Goal: Task Accomplishment & Management: Manage account settings

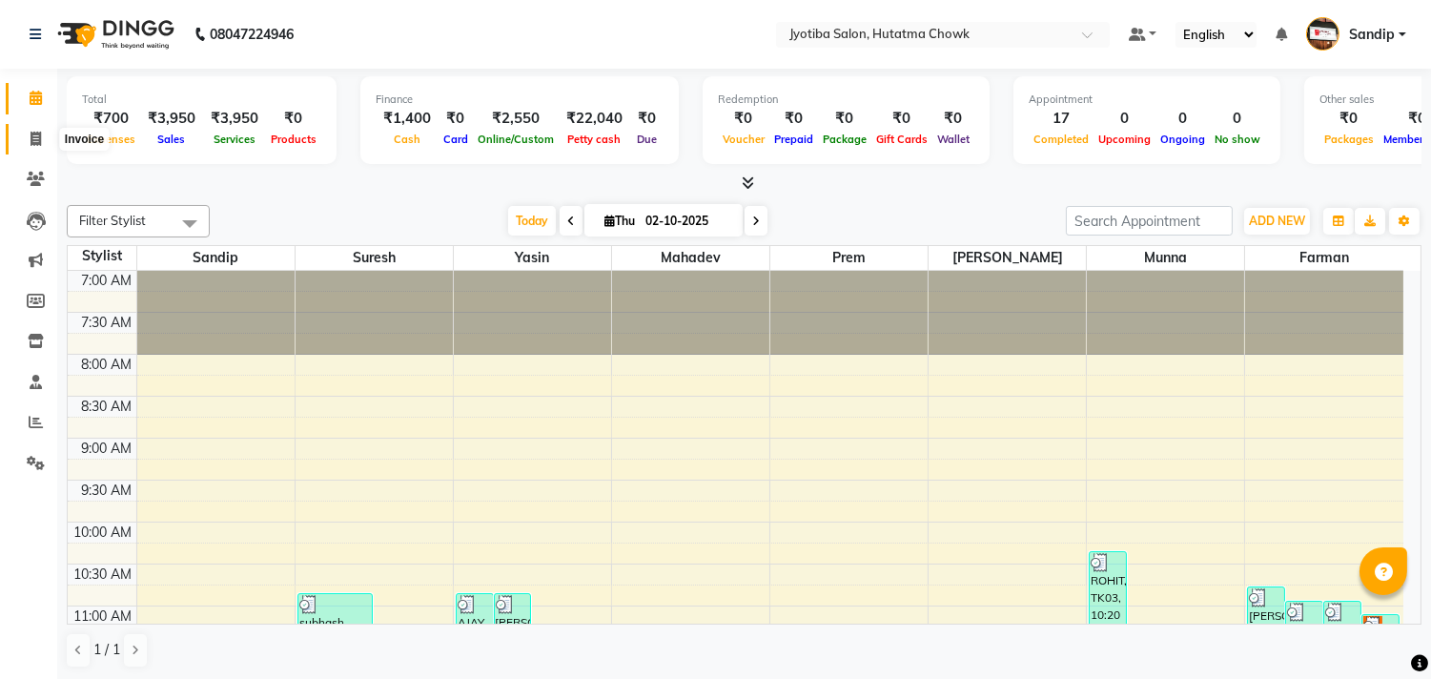
click at [31, 138] on icon at bounding box center [36, 139] width 10 height 14
select select "556"
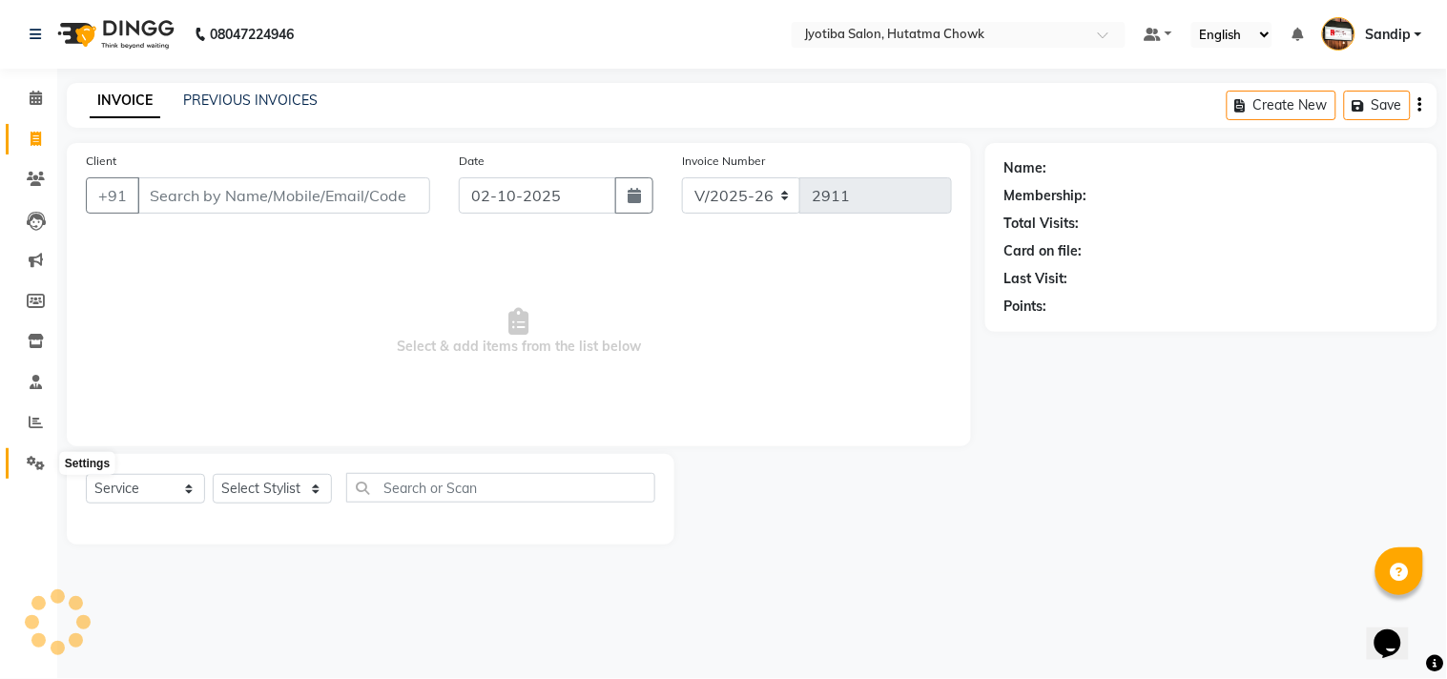
select select "membership"
click at [33, 462] on icon at bounding box center [36, 463] width 18 height 14
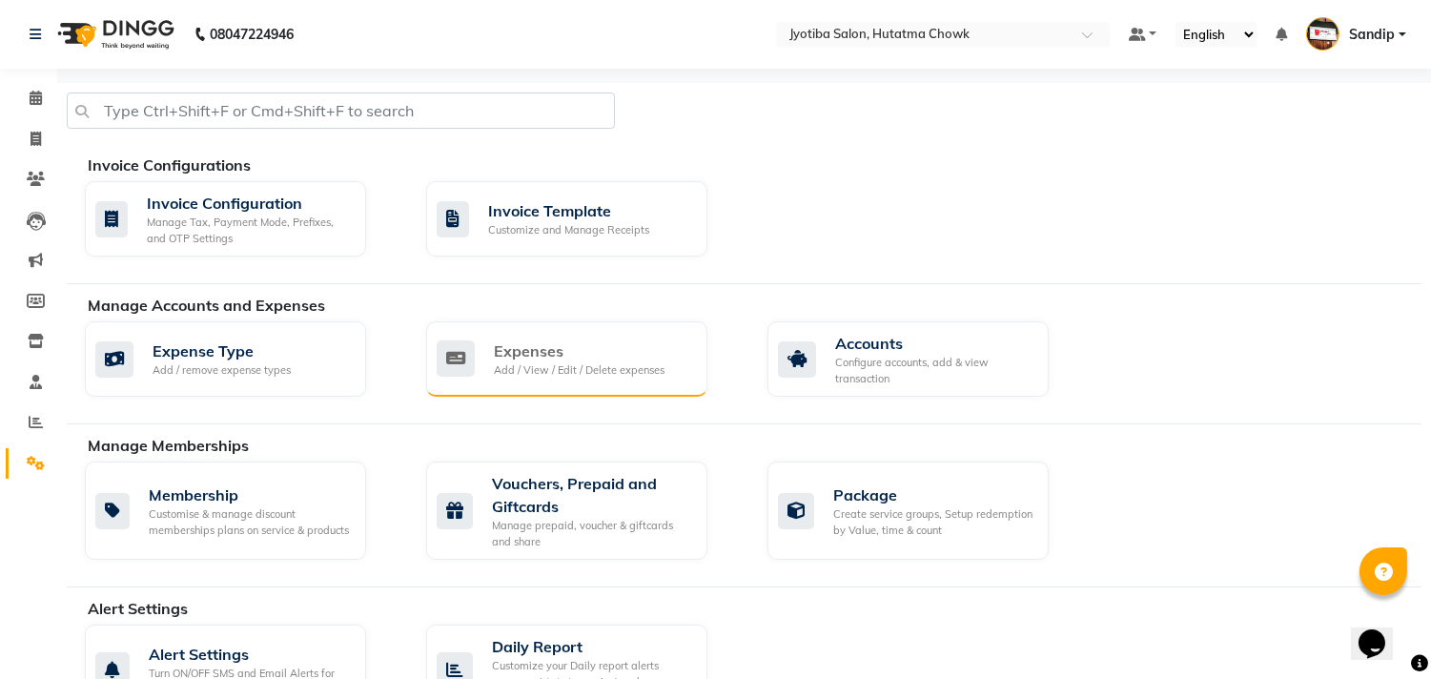
click at [573, 359] on div "Expenses" at bounding box center [579, 351] width 171 height 23
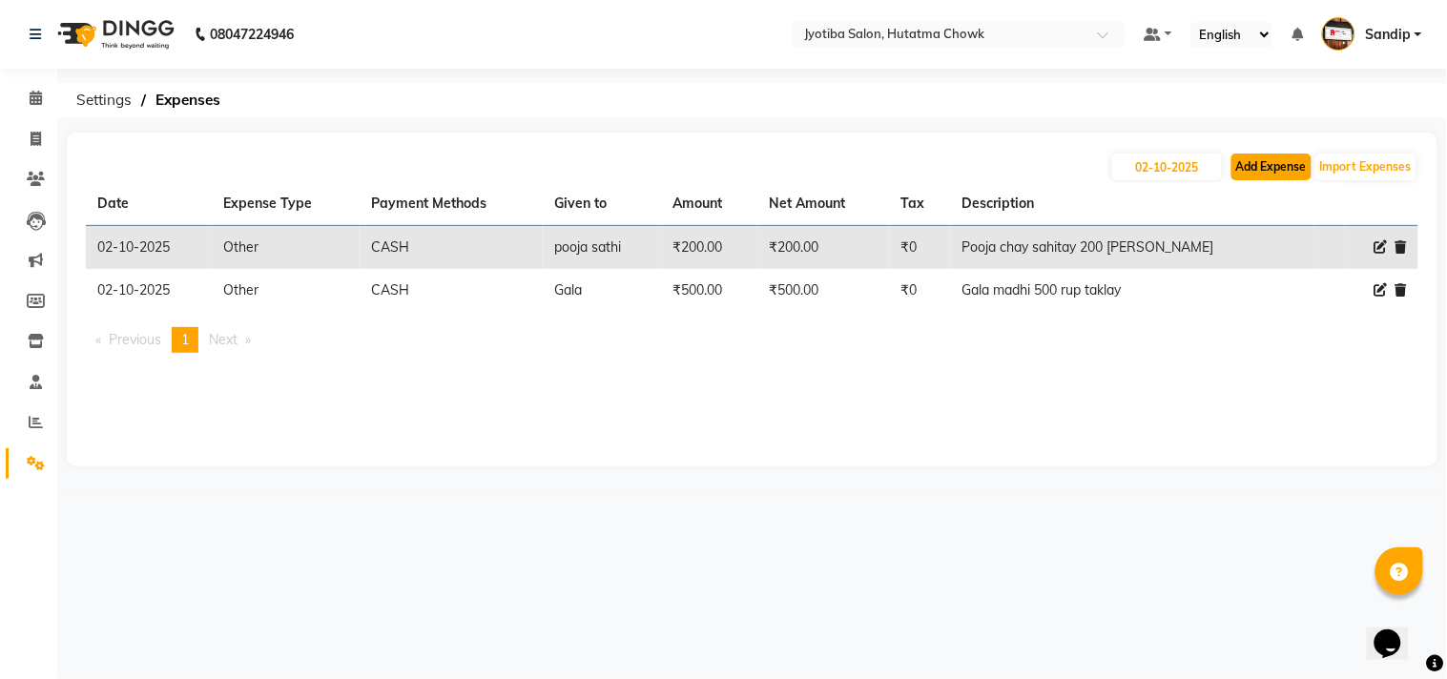
click at [1265, 160] on button "Add Expense" at bounding box center [1271, 167] width 80 height 27
select select "1"
select select "1663"
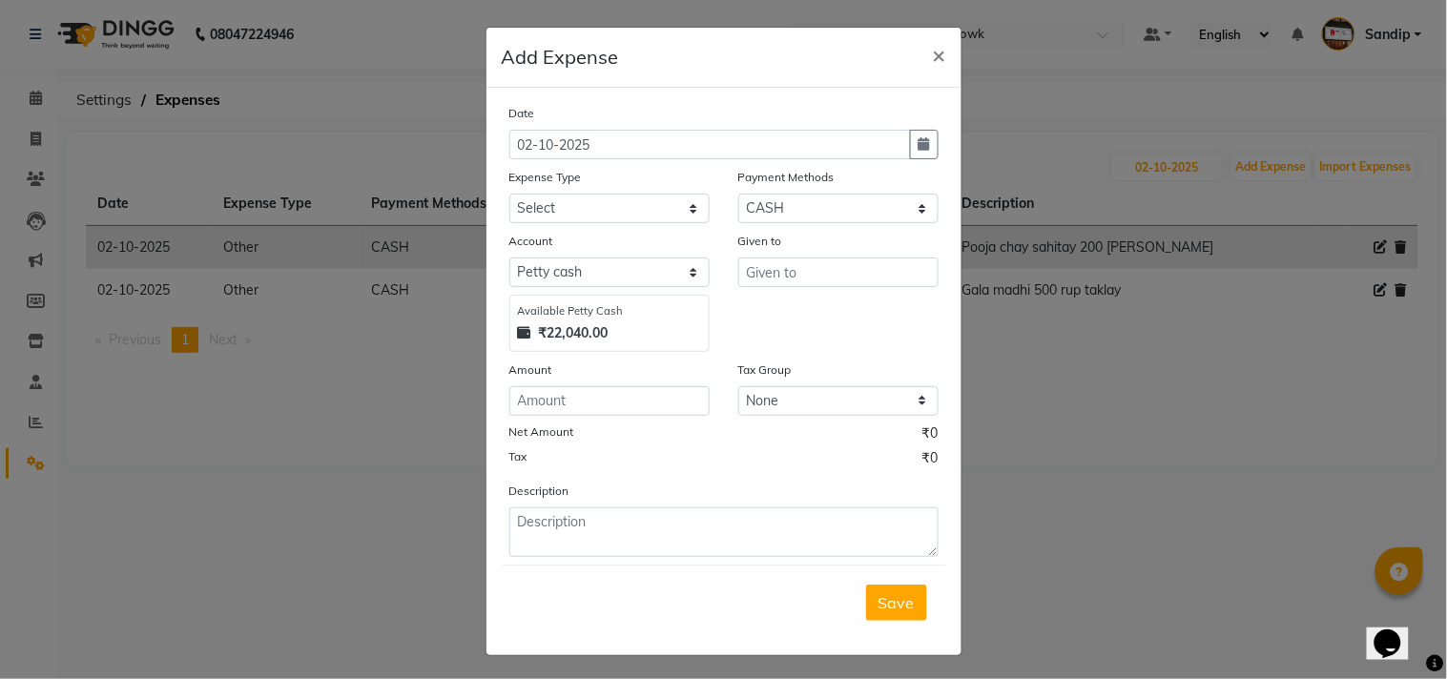
click at [573, 192] on div "Expense Type" at bounding box center [609, 180] width 200 height 27
click at [566, 203] on select "Select Advance salary Advance salary ajaj Bank charges Car maintenance Cash tra…" at bounding box center [609, 209] width 200 height 30
select select "2500"
click at [509, 194] on select "Select Advance salary Advance salary ajaj Bank charges Car maintenance Cash tra…" at bounding box center [609, 209] width 200 height 30
click at [792, 274] on input "text" at bounding box center [838, 272] width 200 height 30
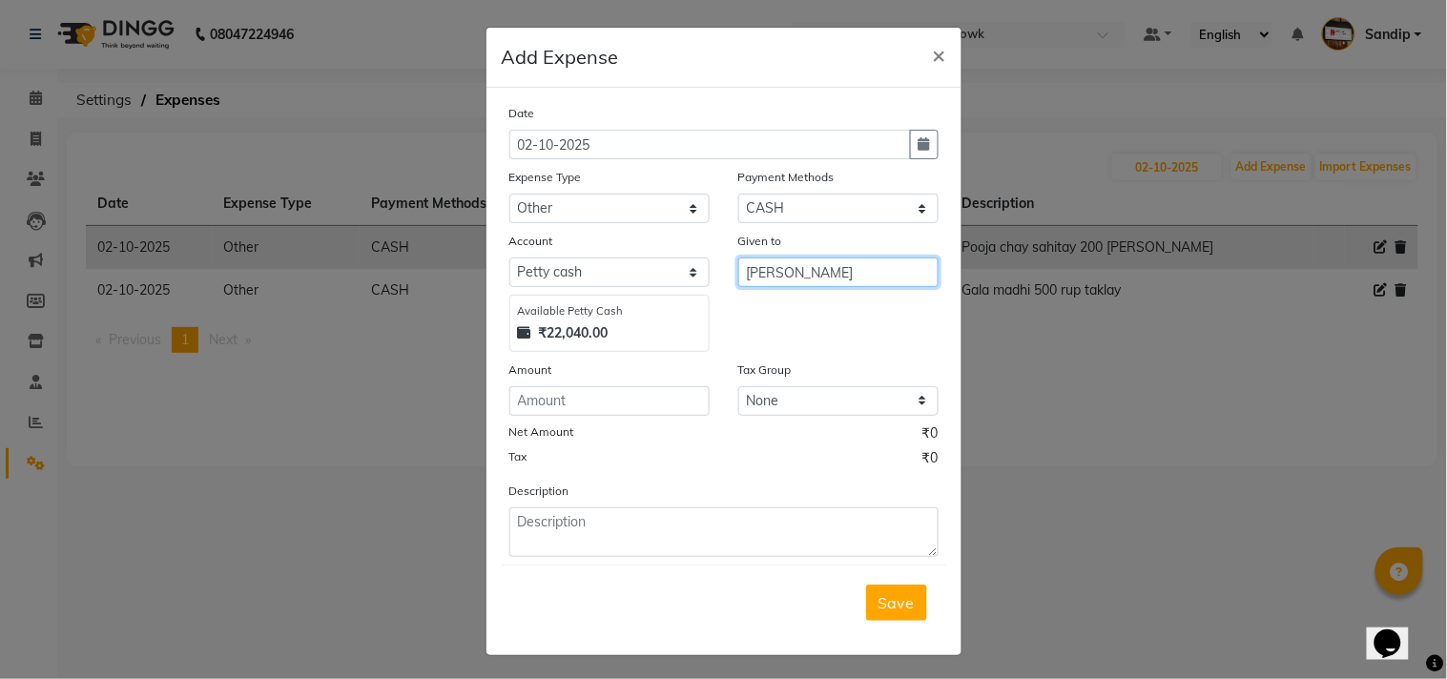
type input "[PERSON_NAME]"
click at [606, 381] on div "Amount" at bounding box center [609, 373] width 200 height 27
click at [587, 417] on div "Date 02-10-2025 Expense Type Select Advance salary Advance salary ajaj Bank cha…" at bounding box center [723, 330] width 429 height 454
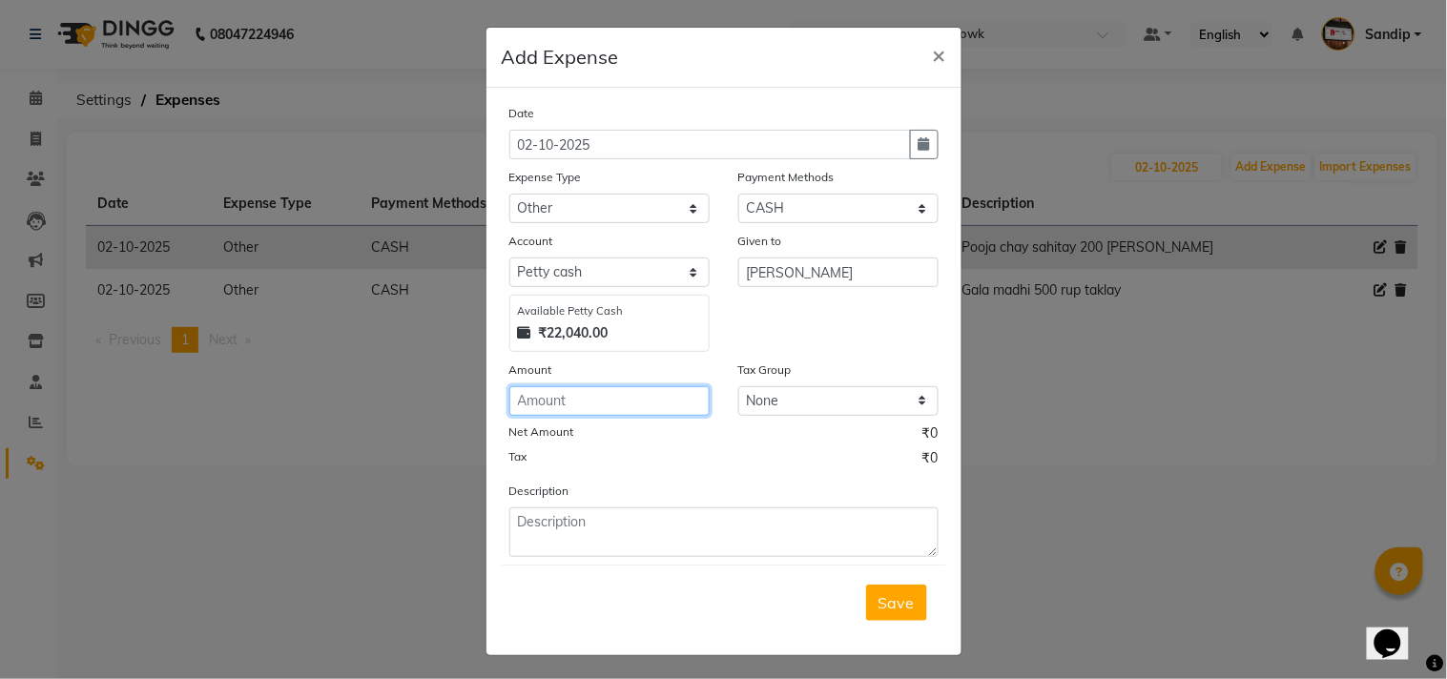
click at [587, 393] on input "number" at bounding box center [609, 401] width 200 height 30
type input "500"
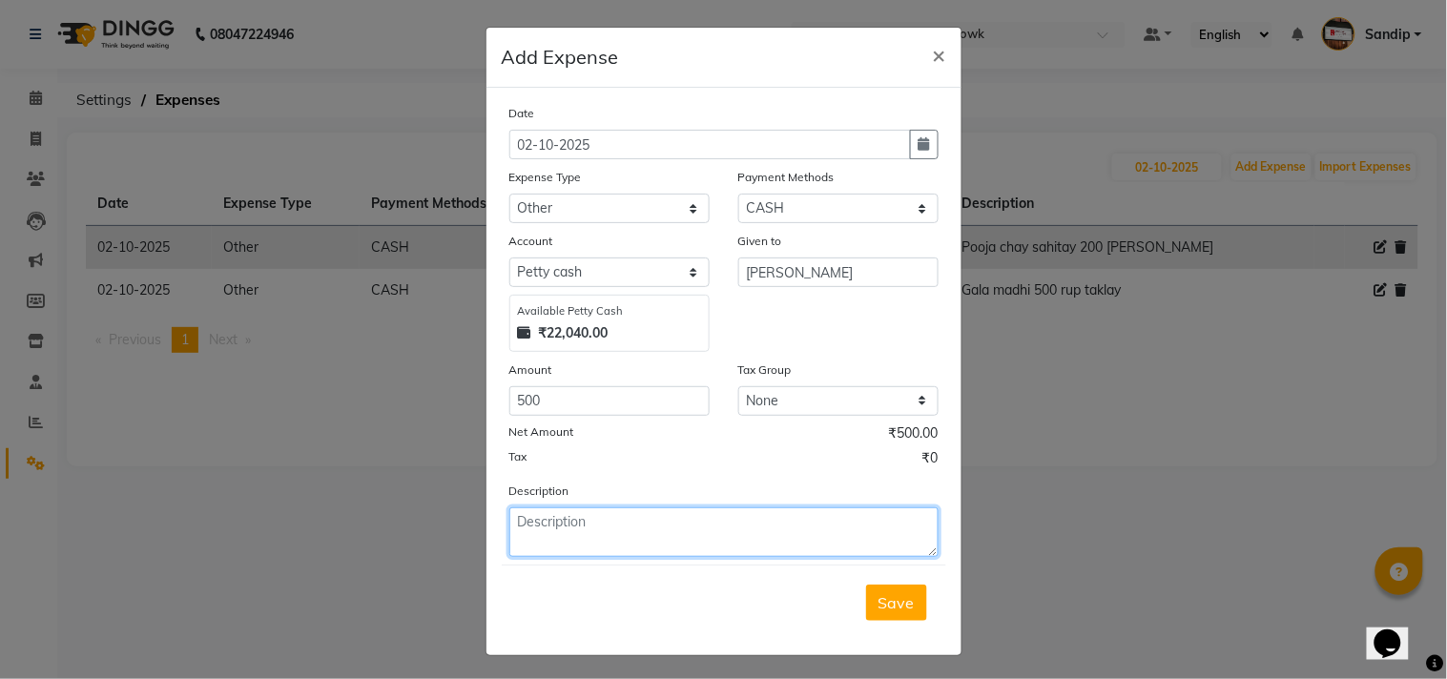
click at [560, 523] on textarea at bounding box center [723, 532] width 429 height 50
type textarea "[PERSON_NAME]"
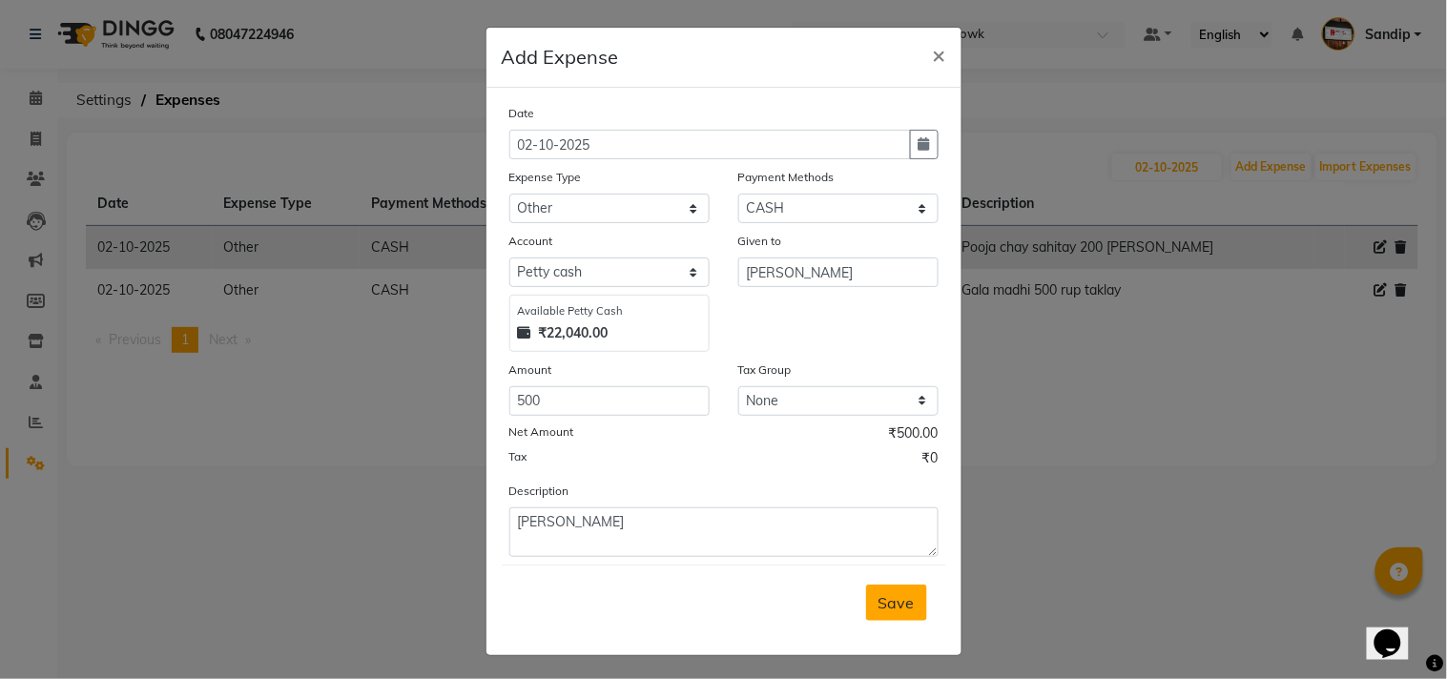
click at [916, 605] on button "Save" at bounding box center [896, 603] width 61 height 36
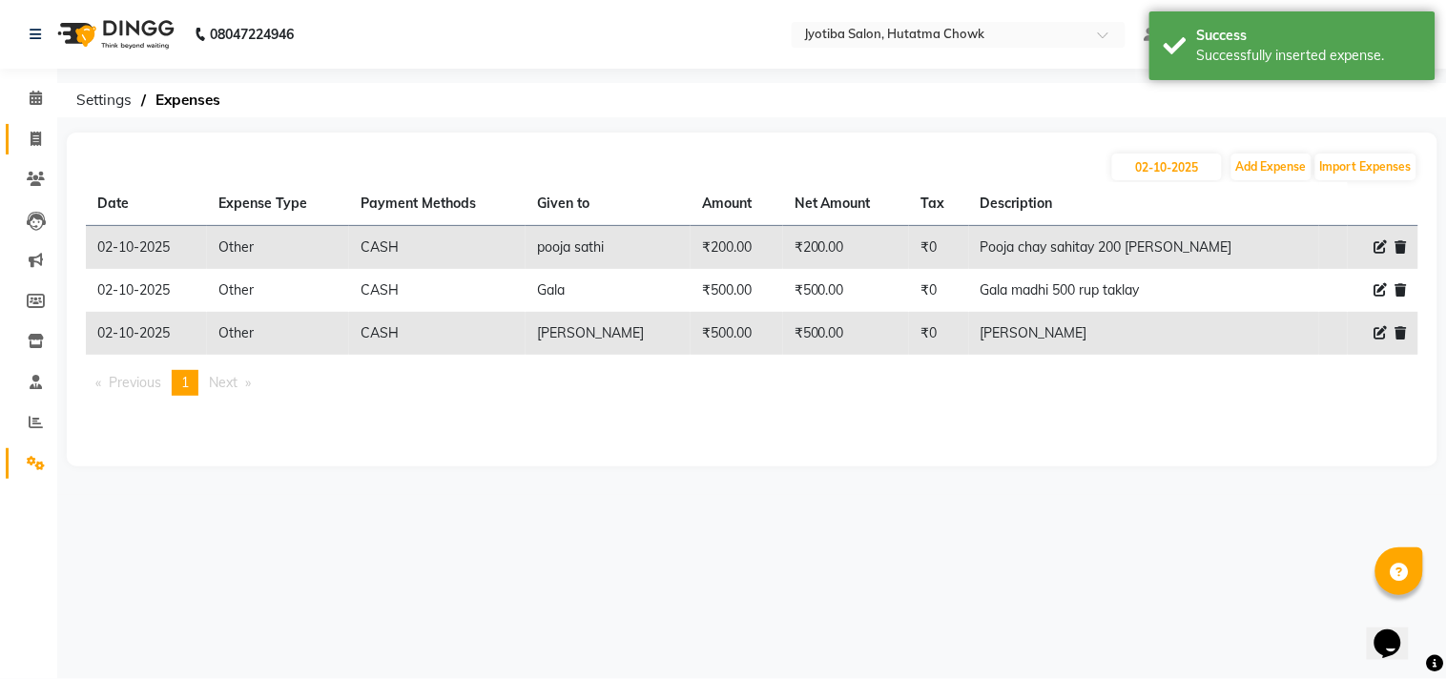
click at [34, 150] on link "Invoice" at bounding box center [29, 139] width 46 height 31
select select "service"
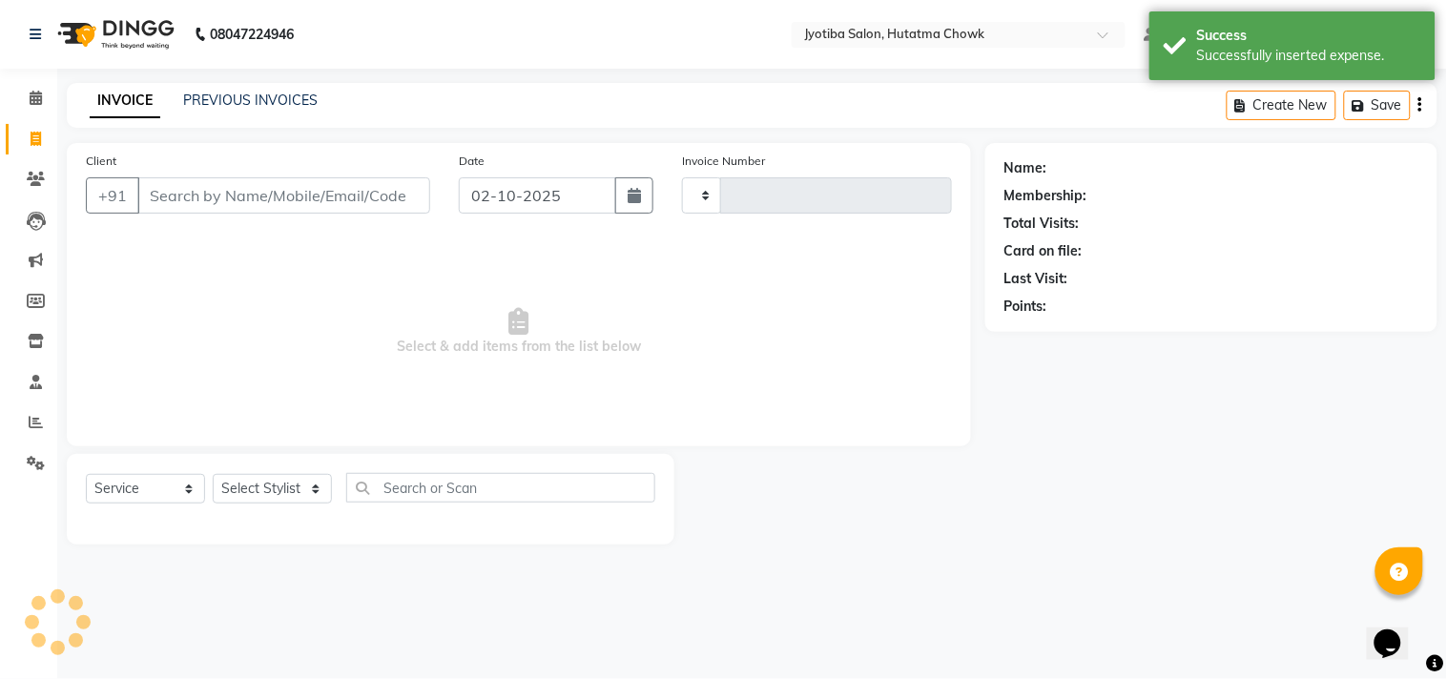
type input "2911"
select select "556"
select select "membership"
click at [257, 99] on link "PREVIOUS INVOICES" at bounding box center [250, 100] width 134 height 17
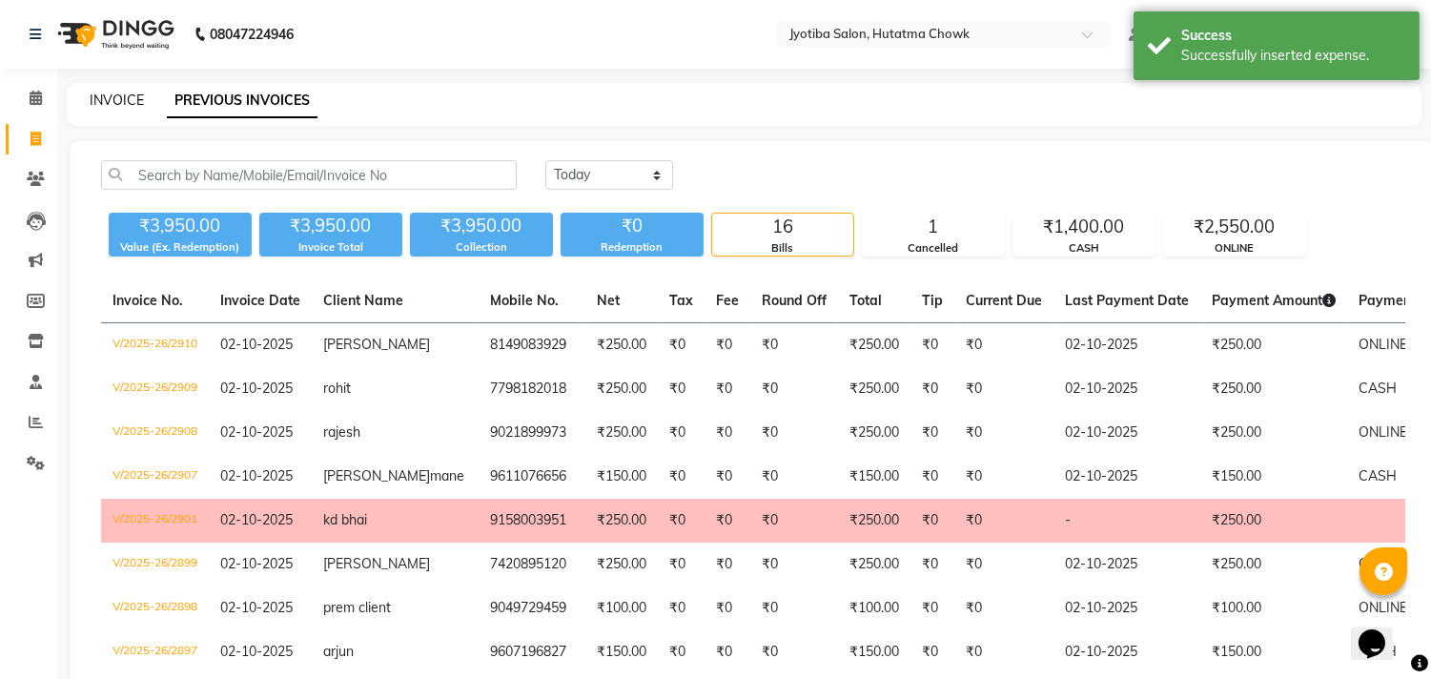
click at [117, 100] on link "INVOICE" at bounding box center [117, 100] width 54 height 17
select select "556"
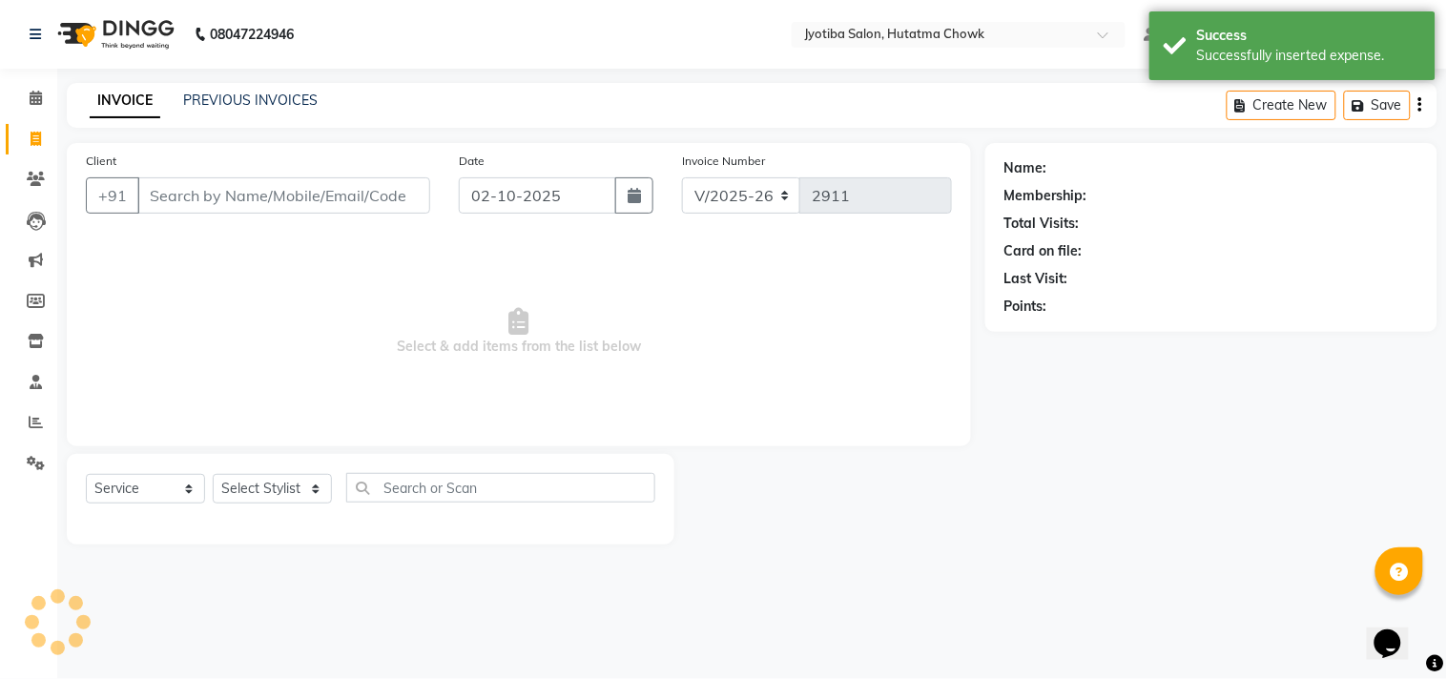
select select "membership"
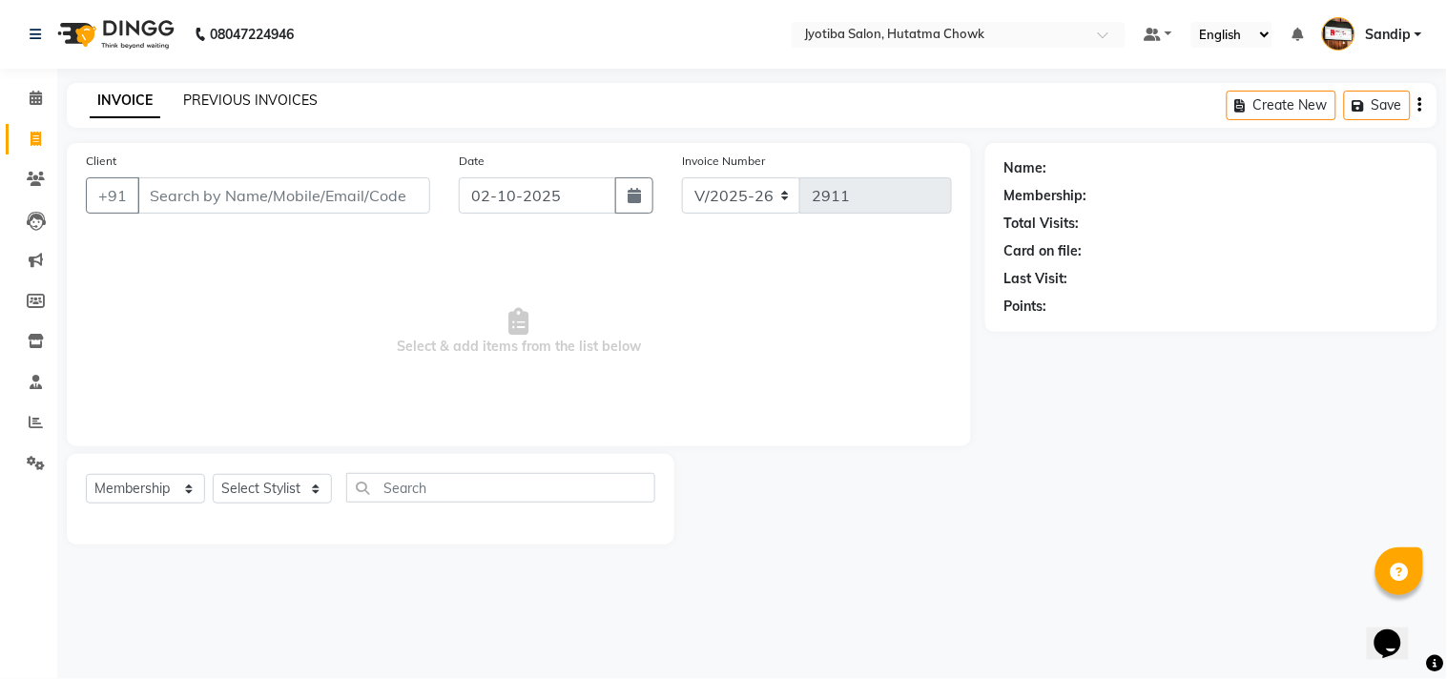
click at [239, 101] on link "PREVIOUS INVOICES" at bounding box center [250, 100] width 134 height 17
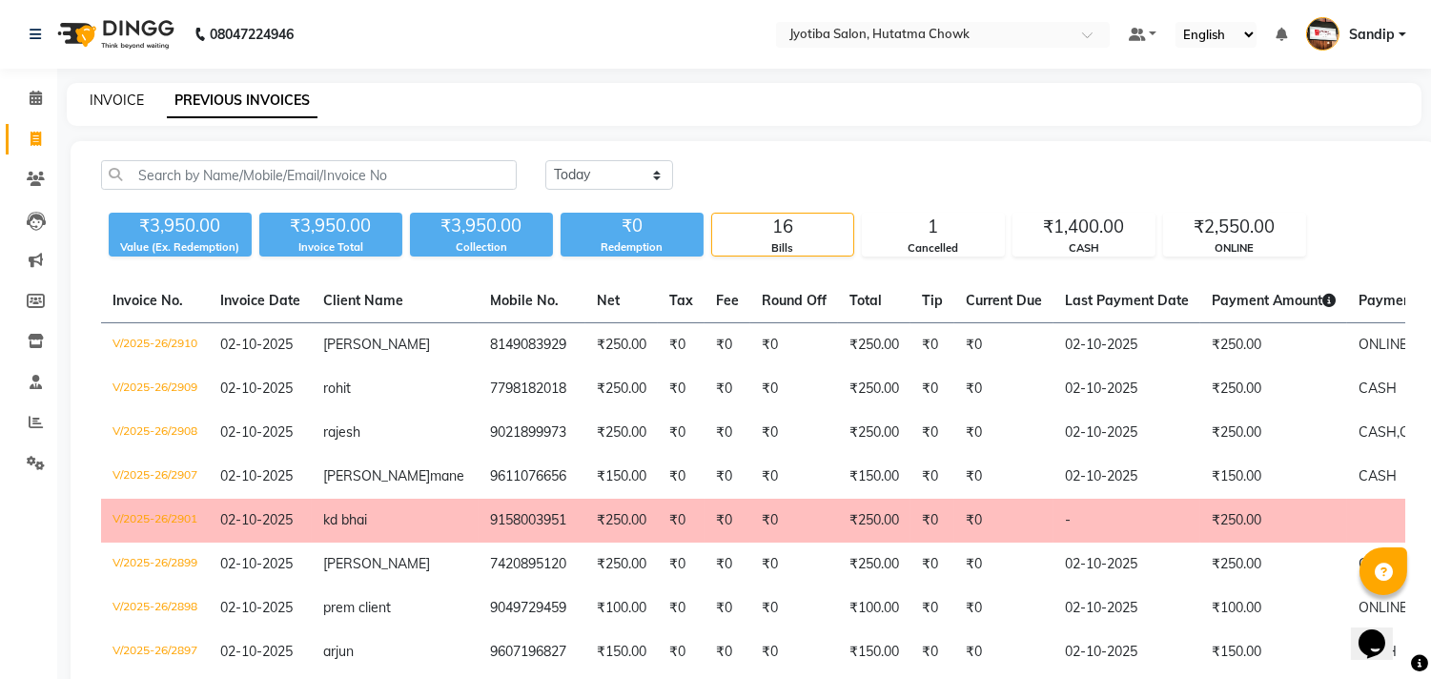
click at [111, 97] on link "INVOICE" at bounding box center [117, 100] width 54 height 17
select select "556"
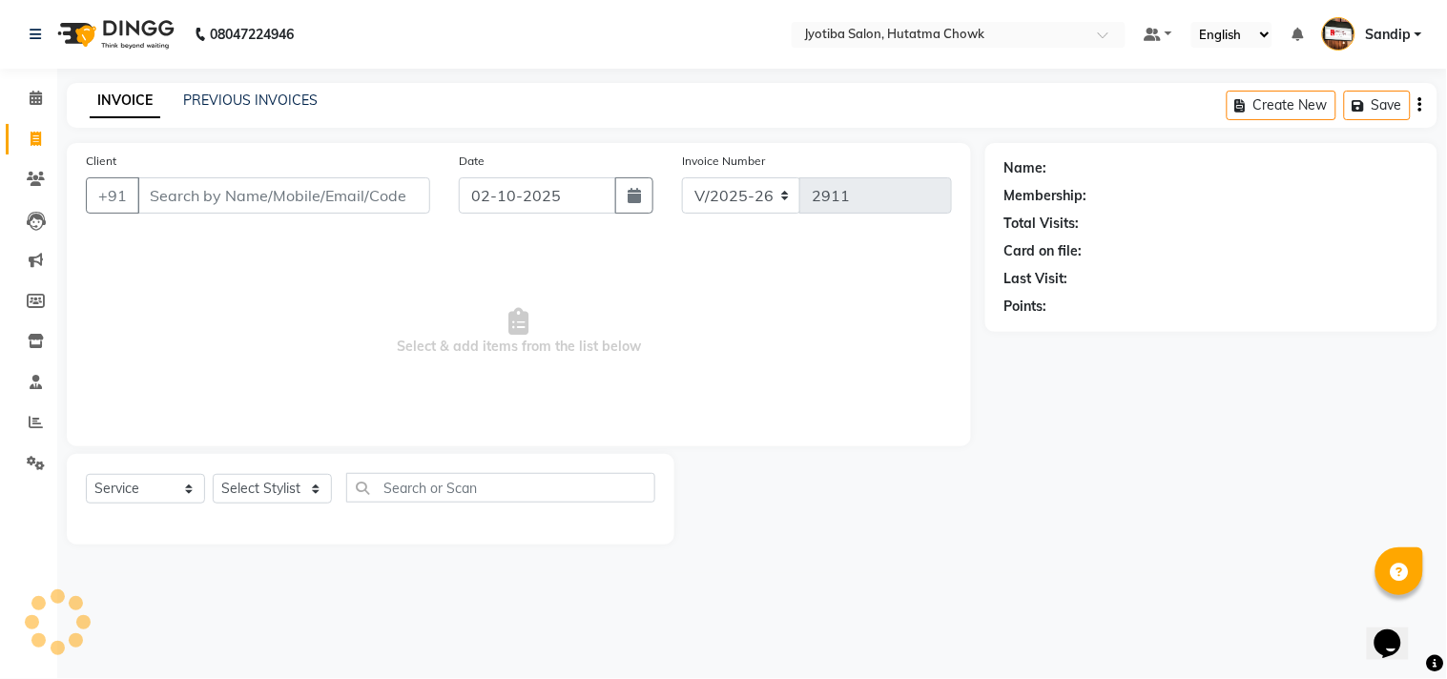
select select "membership"
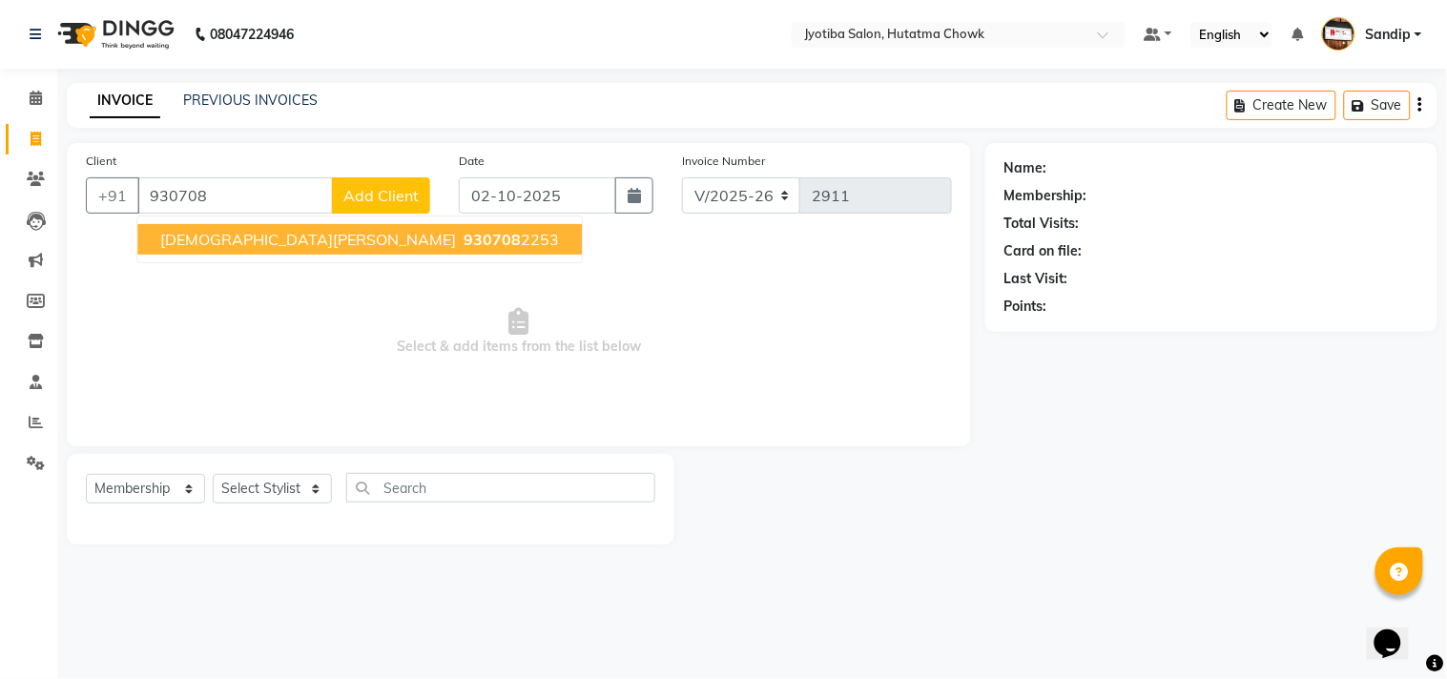
click at [463, 243] on span "930708" at bounding box center [491, 239] width 57 height 19
type input "9307082253"
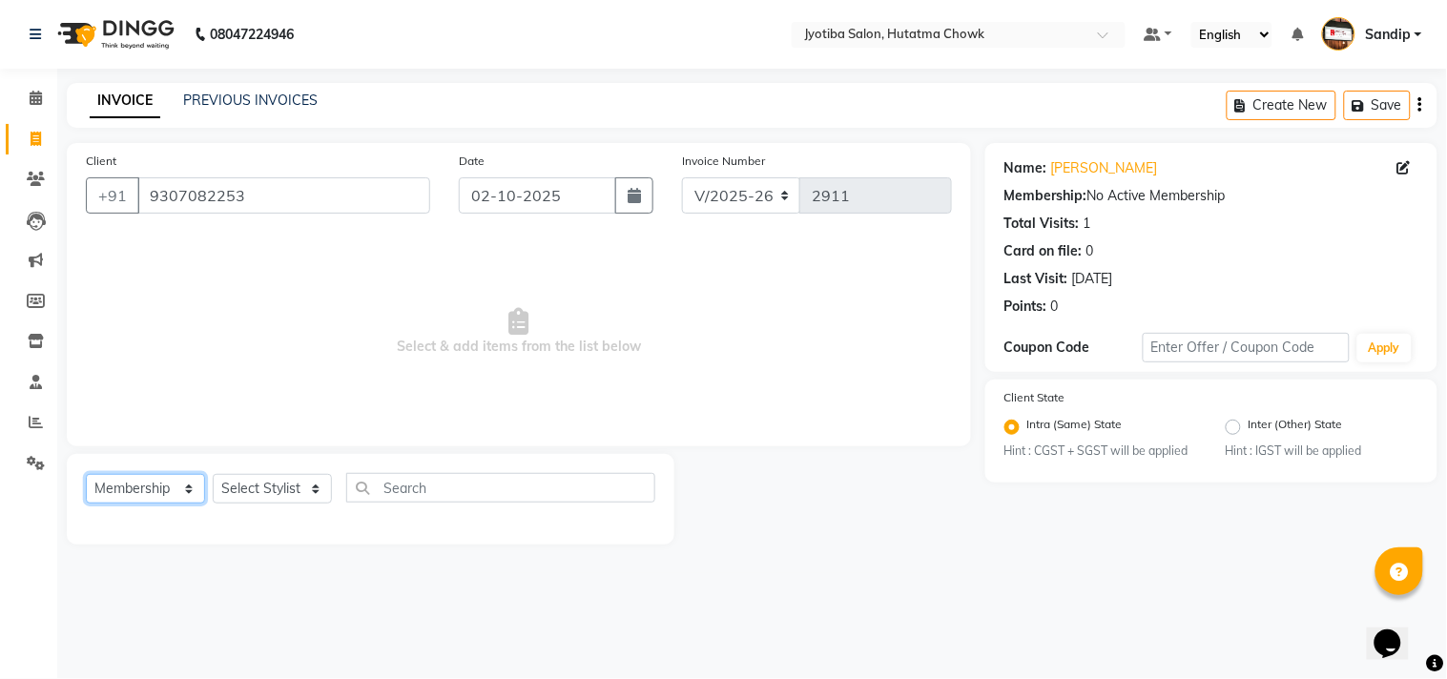
click at [156, 486] on select "Select Service Product Membership Package Voucher Prepaid Gift Card" at bounding box center [145, 489] width 119 height 30
select select "service"
click at [86, 475] on select "Select Service Product Membership Package Voucher Prepaid Gift Card" at bounding box center [145, 489] width 119 height 30
click at [270, 475] on select "Select Stylist [PERSON_NAME] [PERSON_NAME] [PERSON_NAME] prem Sandip [PERSON_NA…" at bounding box center [272, 489] width 119 height 30
select select "84596"
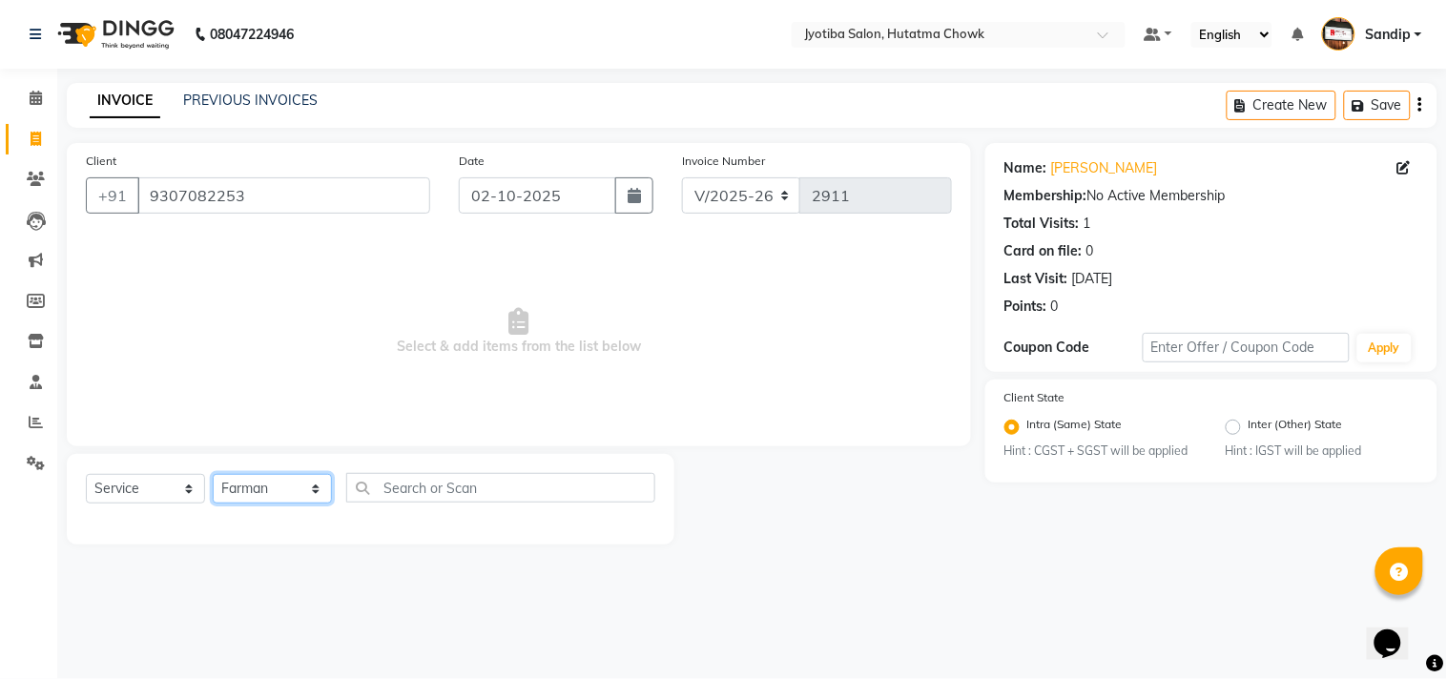
click at [213, 475] on select "Select Stylist [PERSON_NAME] [PERSON_NAME] [PERSON_NAME] prem Sandip [PERSON_NA…" at bounding box center [272, 489] width 119 height 30
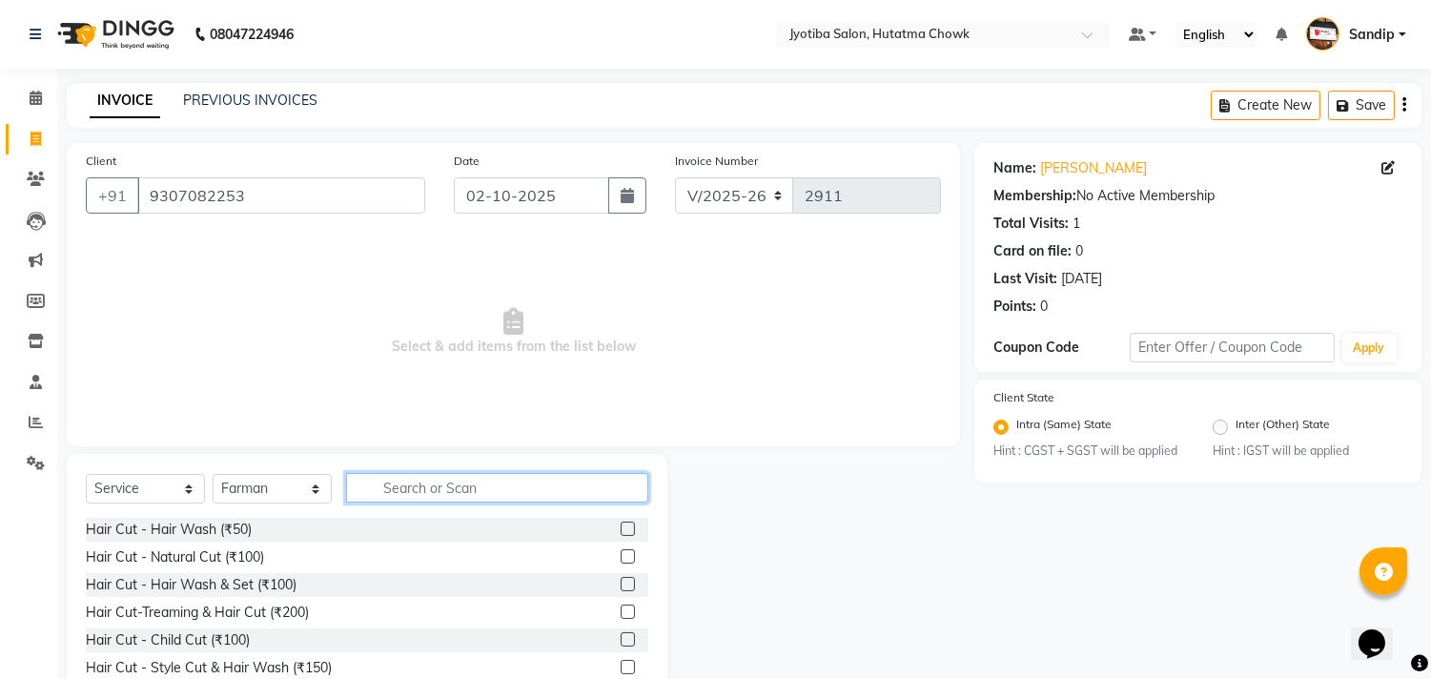
click at [402, 492] on input "text" at bounding box center [497, 488] width 302 height 30
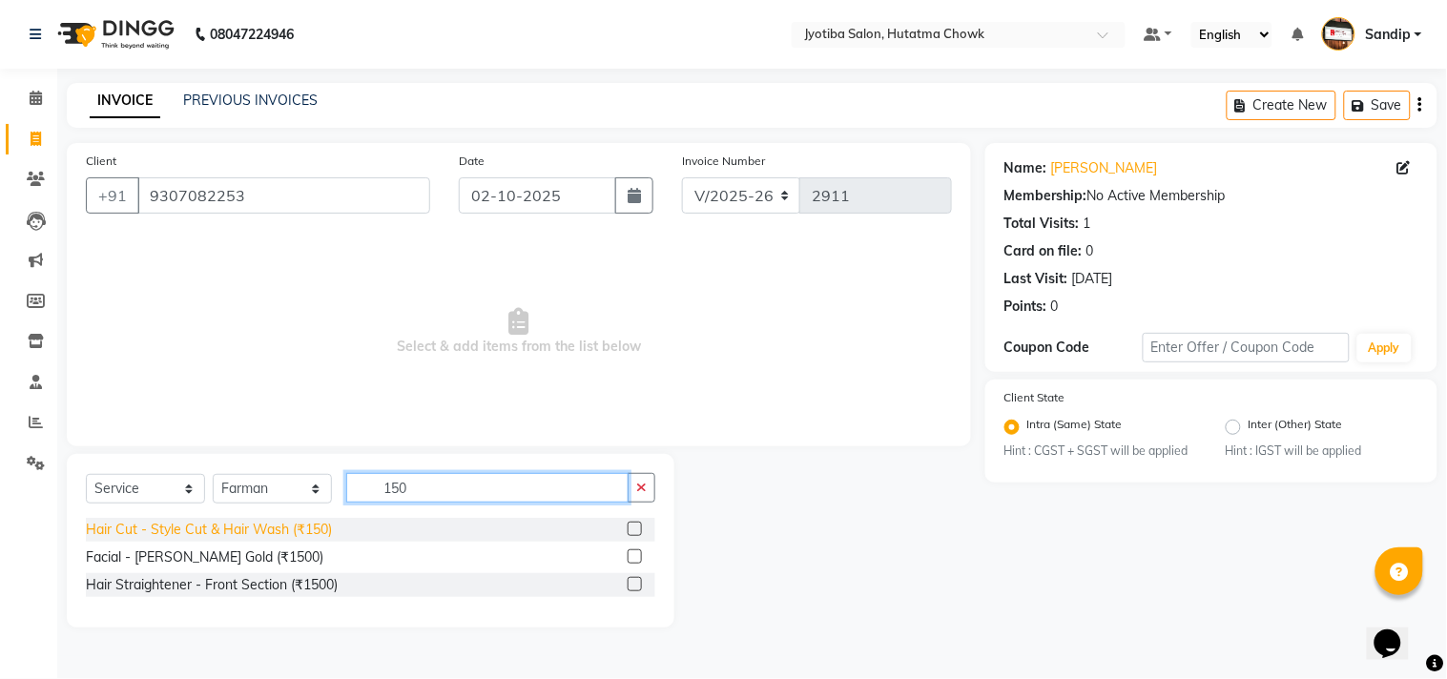
type input "150"
click at [256, 528] on div "Hair Cut - Style Cut & Hair Wash (₹150)" at bounding box center [209, 530] width 246 height 20
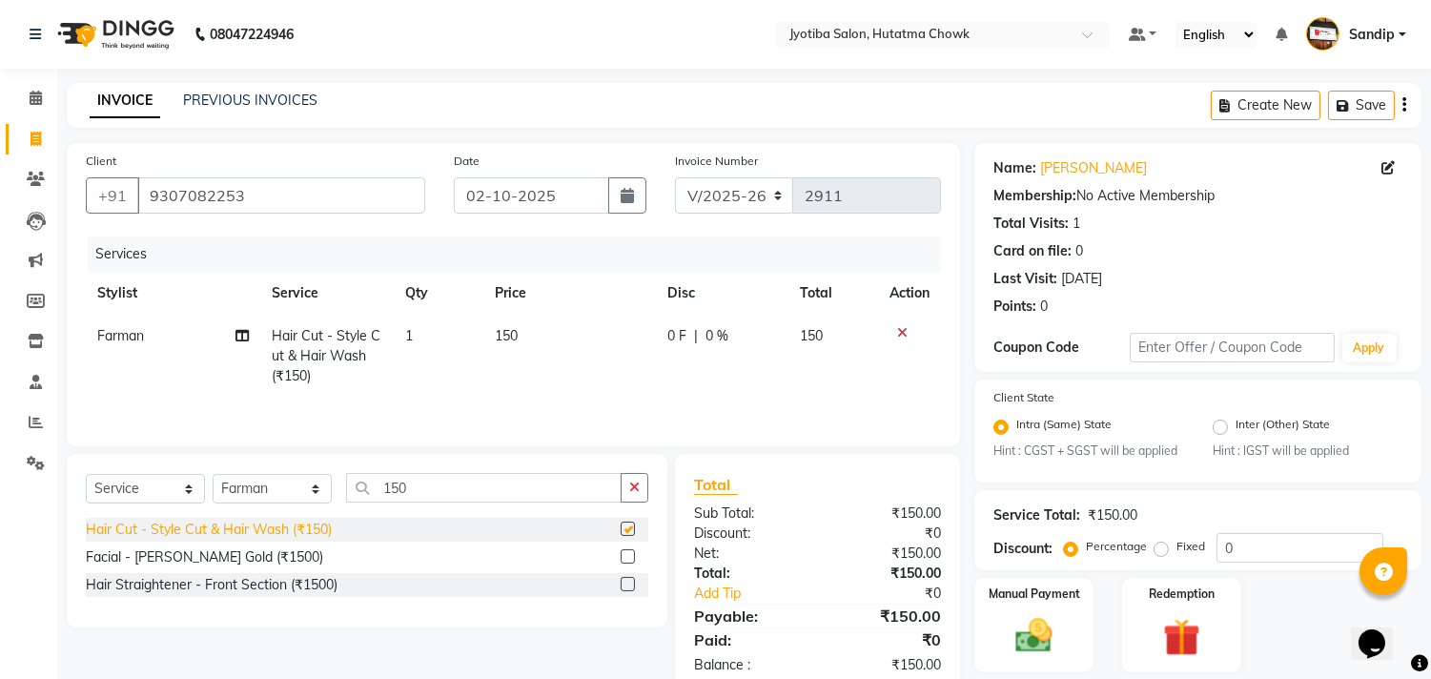
checkbox input "false"
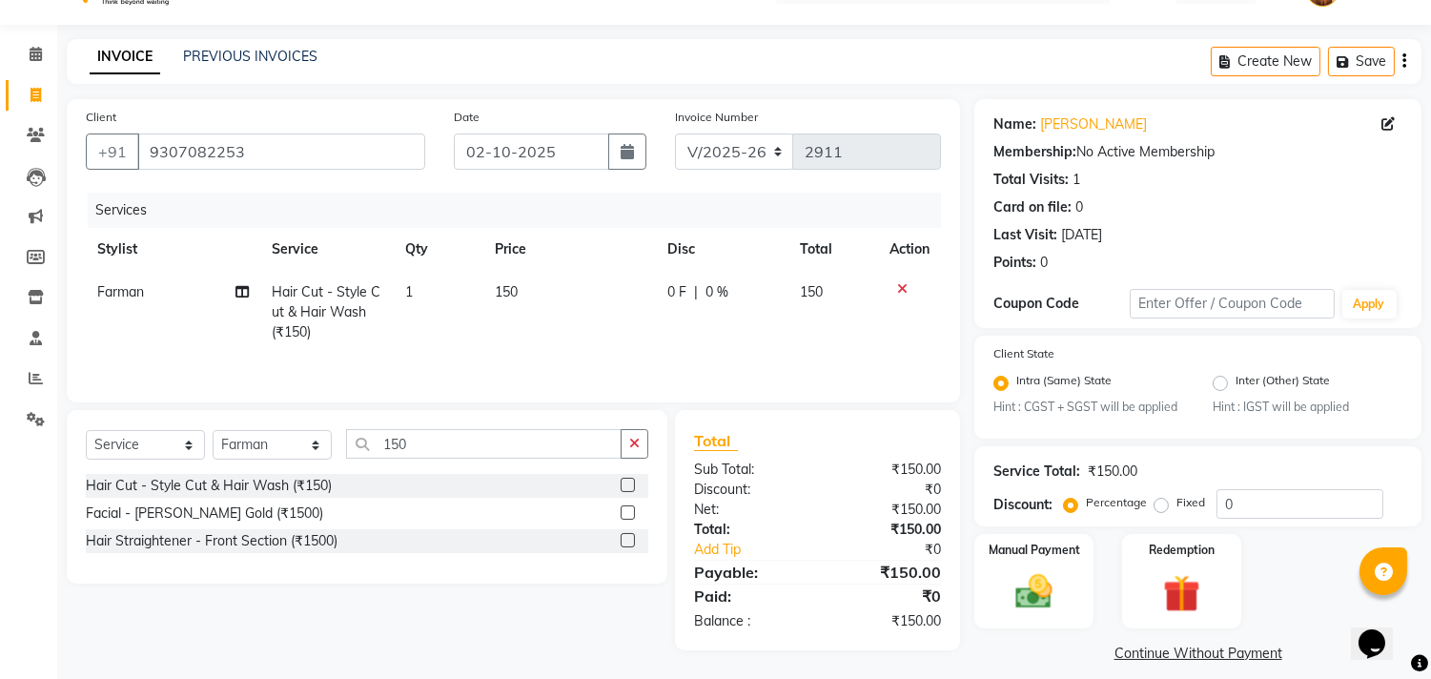
scroll to position [60, 0]
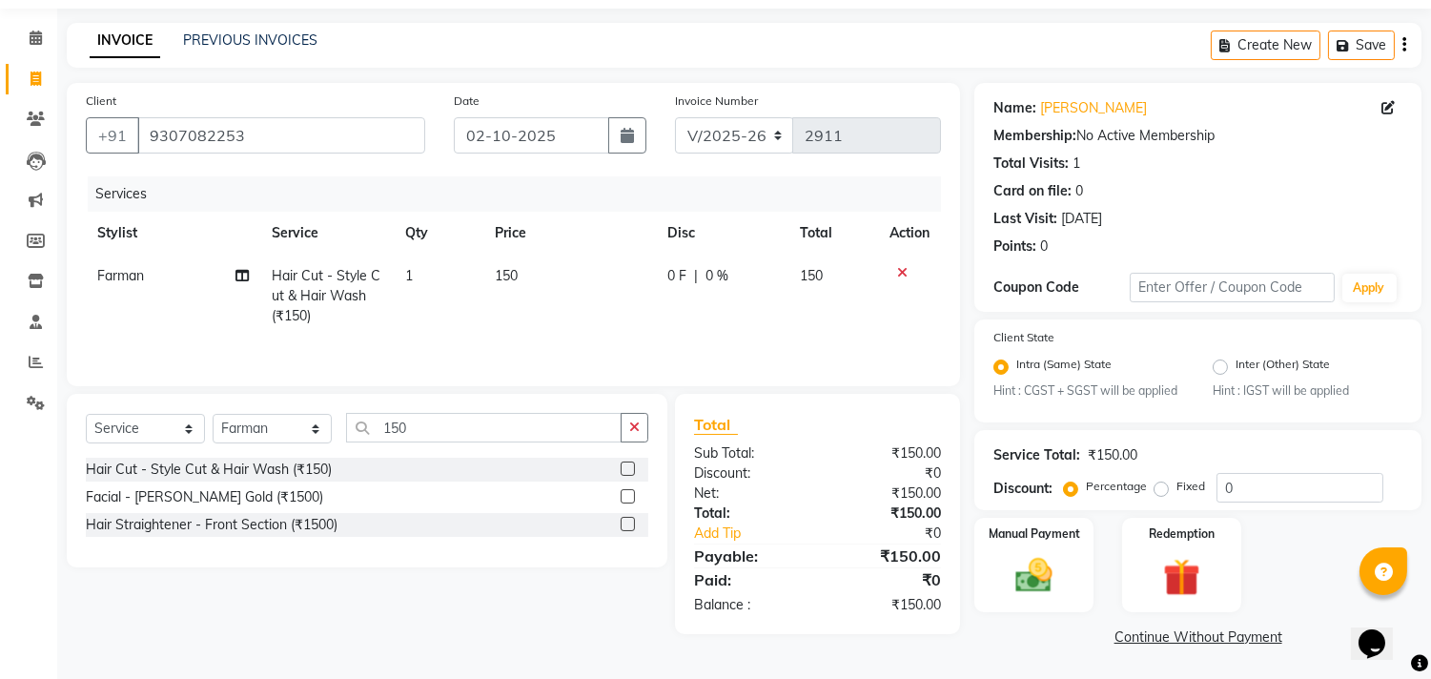
click at [1131, 639] on link "Continue Without Payment" at bounding box center [1198, 638] width 440 height 20
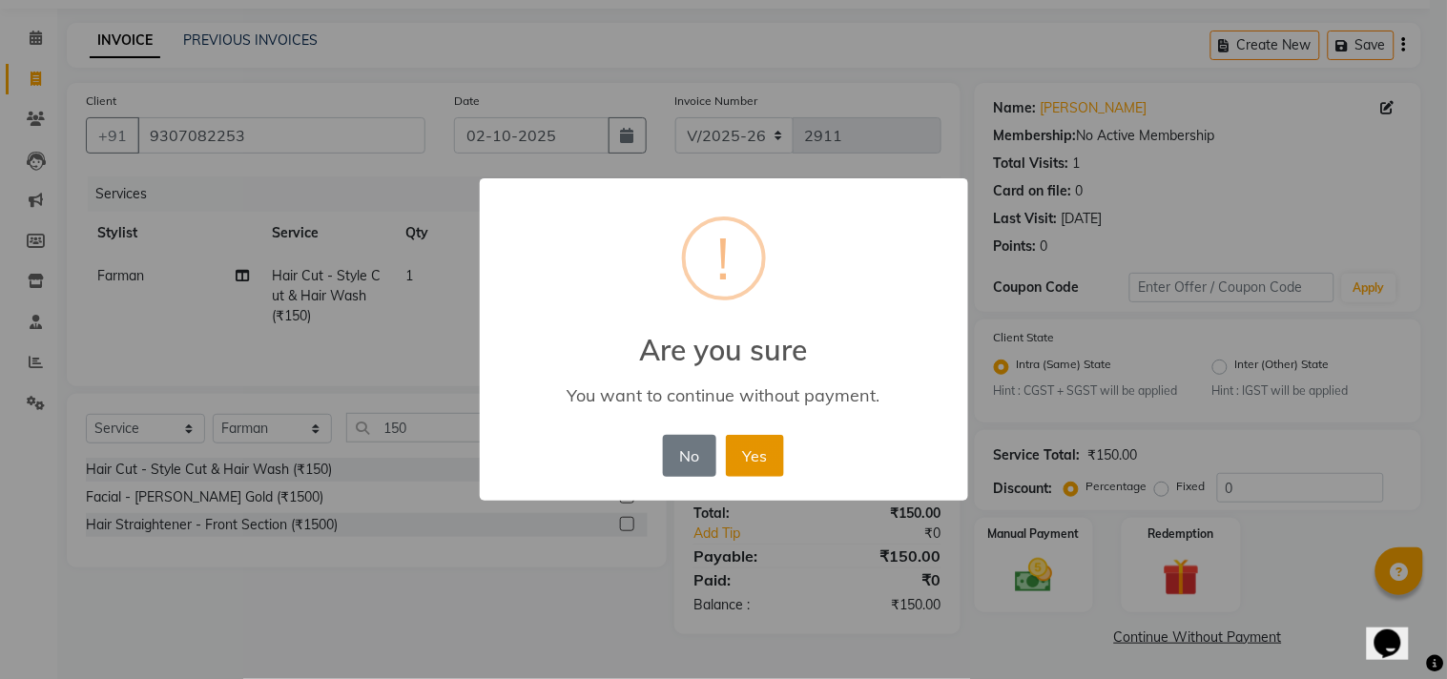
click at [763, 454] on button "Yes" at bounding box center [755, 456] width 58 height 42
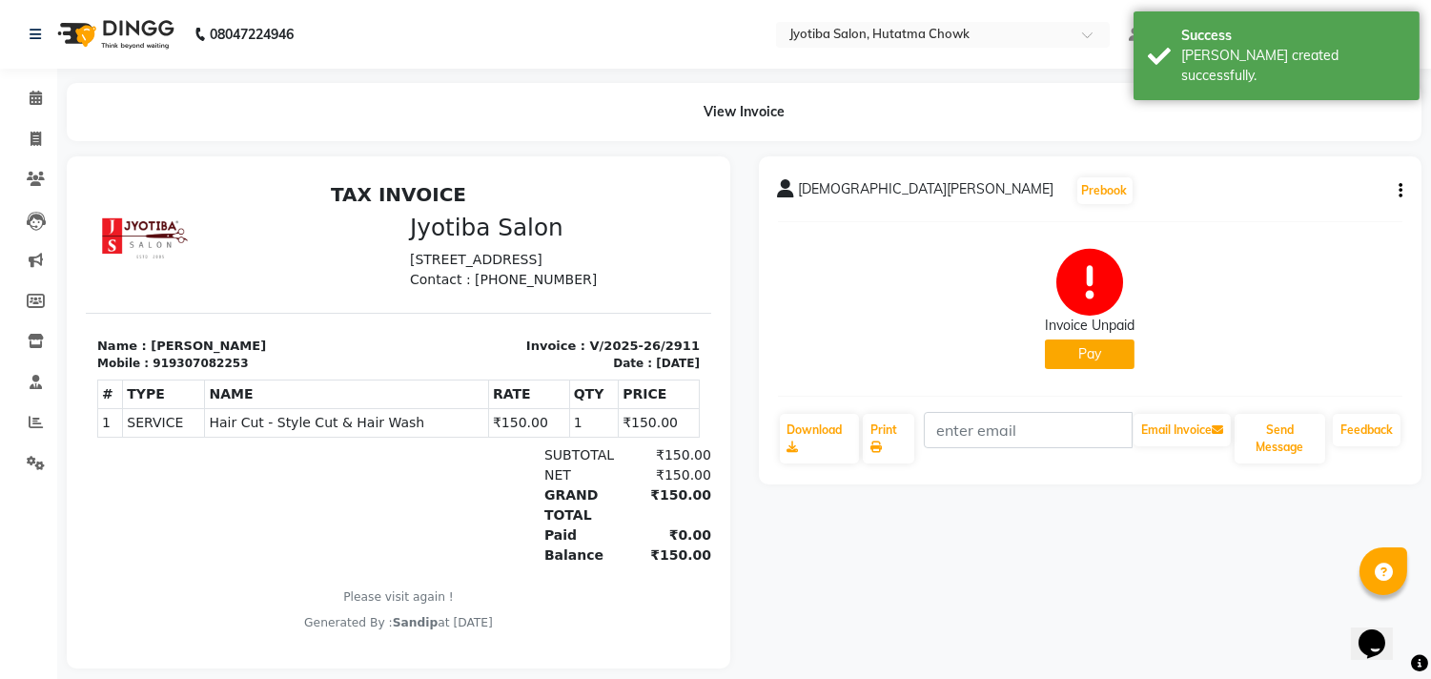
click at [1102, 358] on button "Pay" at bounding box center [1090, 355] width 90 height 30
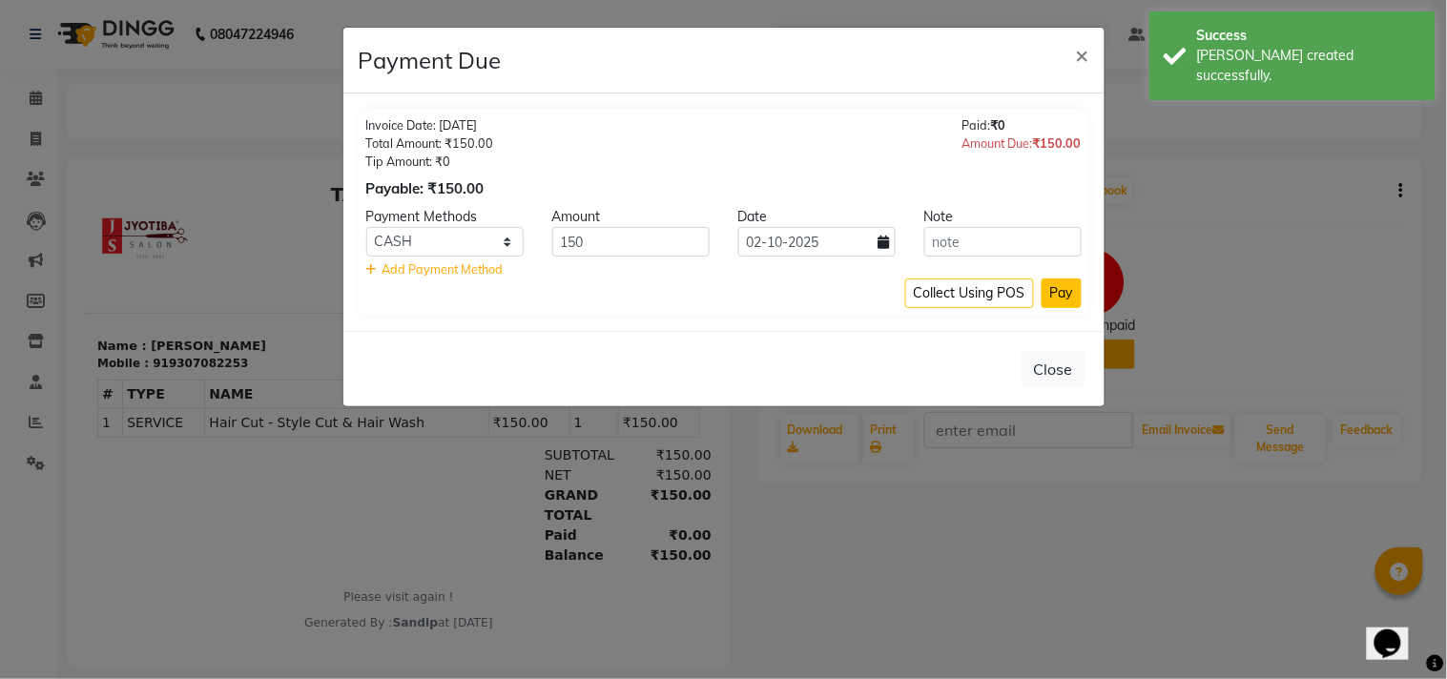
click at [1061, 294] on button "Pay" at bounding box center [1061, 293] width 40 height 30
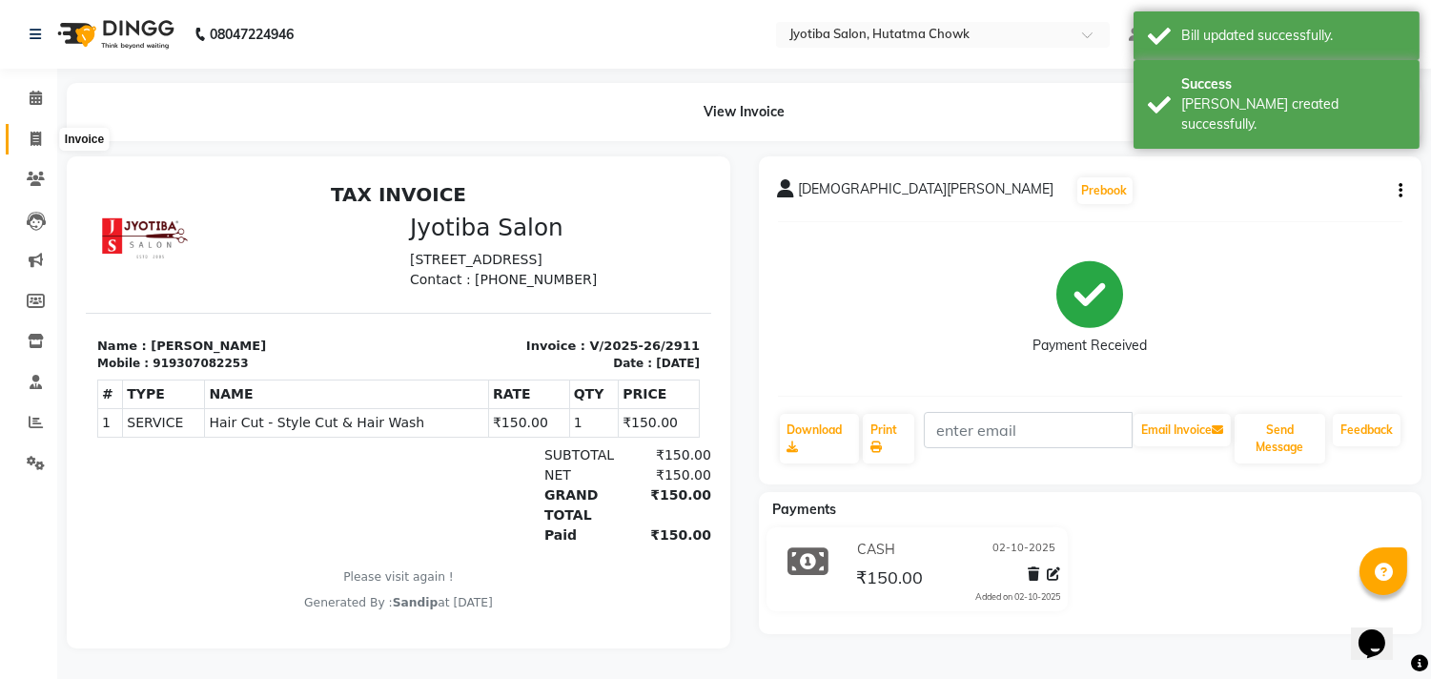
click at [34, 141] on icon at bounding box center [36, 139] width 10 height 14
select select "service"
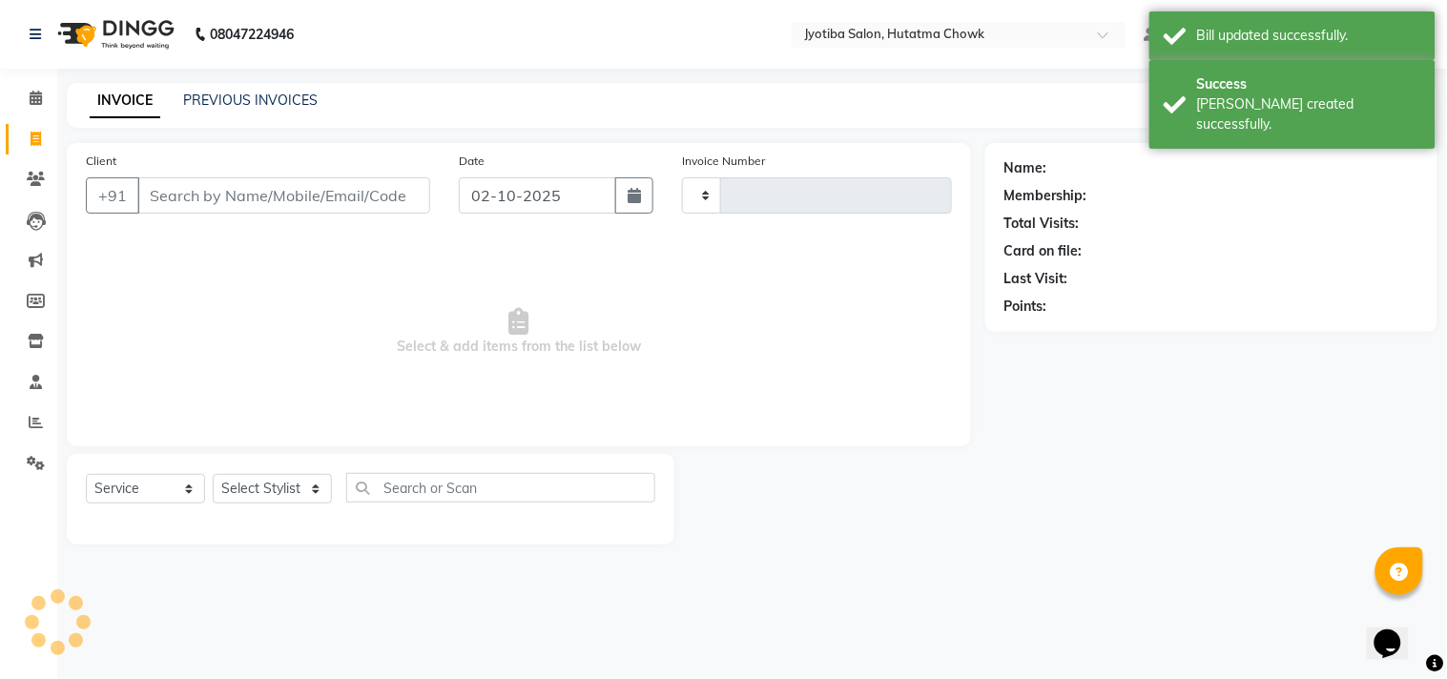
type input "2912"
select select "556"
select select "membership"
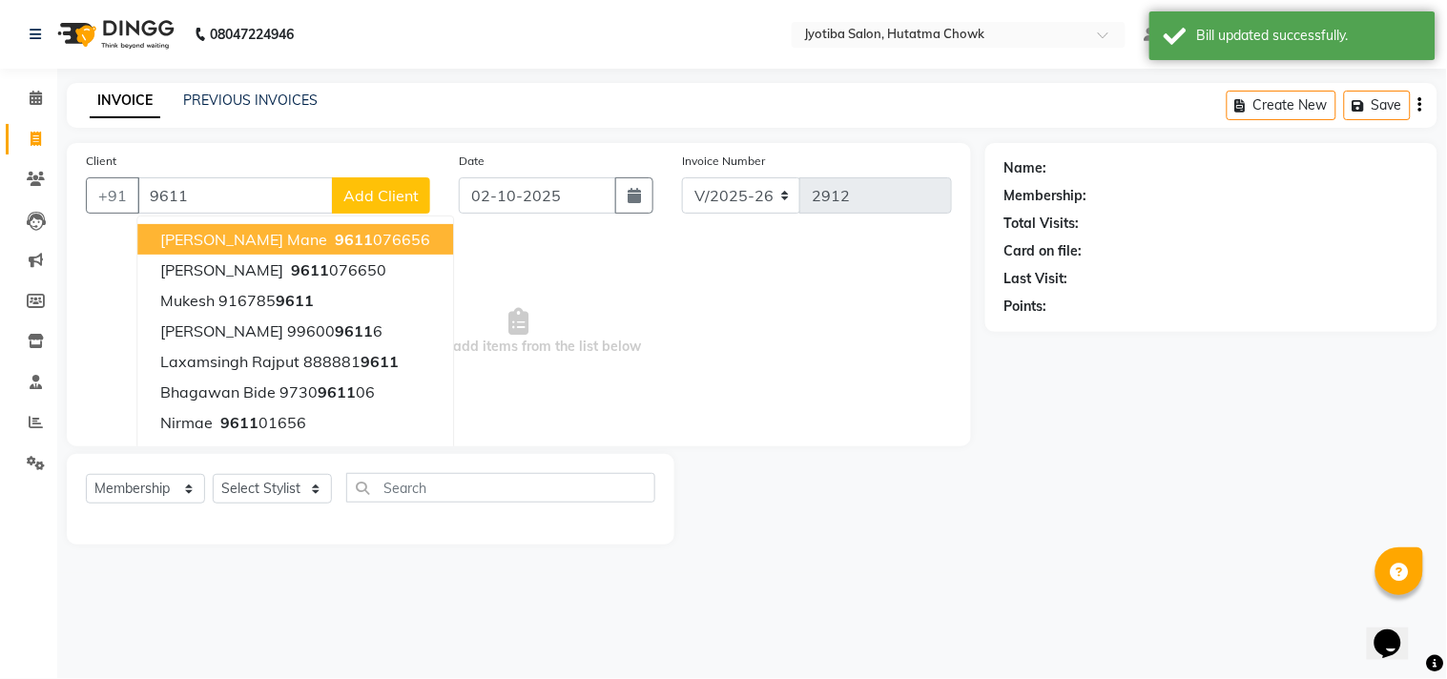
click at [267, 242] on button "SANDEP mane 9611 076656" at bounding box center [295, 239] width 316 height 31
type input "9611076656"
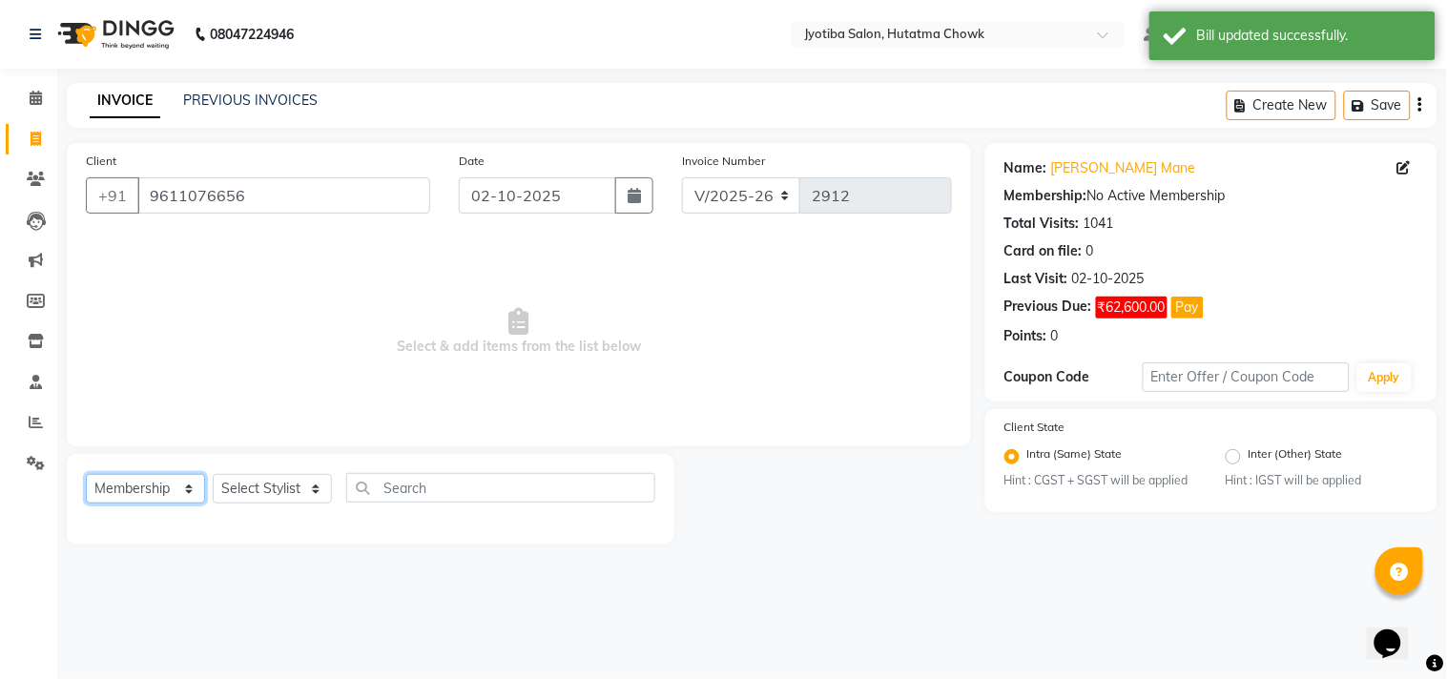
click at [121, 482] on select "Select Service Product Membership Package Voucher Prepaid Gift Card" at bounding box center [145, 489] width 119 height 30
select select "service"
click at [86, 475] on select "Select Service Product Membership Package Voucher Prepaid Gift Card" at bounding box center [145, 489] width 119 height 30
click at [243, 494] on select "Select Stylist [PERSON_NAME] [PERSON_NAME] [PERSON_NAME] prem Sandip [PERSON_NA…" at bounding box center [272, 489] width 119 height 30
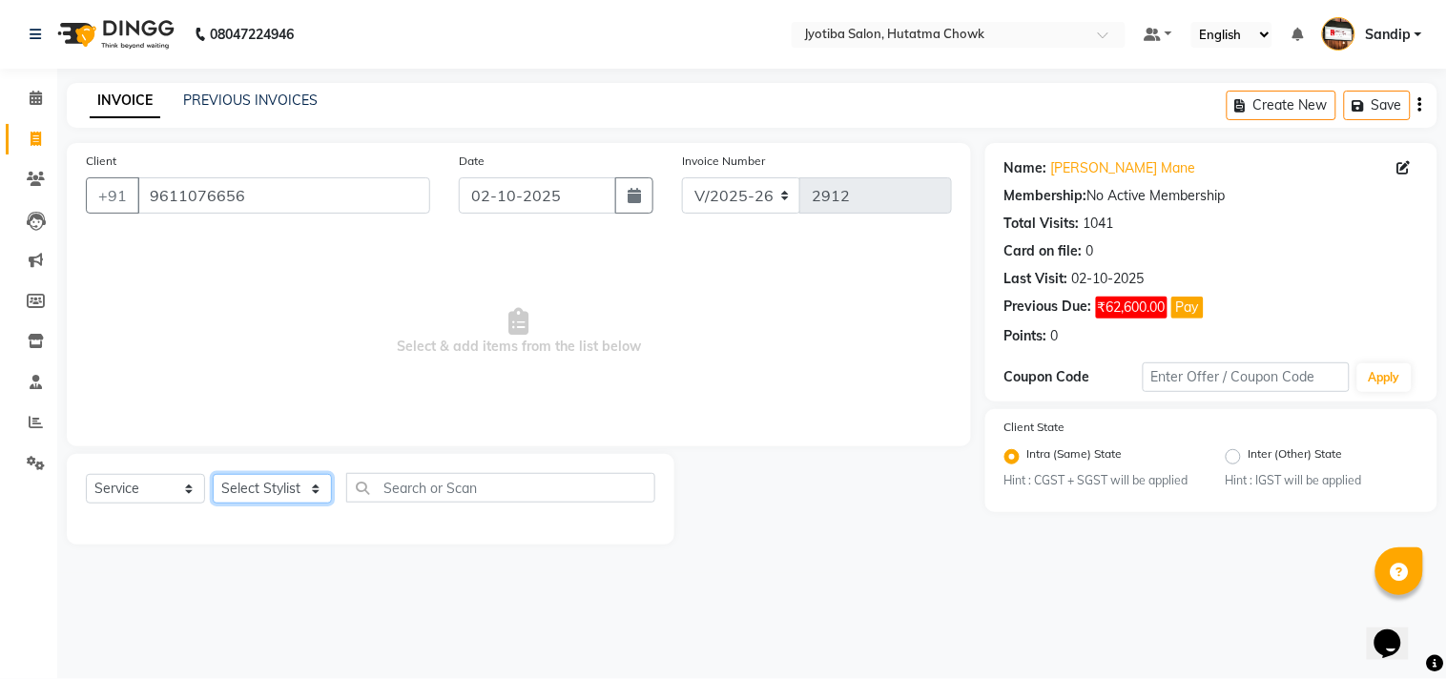
select select "7208"
click at [213, 475] on select "Select Stylist [PERSON_NAME] [PERSON_NAME] [PERSON_NAME] prem Sandip [PERSON_NA…" at bounding box center [272, 489] width 119 height 30
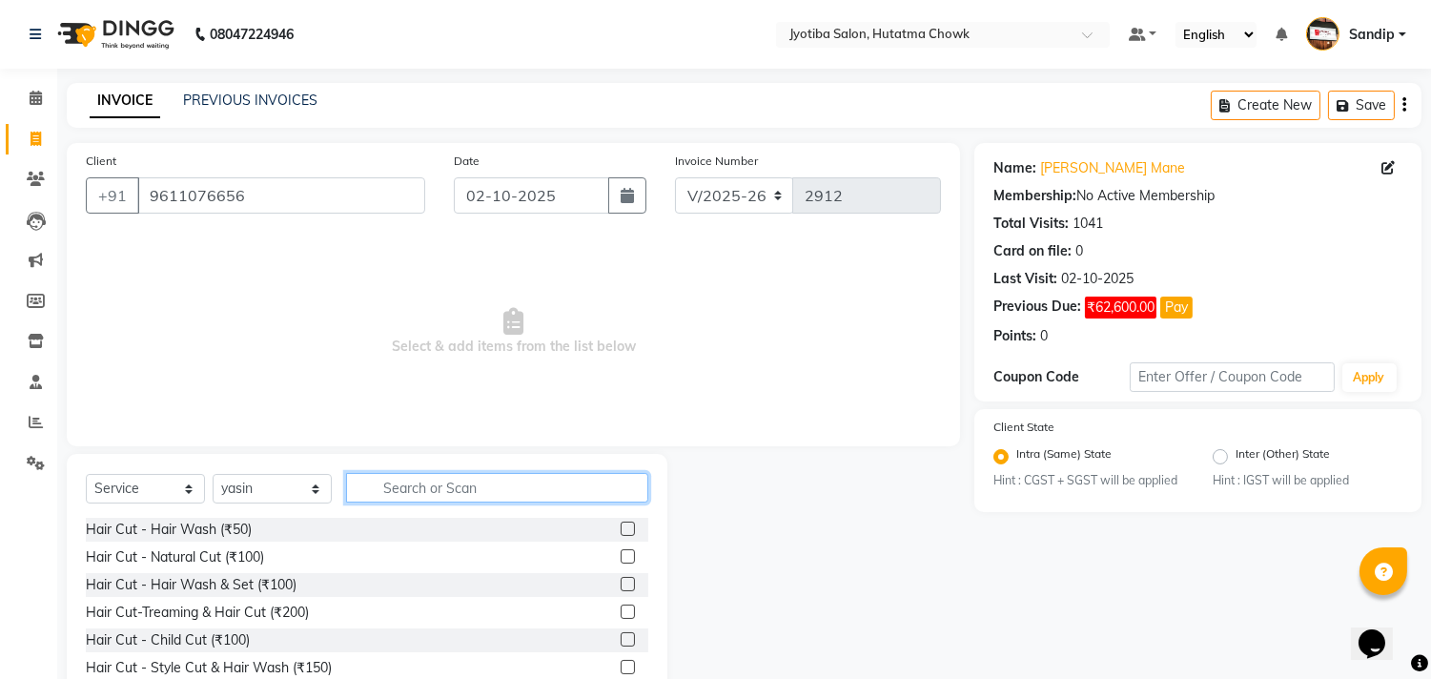
click at [420, 491] on input "text" at bounding box center [497, 488] width 302 height 30
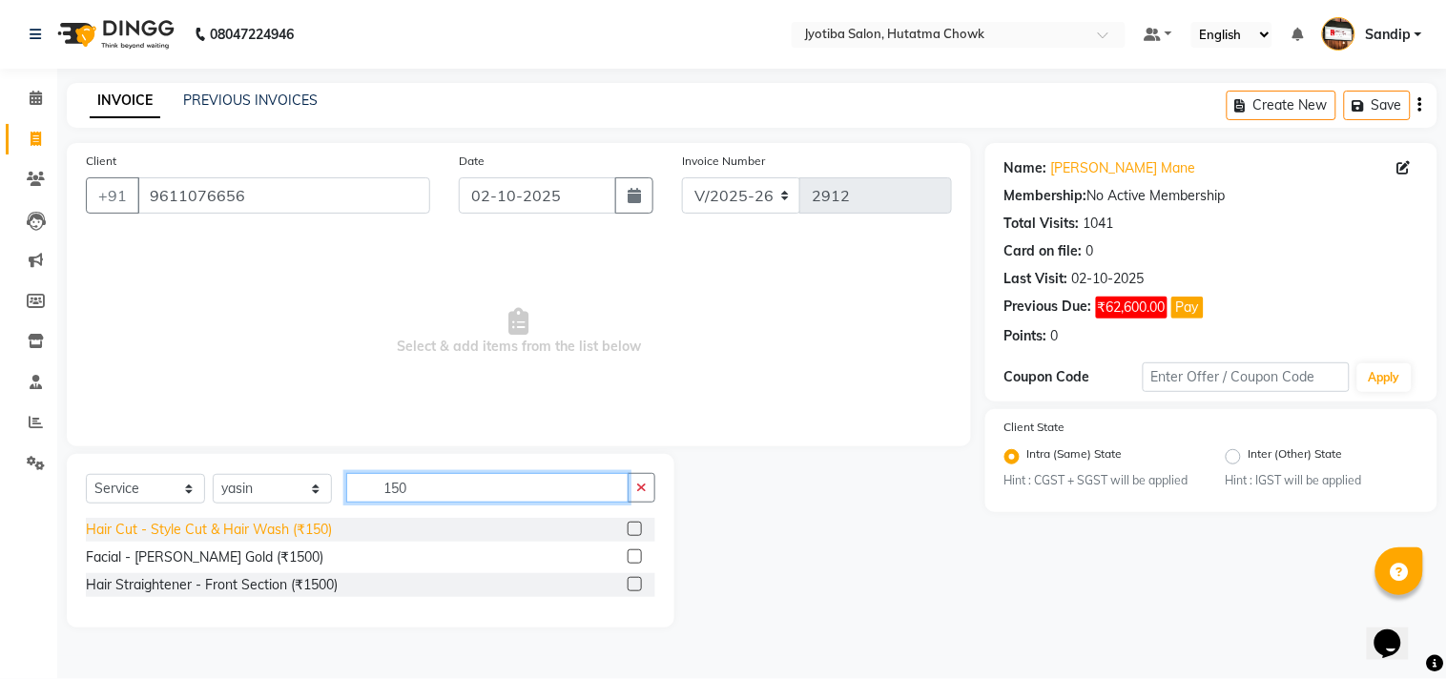
type input "150"
click at [214, 525] on div "Hair Cut - Style Cut & Hair Wash (₹150)" at bounding box center [209, 530] width 246 height 20
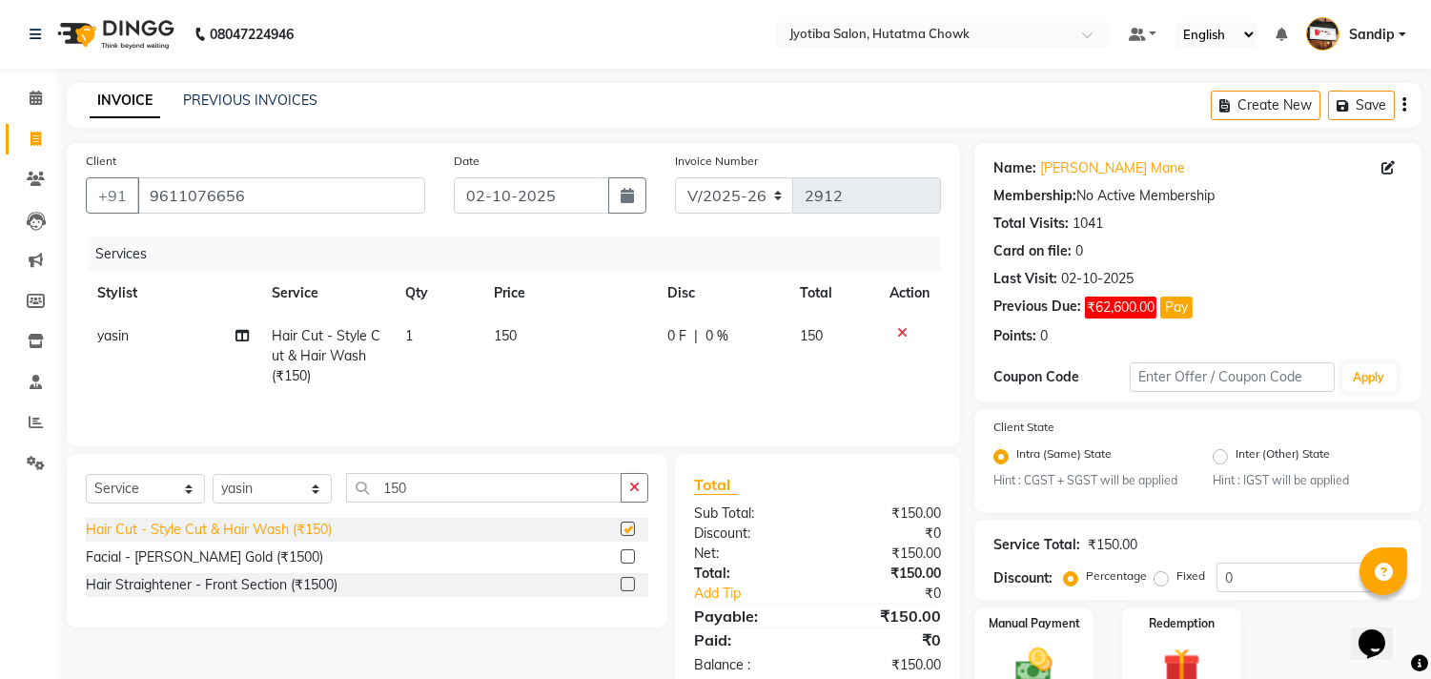
checkbox input "false"
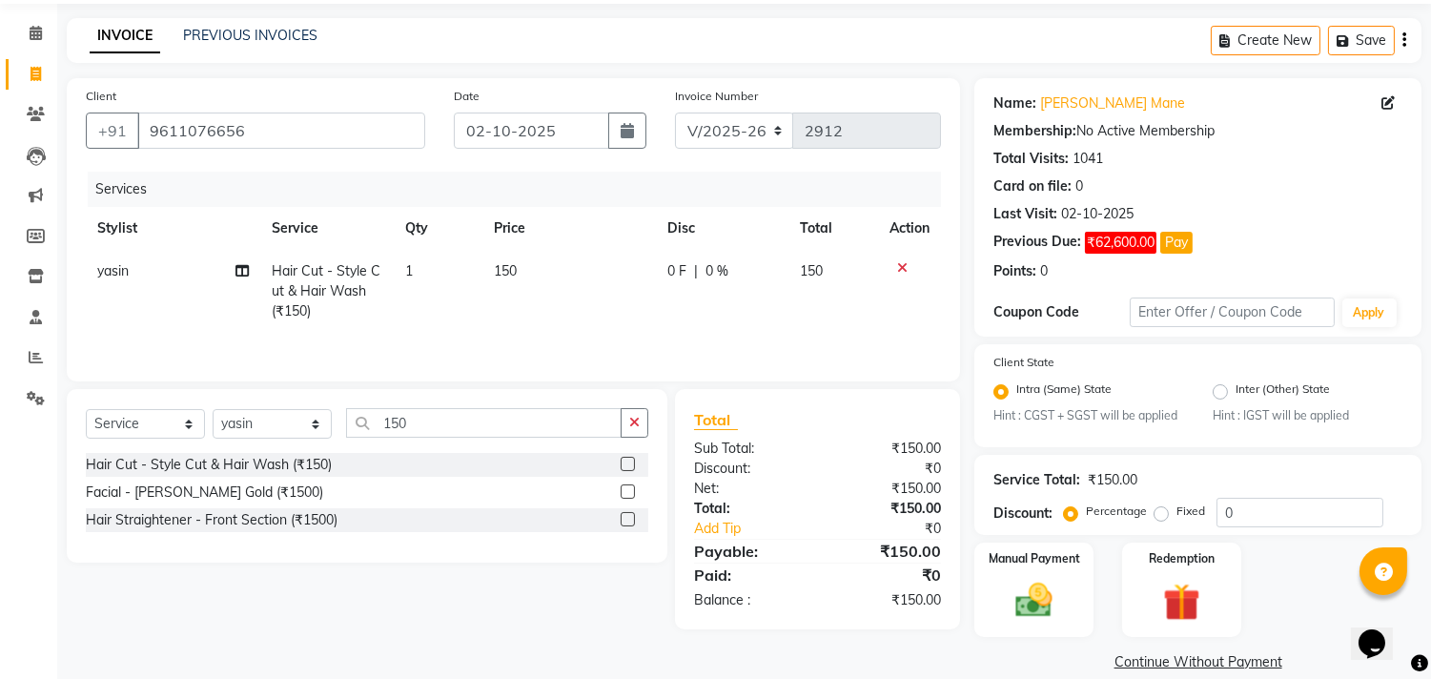
scroll to position [90, 0]
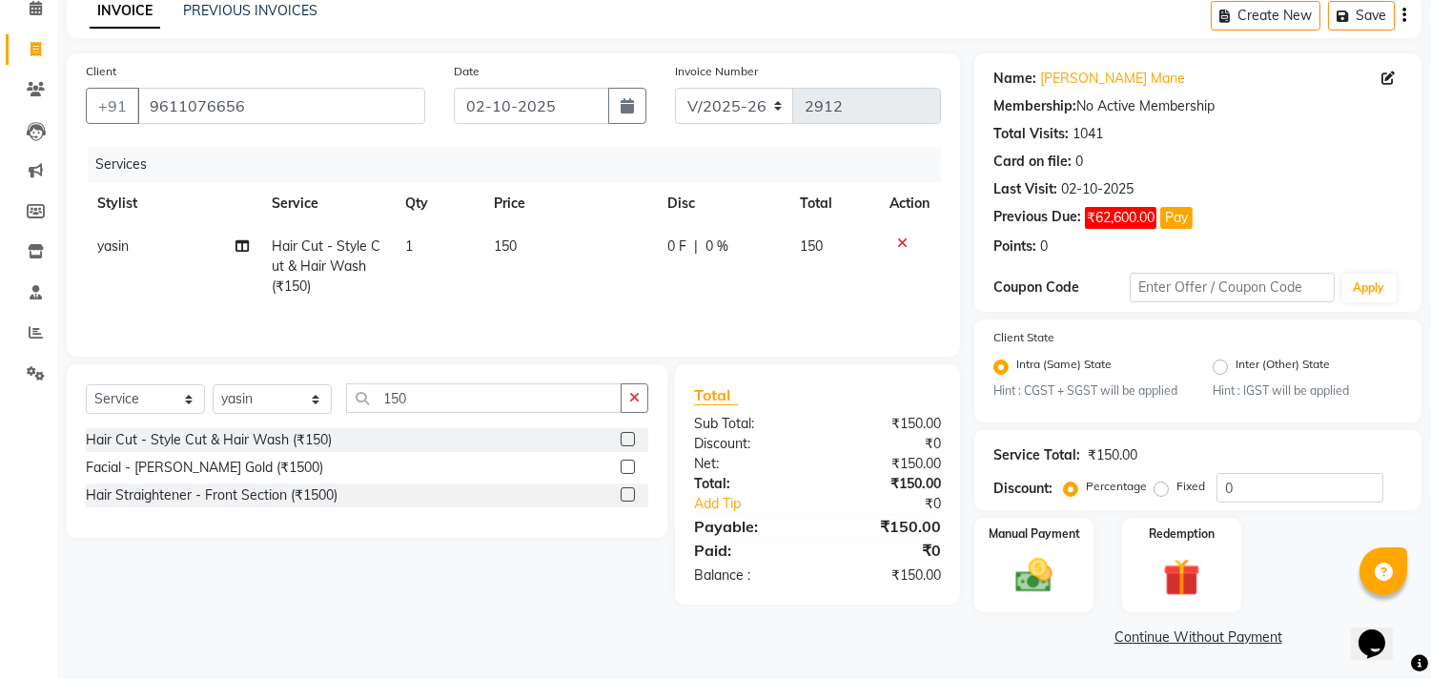
click at [1146, 639] on link "Continue Without Payment" at bounding box center [1198, 638] width 440 height 20
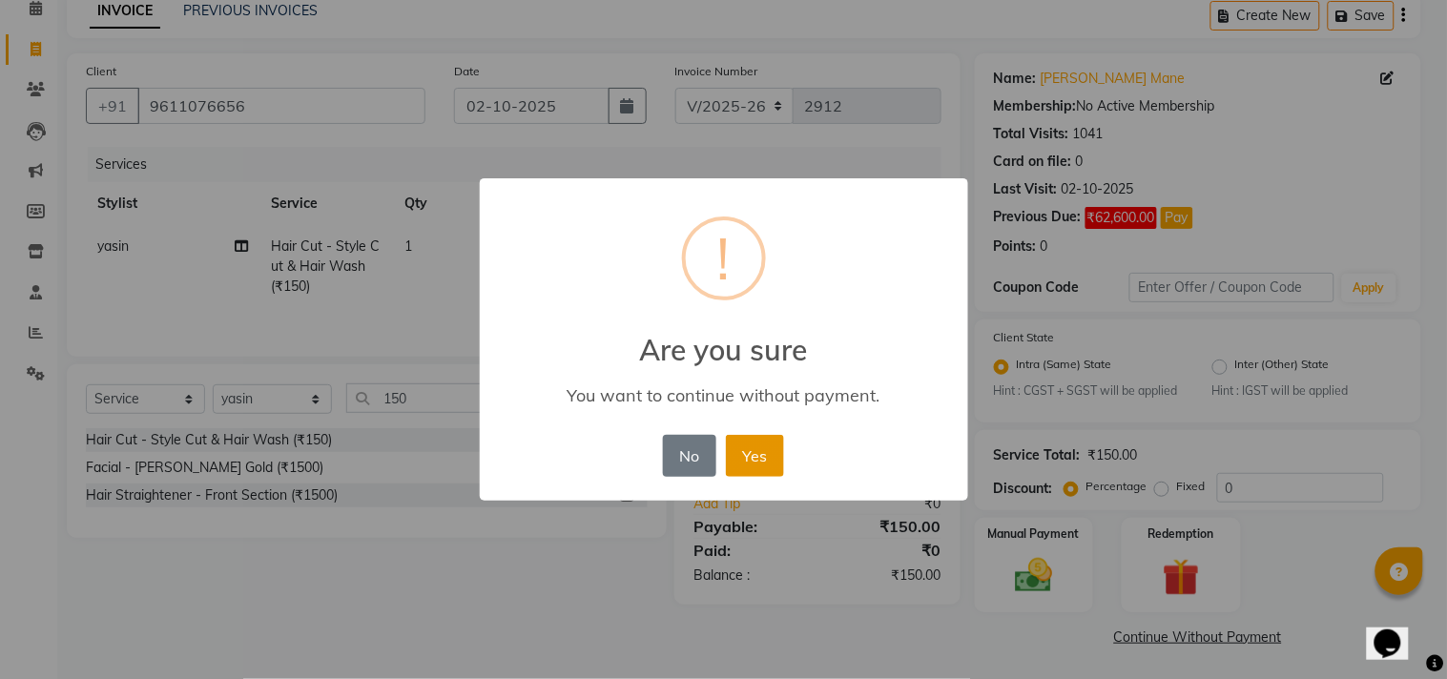
click at [746, 442] on button "Yes" at bounding box center [755, 456] width 58 height 42
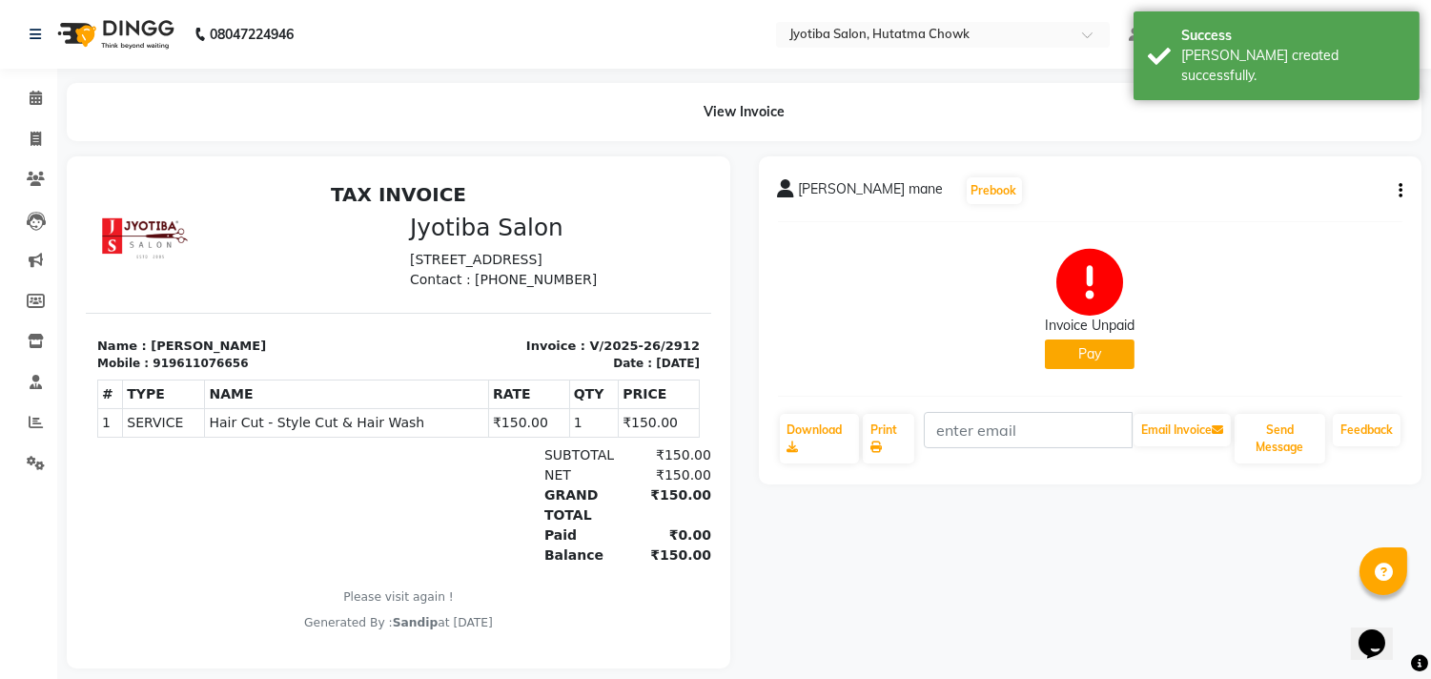
click at [1094, 350] on button "Pay" at bounding box center [1090, 355] width 90 height 30
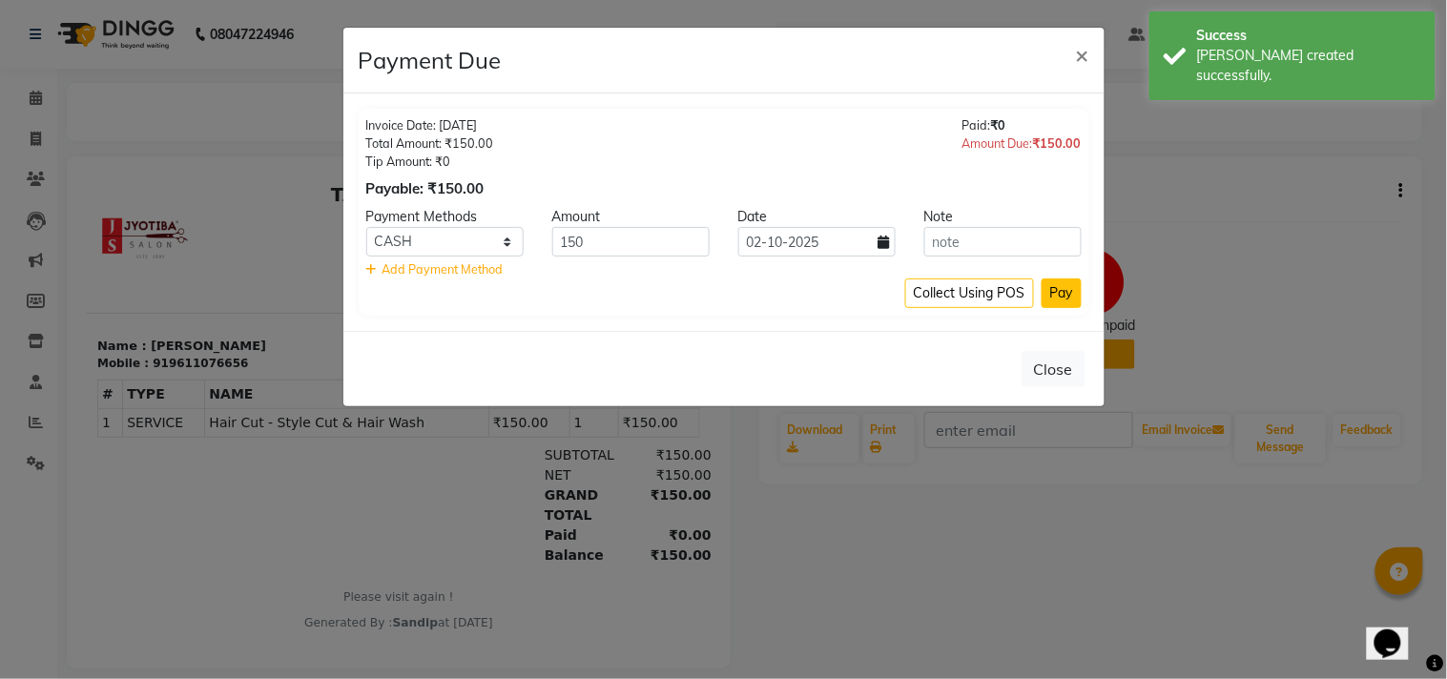
click at [1056, 292] on button "Pay" at bounding box center [1061, 293] width 40 height 30
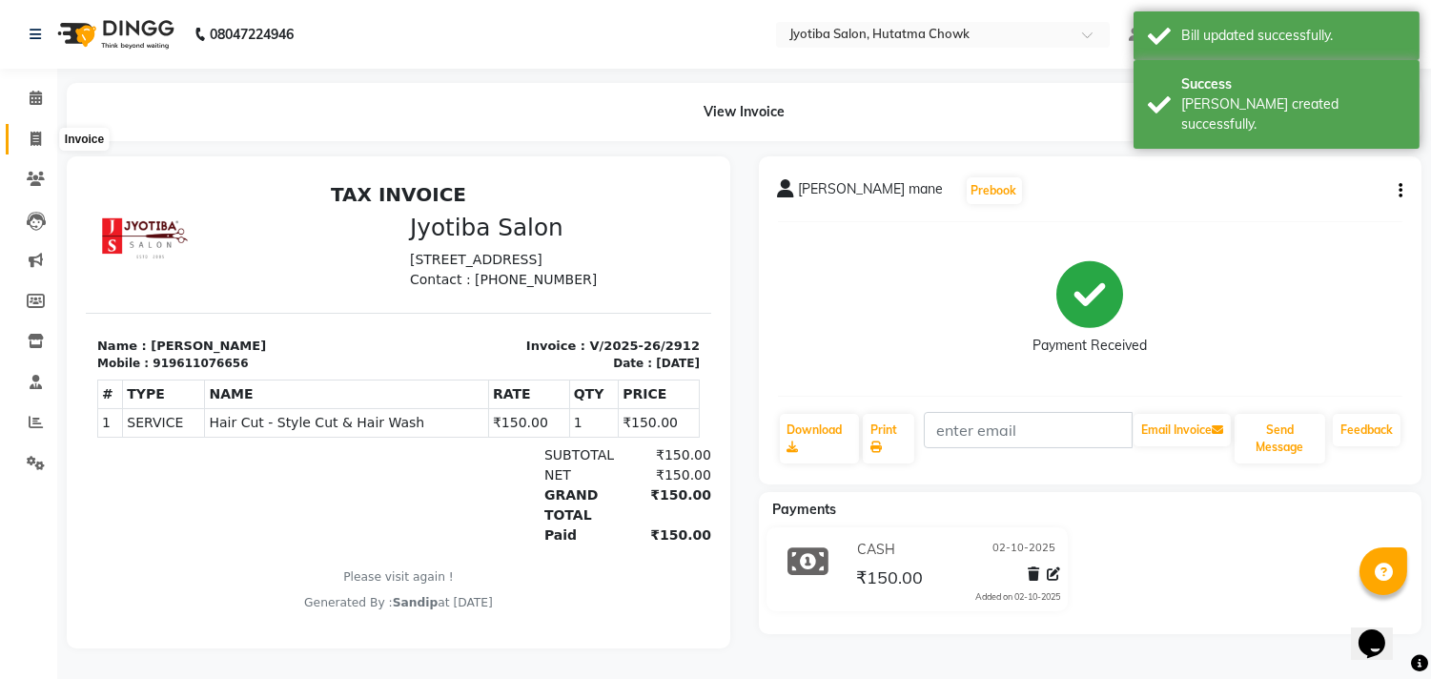
click at [31, 141] on icon at bounding box center [36, 139] width 10 height 14
select select "556"
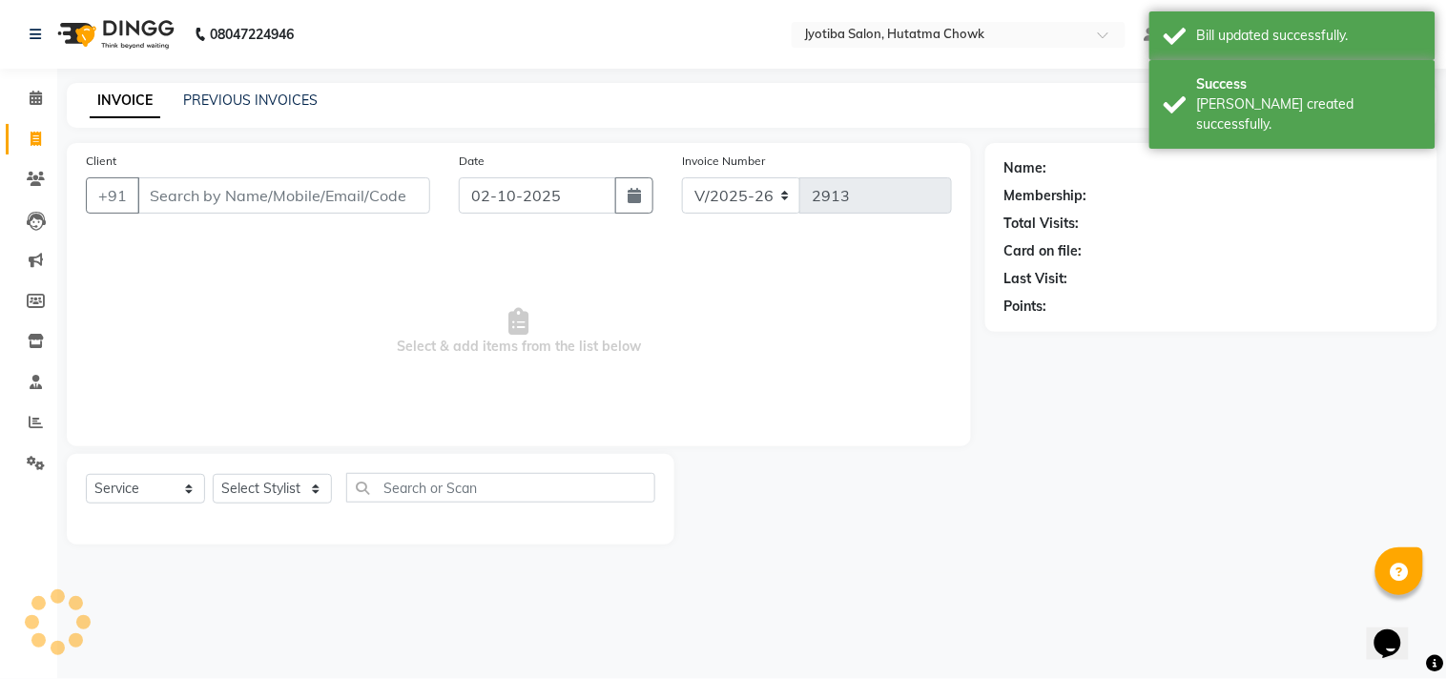
select select "membership"
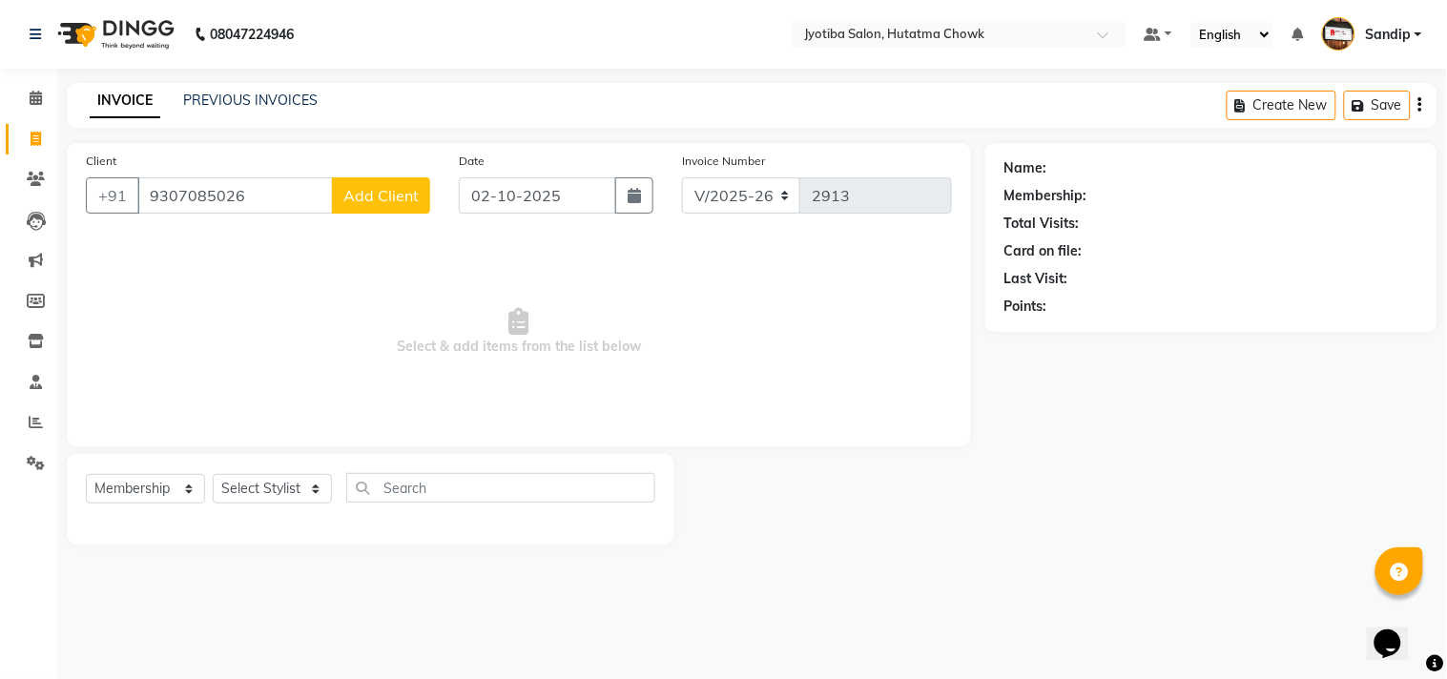
type input "9307085026"
click at [376, 208] on button "Add Client" at bounding box center [381, 195] width 98 height 36
select select "22"
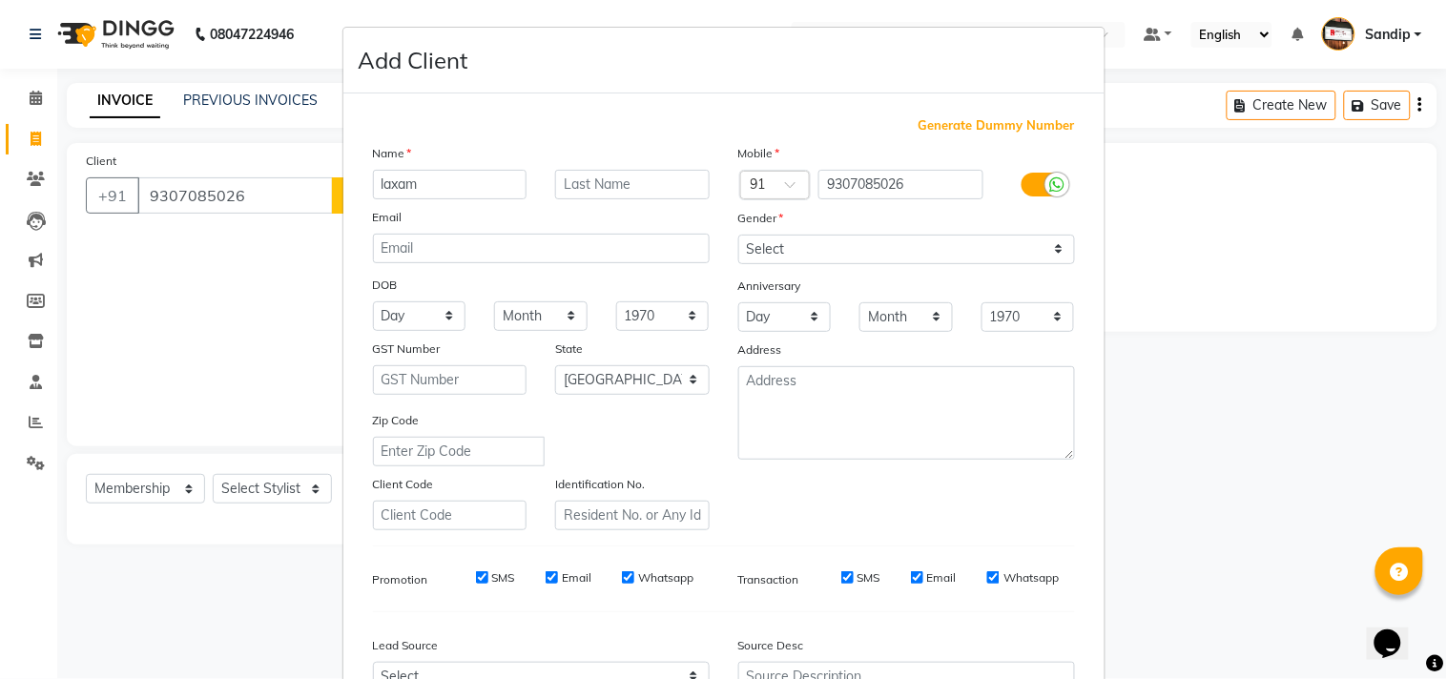
type input "laxam"
click at [868, 264] on div "Mobile Country Code × 91 9307085026 Gender Select Male Female Other Prefer Not …" at bounding box center [906, 336] width 365 height 387
click at [843, 252] on select "Select [DEMOGRAPHIC_DATA] [DEMOGRAPHIC_DATA] Other Prefer Not To Say" at bounding box center [906, 250] width 337 height 30
select select "[DEMOGRAPHIC_DATA]"
click at [738, 235] on select "Select [DEMOGRAPHIC_DATA] [DEMOGRAPHIC_DATA] Other Prefer Not To Say" at bounding box center [906, 250] width 337 height 30
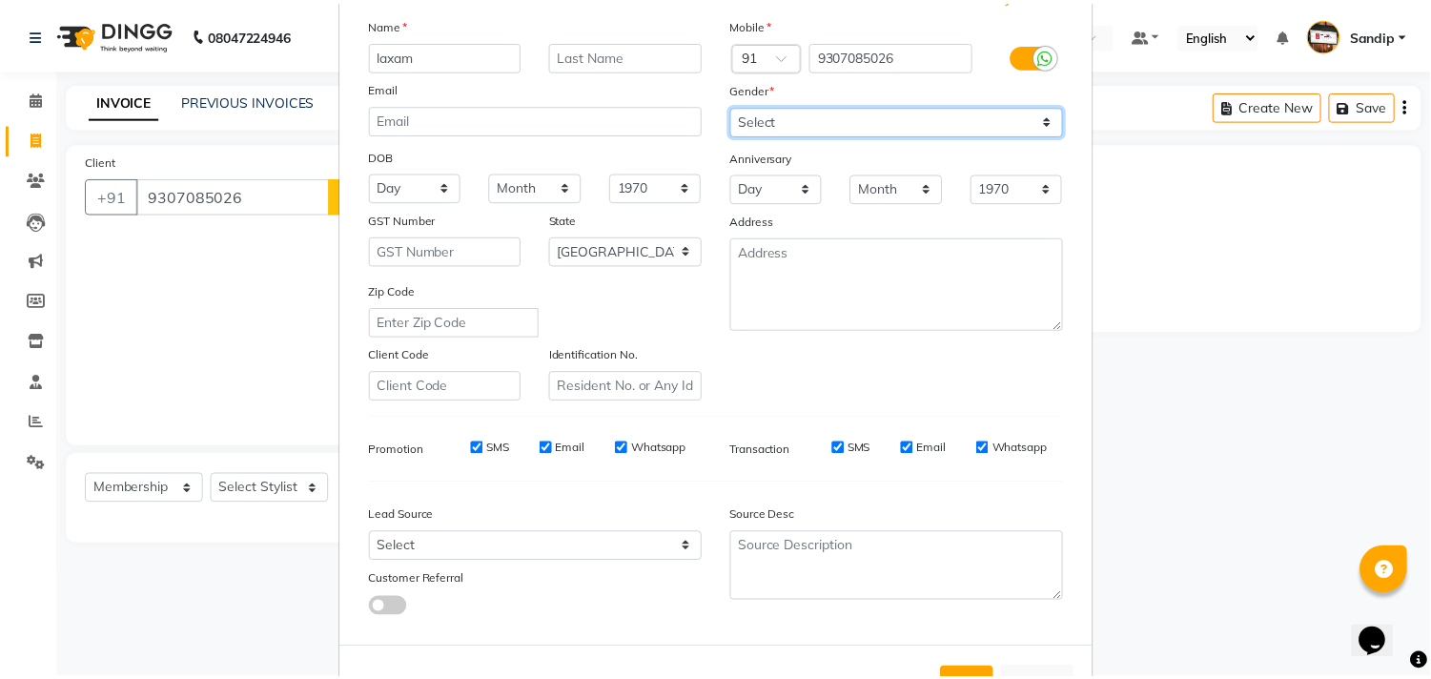
scroll to position [202, 0]
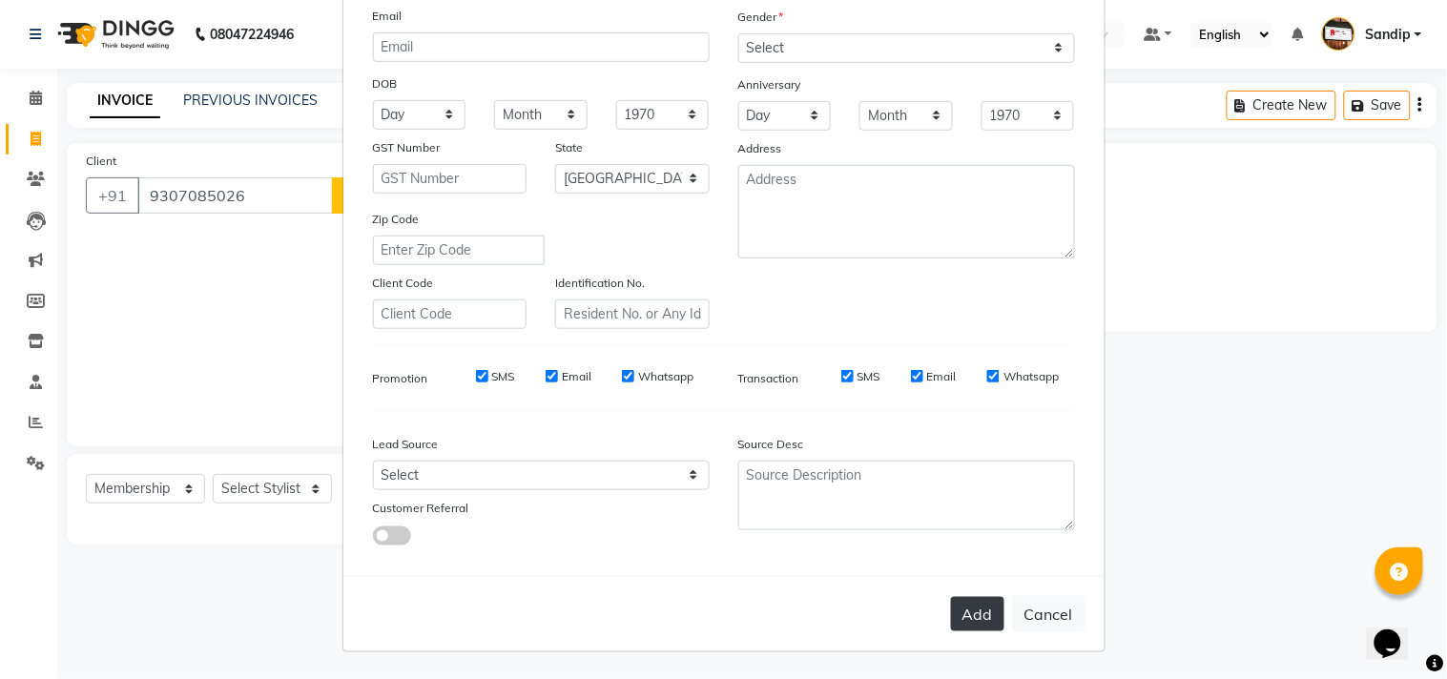
click at [973, 605] on button "Add" at bounding box center [977, 614] width 53 height 34
select select
select select "null"
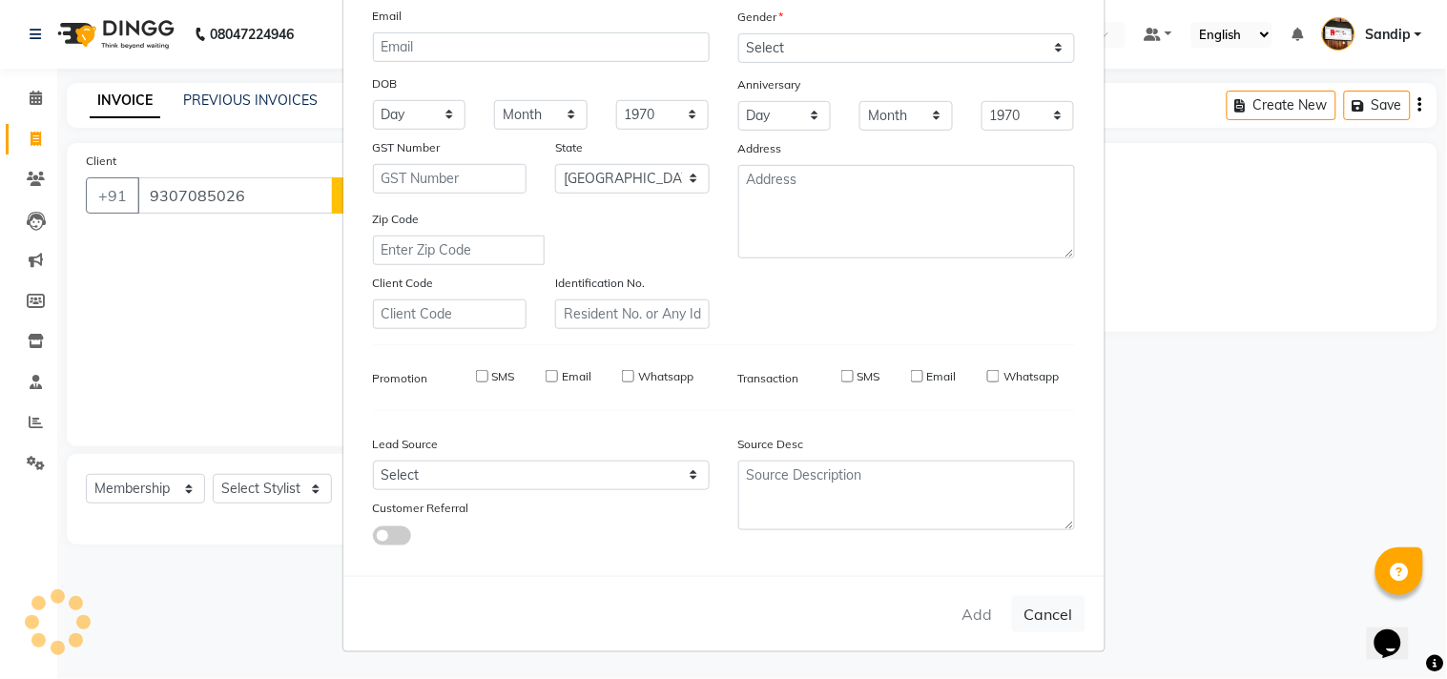
select select
checkbox input "false"
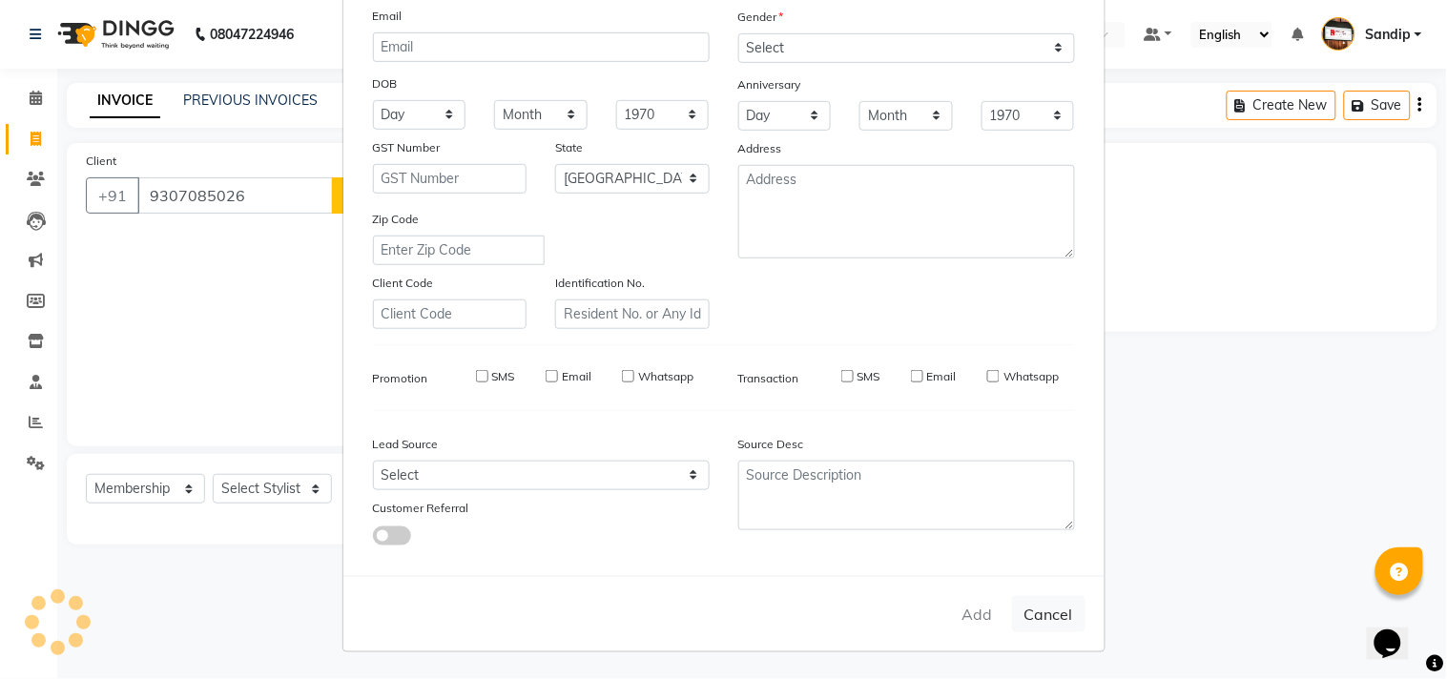
checkbox input "false"
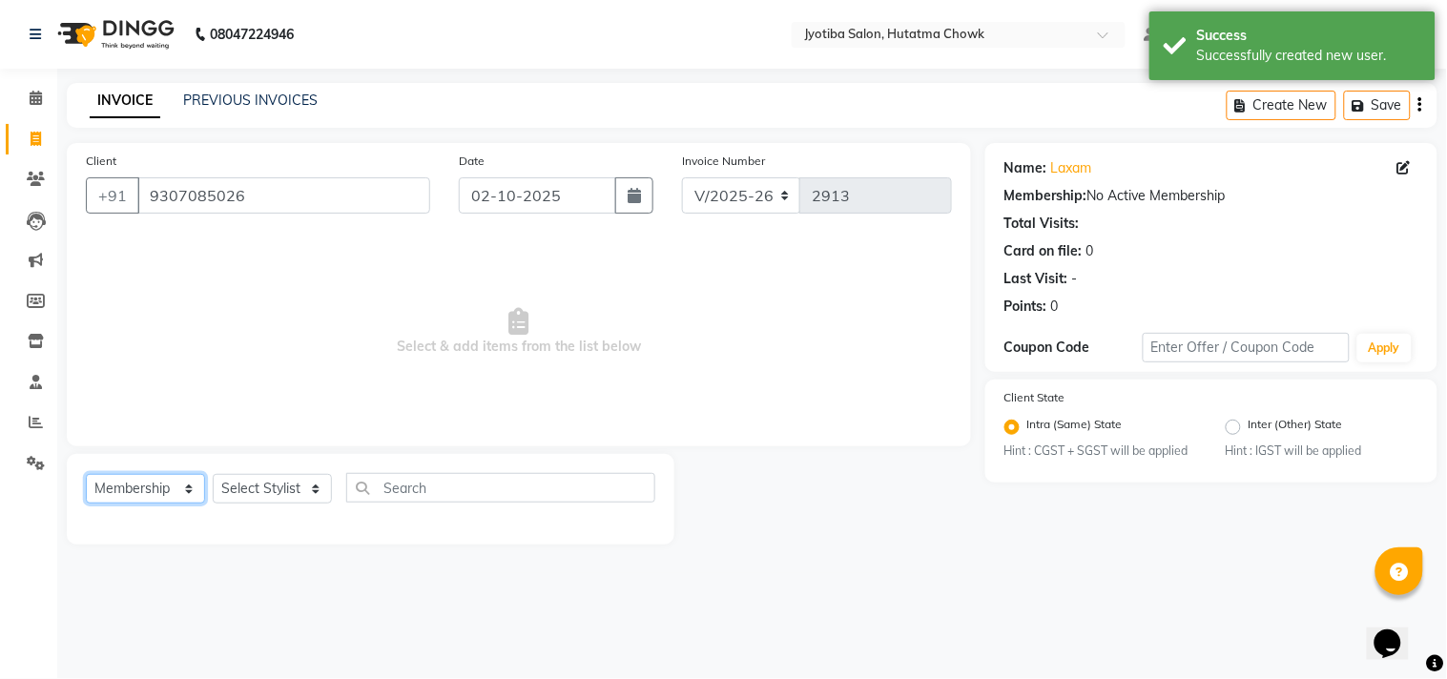
click at [162, 499] on select "Select Service Product Membership Package Voucher Prepaid Gift Card" at bounding box center [145, 489] width 119 height 30
select select "service"
click at [86, 475] on select "Select Service Product Membership Package Voucher Prepaid Gift Card" at bounding box center [145, 489] width 119 height 30
click at [268, 483] on select "Select Stylist [PERSON_NAME] [PERSON_NAME] [PERSON_NAME] prem Sandip [PERSON_NA…" at bounding box center [272, 489] width 119 height 30
select select "81229"
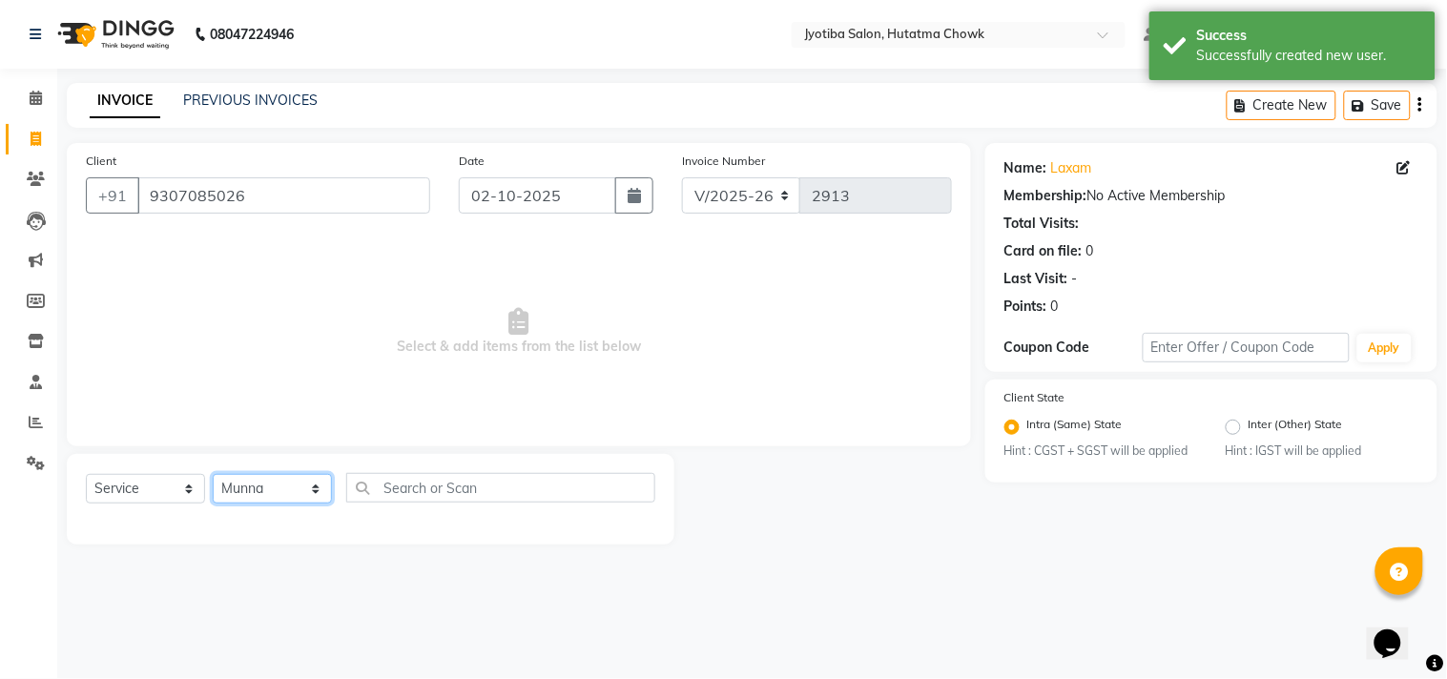
click at [213, 475] on select "Select Stylist [PERSON_NAME] [PERSON_NAME] [PERSON_NAME] prem Sandip [PERSON_NA…" at bounding box center [272, 489] width 119 height 30
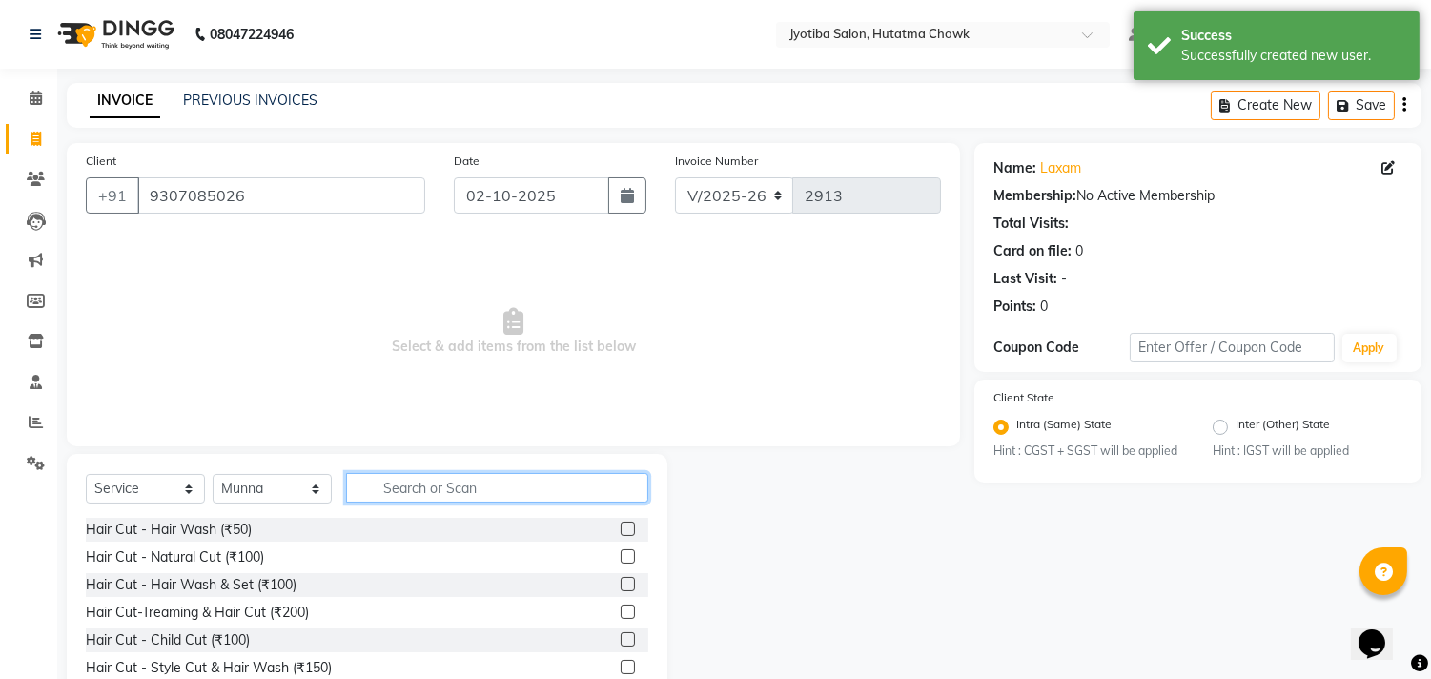
click at [432, 490] on input "text" at bounding box center [497, 488] width 302 height 30
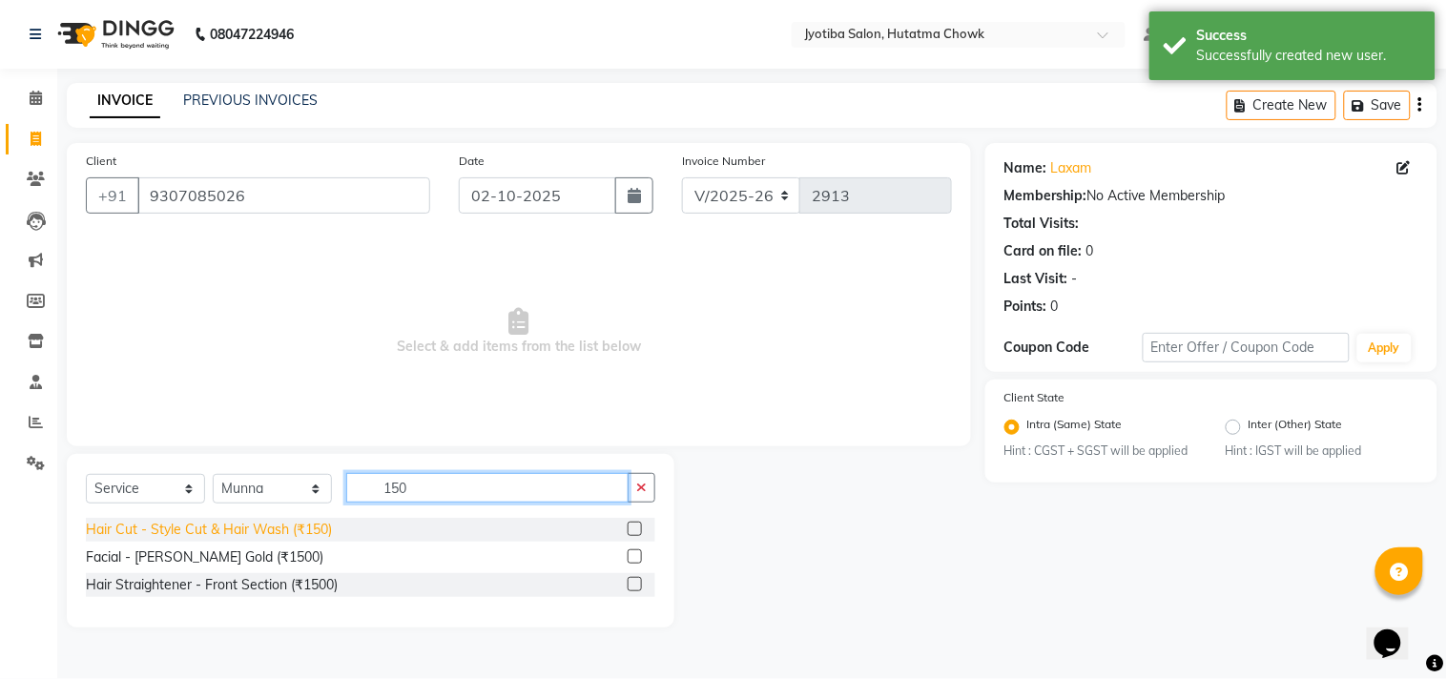
type input "150"
click at [294, 526] on div "Hair Cut - Style Cut & Hair Wash (₹150)" at bounding box center [209, 530] width 246 height 20
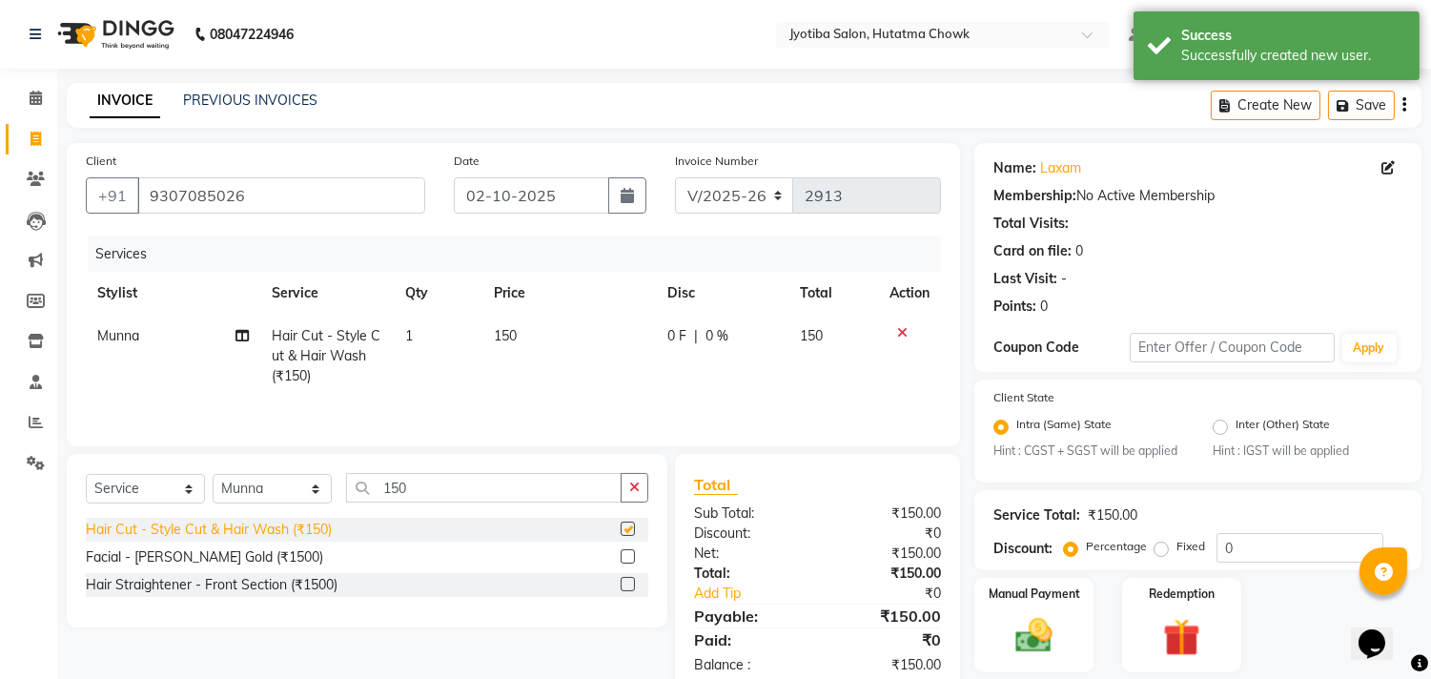
checkbox input "false"
click at [640, 490] on button "button" at bounding box center [635, 488] width 28 height 30
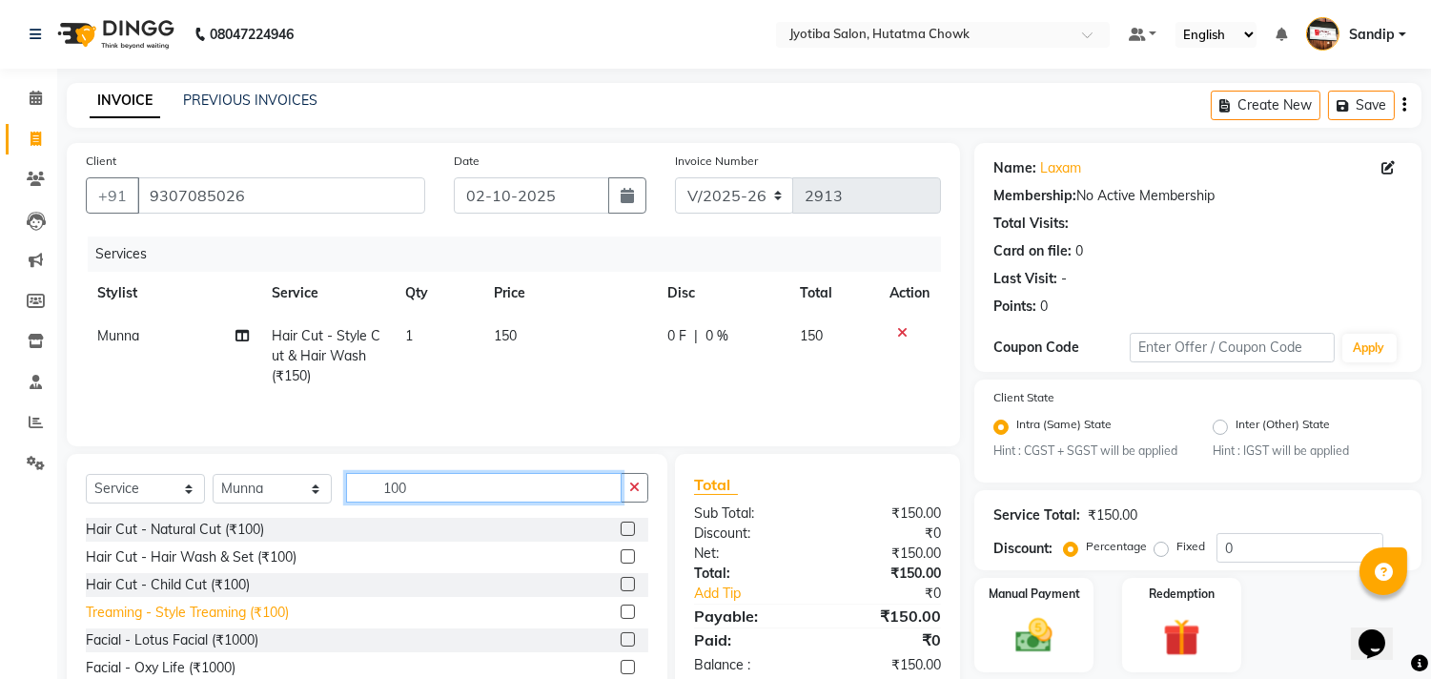
type input "100"
click at [128, 623] on div "Treaming - Style Treaming (₹100)" at bounding box center [187, 613] width 203 height 20
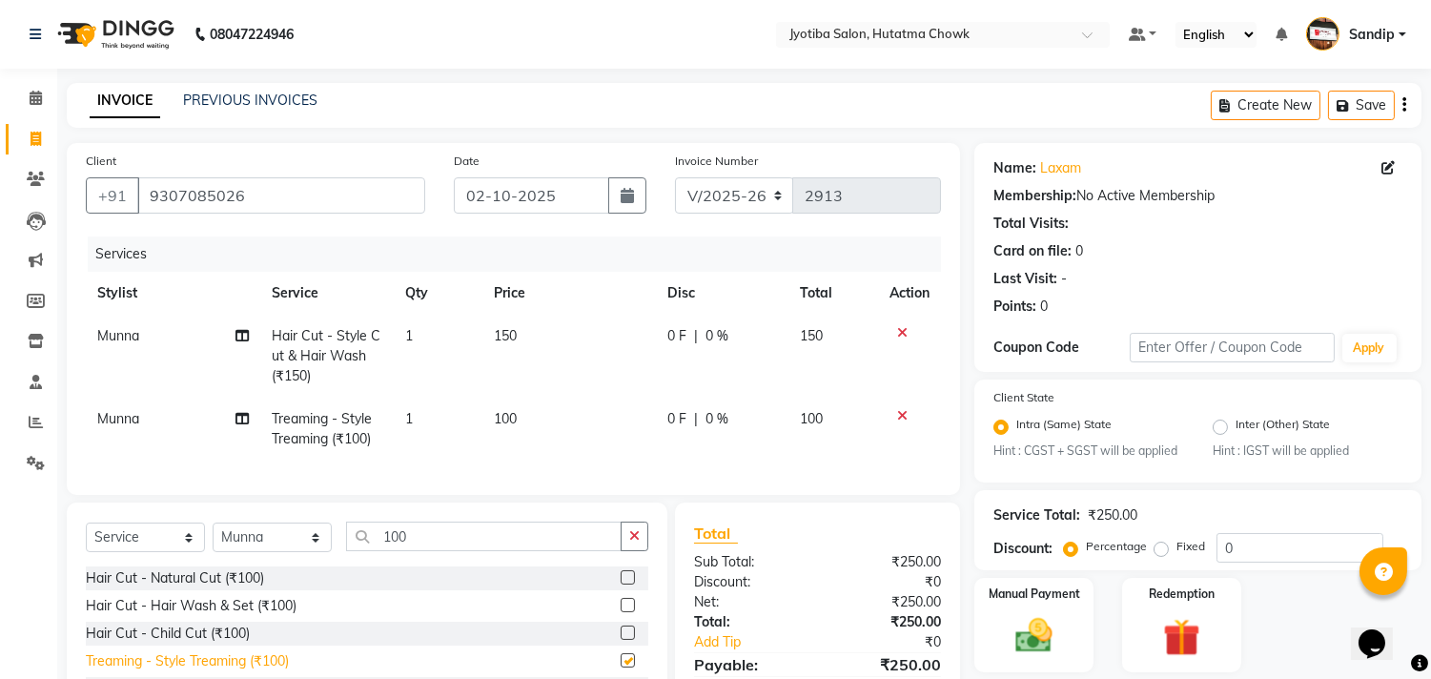
checkbox input "false"
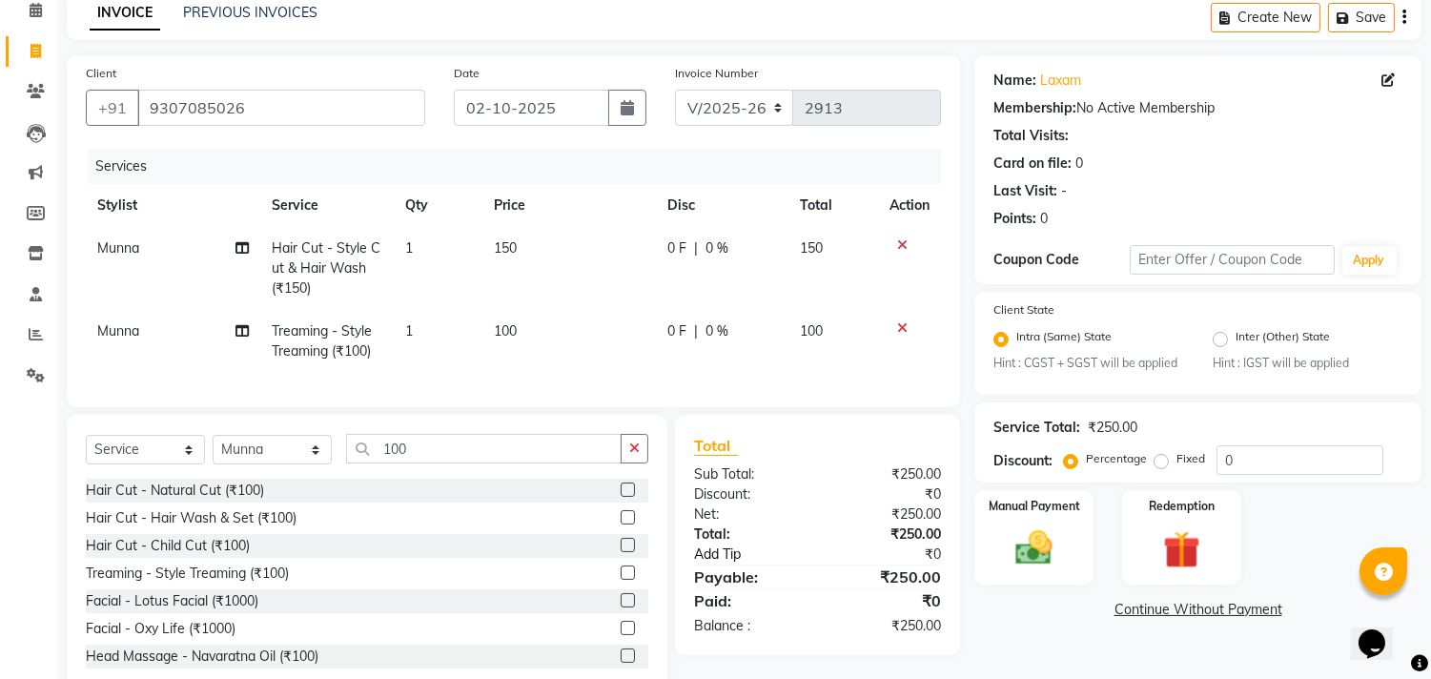
scroll to position [149, 0]
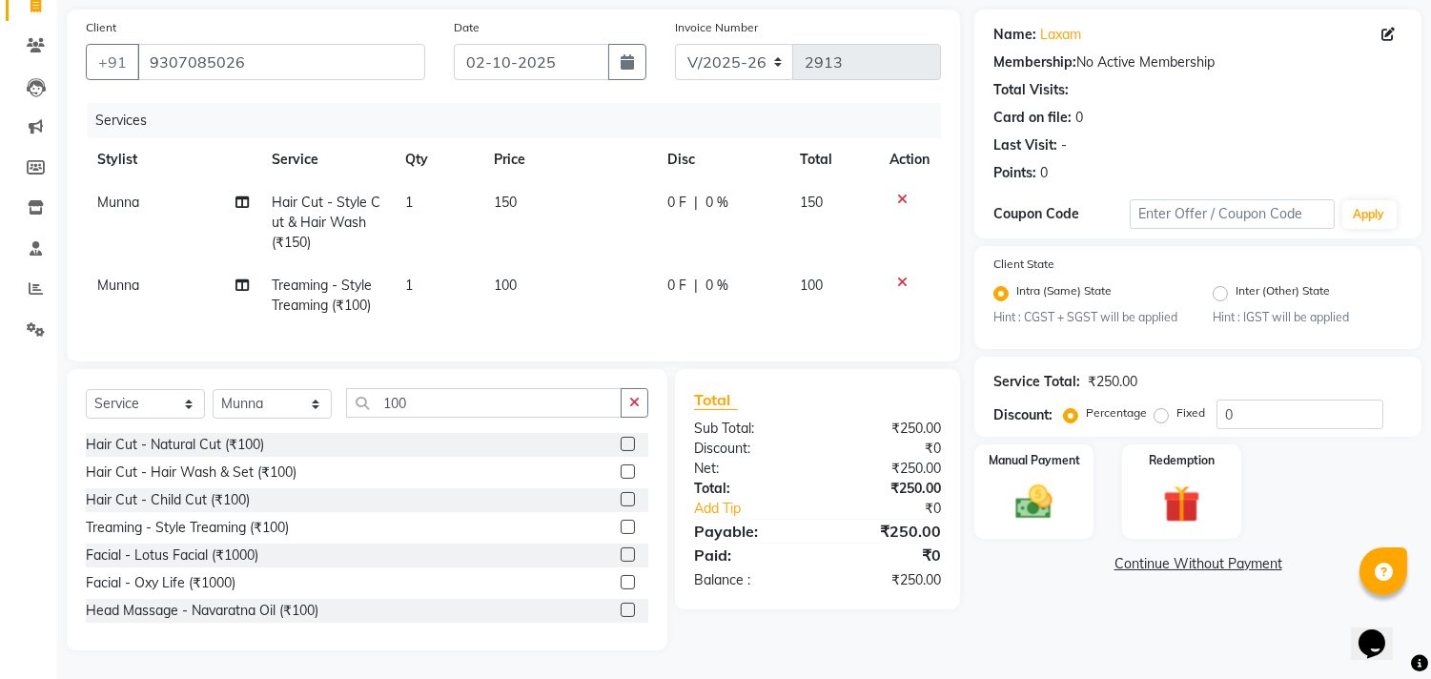
click at [1160, 554] on link "Continue Without Payment" at bounding box center [1198, 564] width 440 height 20
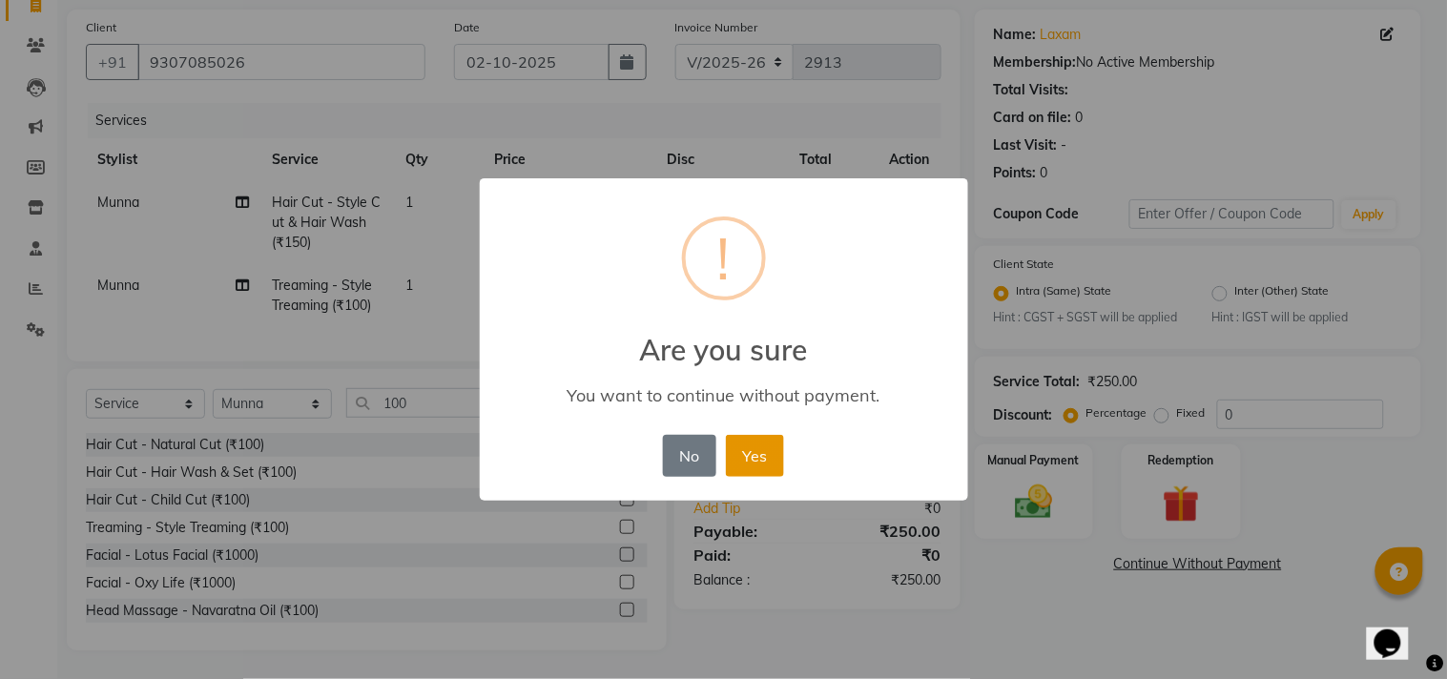
click at [757, 453] on button "Yes" at bounding box center [755, 456] width 58 height 42
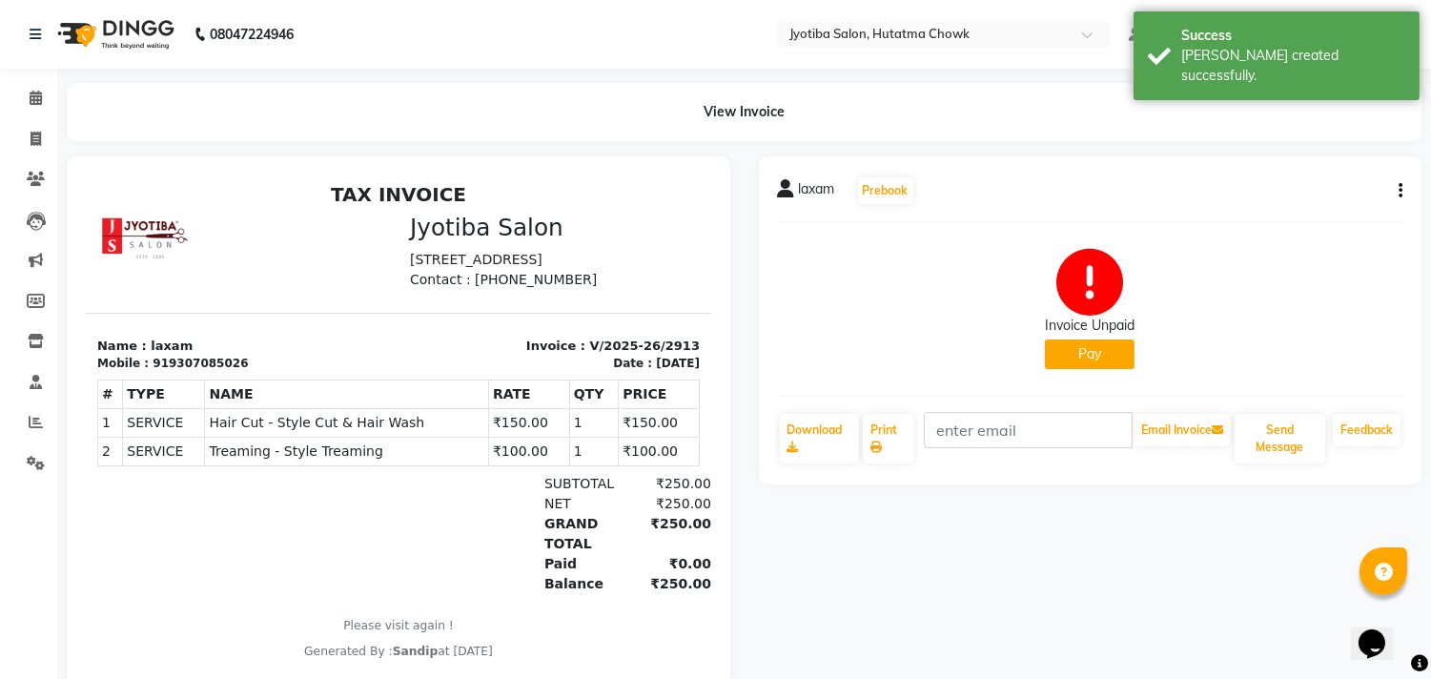
click at [1072, 360] on button "Pay" at bounding box center [1090, 355] width 90 height 30
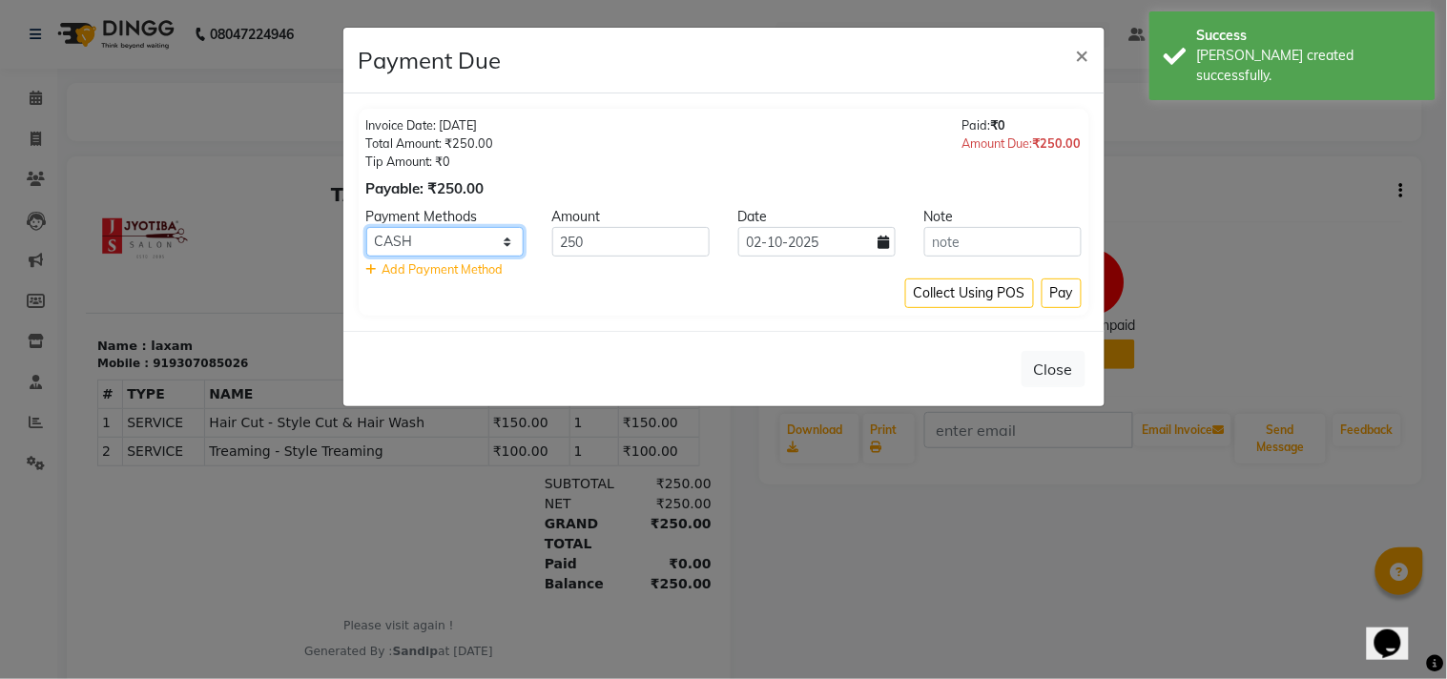
drag, startPoint x: 455, startPoint y: 236, endPoint x: 456, endPoint y: 249, distance: 13.4
click at [455, 236] on select "CASH ONLINE CARD" at bounding box center [444, 242] width 157 height 30
select select "3"
click at [366, 227] on select "CASH ONLINE CARD" at bounding box center [444, 242] width 157 height 30
click at [1061, 296] on button "Pay" at bounding box center [1061, 293] width 40 height 30
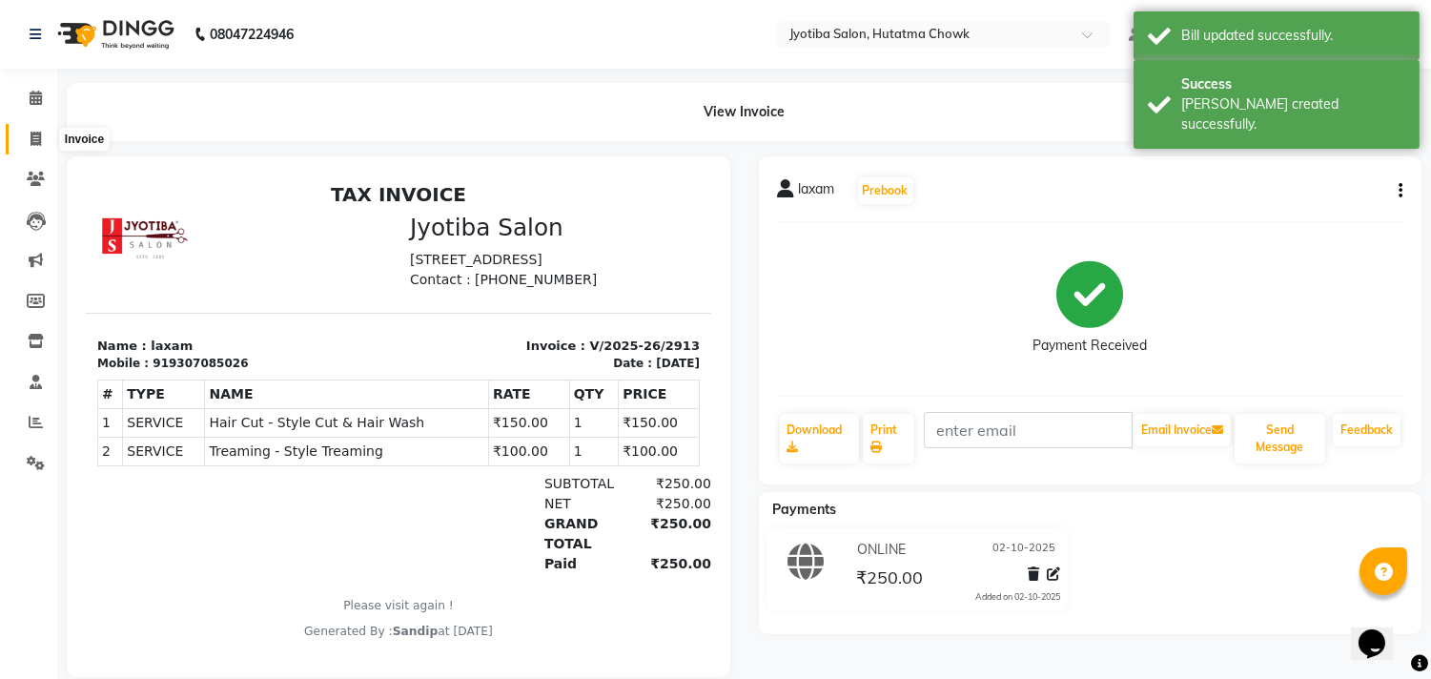
click at [31, 135] on icon at bounding box center [36, 139] width 10 height 14
select select "556"
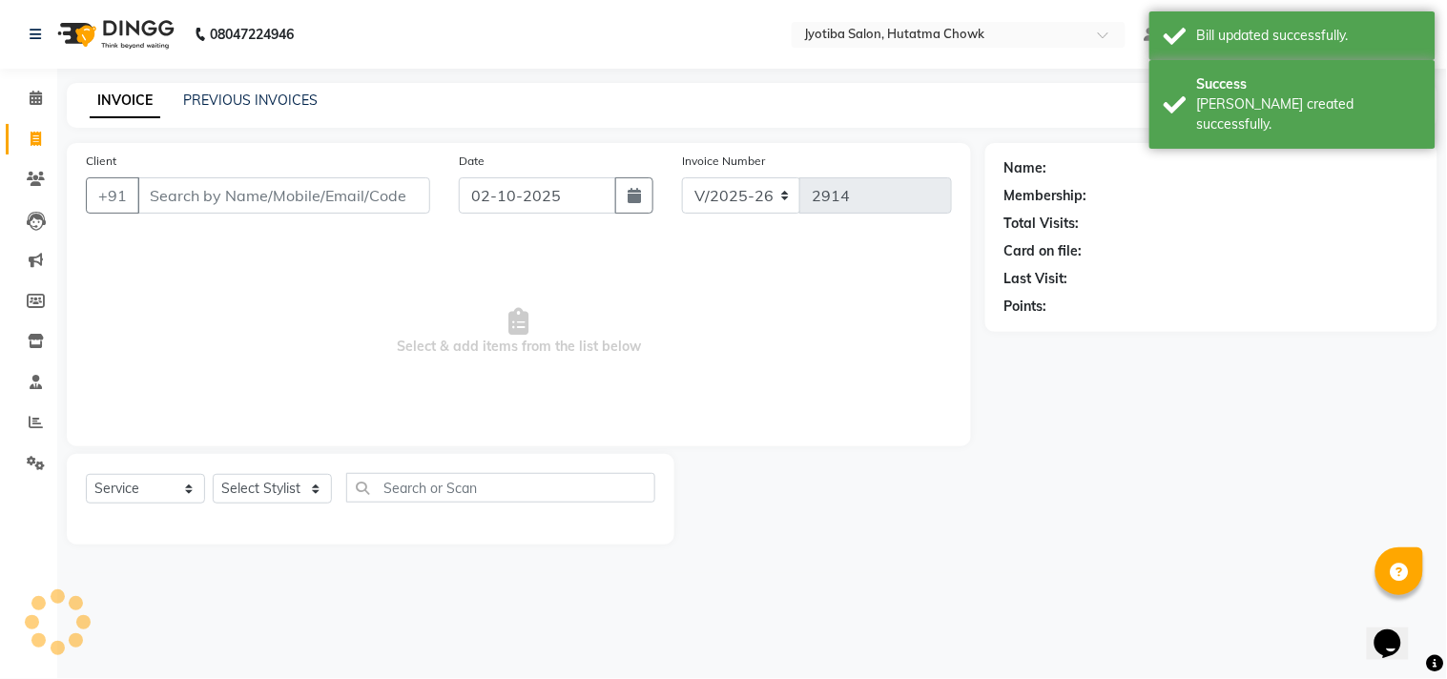
select select "membership"
type input "0"
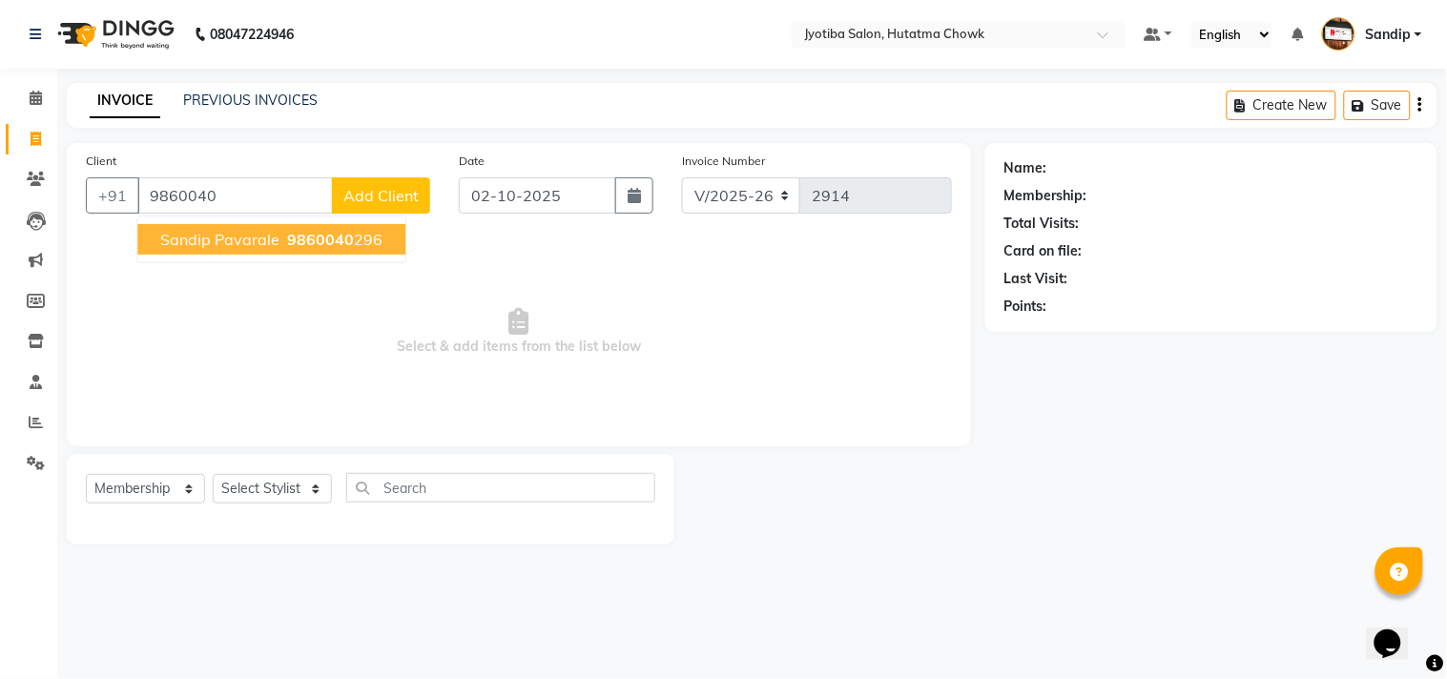
click at [252, 238] on span "sandip pavarale" at bounding box center [219, 239] width 119 height 19
type input "9860040296"
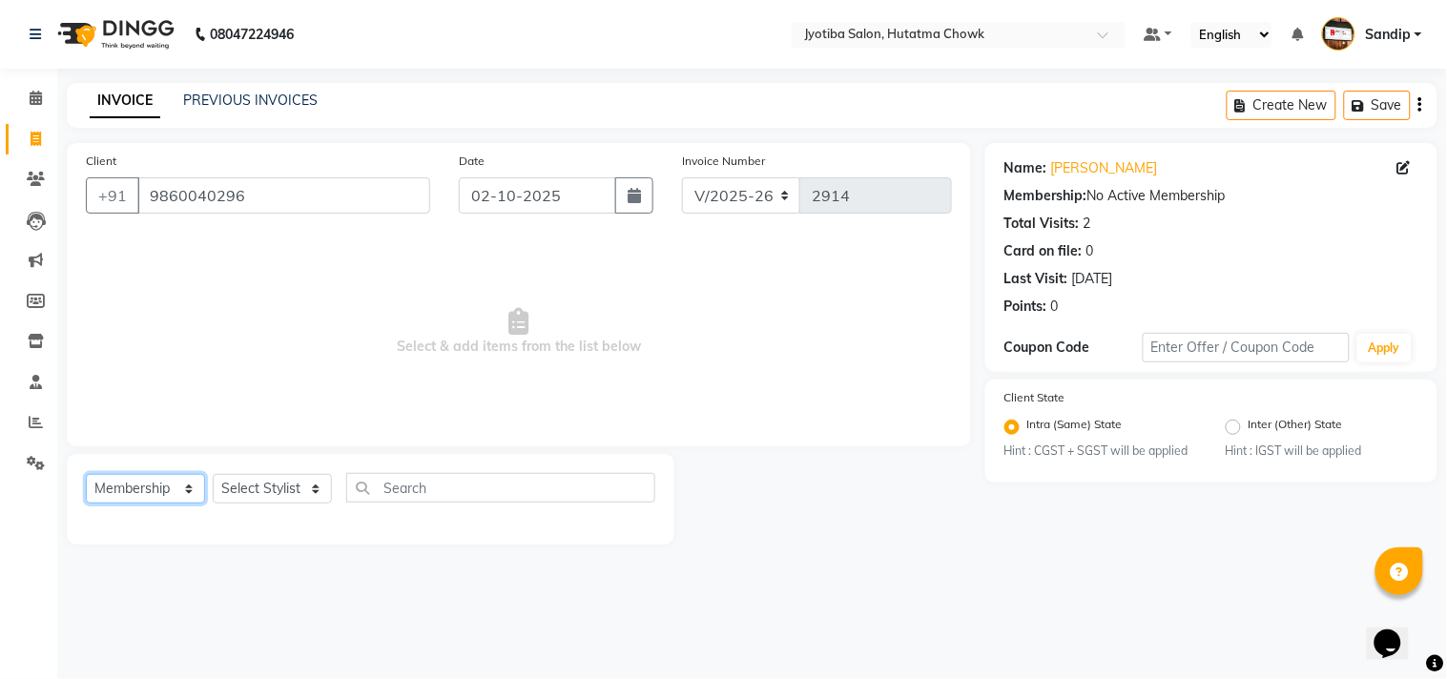
click at [125, 486] on select "Select Service Product Membership Package Voucher Prepaid Gift Card" at bounding box center [145, 489] width 119 height 30
select select "service"
click at [86, 475] on select "Select Service Product Membership Package Voucher Prepaid Gift Card" at bounding box center [145, 489] width 119 height 30
click at [264, 487] on select "Select Stylist [PERSON_NAME] [PERSON_NAME] [PERSON_NAME] prem Sandip [PERSON_NA…" at bounding box center [272, 489] width 119 height 30
select select "84596"
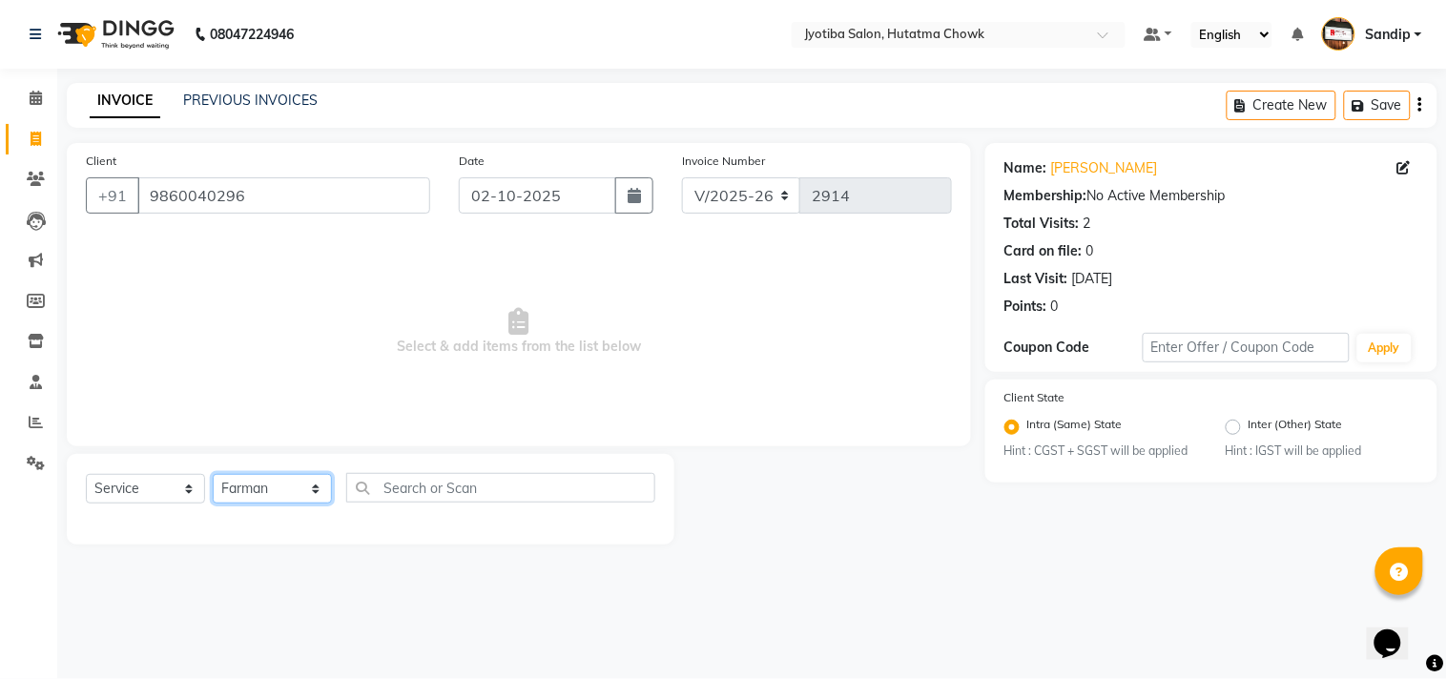
click at [213, 475] on select "Select Stylist [PERSON_NAME] [PERSON_NAME] [PERSON_NAME] prem Sandip [PERSON_NA…" at bounding box center [272, 489] width 119 height 30
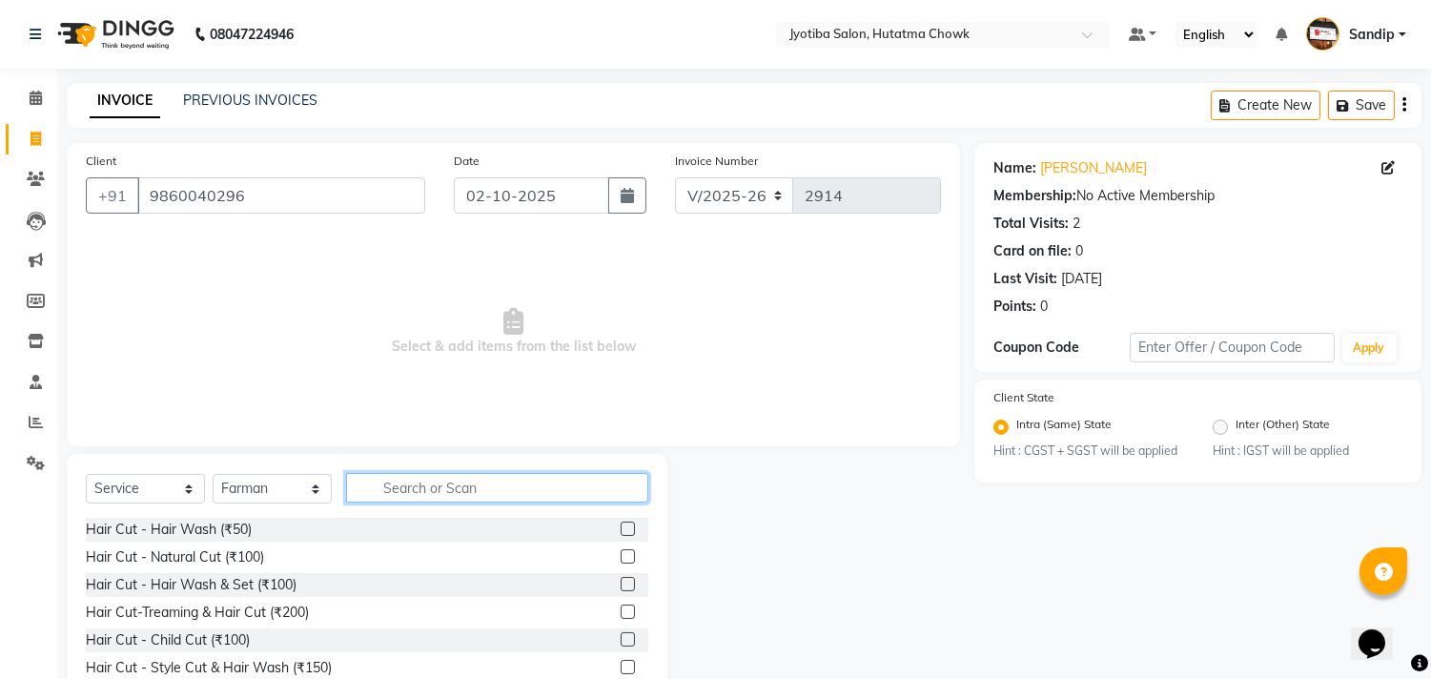
click at [408, 498] on input "text" at bounding box center [497, 488] width 302 height 30
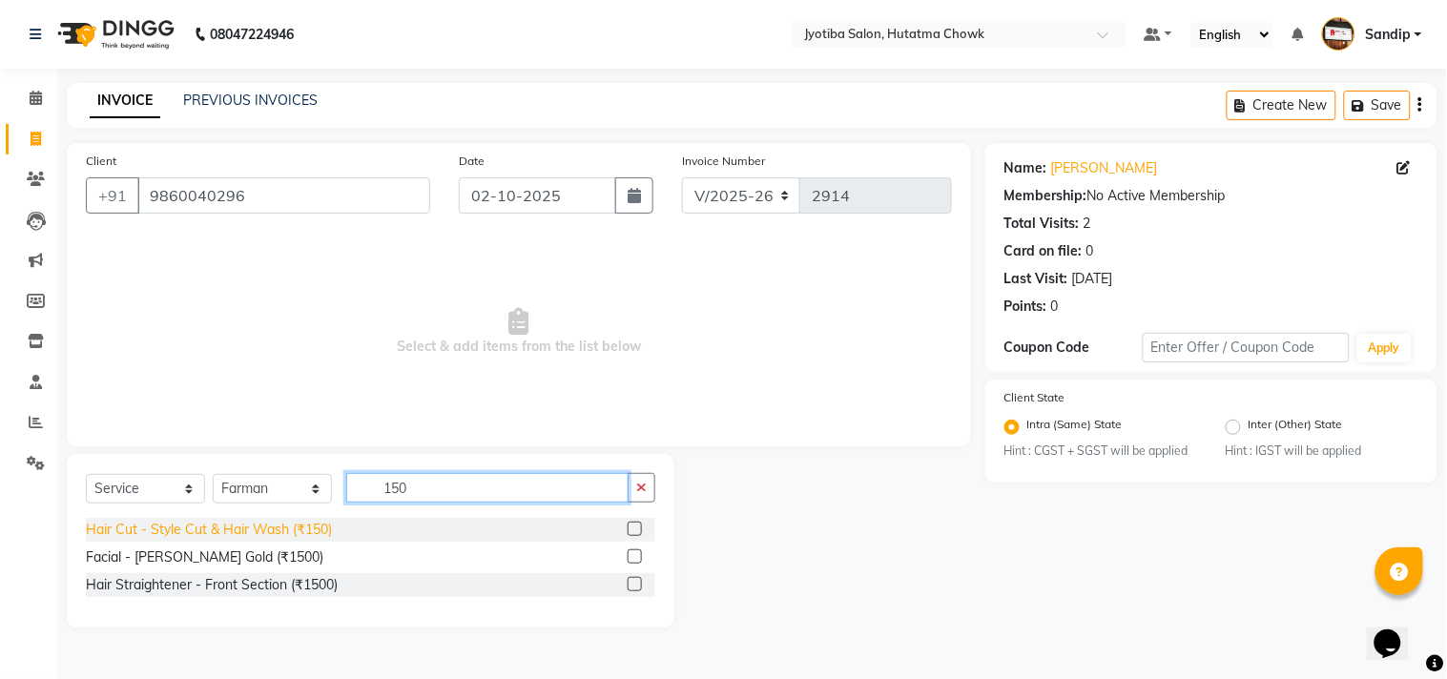
type input "150"
click at [270, 529] on div "Hair Cut - Style Cut & Hair Wash (₹150)" at bounding box center [209, 530] width 246 height 20
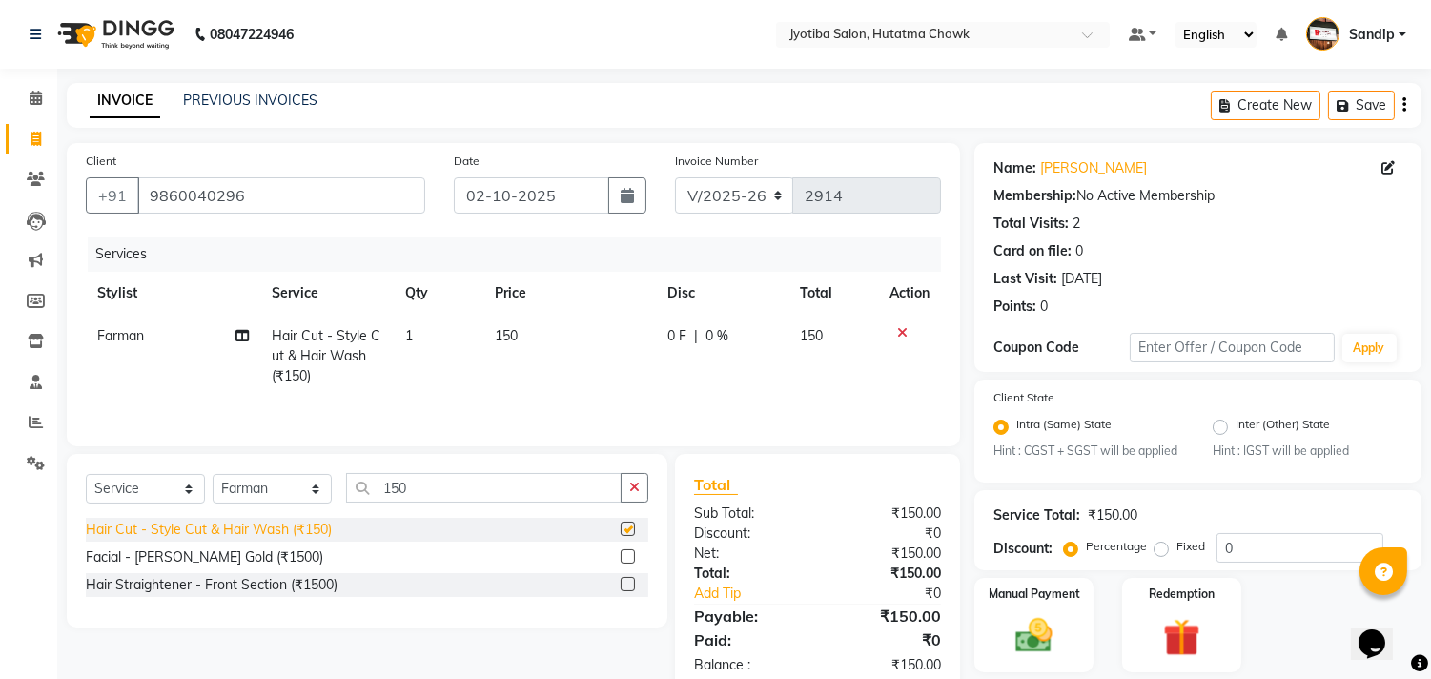
checkbox input "false"
click at [623, 493] on button "button" at bounding box center [635, 488] width 28 height 30
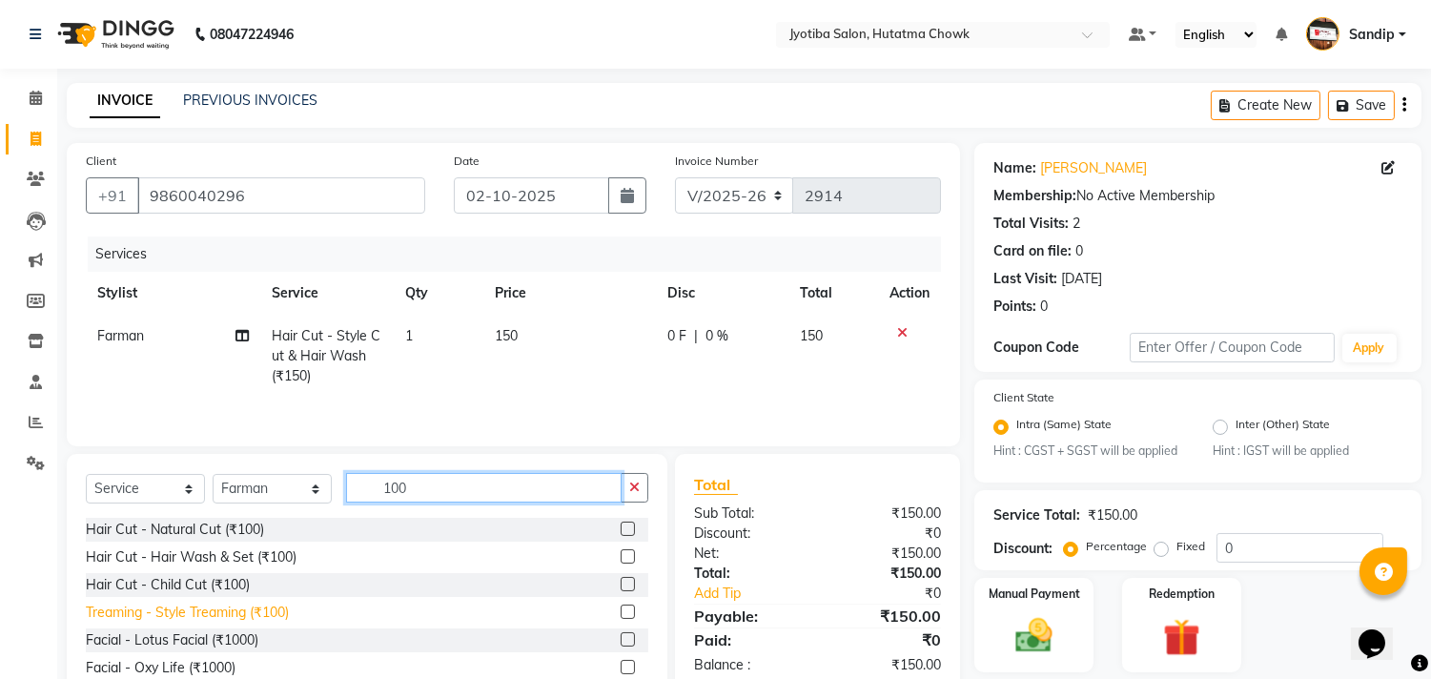
type input "100"
click at [243, 604] on div "Treaming - Style Treaming (₹100)" at bounding box center [187, 613] width 203 height 20
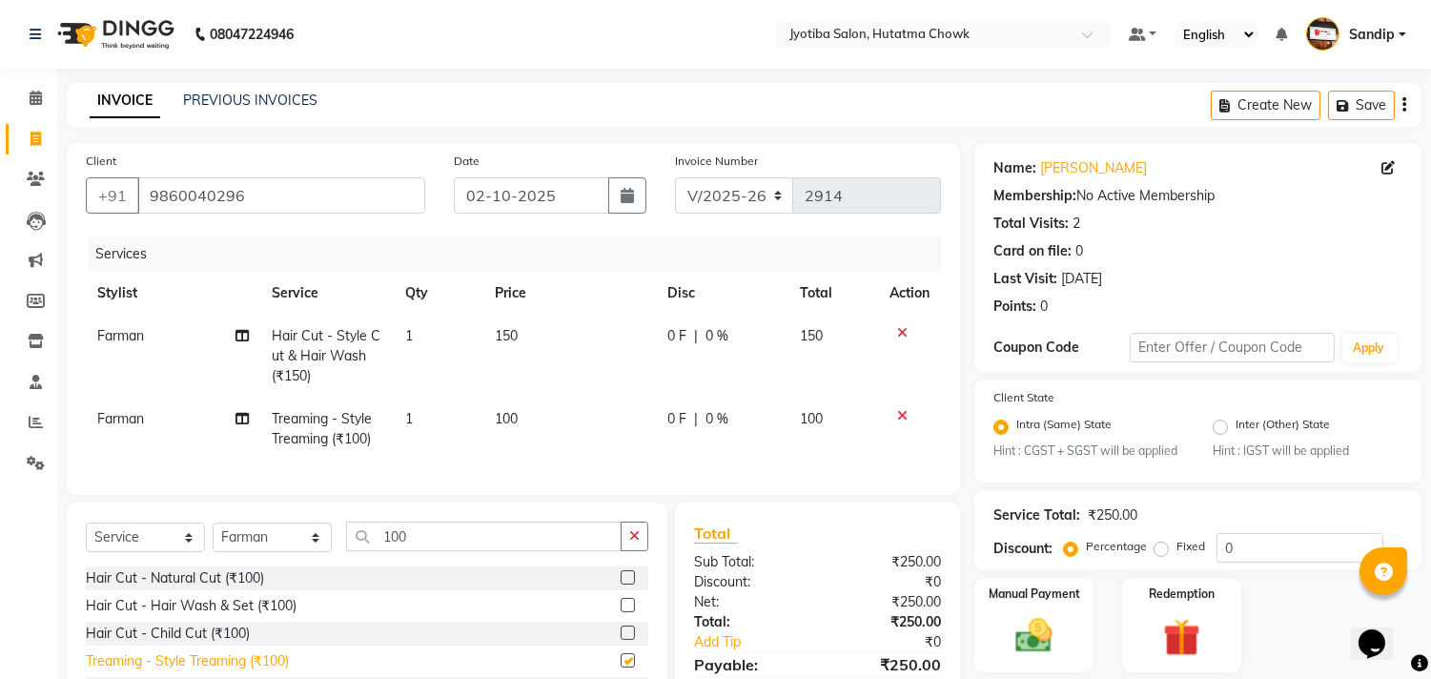
checkbox input "false"
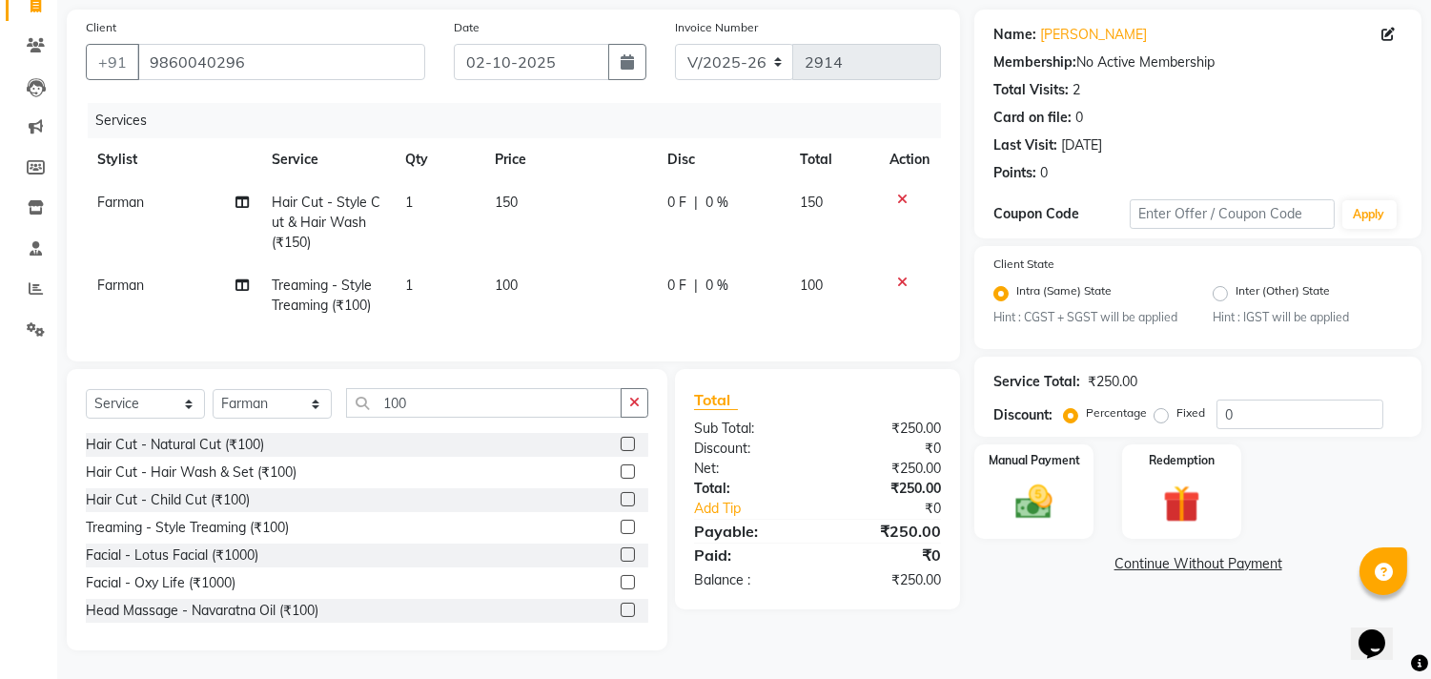
click at [1120, 554] on link "Continue Without Payment" at bounding box center [1198, 564] width 440 height 20
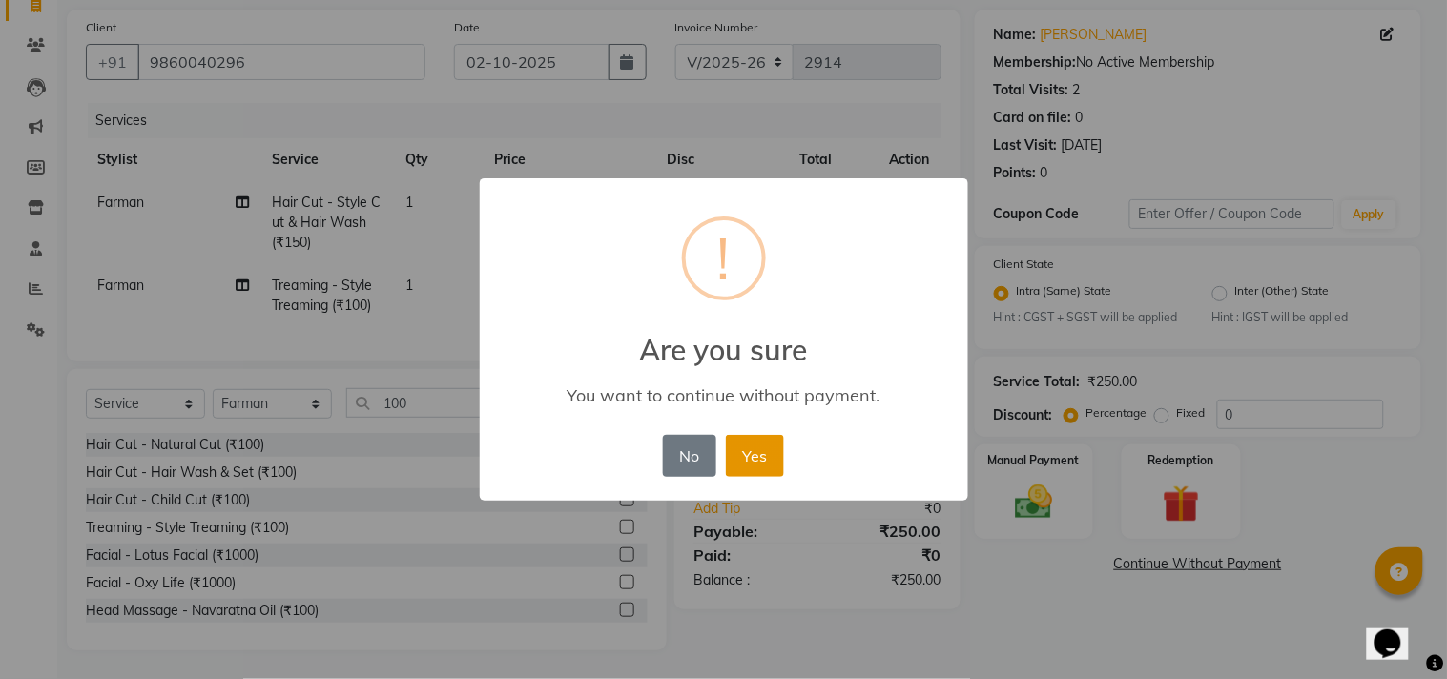
click at [758, 450] on button "Yes" at bounding box center [755, 456] width 58 height 42
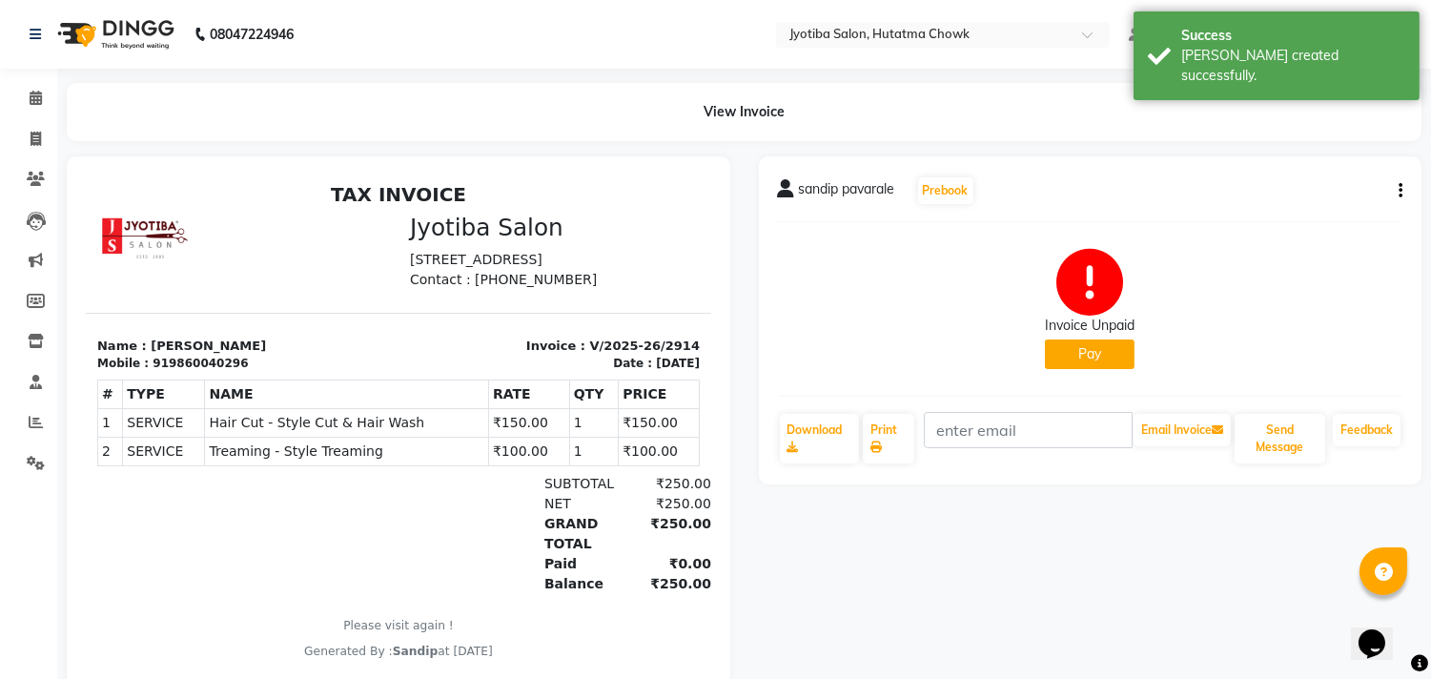
click at [1080, 347] on button "Pay" at bounding box center [1090, 355] width 90 height 30
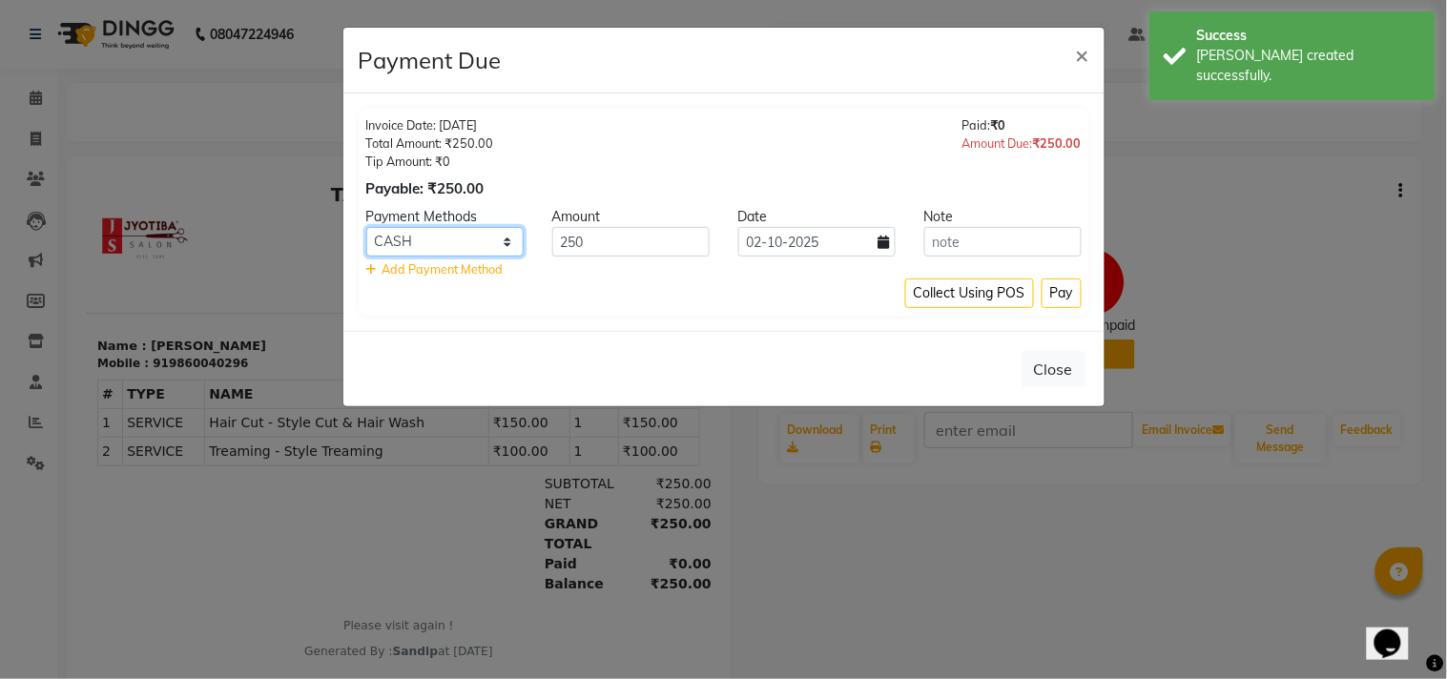
click at [480, 239] on select "CASH ONLINE CARD" at bounding box center [444, 242] width 157 height 30
select select "3"
click at [366, 227] on select "CASH ONLINE CARD" at bounding box center [444, 242] width 157 height 30
click at [1061, 287] on button "Pay" at bounding box center [1061, 293] width 40 height 30
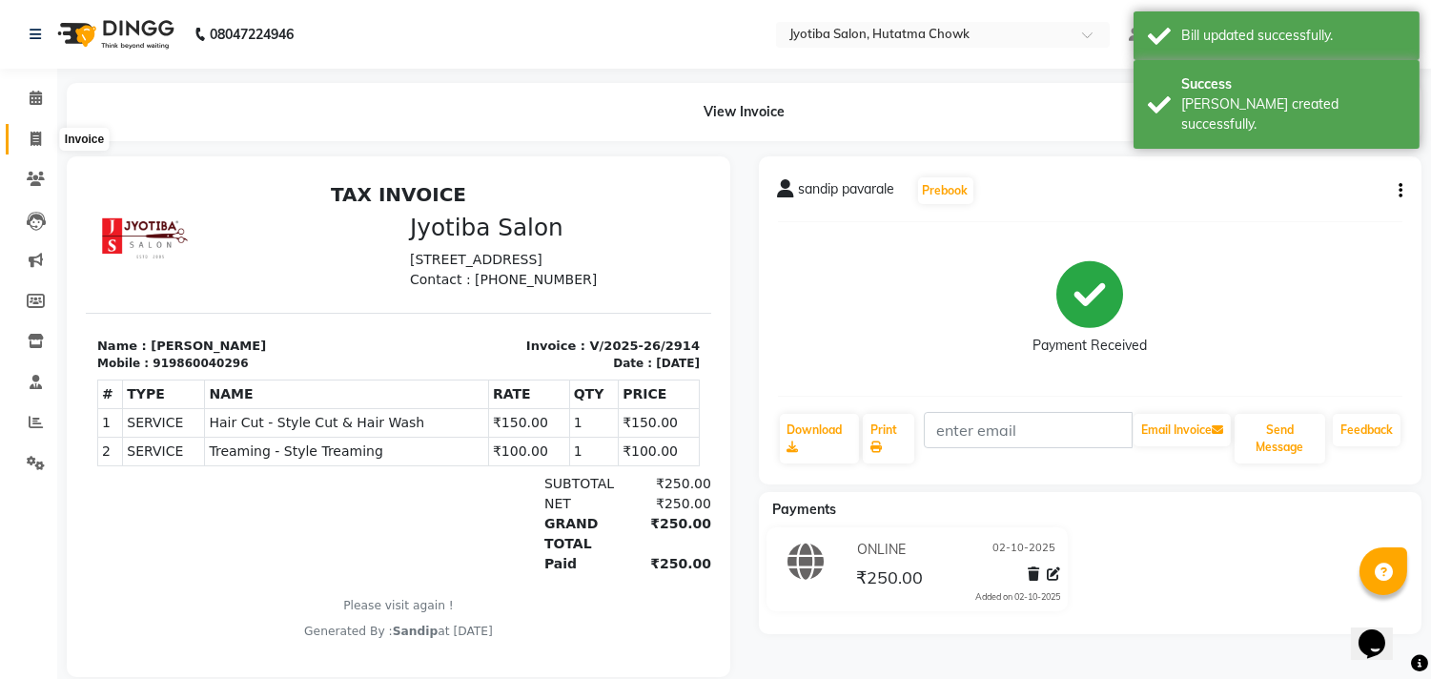
click at [35, 140] on icon at bounding box center [36, 139] width 10 height 14
select select "556"
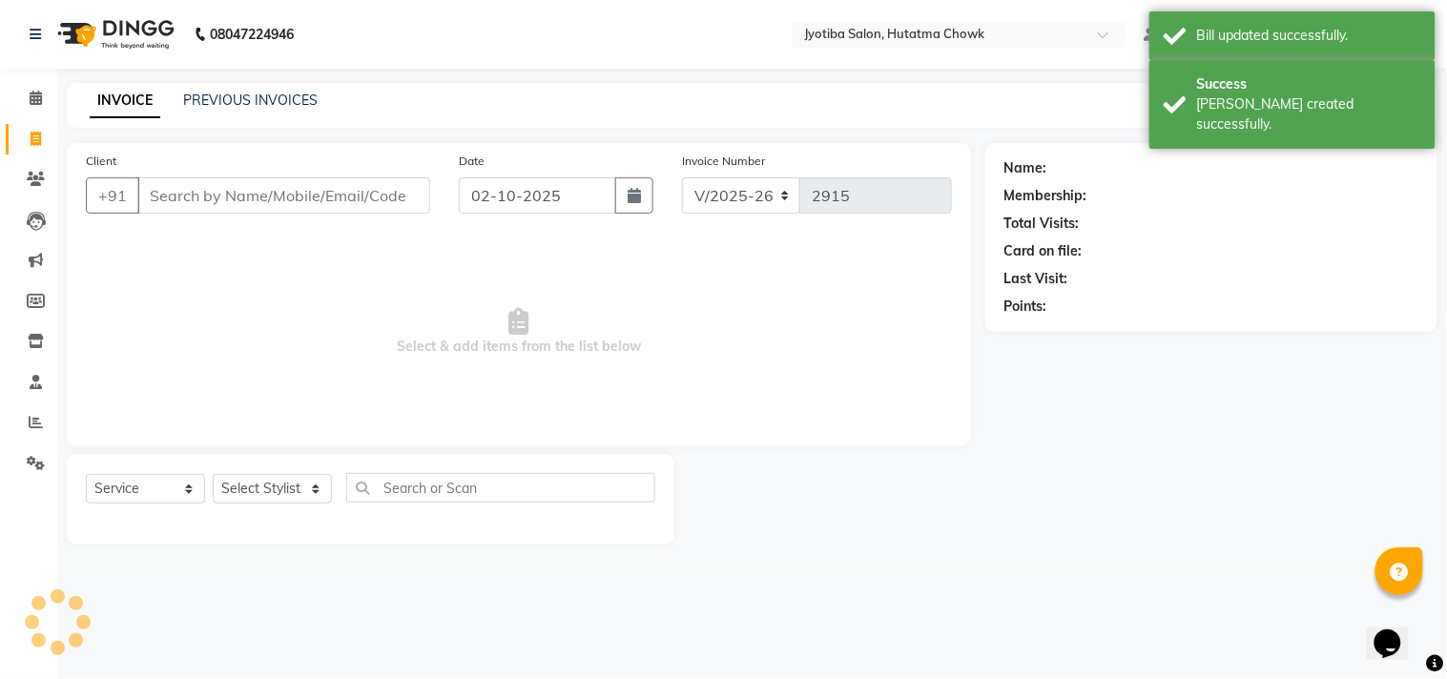
select select "membership"
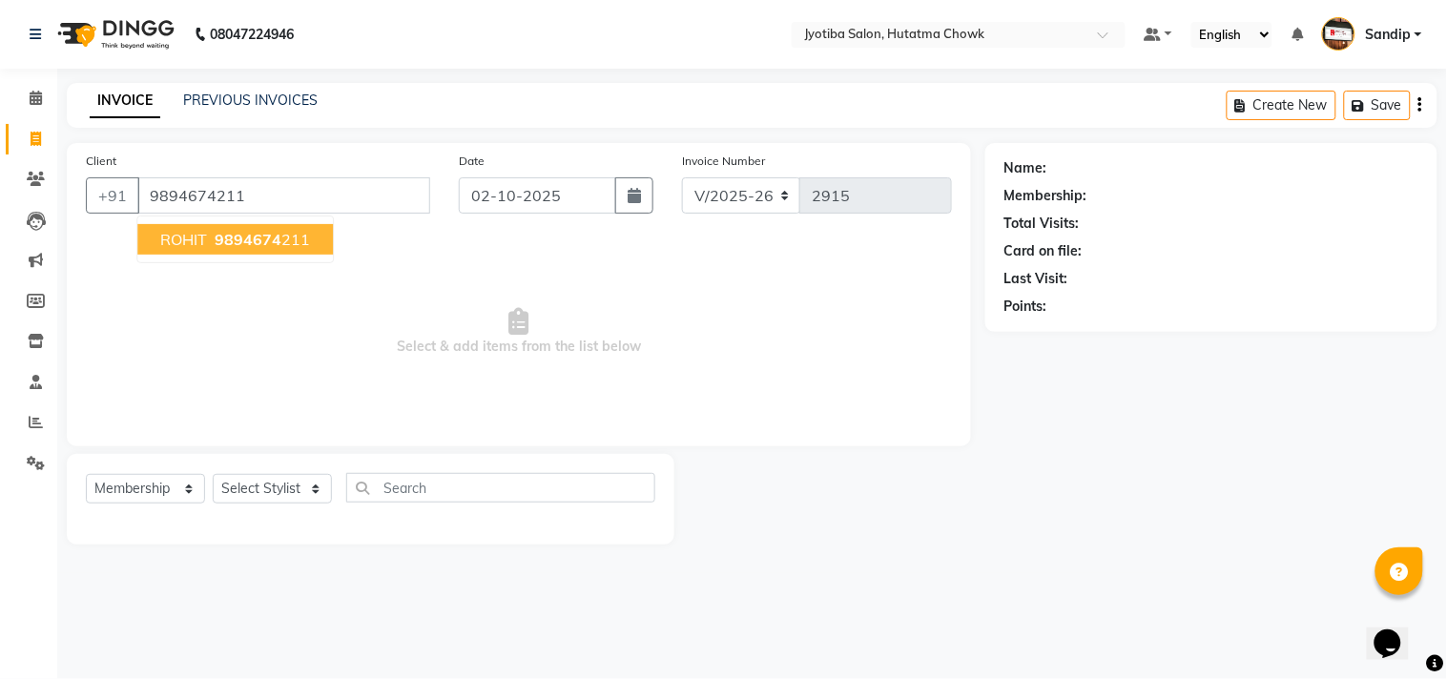
type input "9894674211"
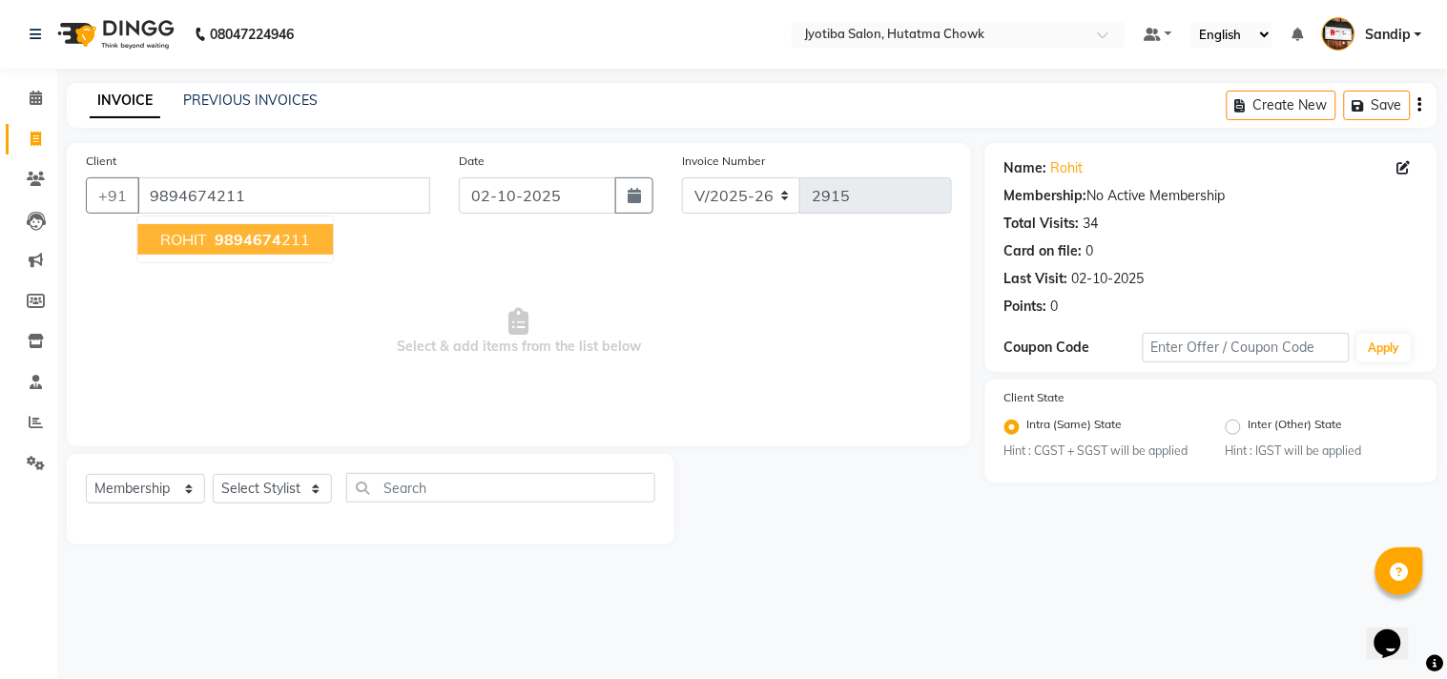
click at [204, 237] on span "ROHIT" at bounding box center [183, 239] width 47 height 19
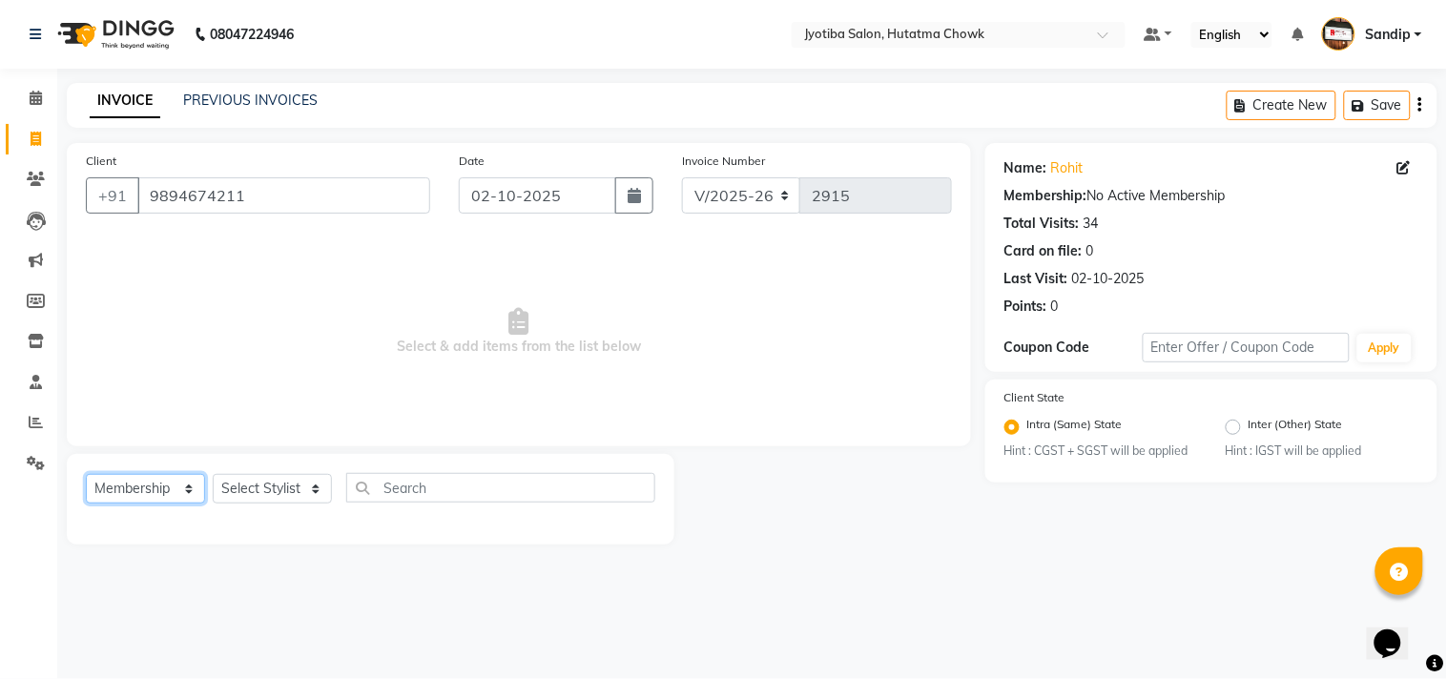
click at [114, 490] on select "Select Service Product Membership Package Voucher Prepaid Gift Card" at bounding box center [145, 489] width 119 height 30
select select "service"
click at [86, 475] on select "Select Service Product Membership Package Voucher Prepaid Gift Card" at bounding box center [145, 489] width 119 height 30
click at [263, 483] on select "Select Stylist [PERSON_NAME] [PERSON_NAME] [PERSON_NAME] prem Sandip [PERSON_NA…" at bounding box center [272, 489] width 119 height 30
select select "81229"
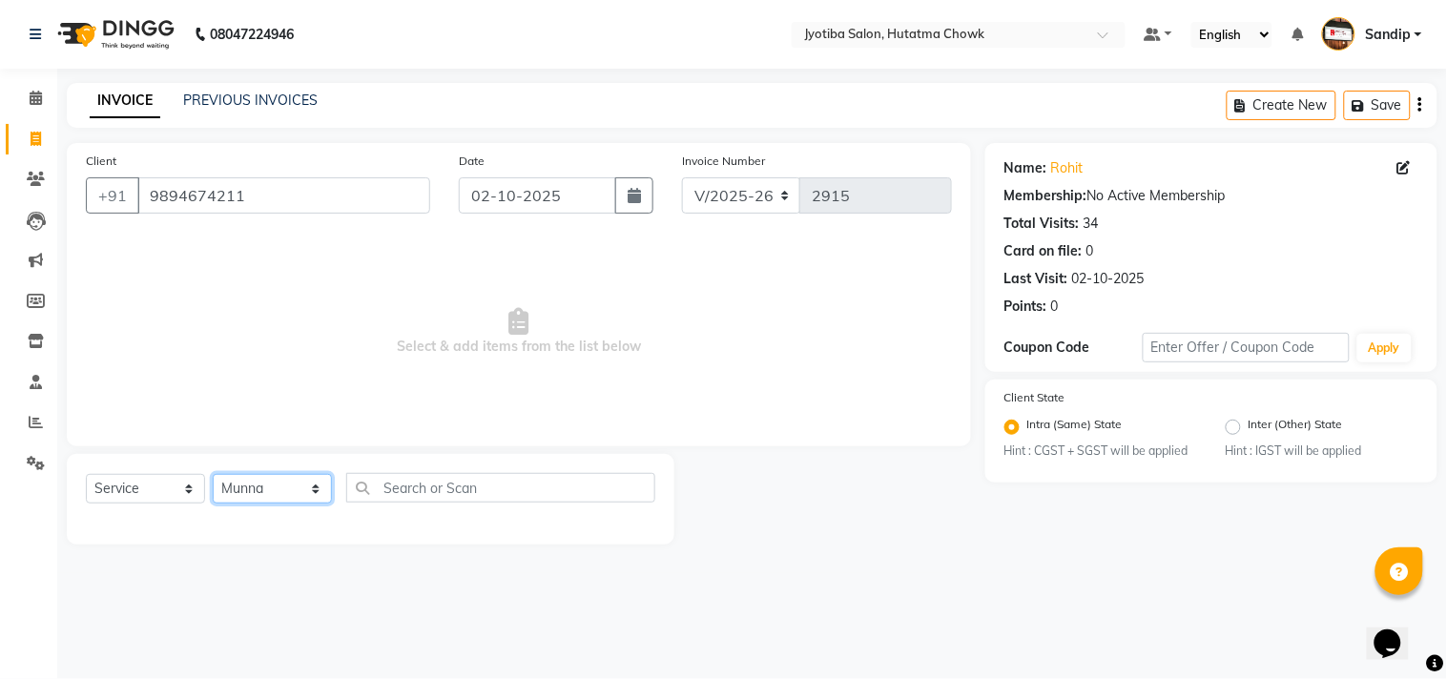
click at [213, 475] on select "Select Stylist [PERSON_NAME] [PERSON_NAME] [PERSON_NAME] prem Sandip [PERSON_NA…" at bounding box center [272, 489] width 119 height 30
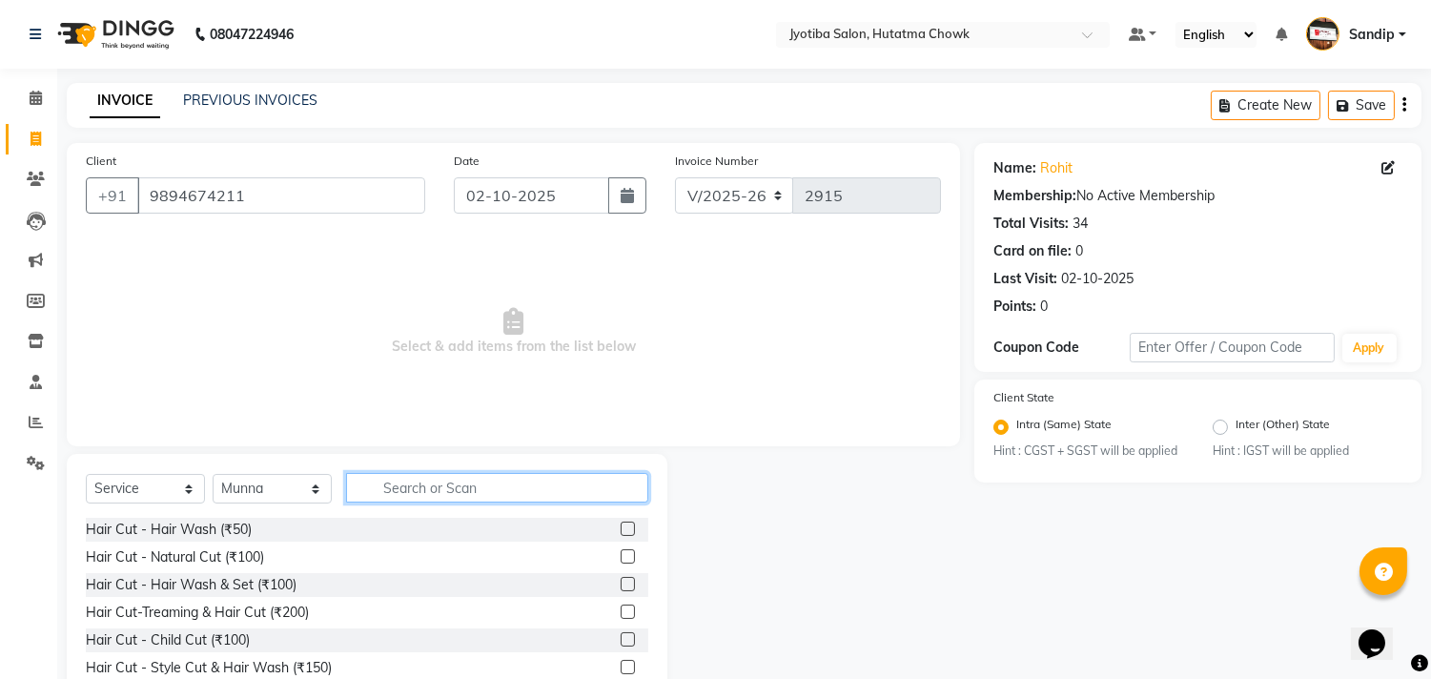
click at [388, 486] on input "text" at bounding box center [497, 488] width 302 height 30
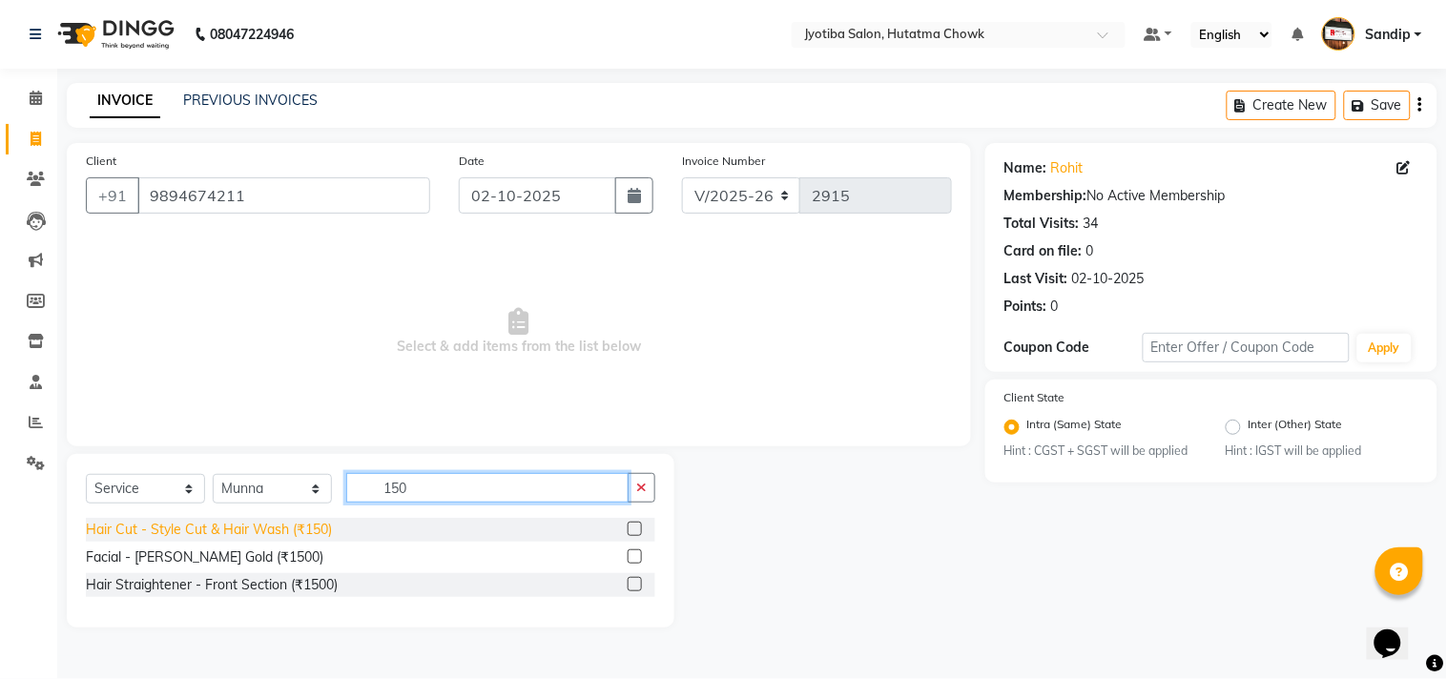
type input "150"
click at [196, 526] on div "Hair Cut - Style Cut & Hair Wash (₹150)" at bounding box center [209, 530] width 246 height 20
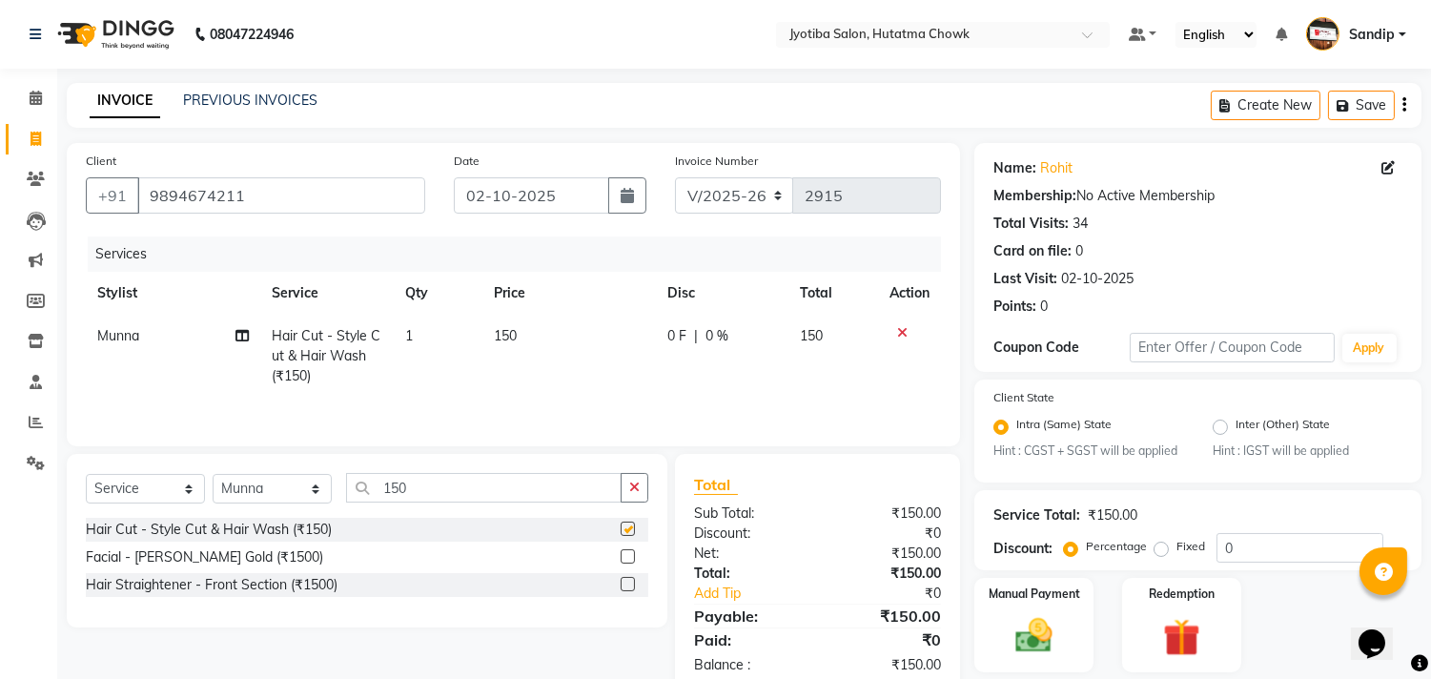
checkbox input "false"
click at [646, 487] on button "button" at bounding box center [635, 488] width 28 height 30
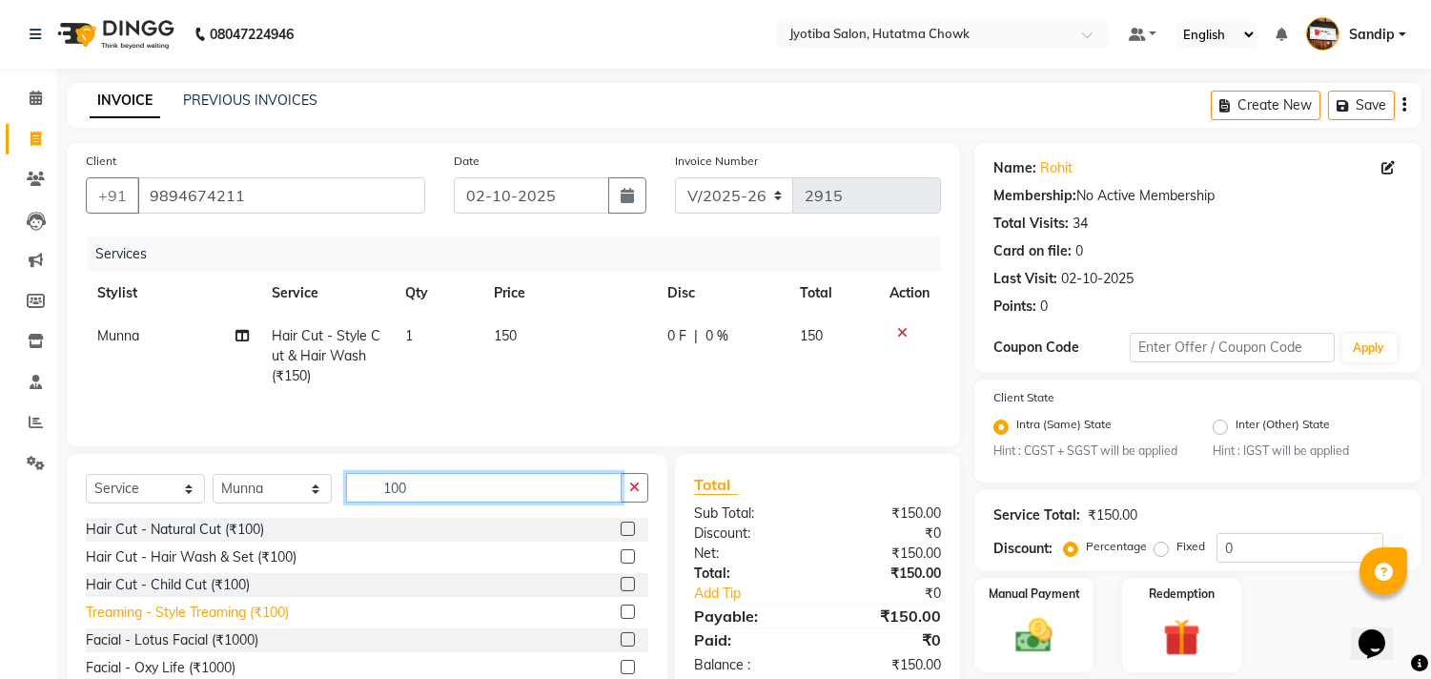
type input "100"
click at [213, 616] on div "Treaming - Style Treaming (₹100)" at bounding box center [187, 613] width 203 height 20
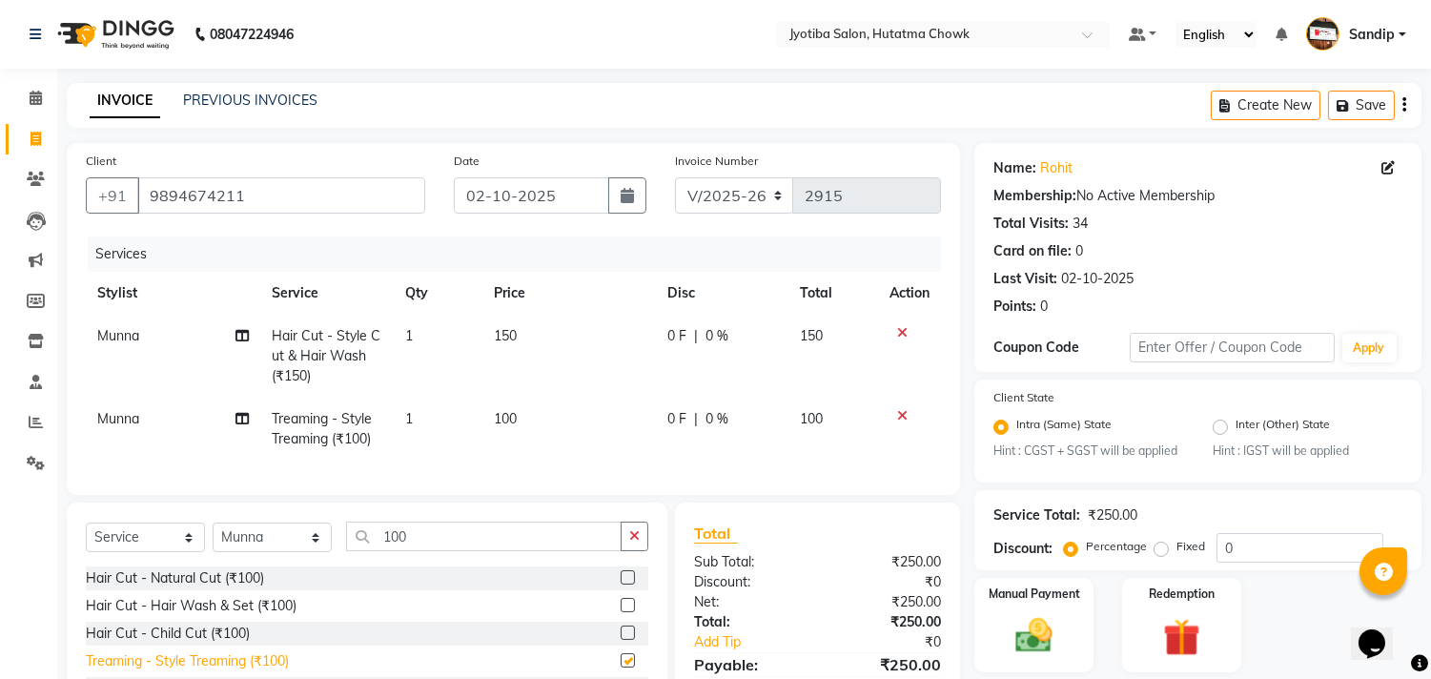
checkbox input "false"
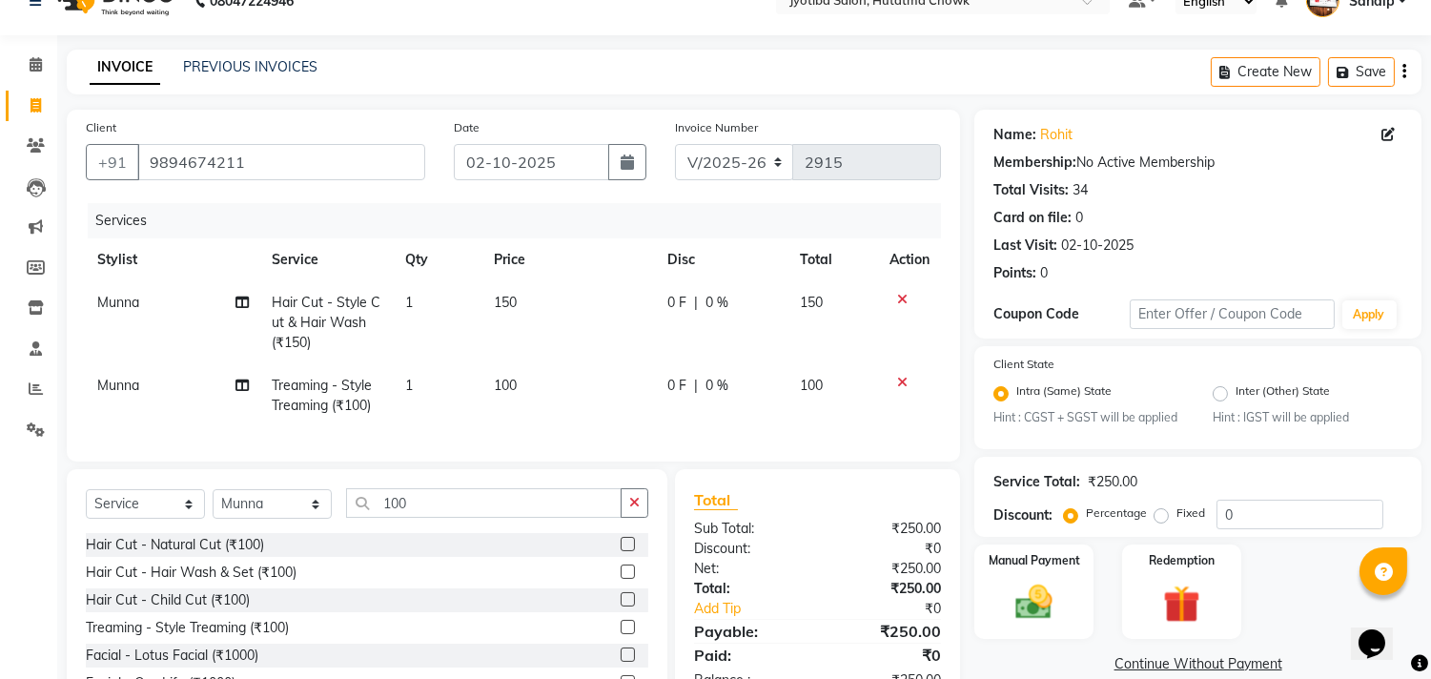
scroll to position [149, 0]
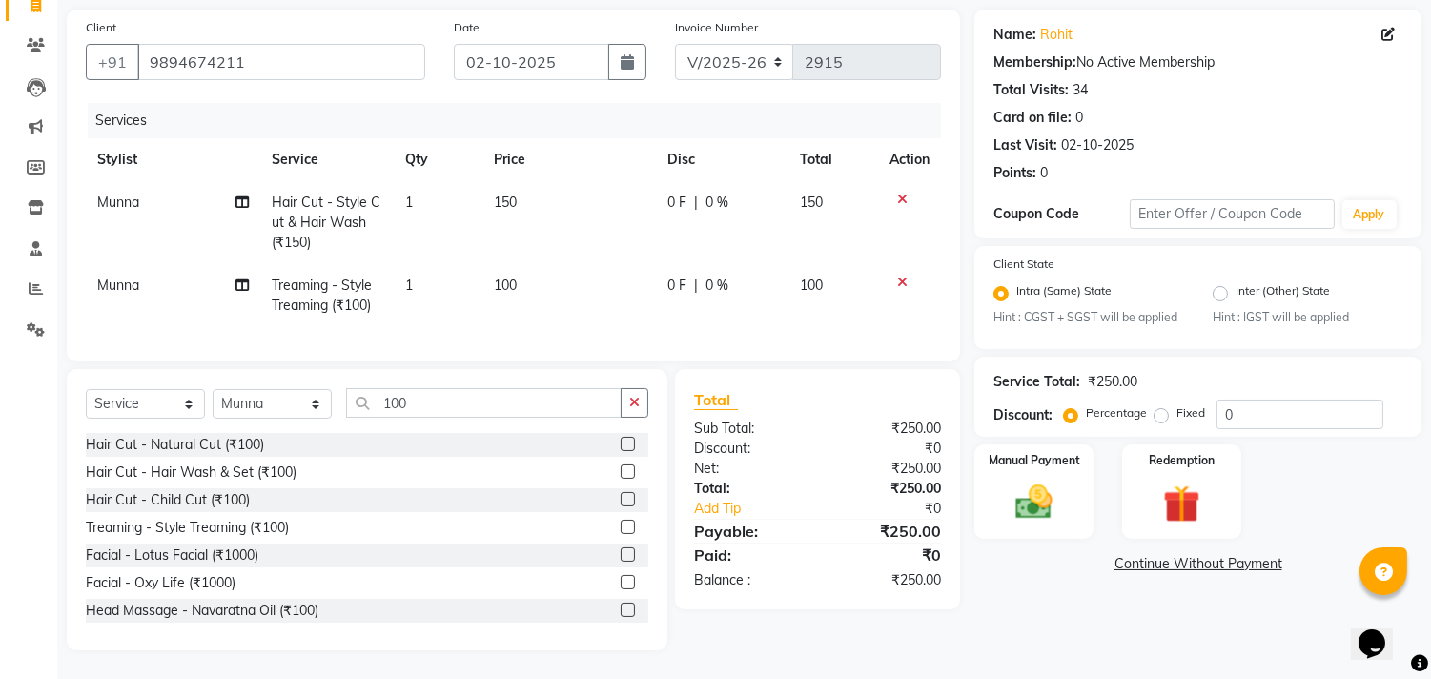
click at [1157, 554] on link "Continue Without Payment" at bounding box center [1198, 564] width 440 height 20
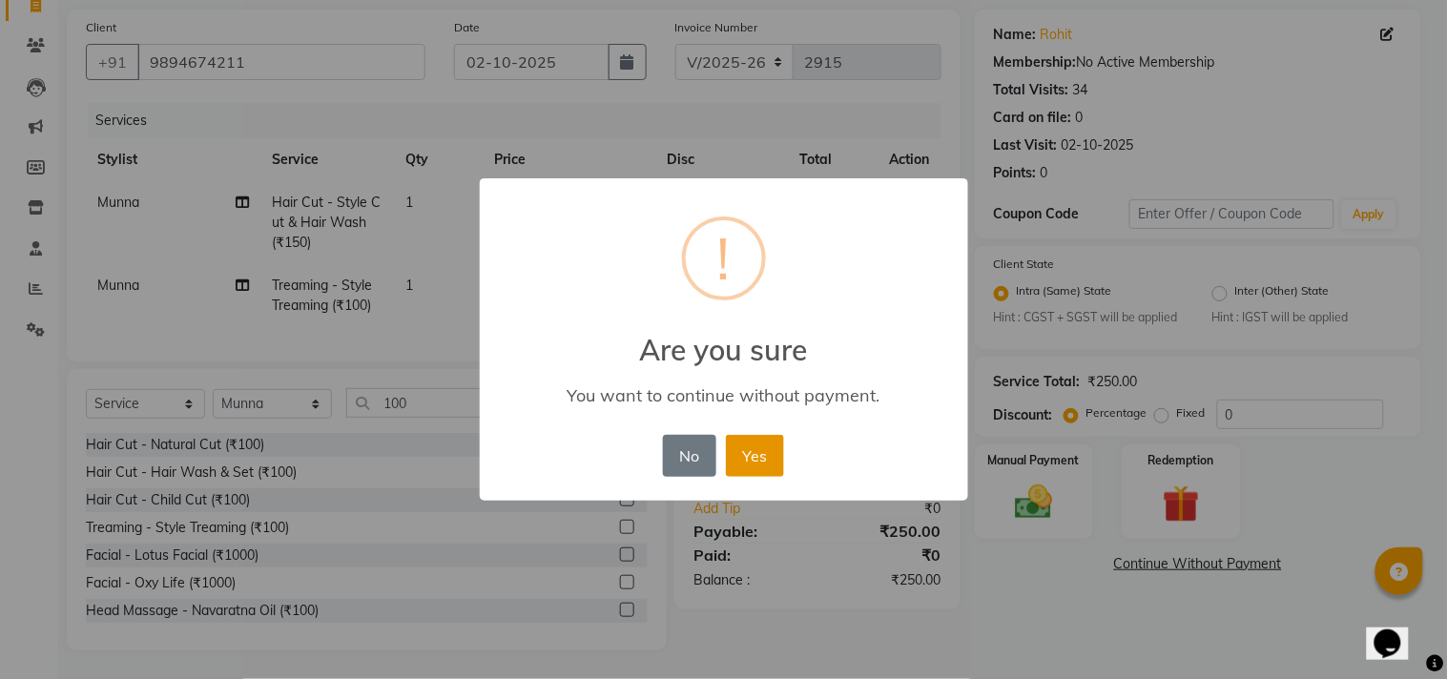
click at [752, 451] on button "Yes" at bounding box center [755, 456] width 58 height 42
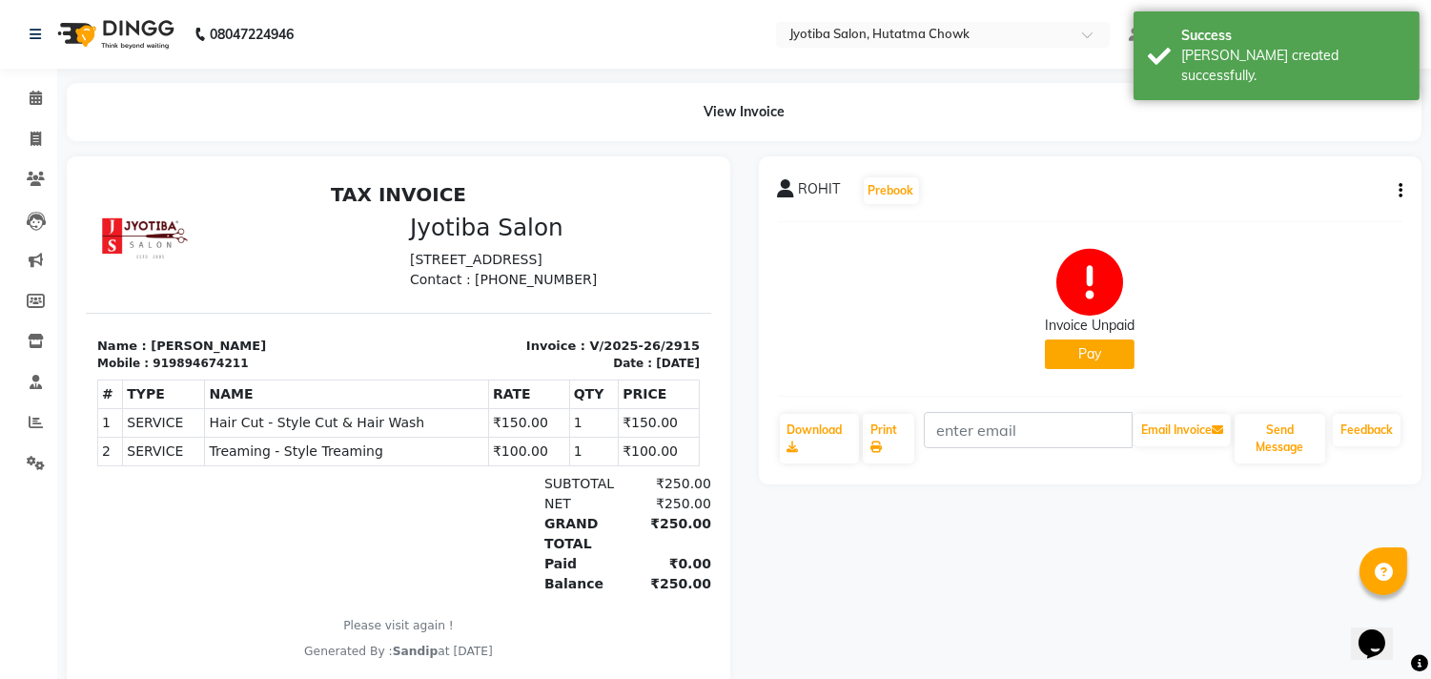
click at [1082, 358] on button "Pay" at bounding box center [1090, 355] width 90 height 30
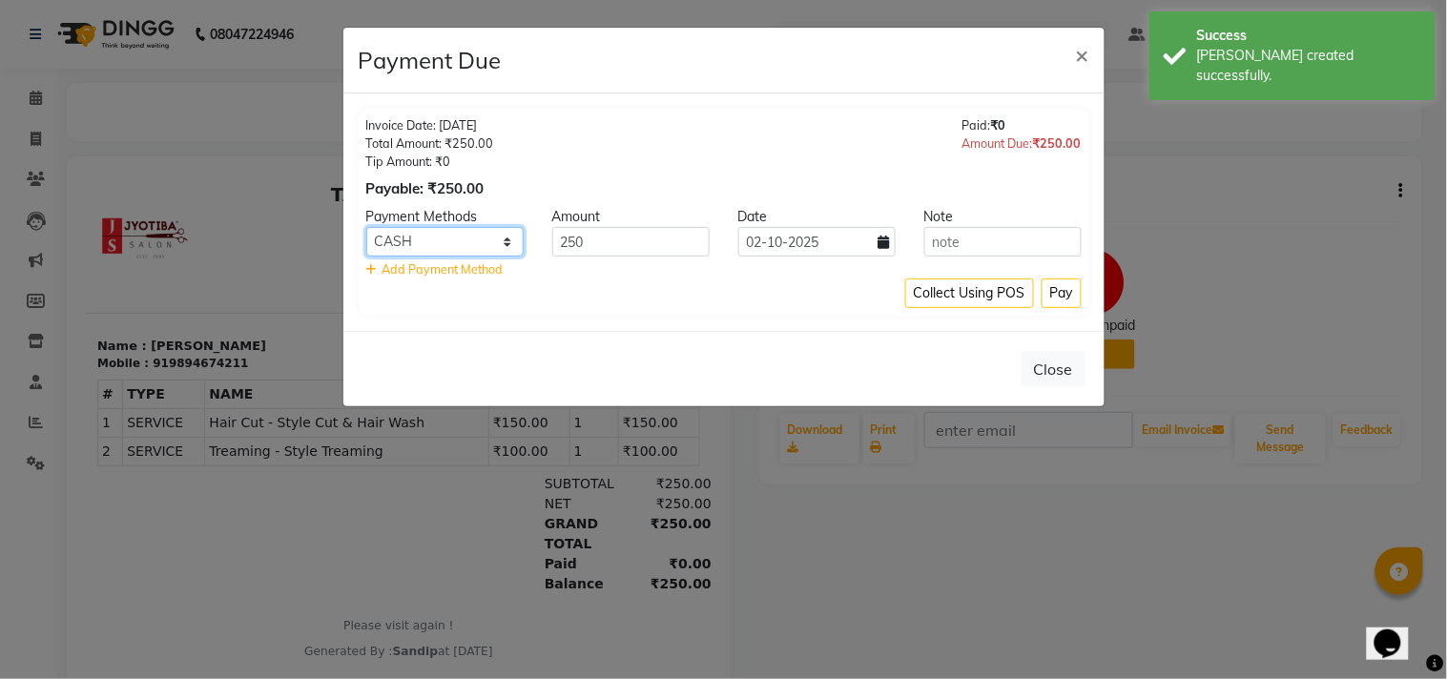
drag, startPoint x: 429, startPoint y: 240, endPoint x: 430, endPoint y: 251, distance: 10.5
click at [429, 240] on select "CASH ONLINE CARD" at bounding box center [444, 242] width 157 height 30
select select "3"
click at [366, 227] on select "CASH ONLINE CARD" at bounding box center [444, 242] width 157 height 30
click at [1059, 290] on button "Pay" at bounding box center [1061, 293] width 40 height 30
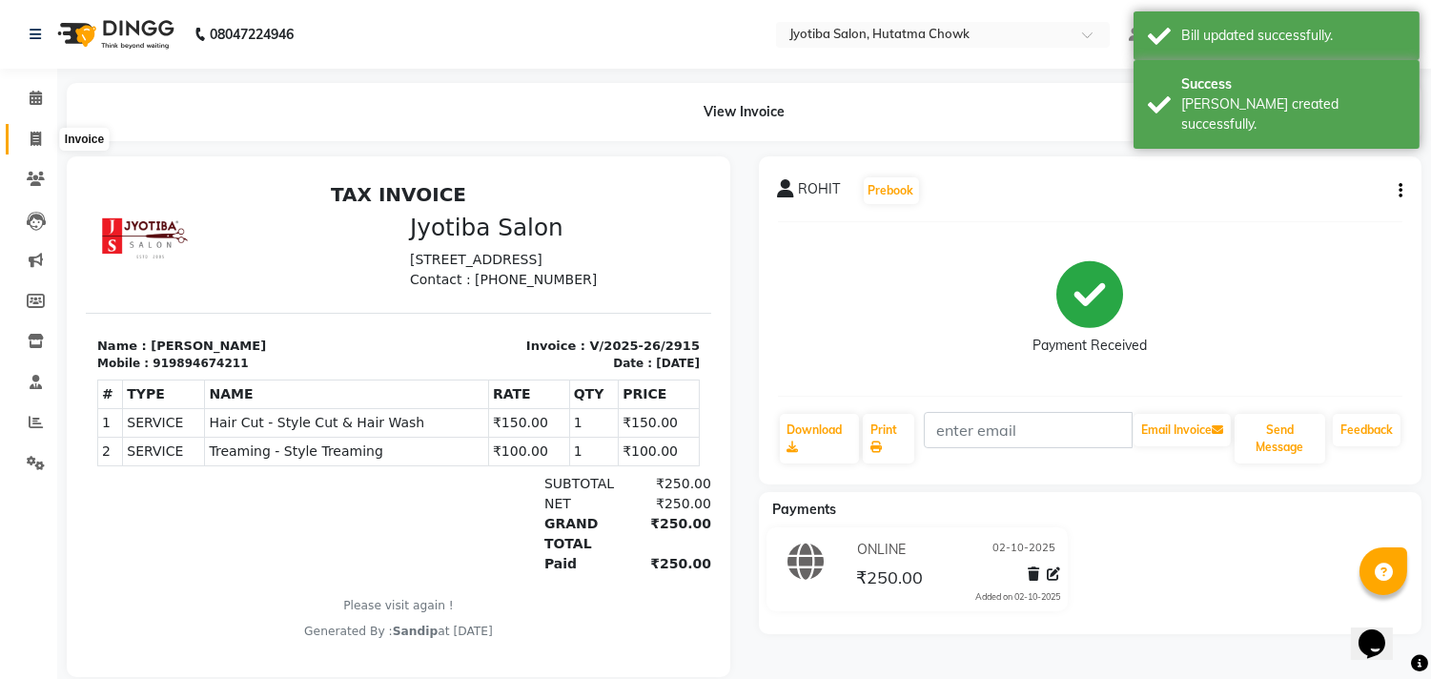
click at [31, 139] on icon at bounding box center [36, 139] width 10 height 14
select select "service"
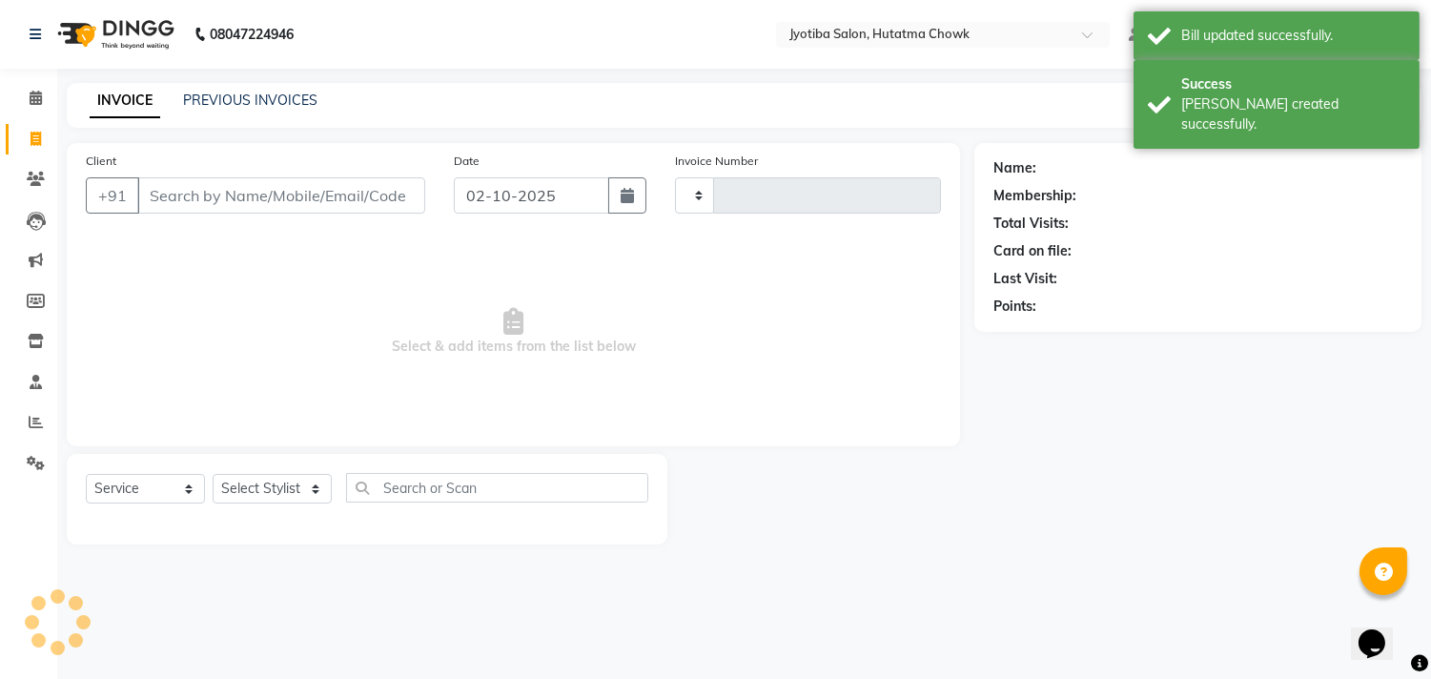
type input "2916"
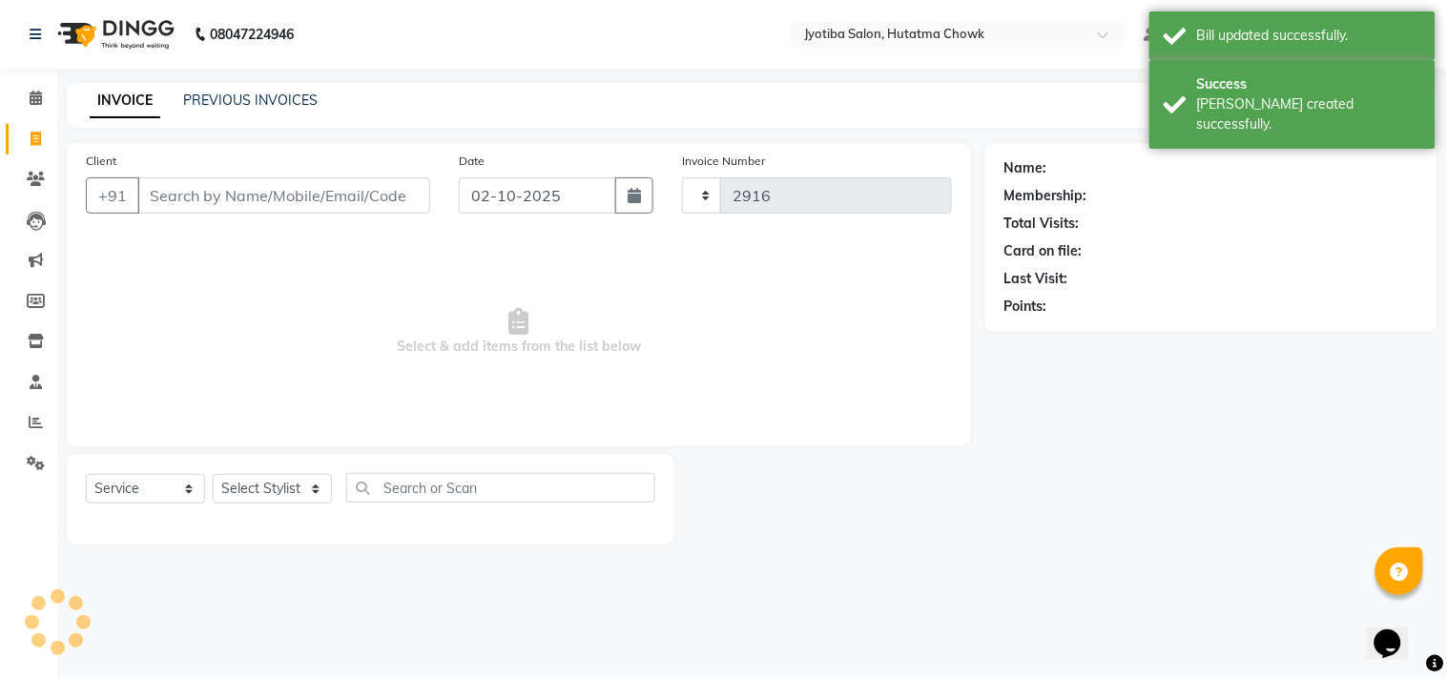
select select "556"
select select "membership"
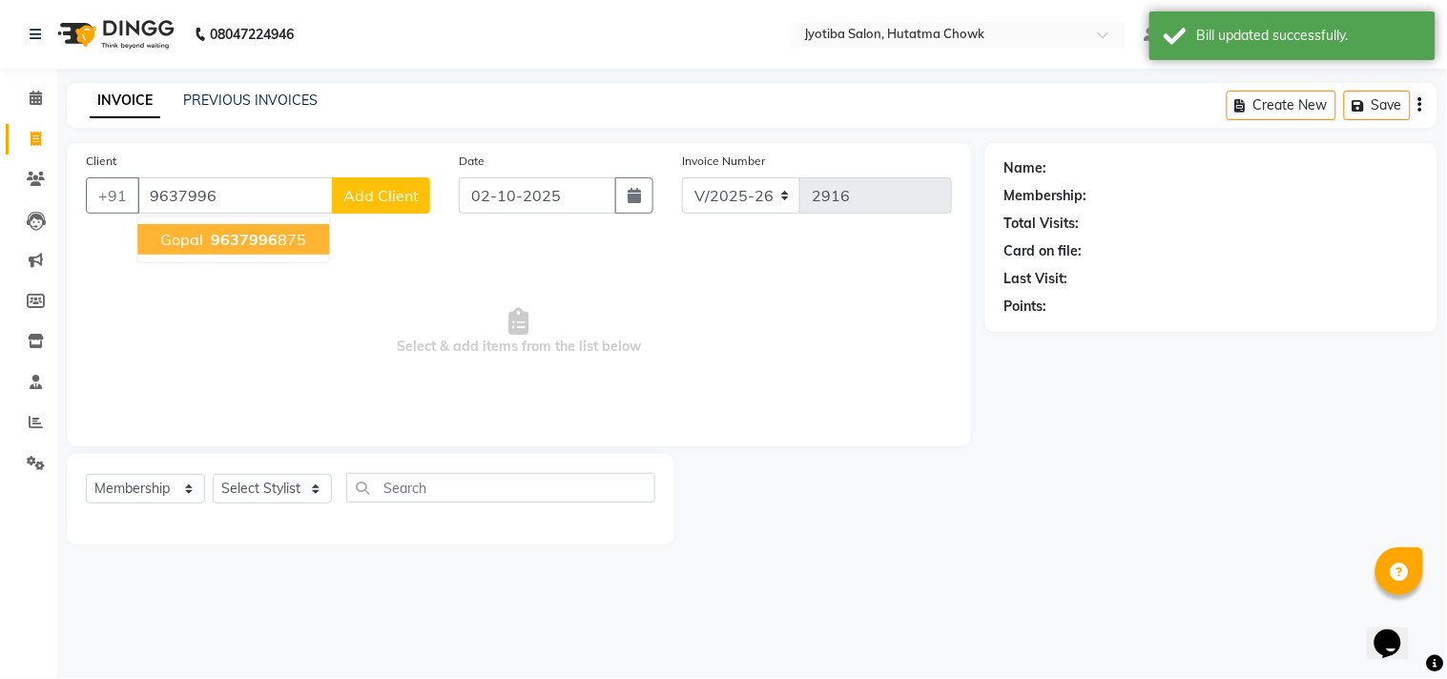
click at [238, 234] on span "9637996" at bounding box center [244, 239] width 67 height 19
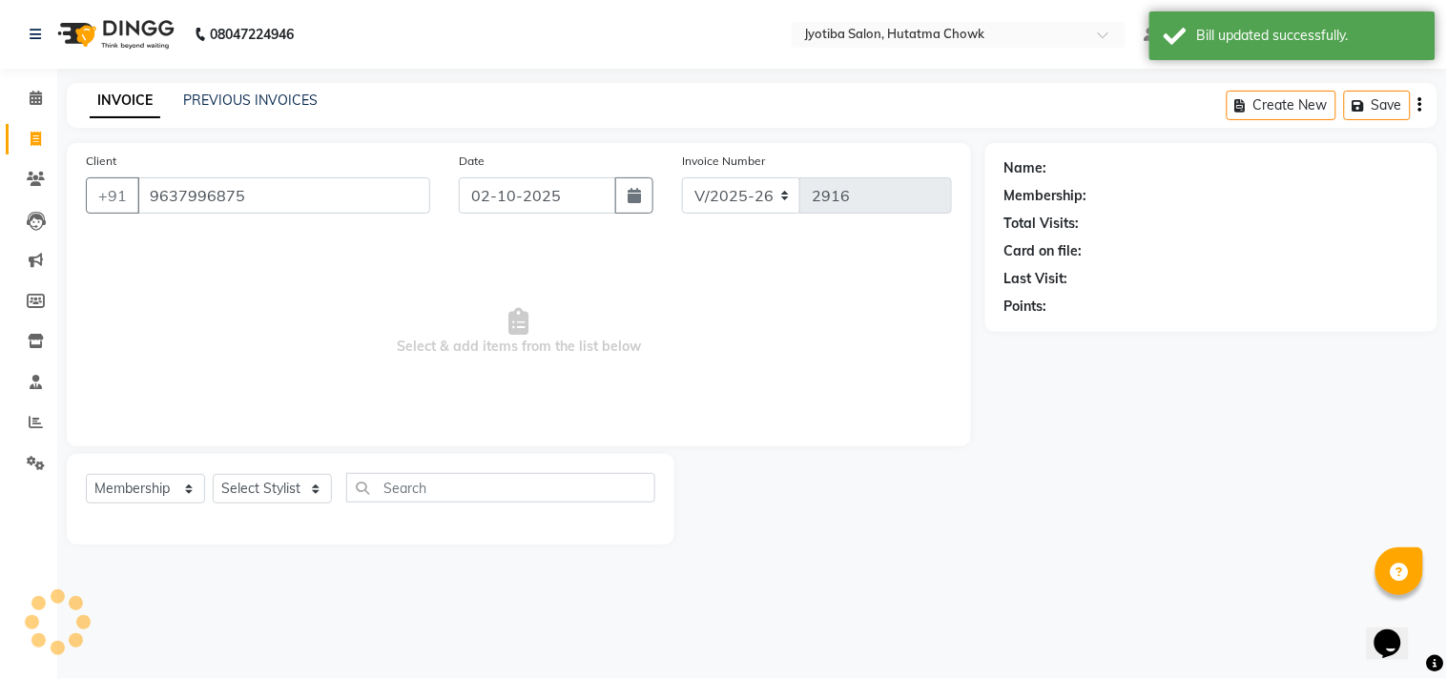
type input "9637996875"
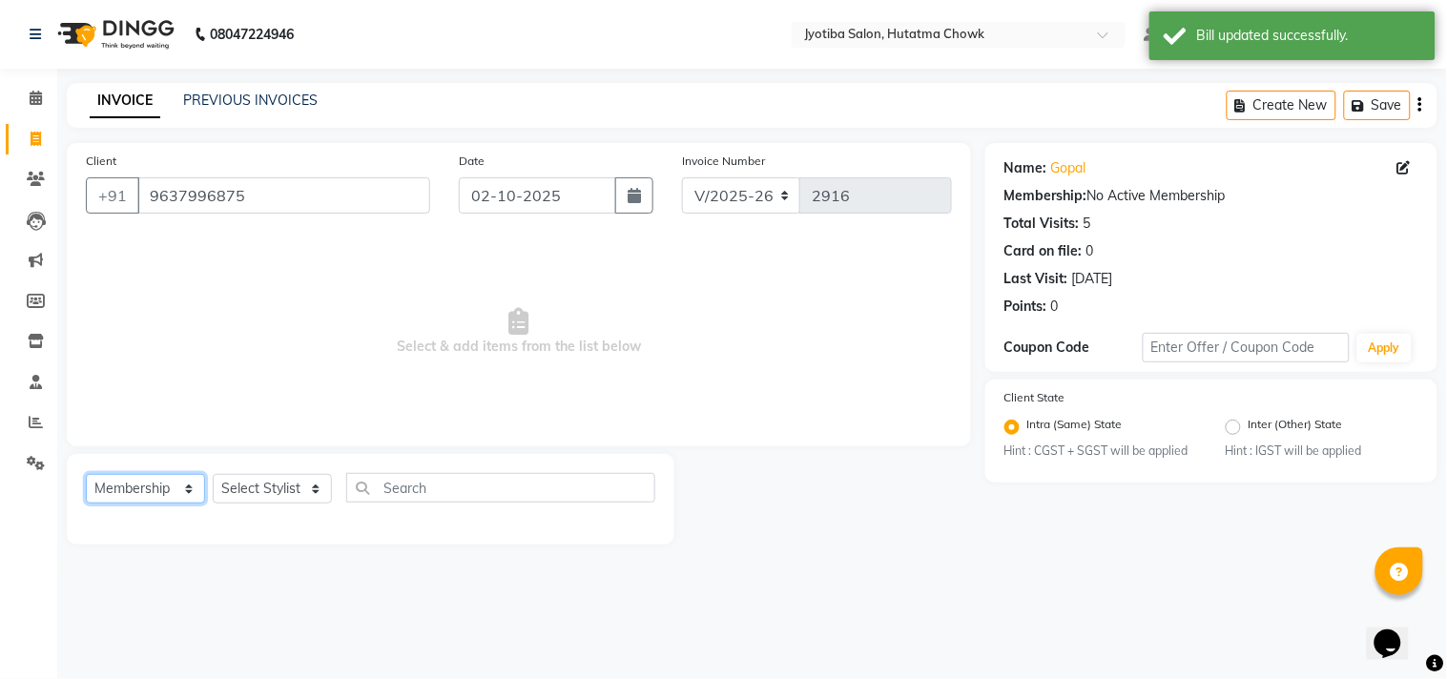
click at [154, 480] on select "Select Service Product Membership Package Voucher Prepaid Gift Card" at bounding box center [145, 489] width 119 height 30
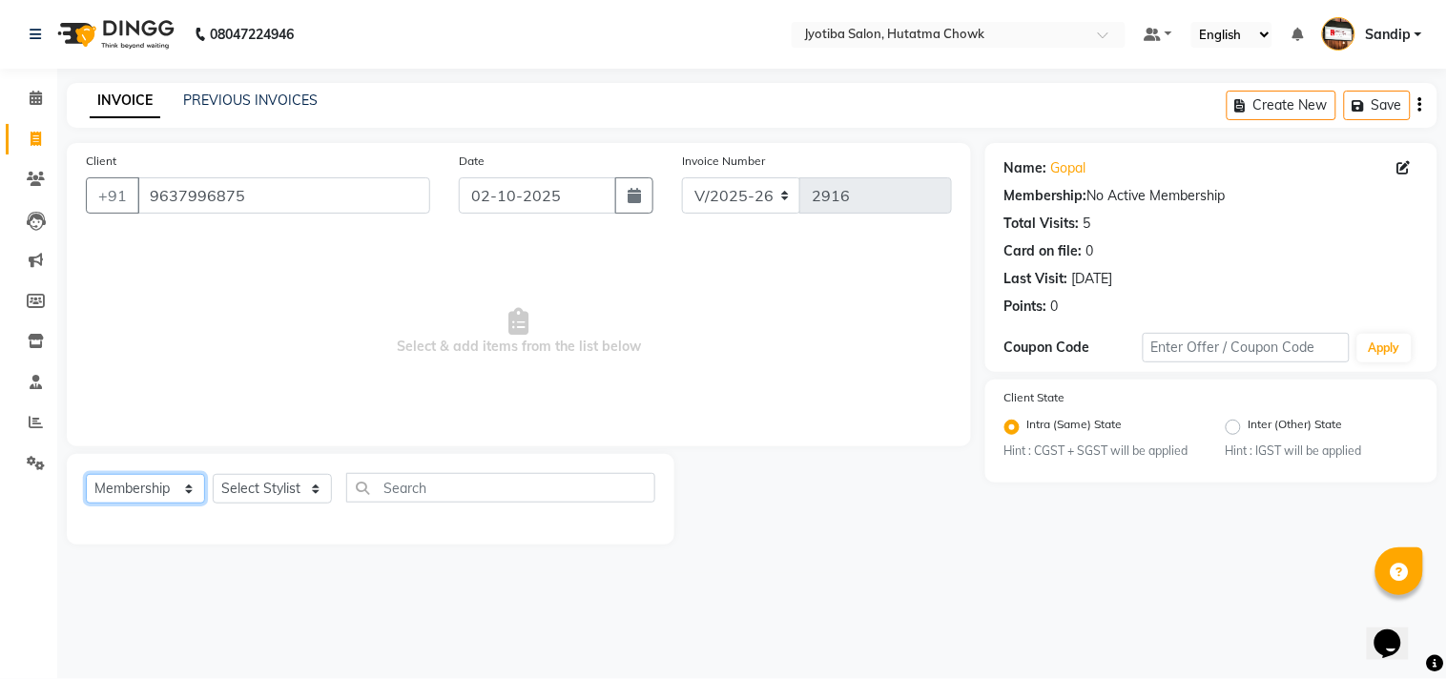
select select "service"
click at [86, 475] on select "Select Service Product Membership Package Voucher Prepaid Gift Card" at bounding box center [145, 489] width 119 height 30
click at [260, 493] on select "Select Stylist [PERSON_NAME] [PERSON_NAME] [PERSON_NAME] prem Sandip [PERSON_NA…" at bounding box center [272, 489] width 119 height 30
select select "7208"
click at [213, 475] on select "Select Stylist [PERSON_NAME] [PERSON_NAME] [PERSON_NAME] prem Sandip [PERSON_NA…" at bounding box center [272, 489] width 119 height 30
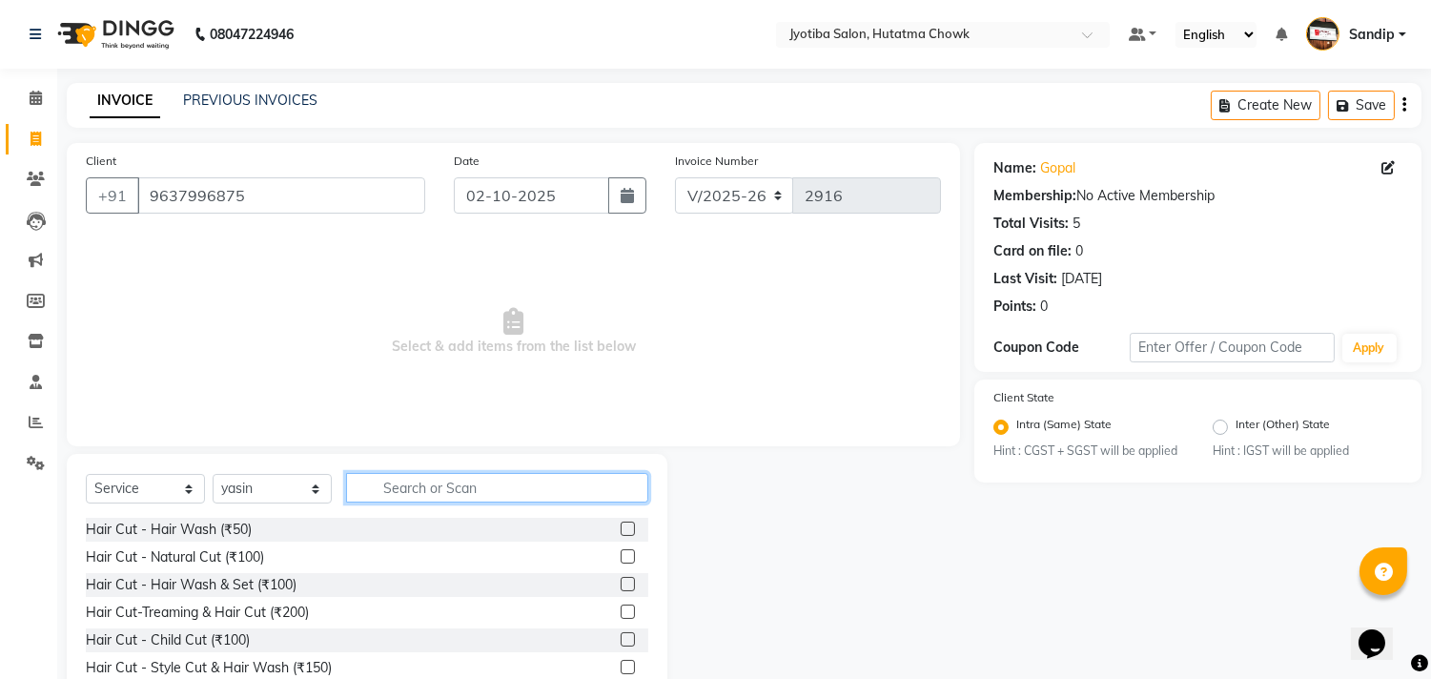
click at [391, 487] on input "text" at bounding box center [497, 488] width 302 height 30
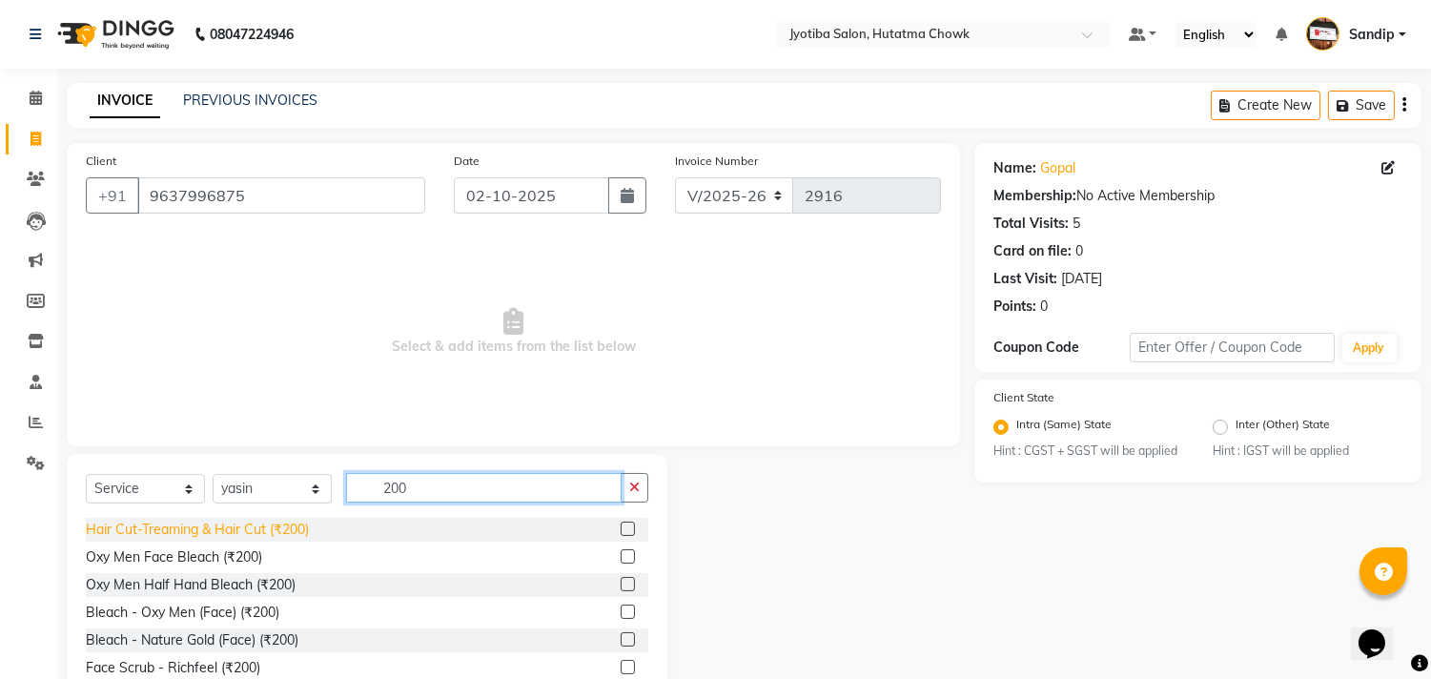
type input "200"
click at [212, 531] on div "Hair Cut-Treaming & Hair Cut (₹200)" at bounding box center [197, 530] width 223 height 20
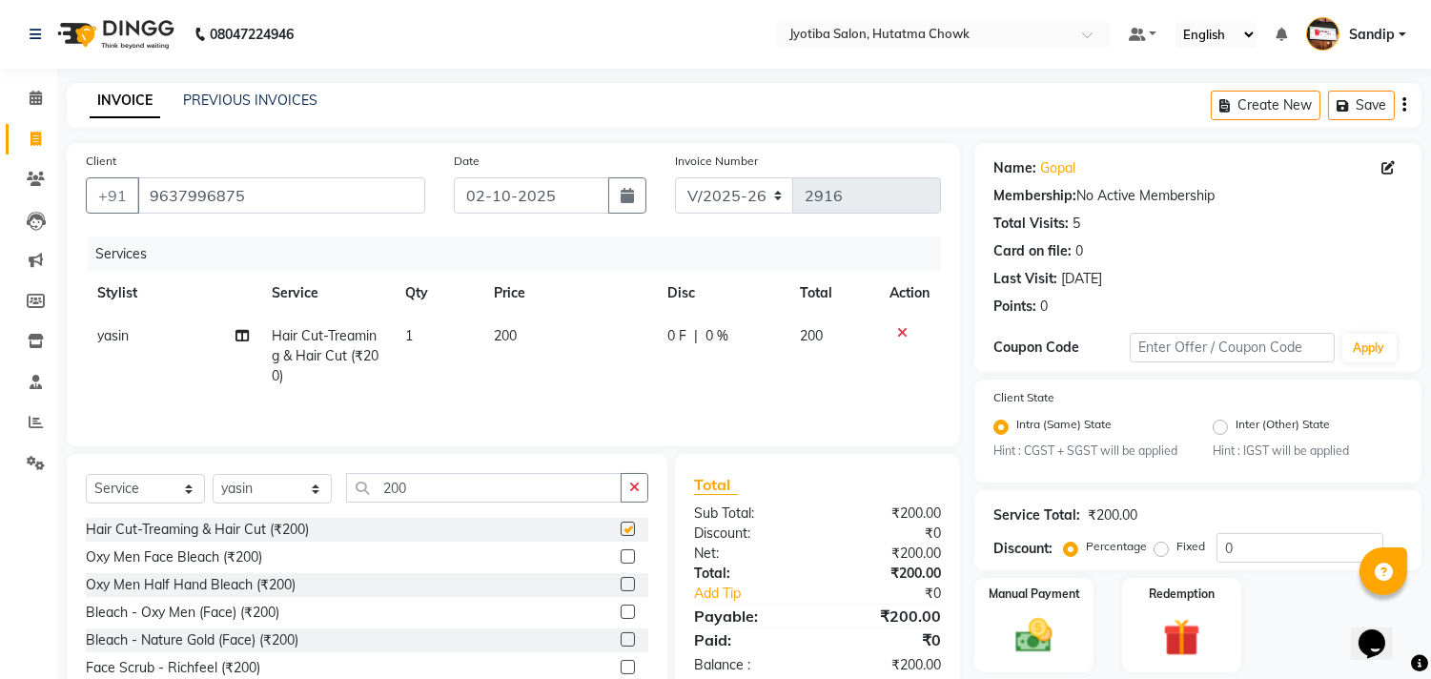
checkbox input "false"
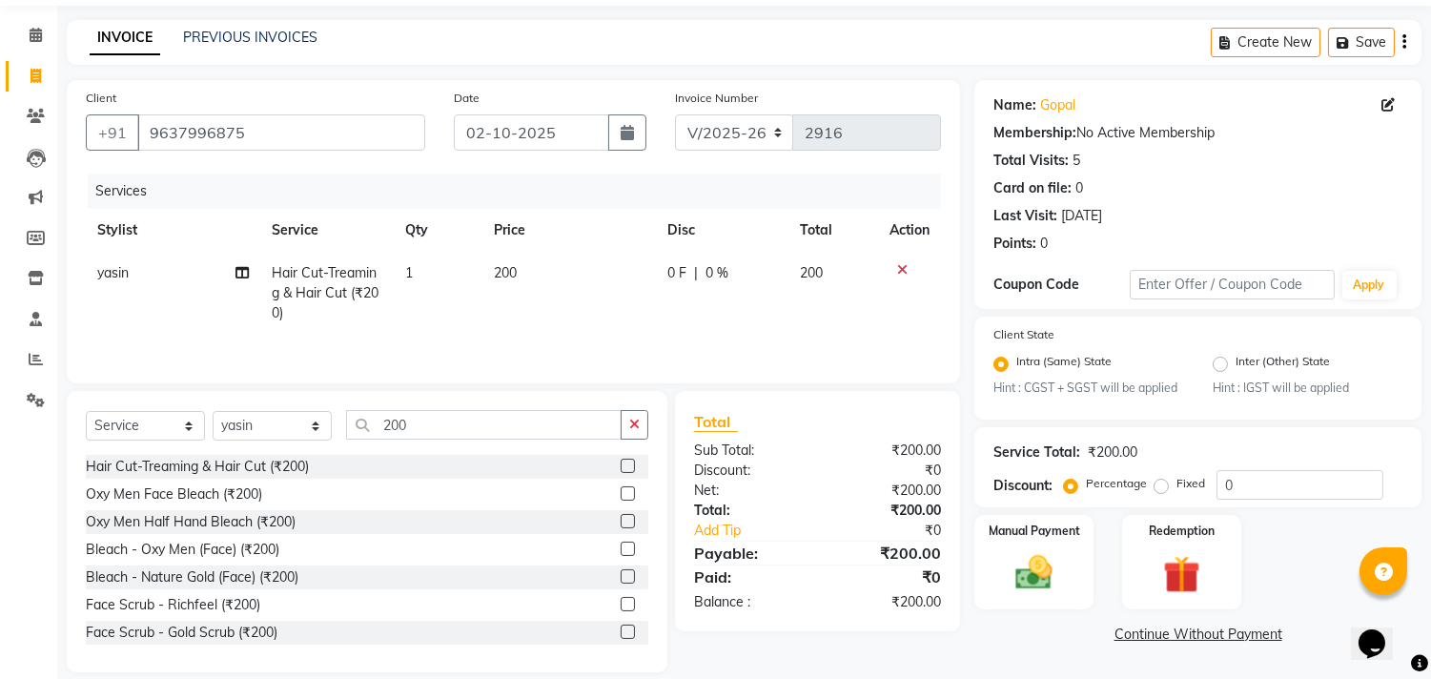
scroll to position [87, 0]
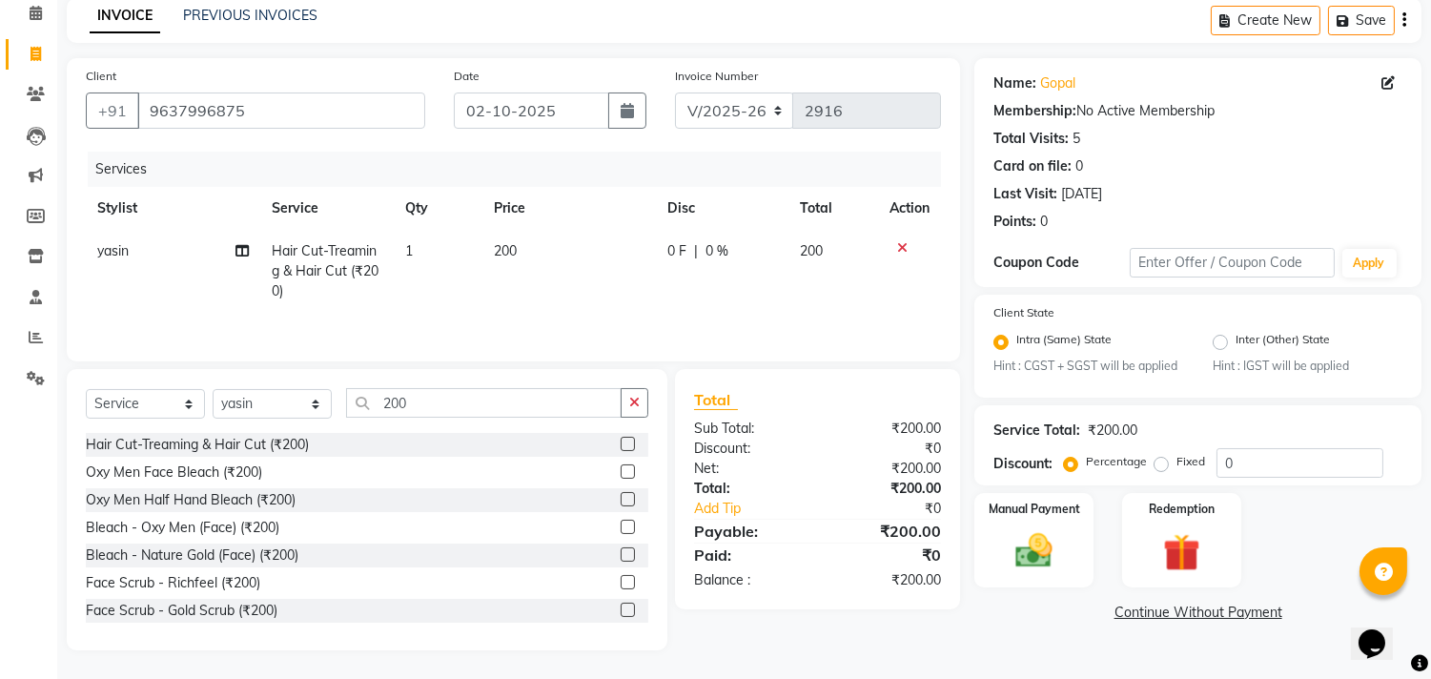
click at [1141, 613] on link "Continue Without Payment" at bounding box center [1198, 613] width 440 height 20
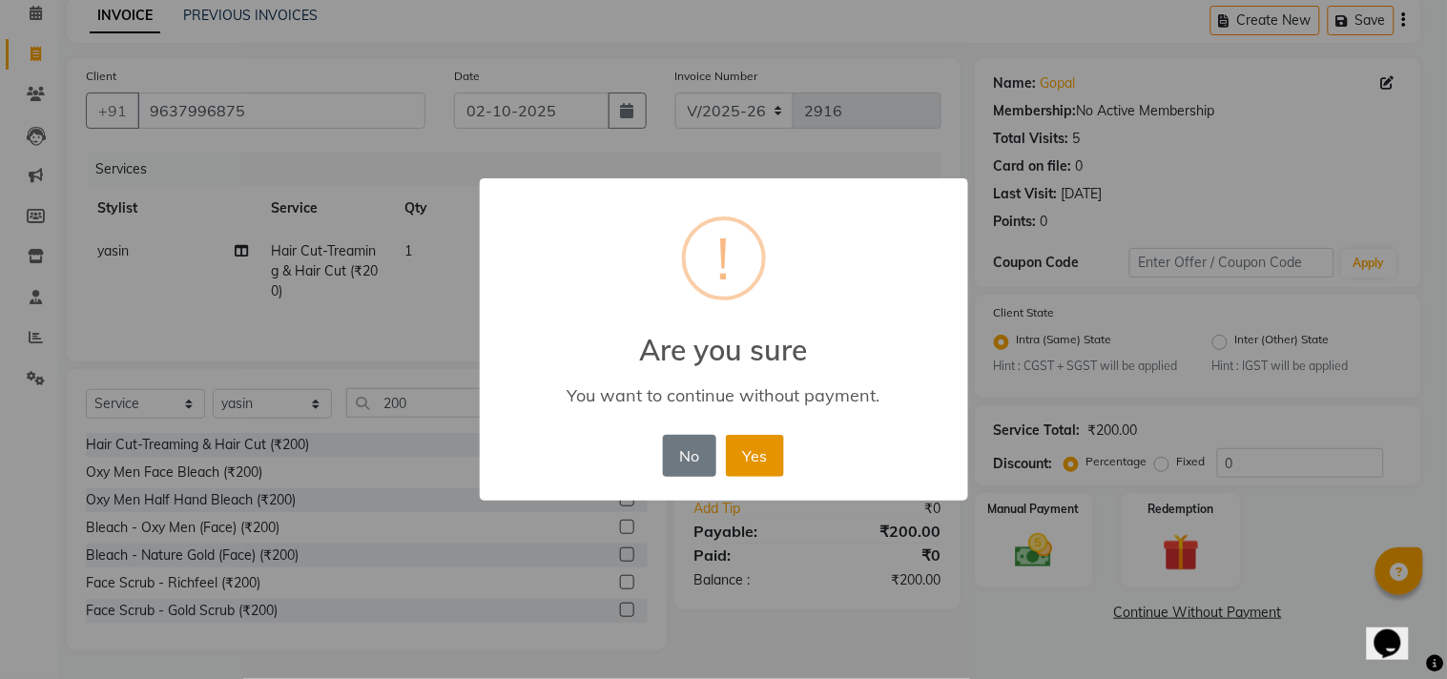
click at [761, 449] on button "Yes" at bounding box center [755, 456] width 58 height 42
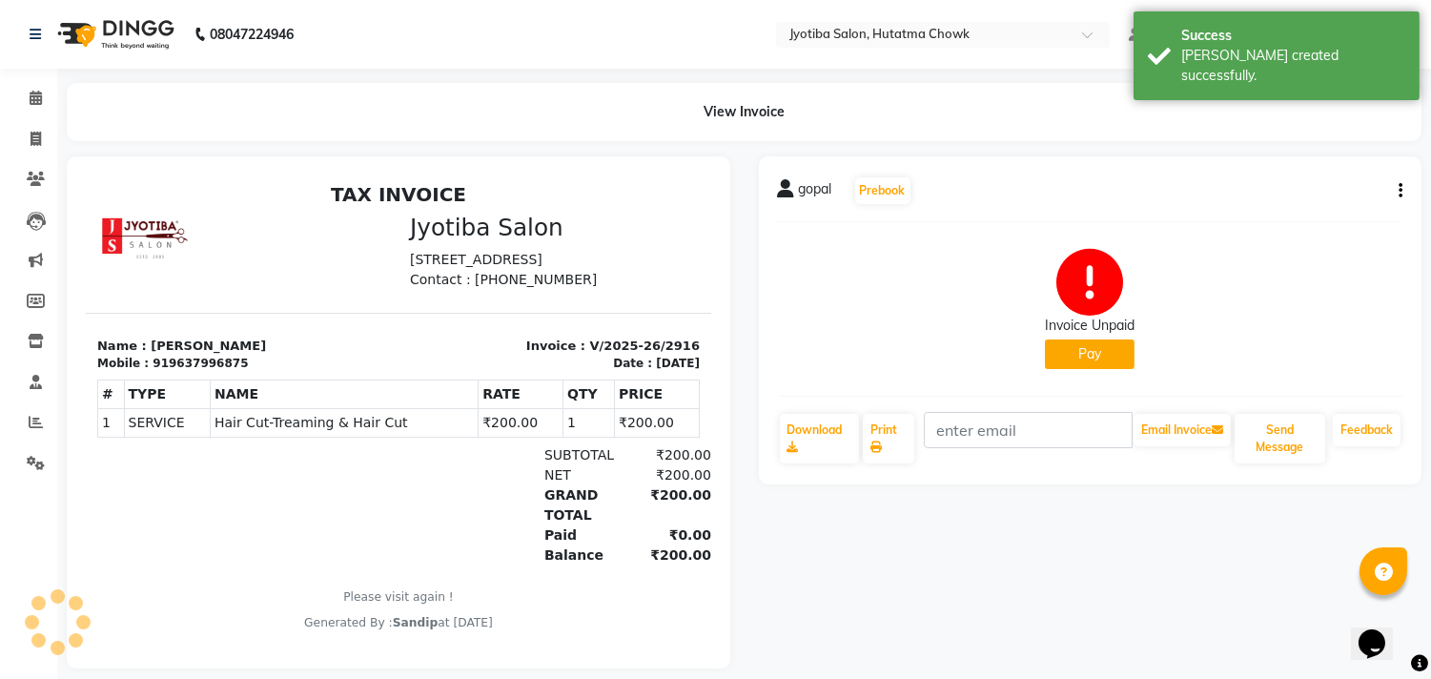
click at [1065, 335] on div "Invoice Unpaid" at bounding box center [1090, 326] width 90 height 20
click at [1073, 357] on button "Pay" at bounding box center [1090, 355] width 90 height 30
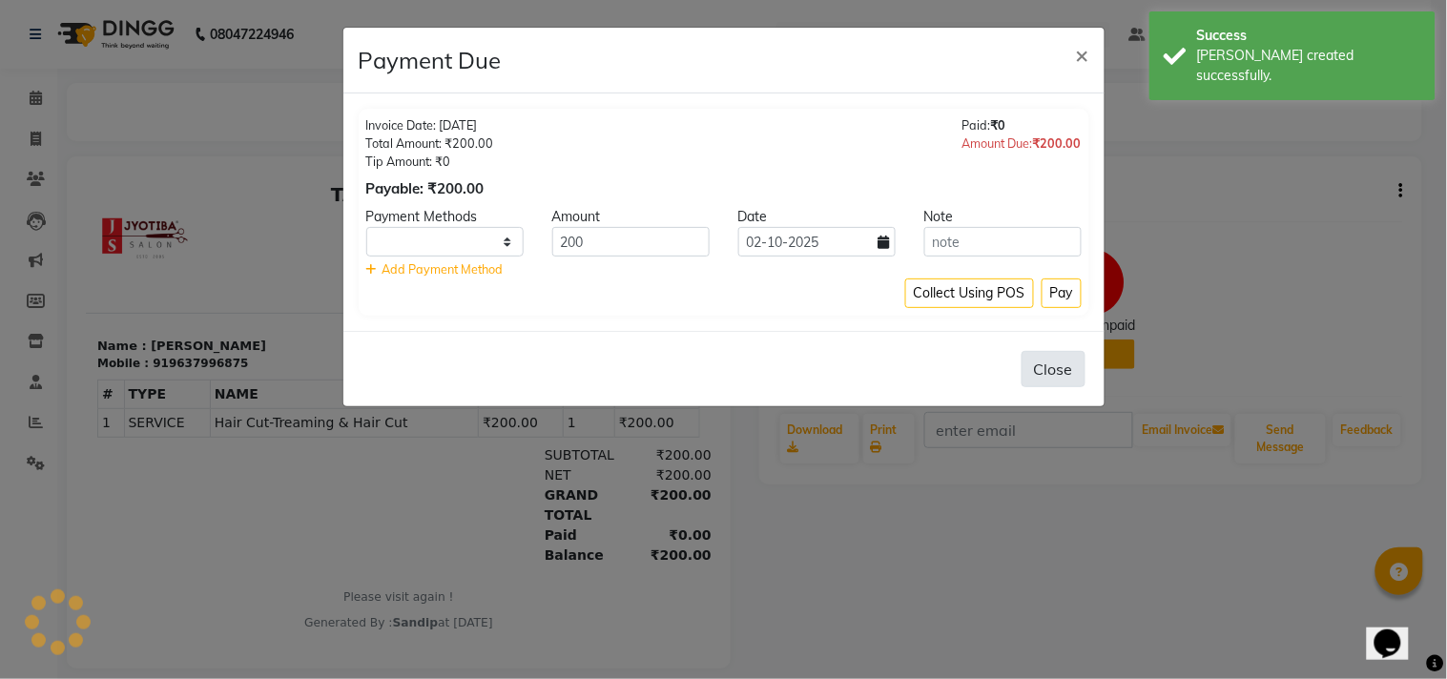
select select "1"
click at [1061, 301] on button "Pay" at bounding box center [1061, 293] width 40 height 30
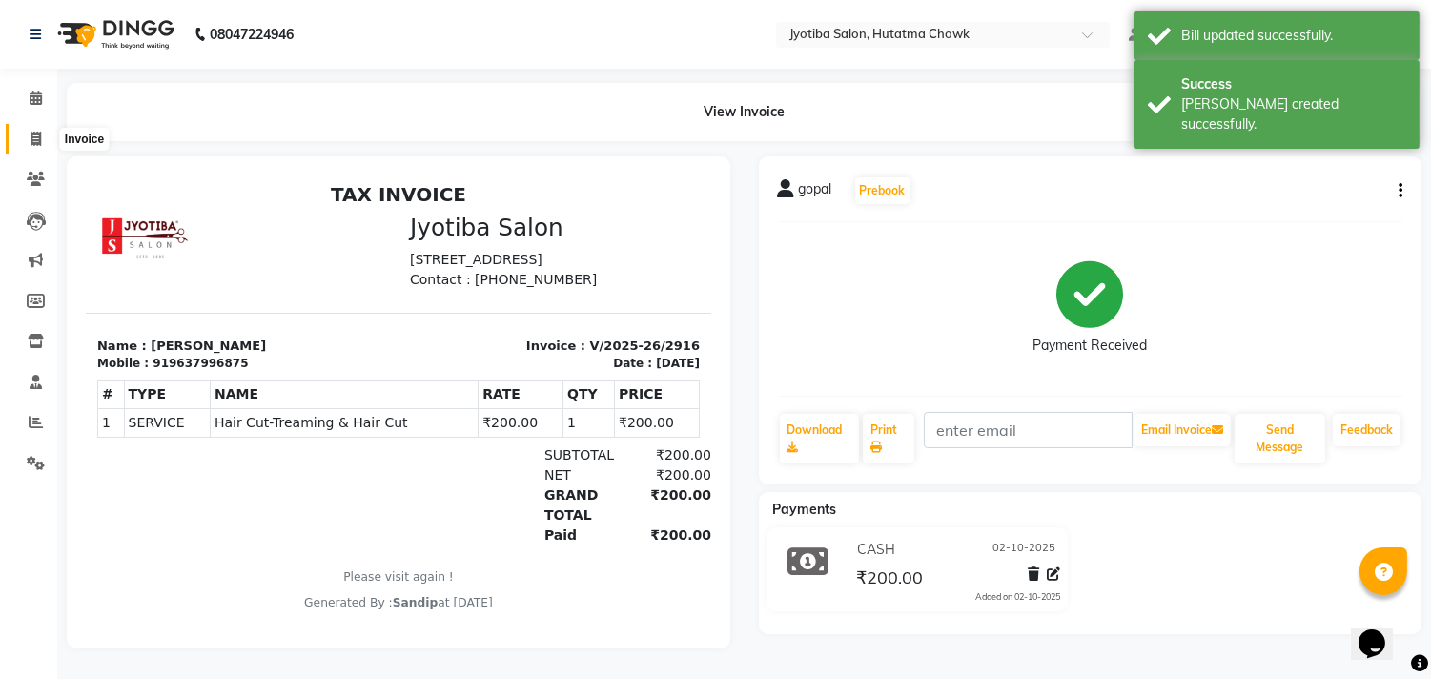
click at [36, 141] on icon at bounding box center [36, 139] width 10 height 14
select select "service"
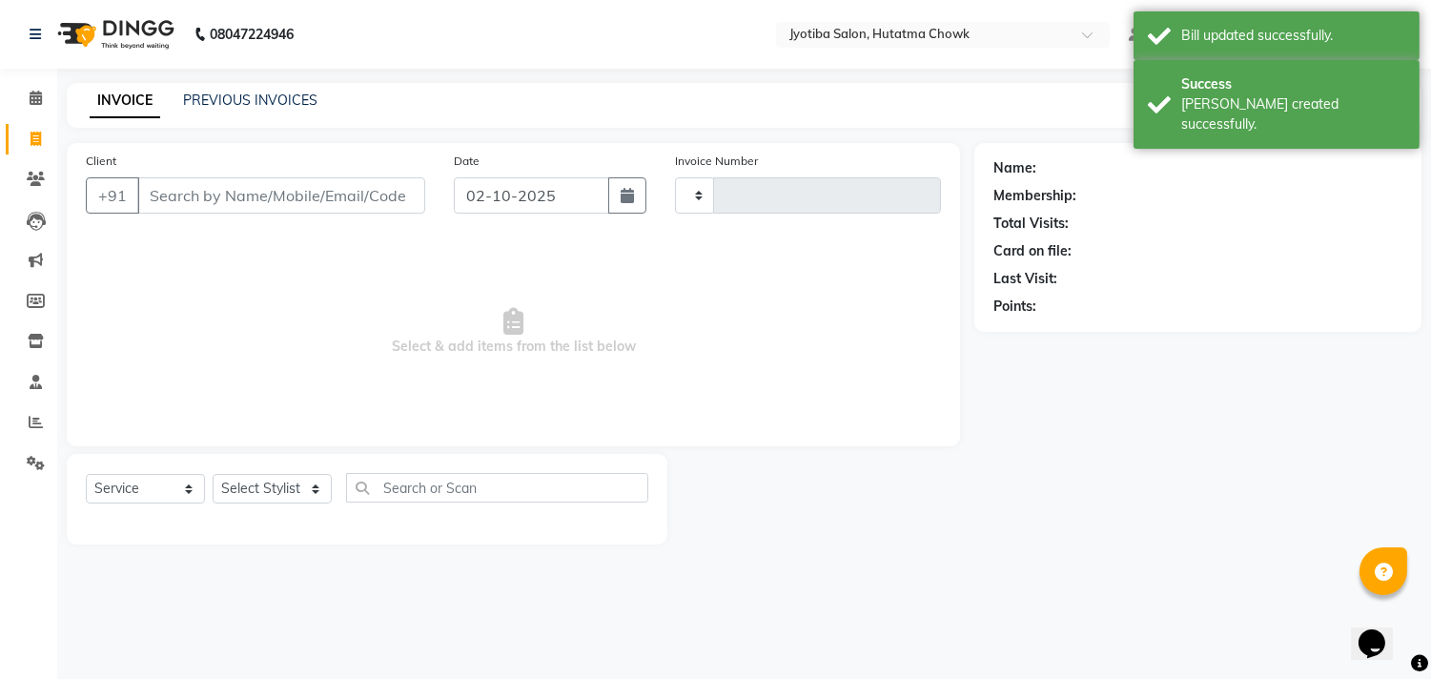
type input "2917"
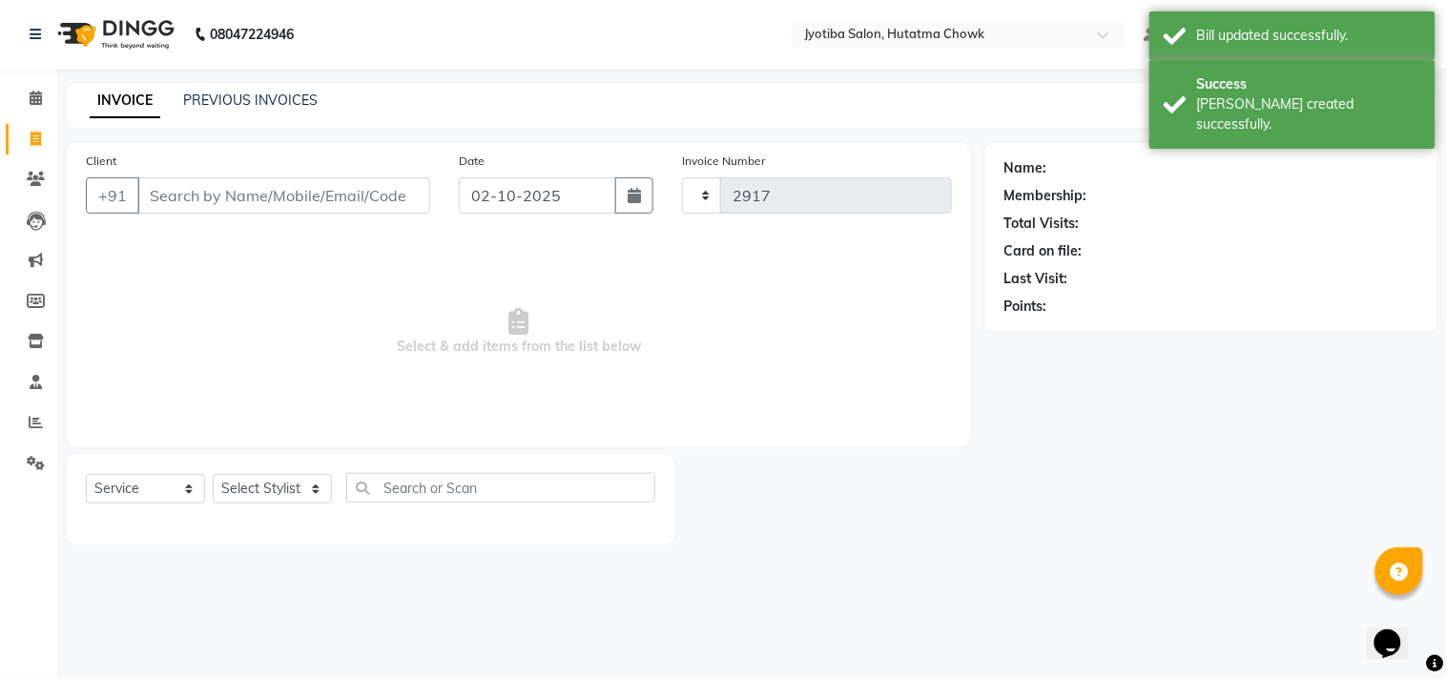
select select "556"
select select "membership"
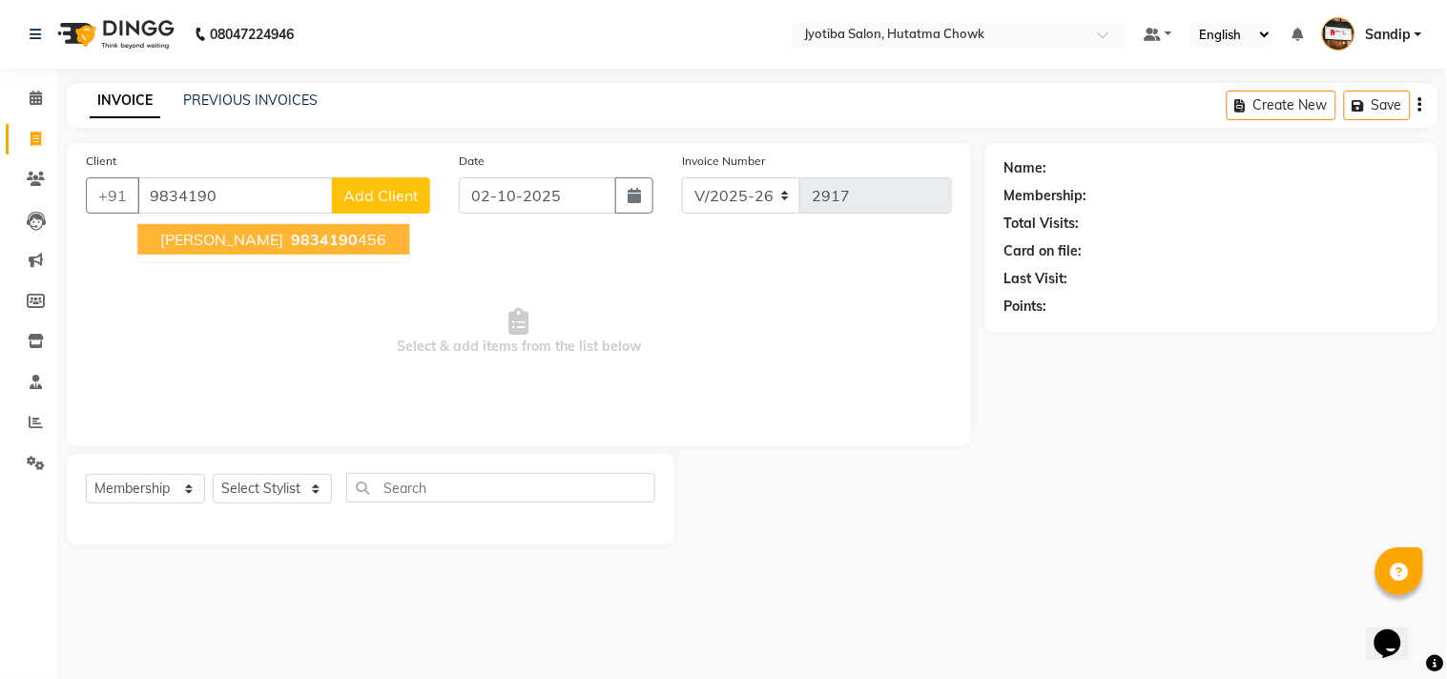
click at [291, 231] on span "9834190" at bounding box center [324, 239] width 67 height 19
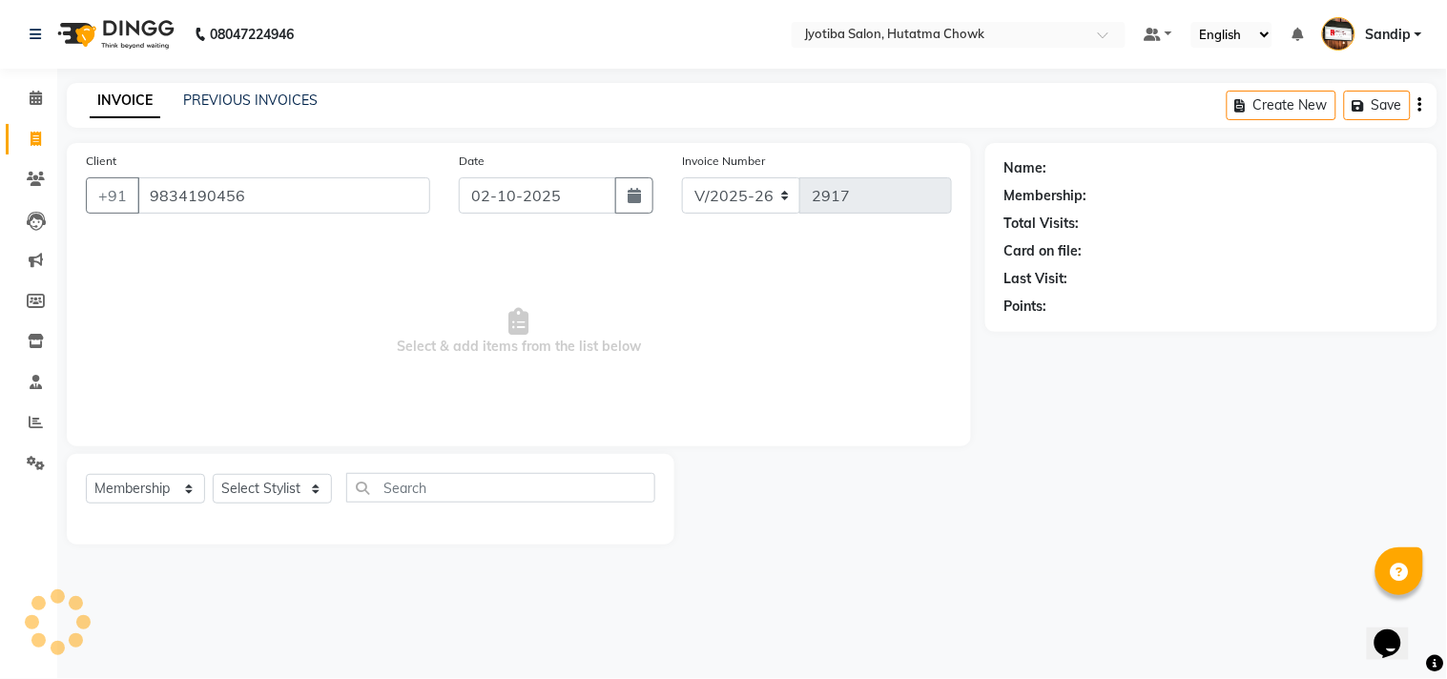
type input "9834190456"
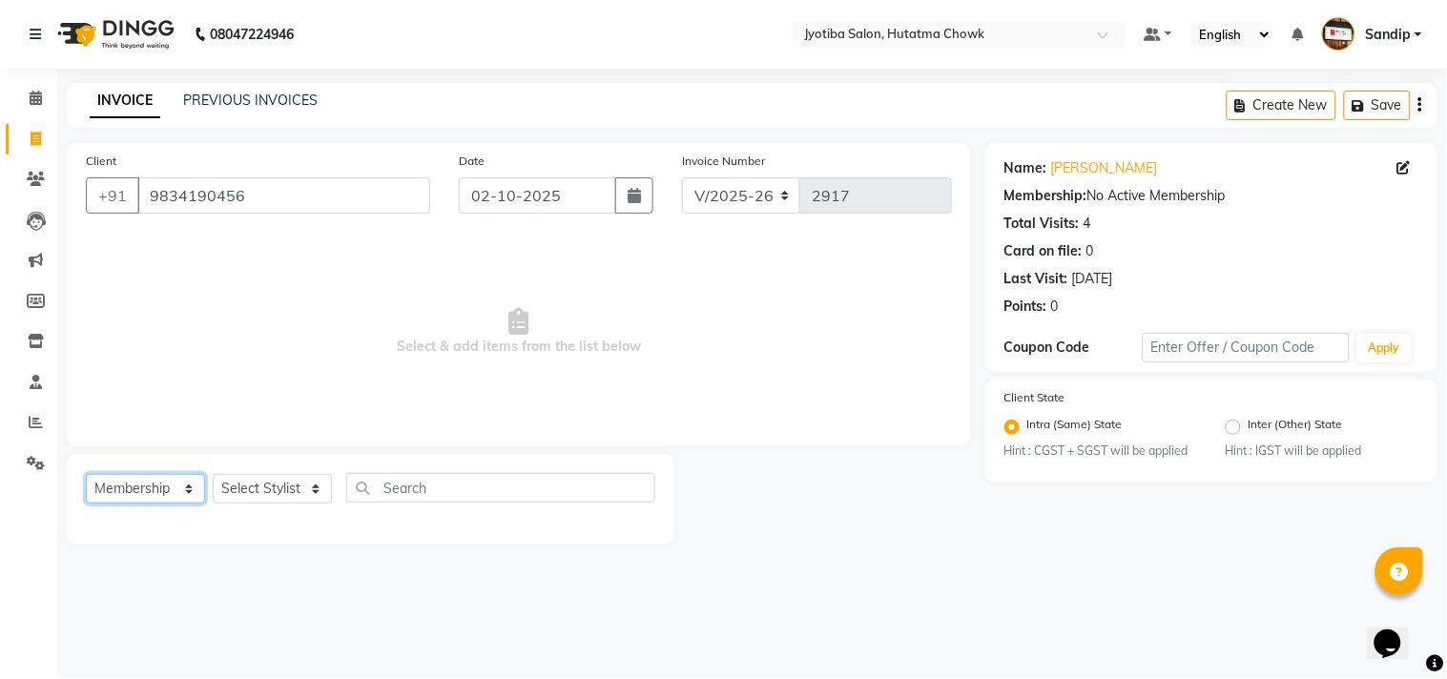
click at [141, 499] on select "Select Service Product Membership Package Voucher Prepaid Gift Card" at bounding box center [145, 489] width 119 height 30
select select "service"
click at [86, 475] on select "Select Service Product Membership Package Voucher Prepaid Gift Card" at bounding box center [145, 489] width 119 height 30
click at [275, 486] on select "Select Stylist [PERSON_NAME] [PERSON_NAME] [PERSON_NAME] prem Sandip [PERSON_NA…" at bounding box center [272, 489] width 119 height 30
select select "84596"
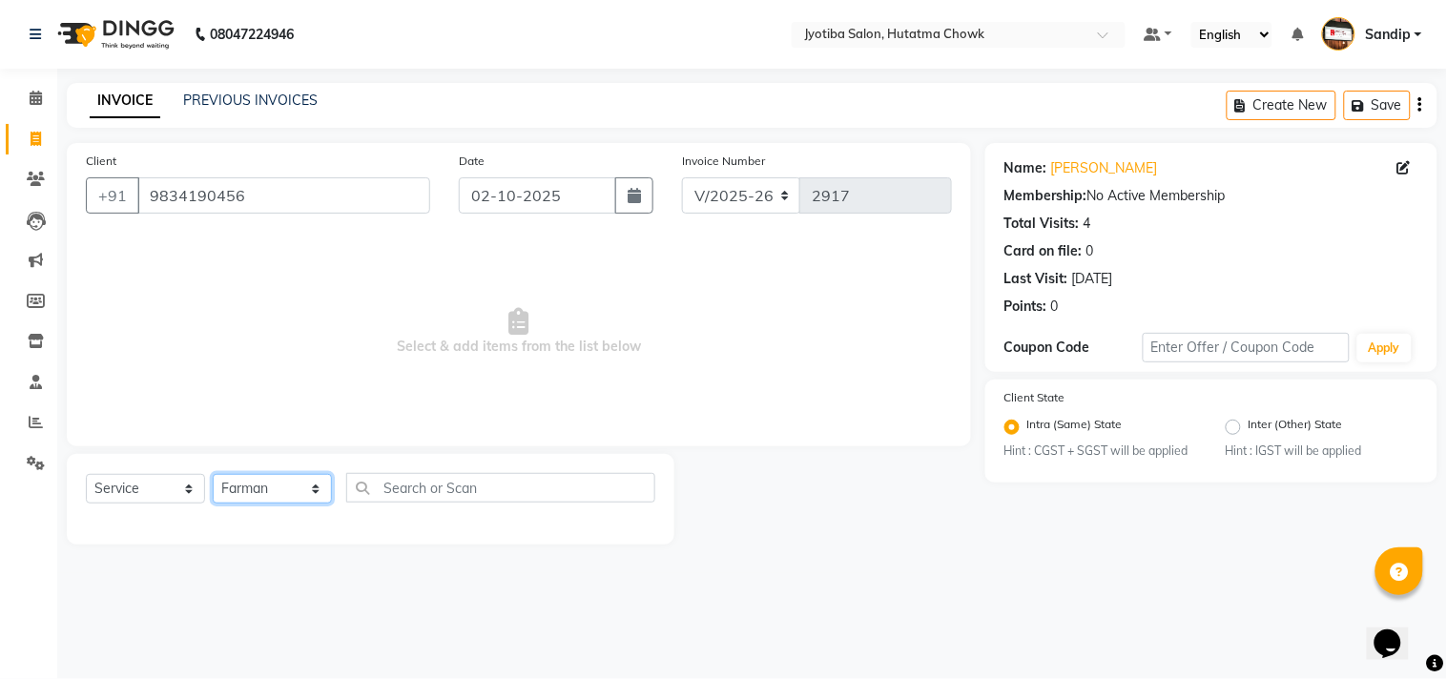
click at [213, 475] on select "Select Stylist [PERSON_NAME] [PERSON_NAME] [PERSON_NAME] prem Sandip [PERSON_NA…" at bounding box center [272, 489] width 119 height 30
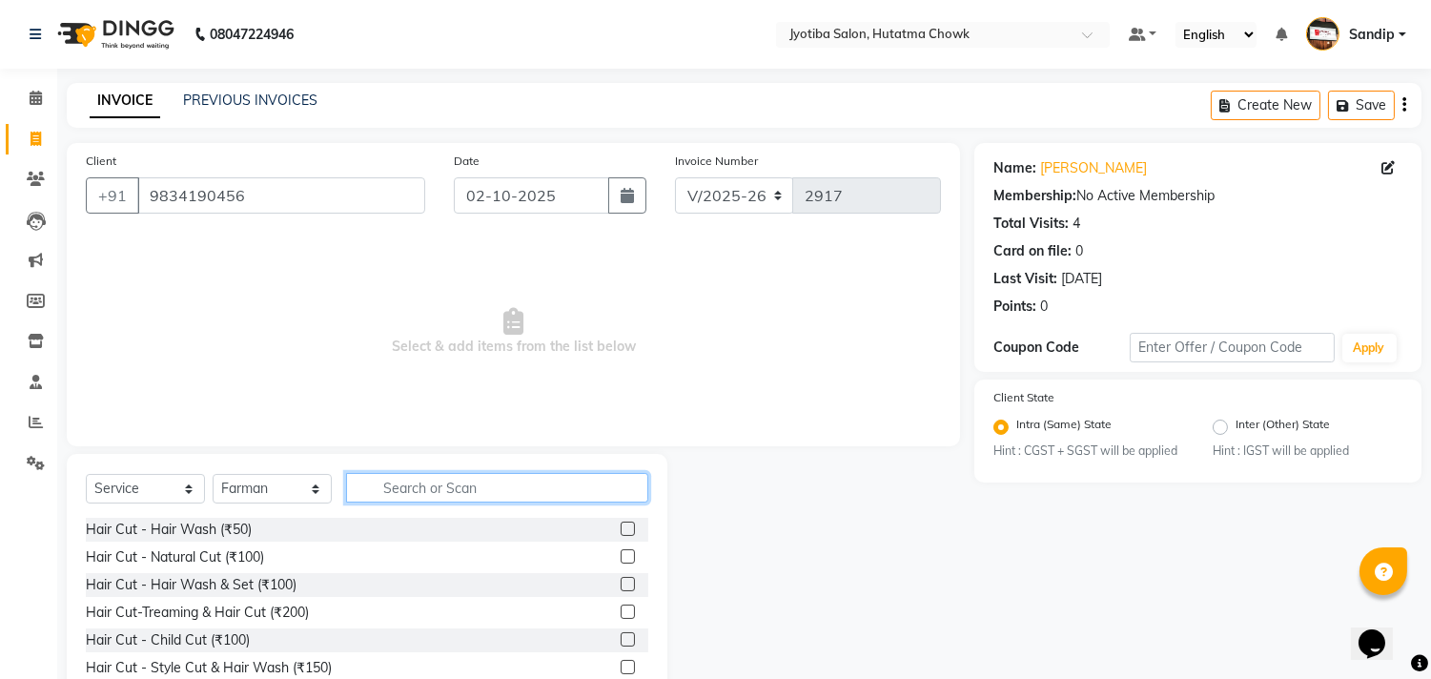
click at [402, 489] on input "text" at bounding box center [497, 488] width 302 height 30
type input "100"
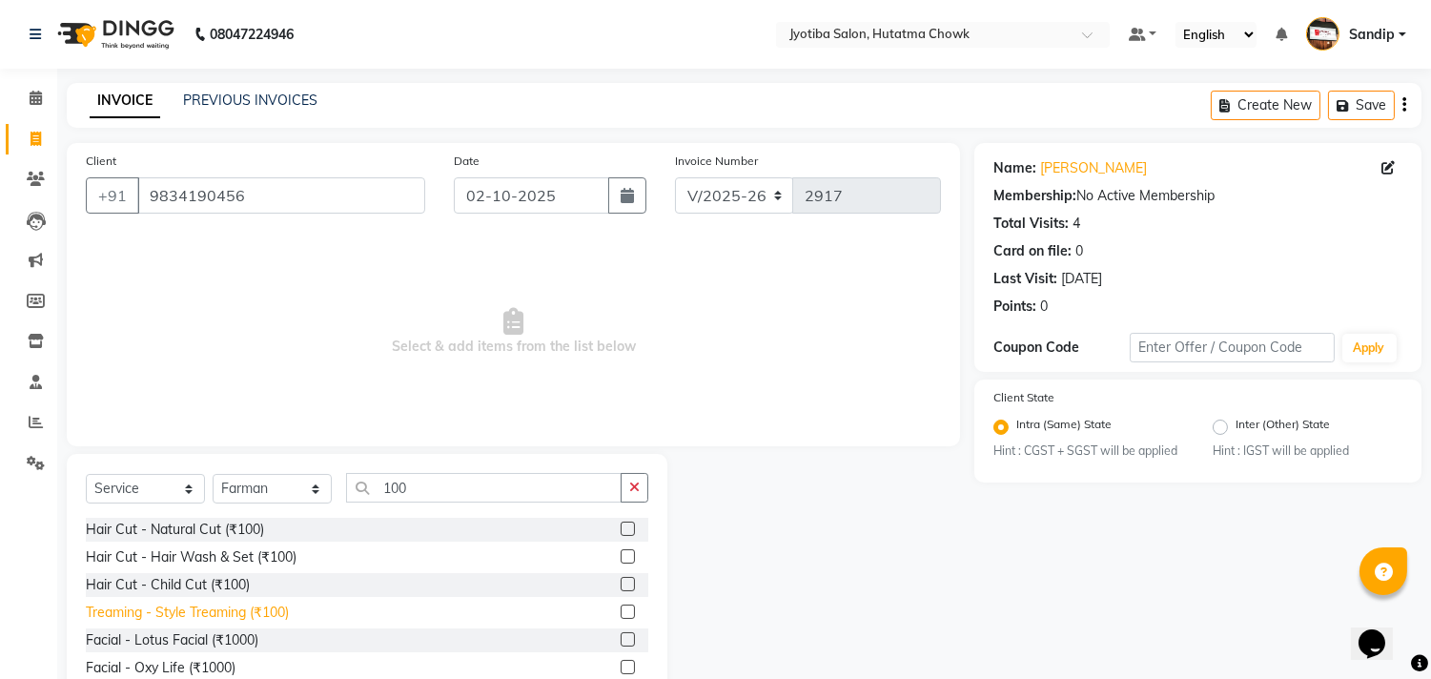
click at [159, 621] on div "Treaming - Style Treaming (₹100)" at bounding box center [187, 613] width 203 height 20
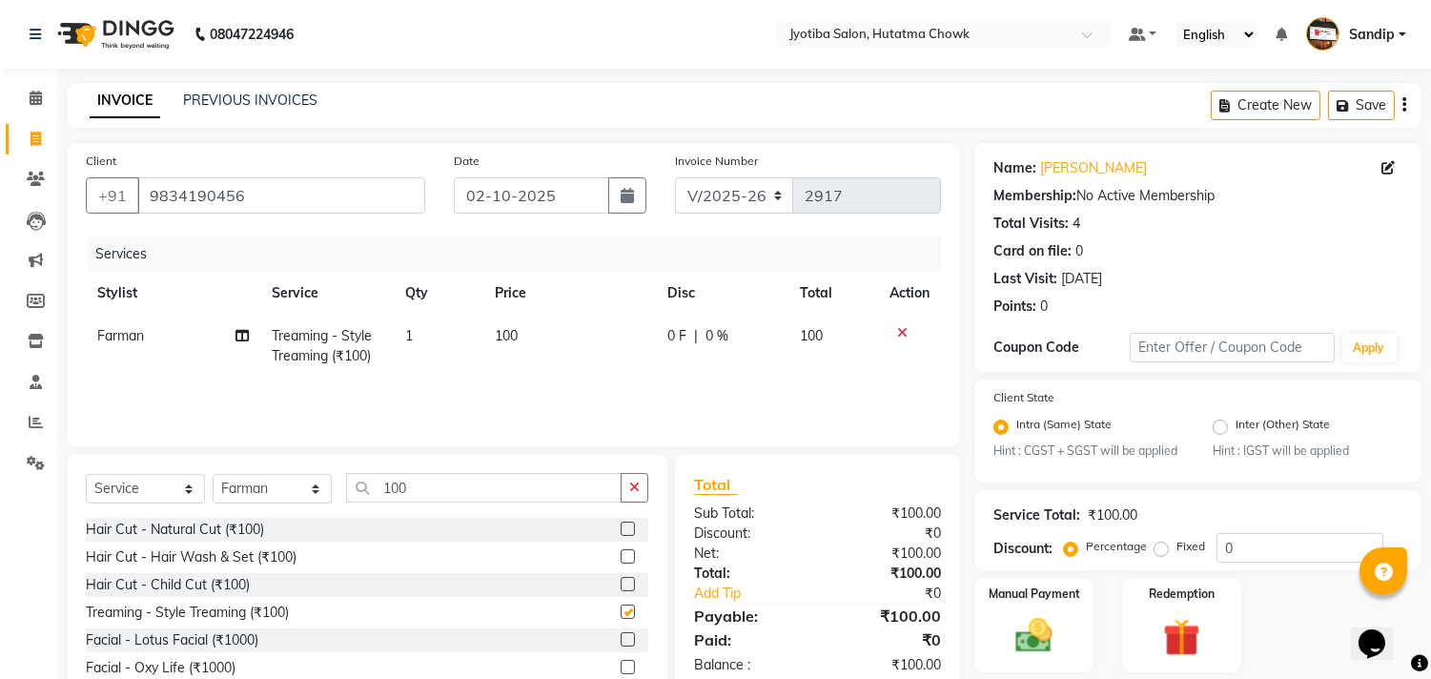
checkbox input "false"
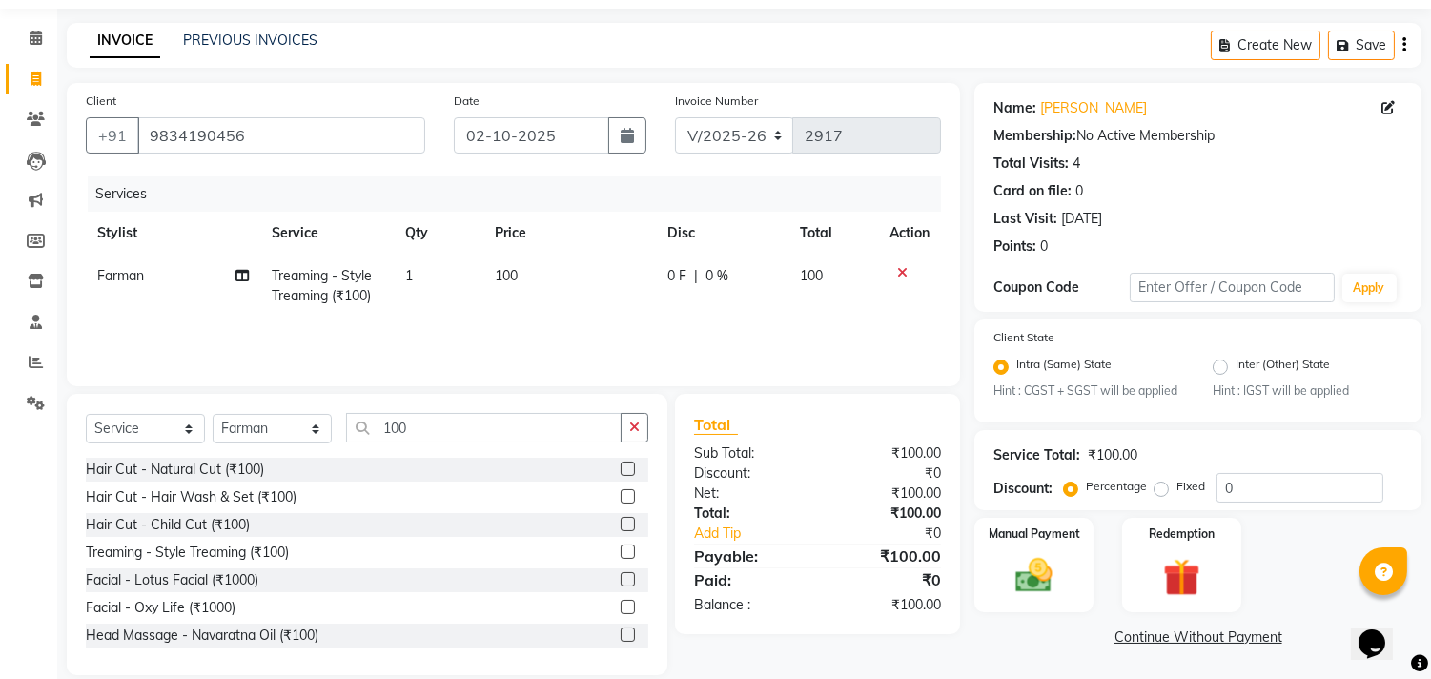
scroll to position [84, 0]
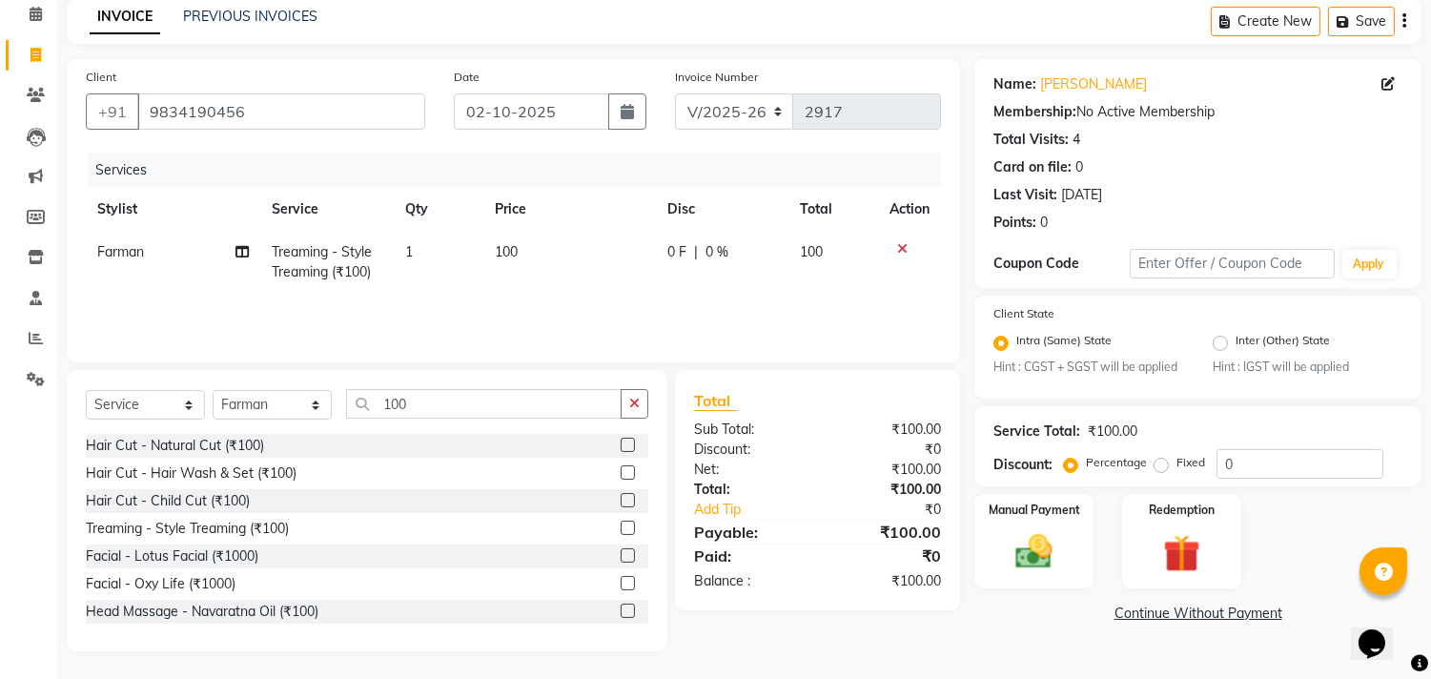
click at [1141, 611] on link "Continue Without Payment" at bounding box center [1198, 614] width 440 height 20
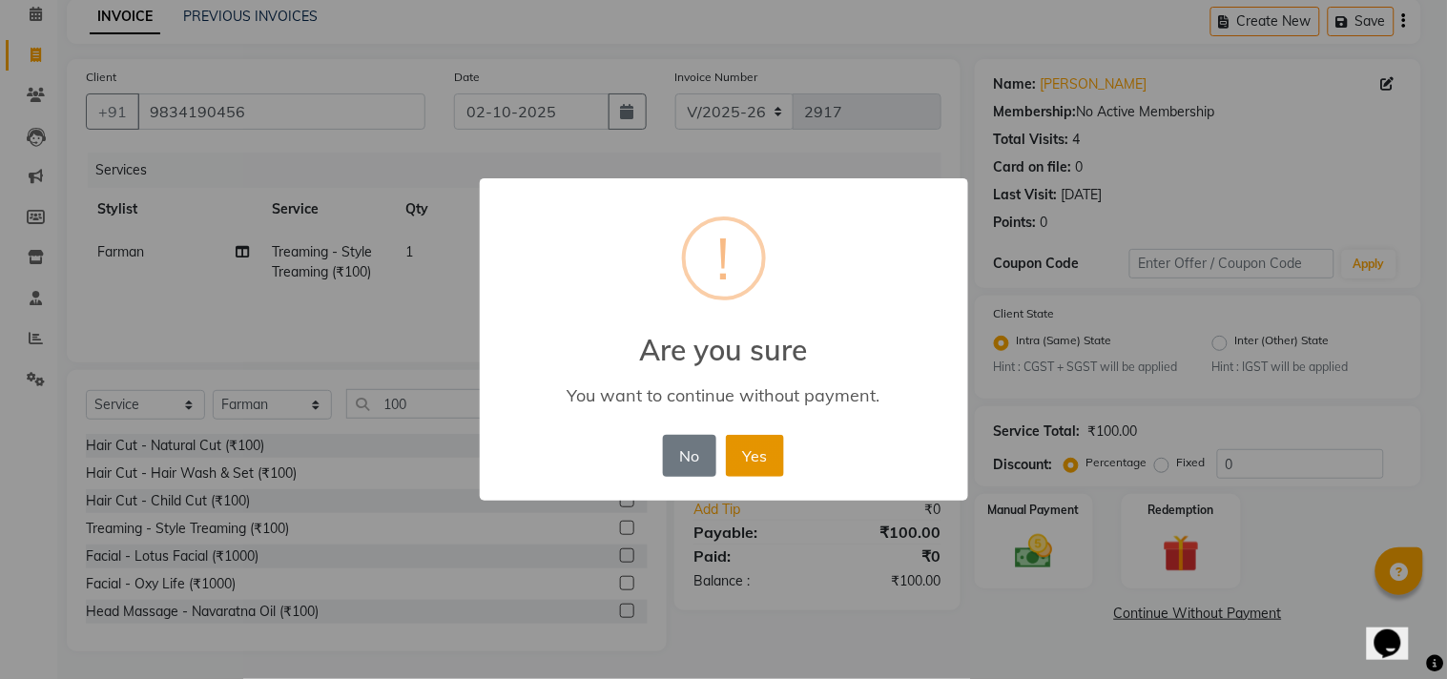
click at [753, 453] on button "Yes" at bounding box center [755, 456] width 58 height 42
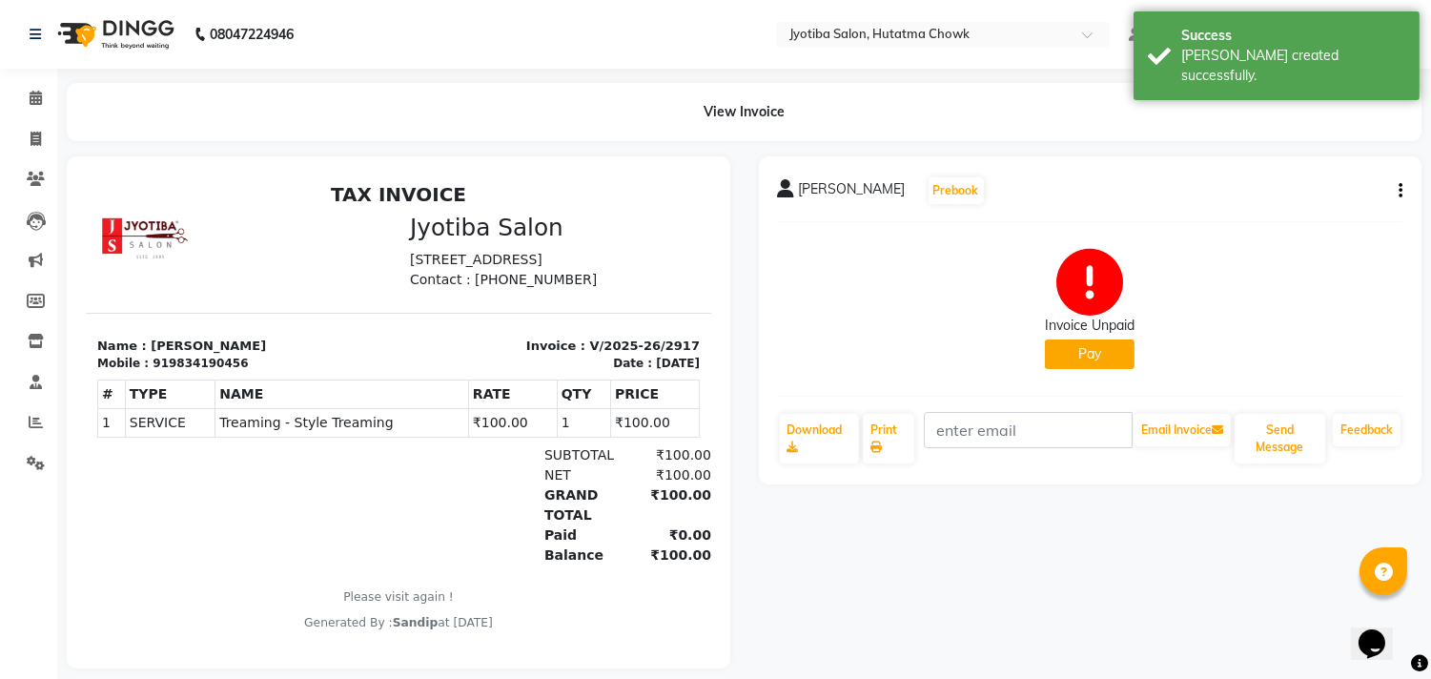
click at [1090, 358] on button "Pay" at bounding box center [1090, 355] width 90 height 30
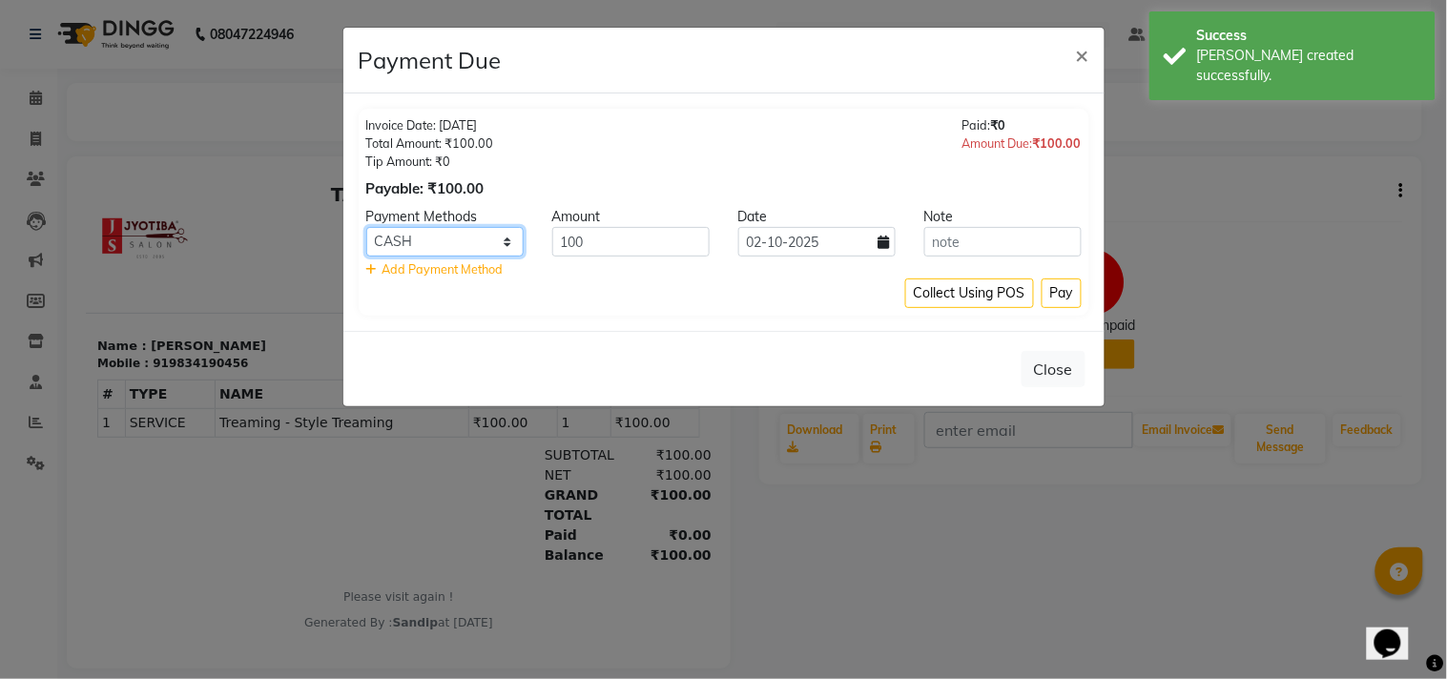
click at [427, 235] on select "CASH ONLINE CARD" at bounding box center [444, 242] width 157 height 30
select select "3"
click at [366, 227] on select "CASH ONLINE CARD" at bounding box center [444, 242] width 157 height 30
click at [1049, 291] on button "Pay" at bounding box center [1061, 293] width 40 height 30
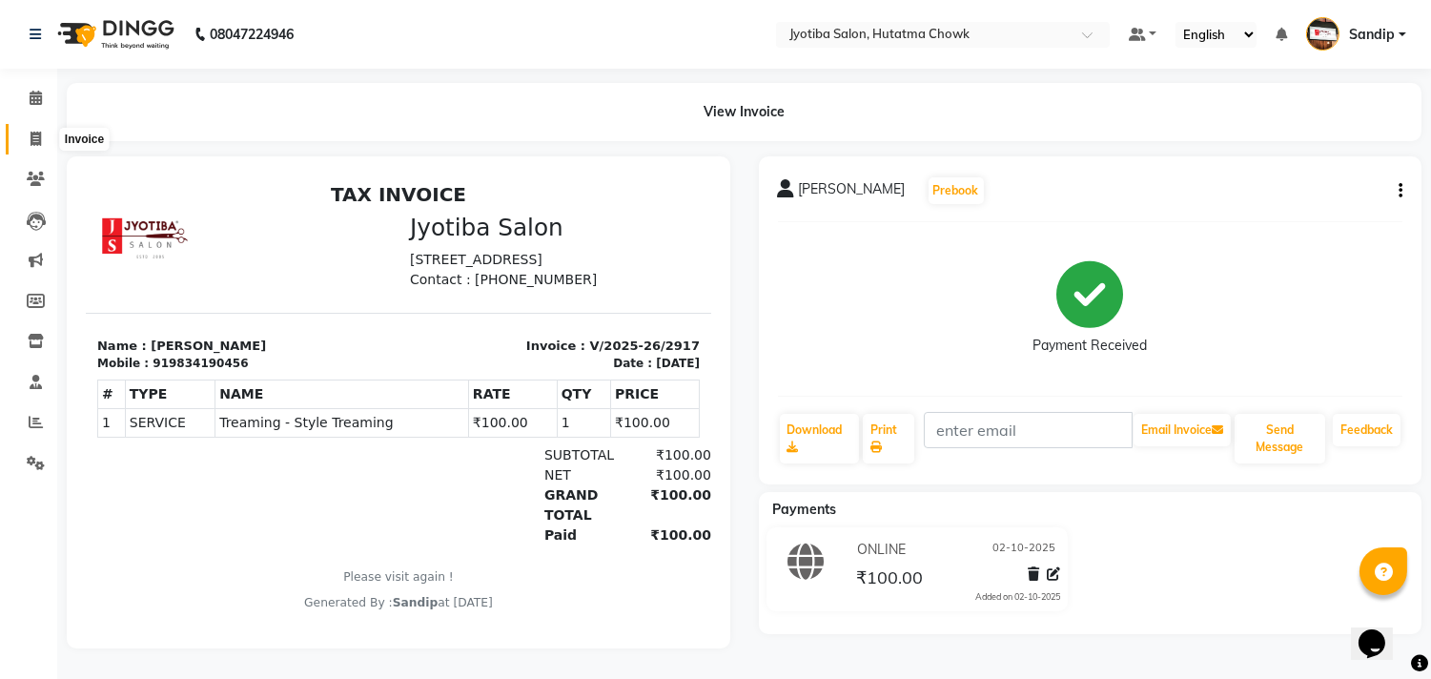
click at [31, 146] on icon at bounding box center [36, 139] width 10 height 14
select select "556"
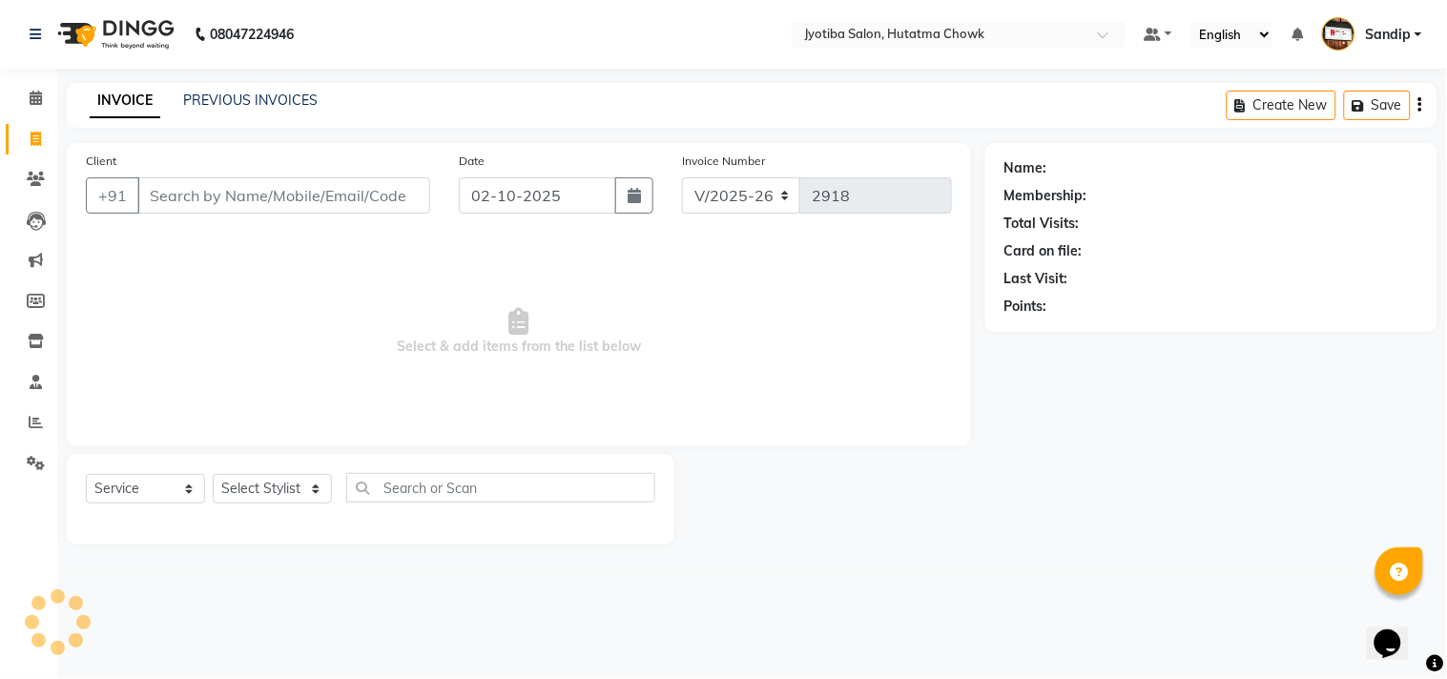
select select "membership"
click at [250, 95] on link "PREVIOUS INVOICES" at bounding box center [250, 100] width 134 height 17
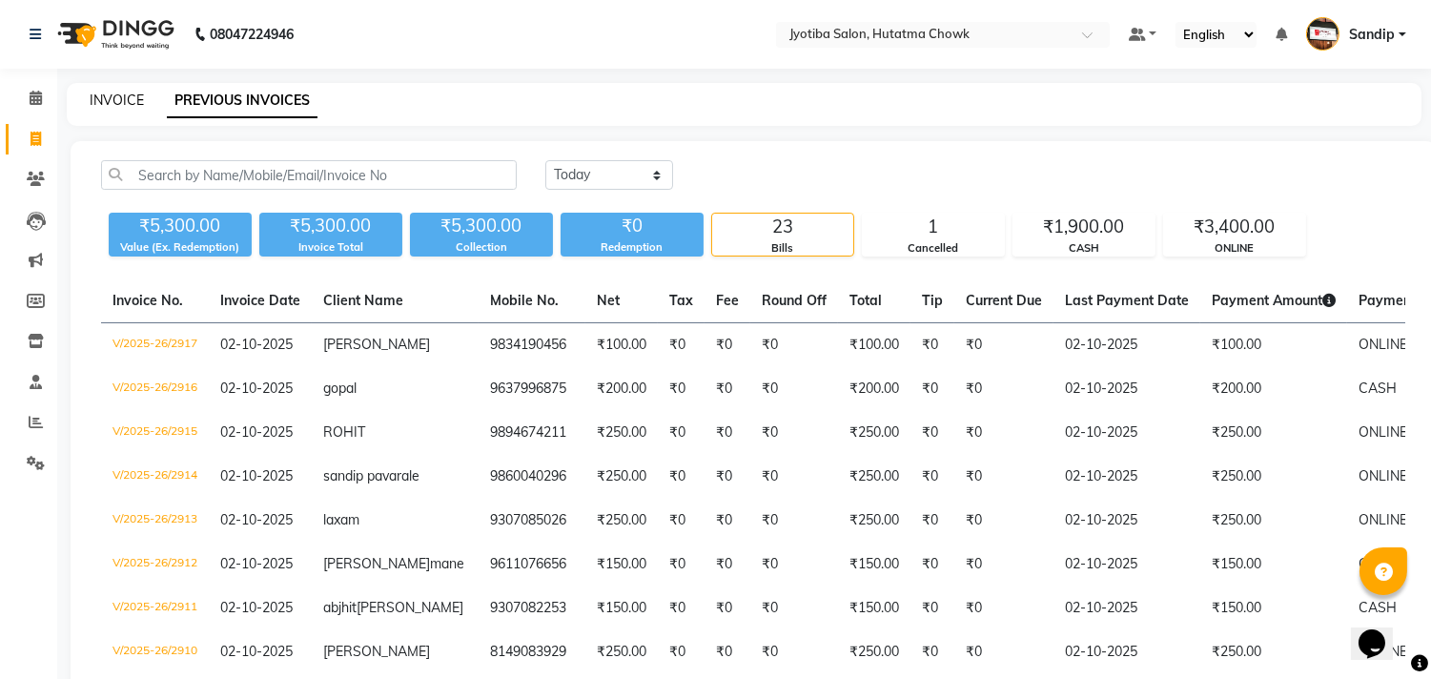
click at [110, 98] on link "INVOICE" at bounding box center [117, 100] width 54 height 17
select select "556"
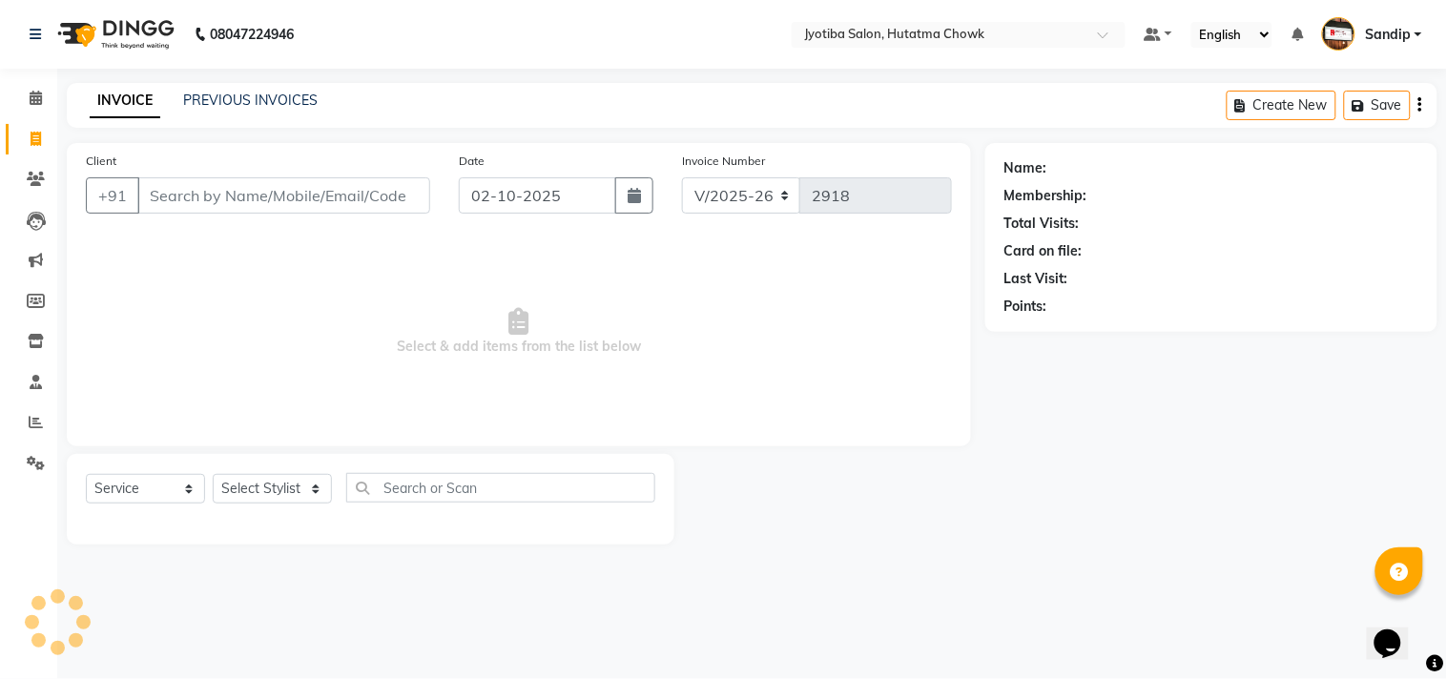
select select "membership"
click at [235, 98] on link "PREVIOUS INVOICES" at bounding box center [250, 100] width 134 height 17
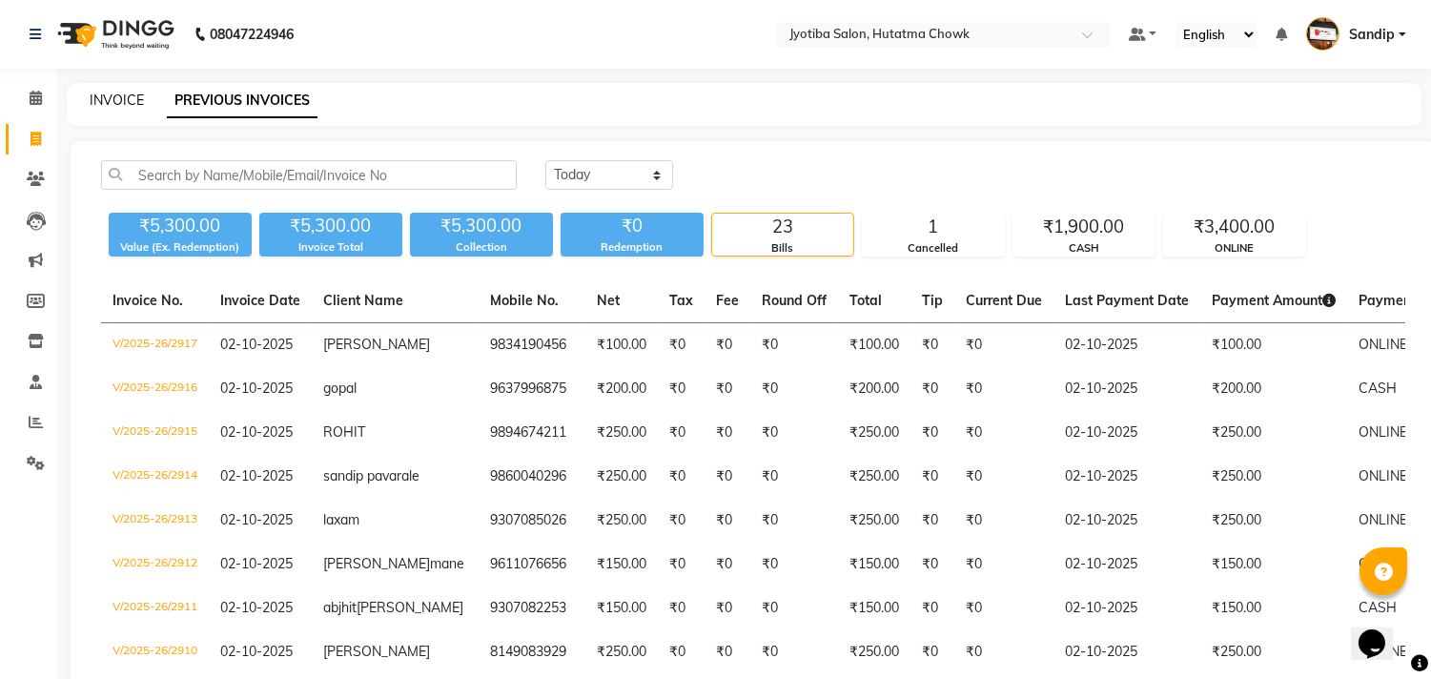
click at [117, 95] on link "INVOICE" at bounding box center [117, 100] width 54 height 17
select select "service"
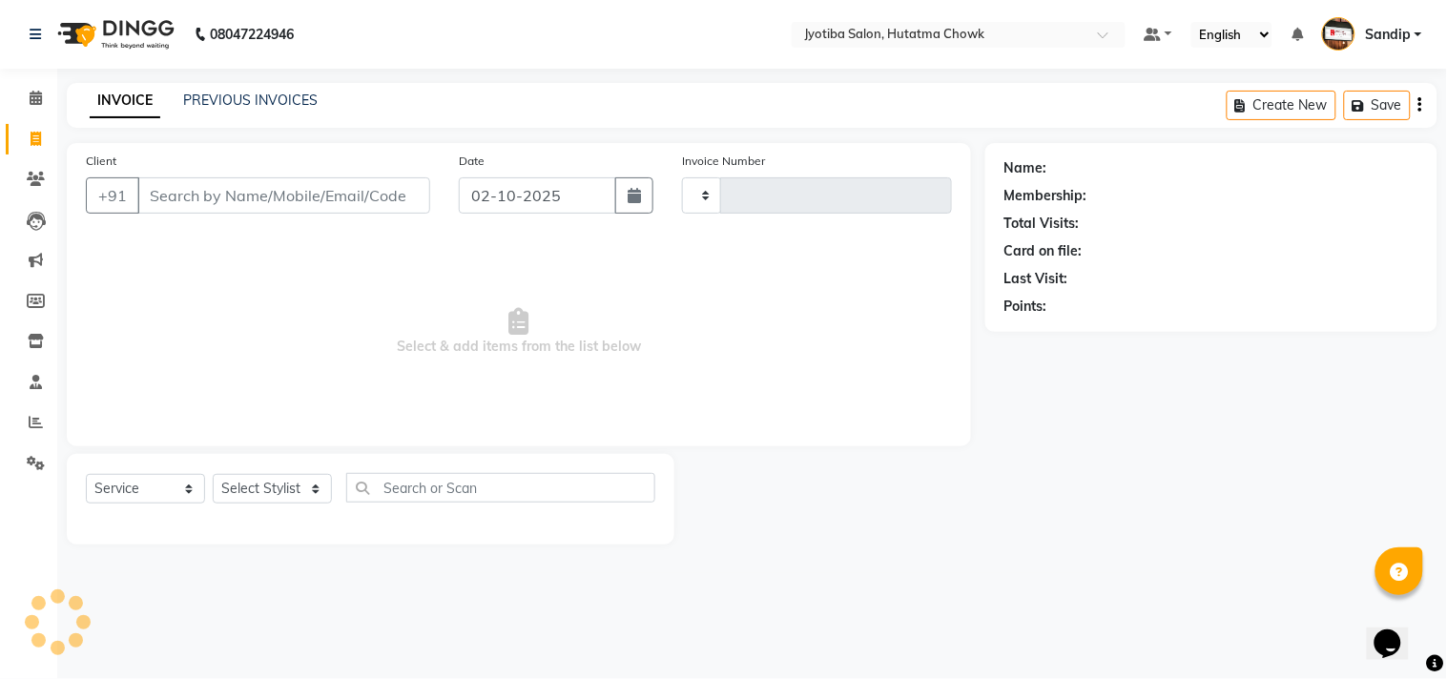
type input "2918"
select select "556"
select select "membership"
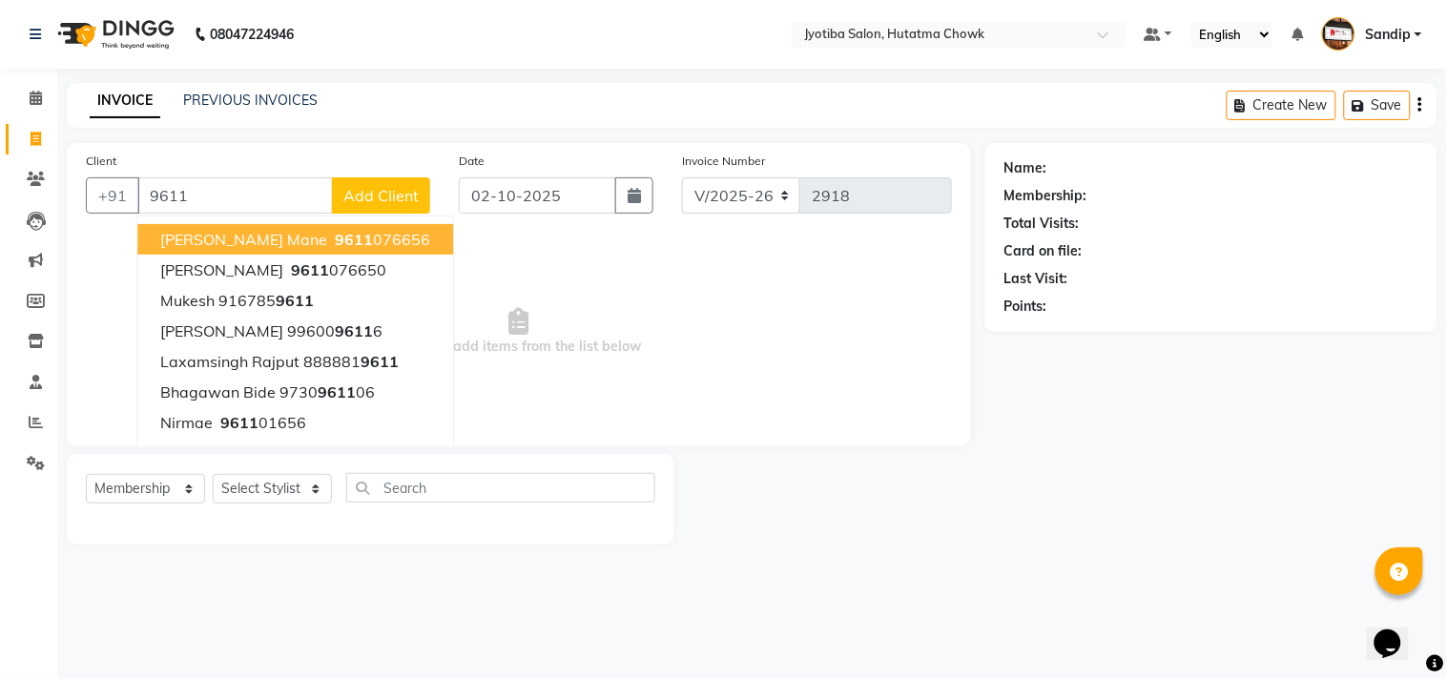
click at [227, 230] on span "SANDEP mane" at bounding box center [243, 239] width 167 height 19
type input "9611076656"
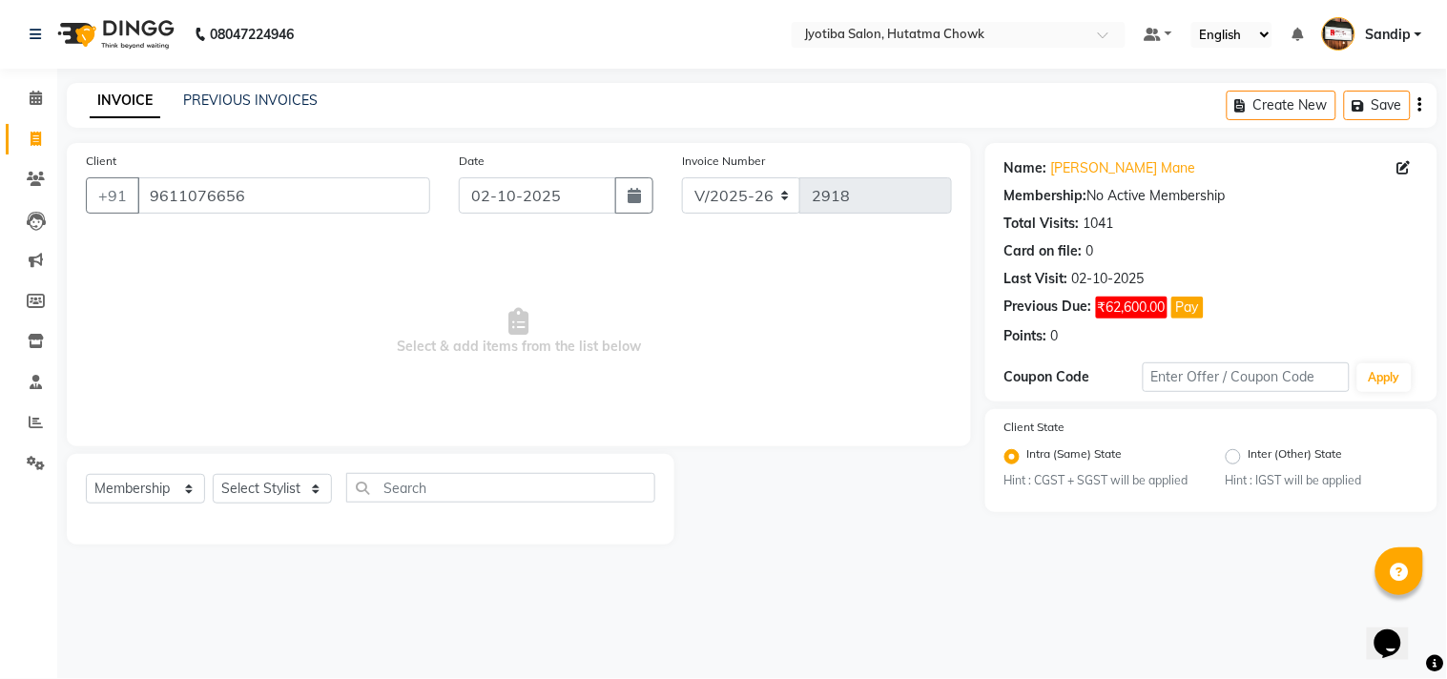
click at [131, 508] on div "Select Service Product Membership Package Voucher Prepaid Gift Card Select Styl…" at bounding box center [370, 495] width 569 height 45
click at [154, 481] on select "Select Service Product Membership Package Voucher Prepaid Gift Card" at bounding box center [145, 489] width 119 height 30
select select "service"
click at [86, 475] on select "Select Service Product Membership Package Voucher Prepaid Gift Card" at bounding box center [145, 489] width 119 height 30
click at [253, 491] on select "Select Stylist [PERSON_NAME] [PERSON_NAME] [PERSON_NAME] prem Sandip [PERSON_NA…" at bounding box center [272, 489] width 119 height 30
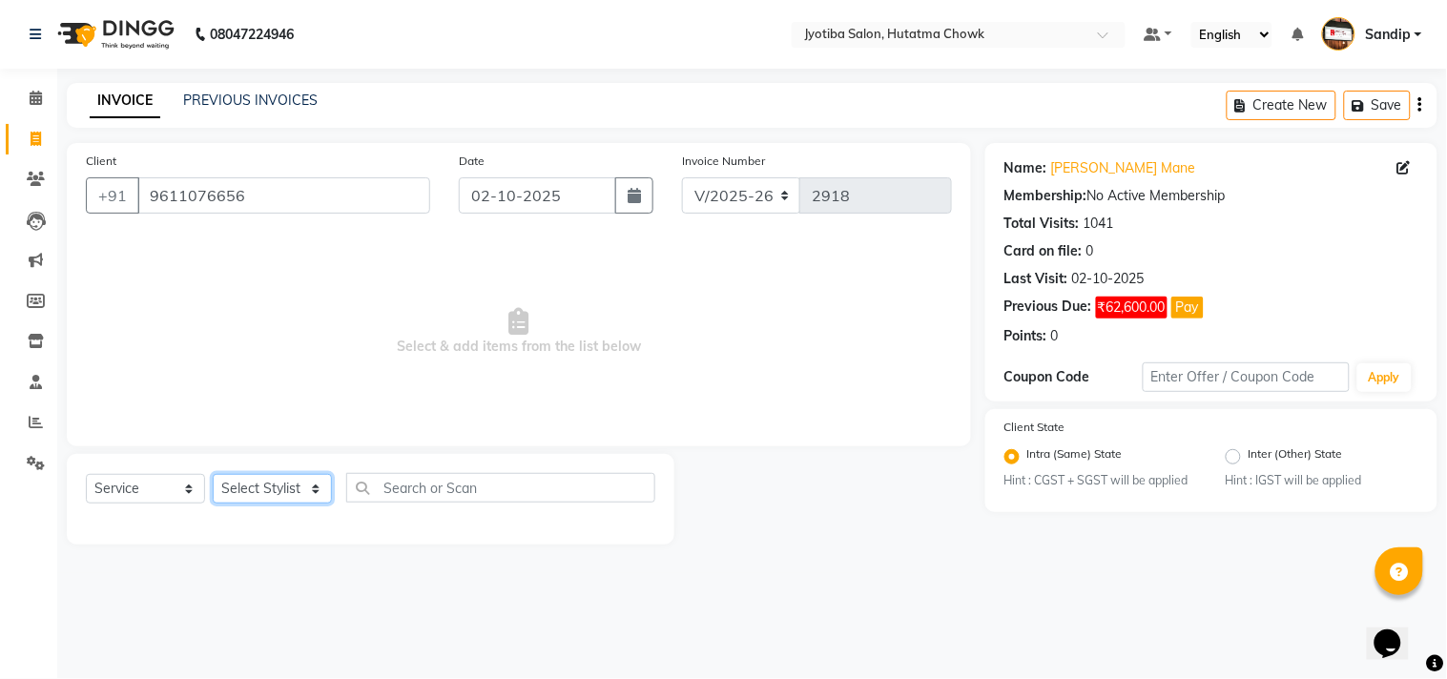
select select "7208"
click at [213, 475] on select "Select Stylist [PERSON_NAME] [PERSON_NAME] [PERSON_NAME] prem Sandip [PERSON_NA…" at bounding box center [272, 489] width 119 height 30
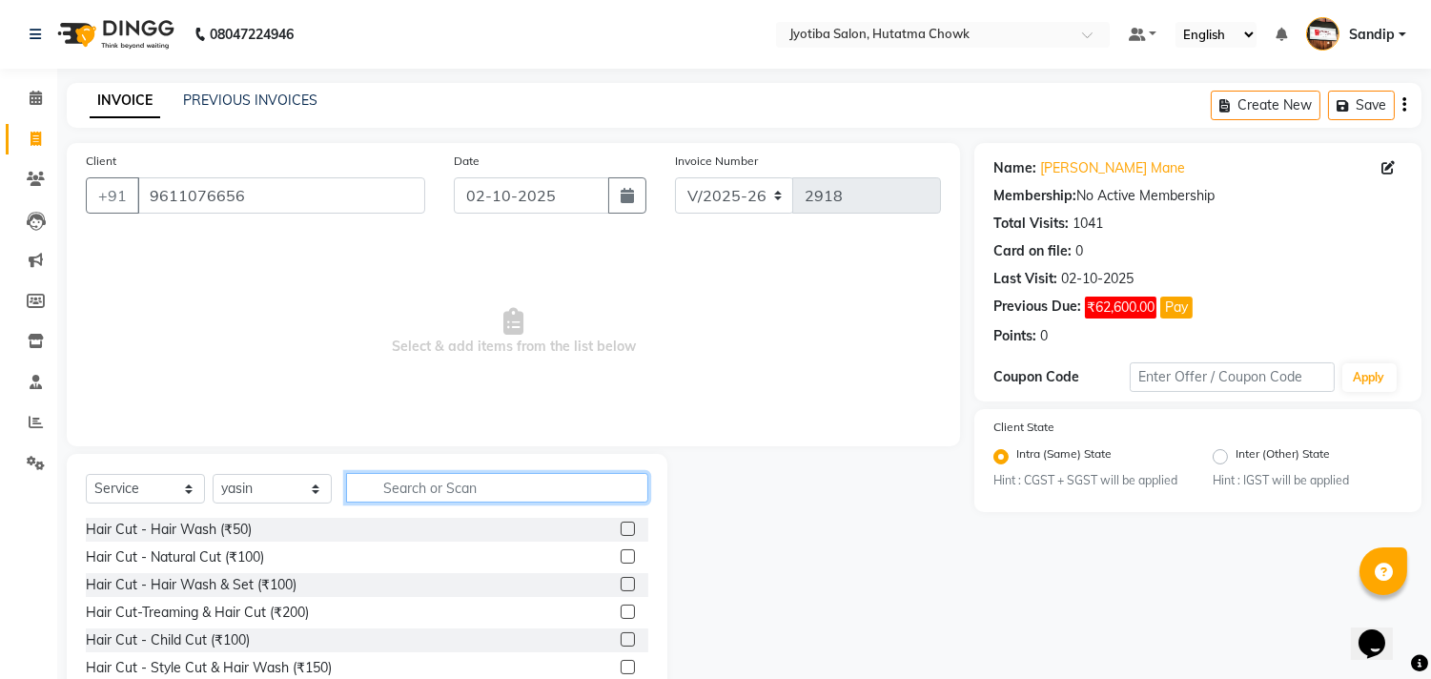
click at [407, 482] on input "text" at bounding box center [497, 488] width 302 height 30
type input "100"
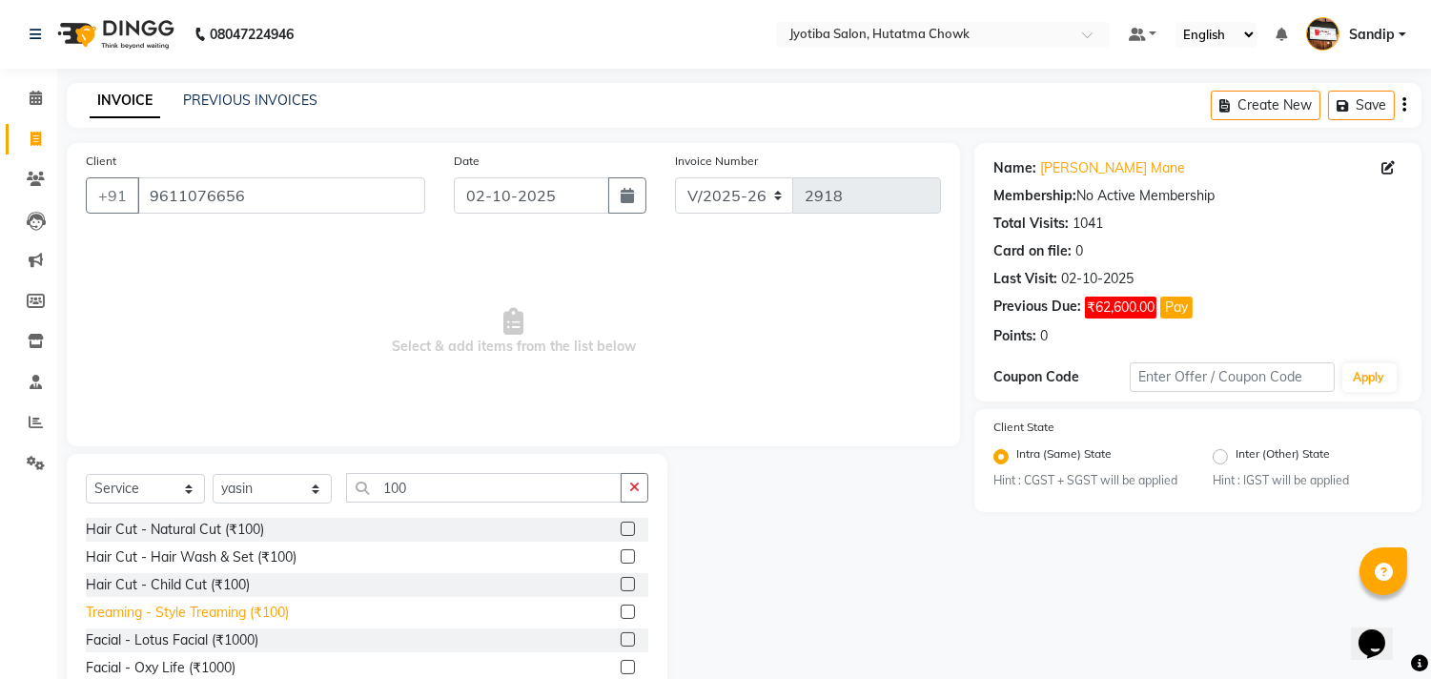
click at [224, 623] on div "Treaming - Style Treaming (₹100)" at bounding box center [187, 613] width 203 height 20
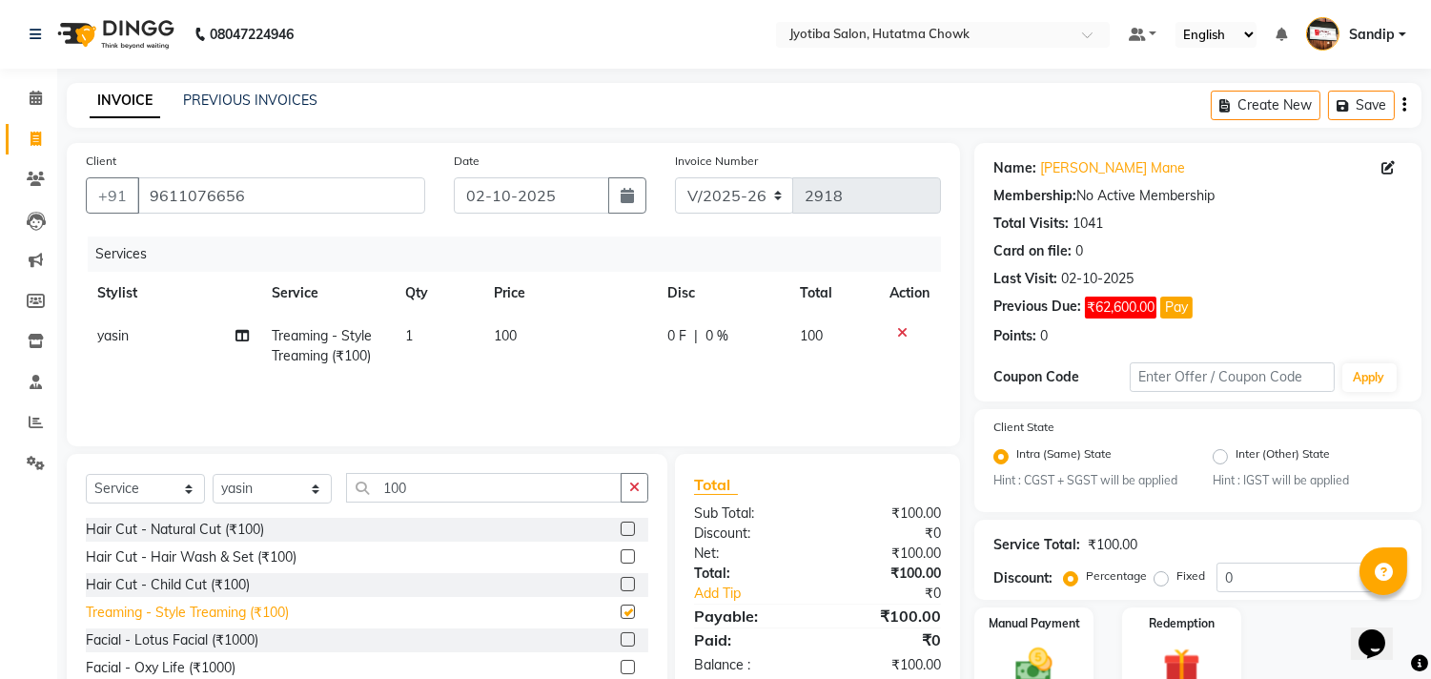
checkbox input "false"
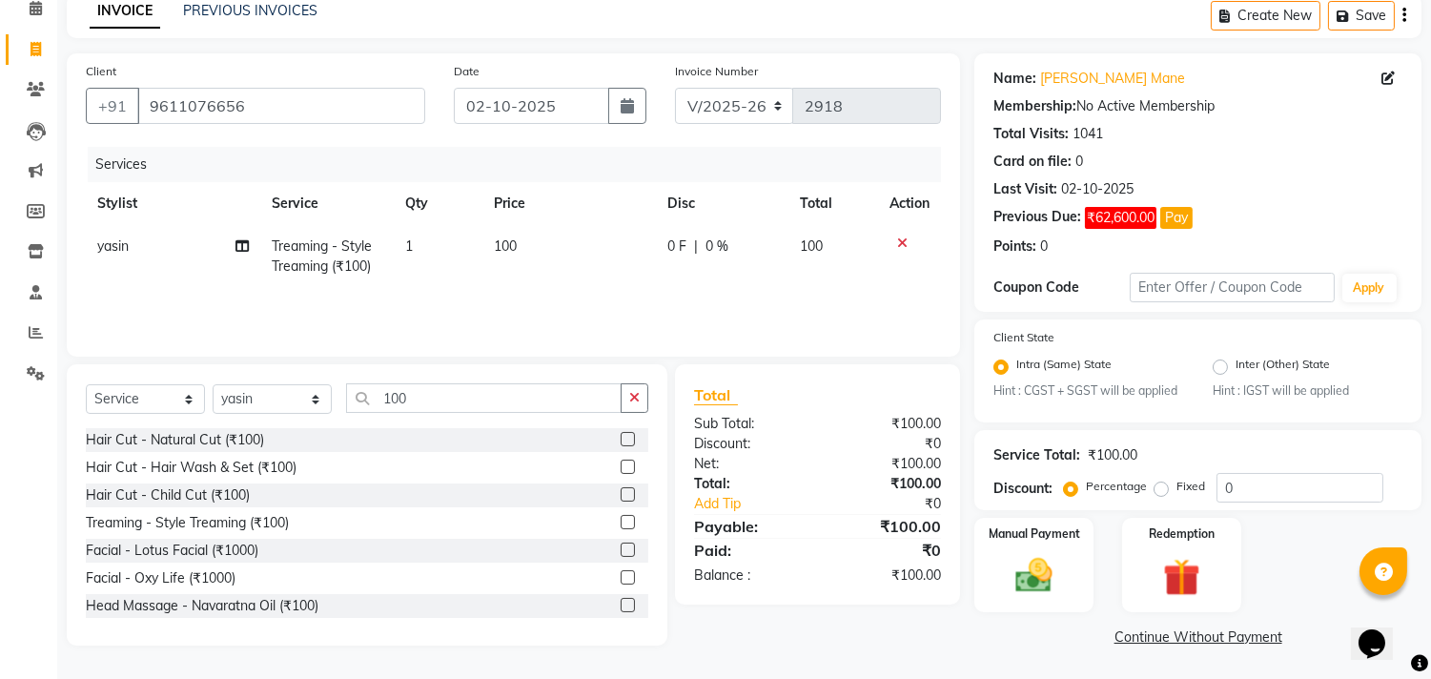
click at [1154, 643] on link "Continue Without Payment" at bounding box center [1198, 638] width 440 height 20
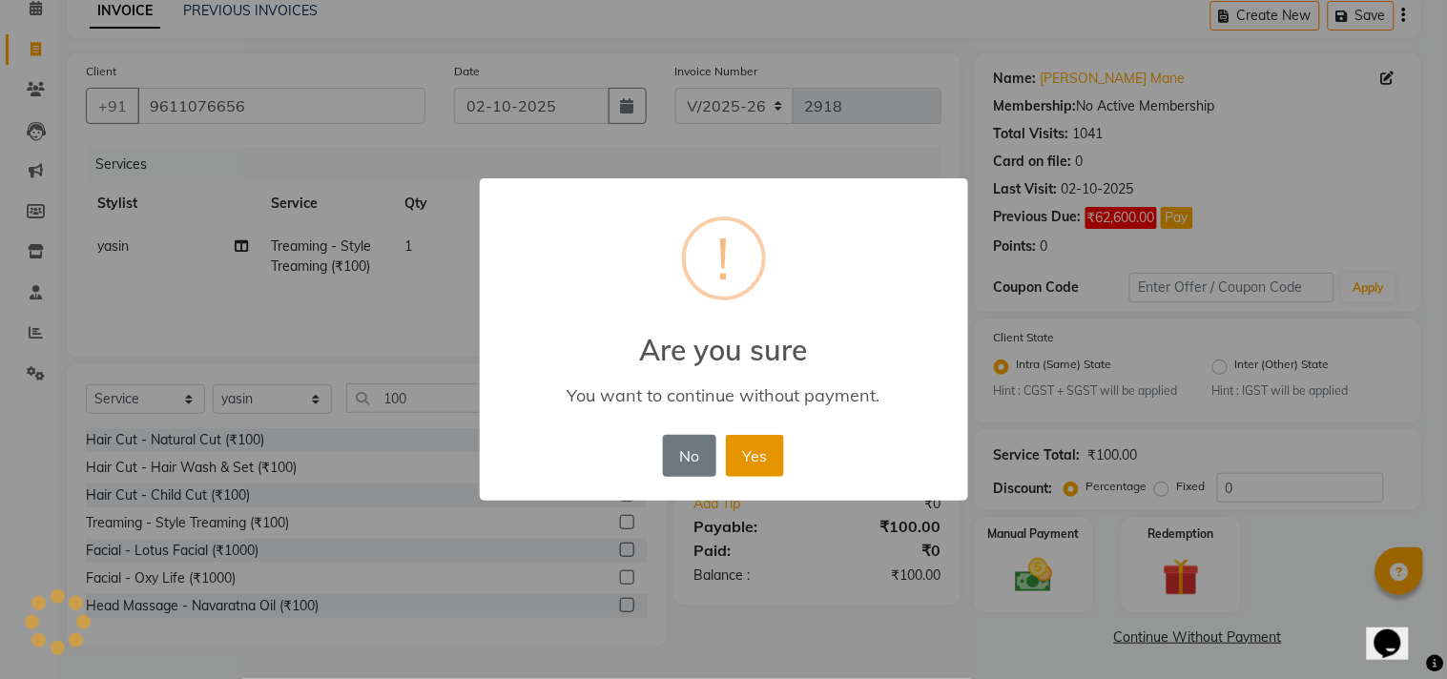
click at [753, 442] on button "Yes" at bounding box center [755, 456] width 58 height 42
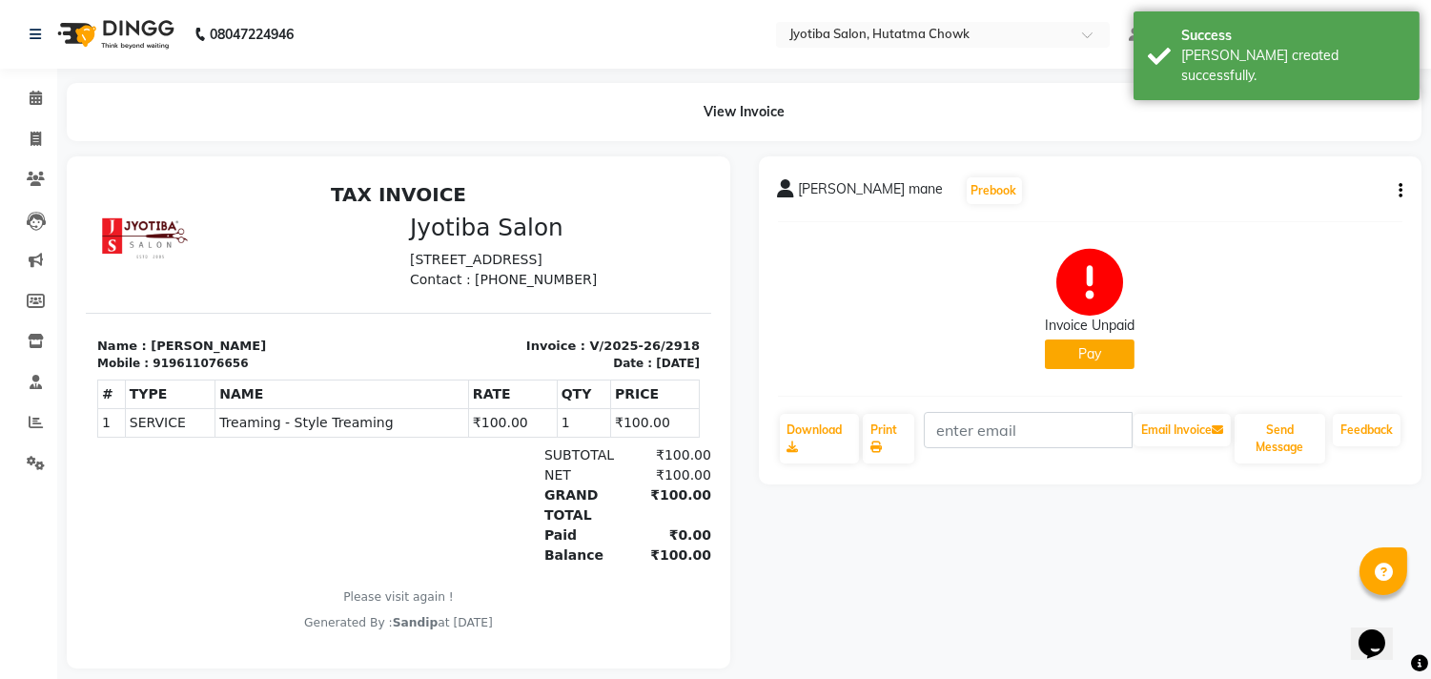
click at [1072, 343] on button "Pay" at bounding box center [1090, 355] width 90 height 30
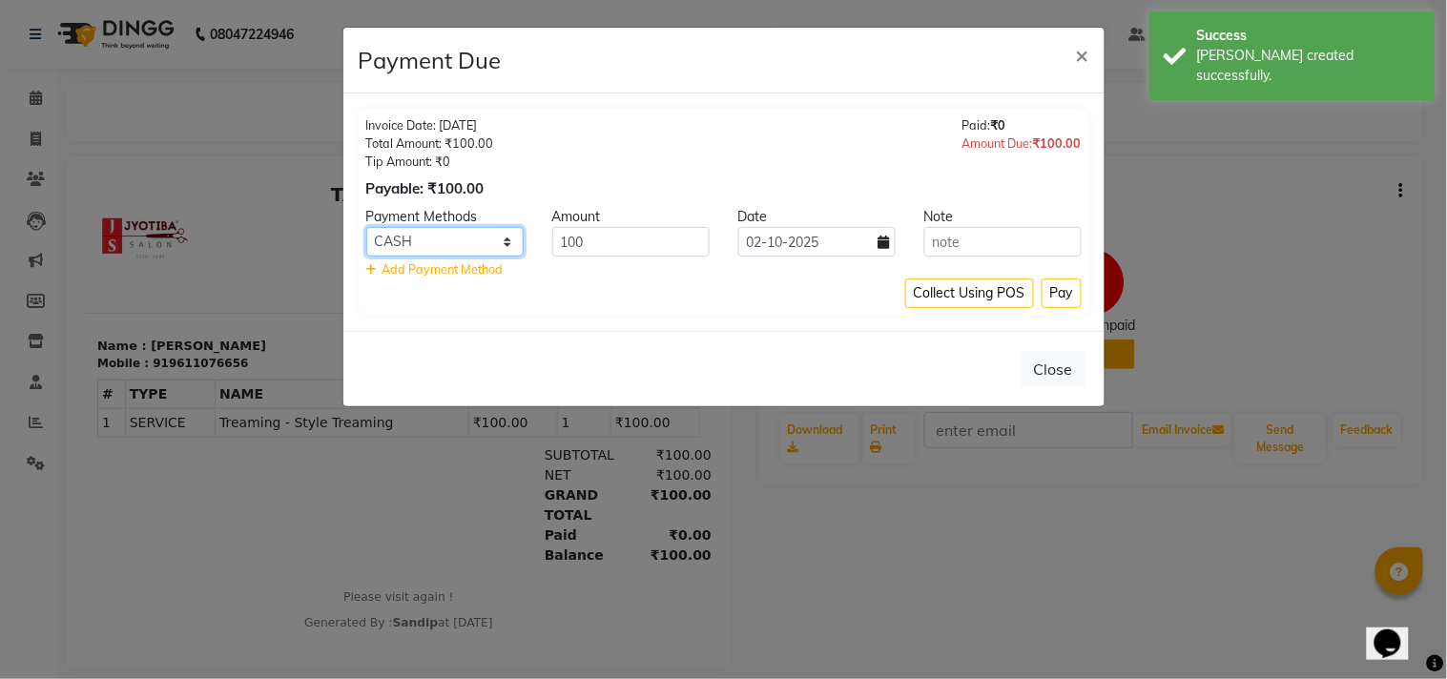
click at [465, 238] on select "CASH ONLINE CARD" at bounding box center [444, 242] width 157 height 30
select select "3"
click at [366, 227] on select "CASH ONLINE CARD" at bounding box center [444, 242] width 157 height 30
click at [1053, 301] on button "Pay" at bounding box center [1061, 293] width 40 height 30
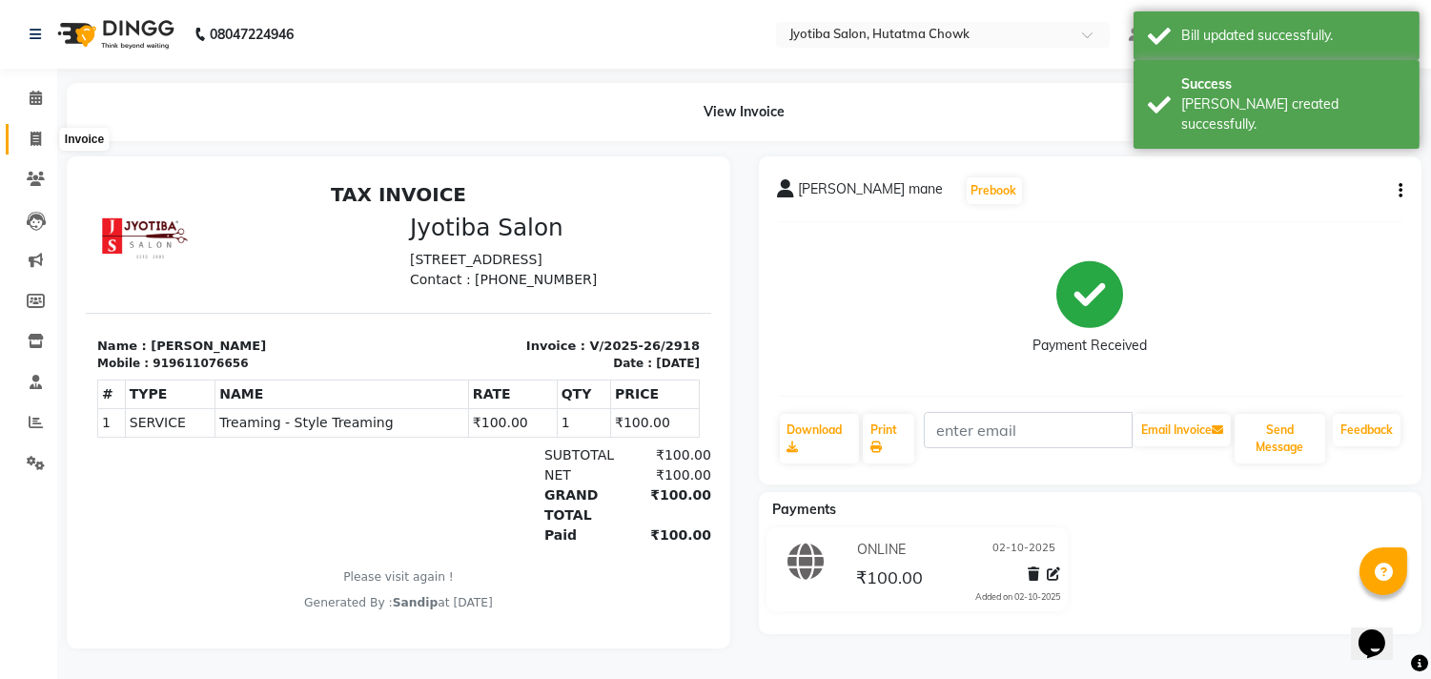
click at [38, 136] on icon at bounding box center [36, 139] width 10 height 14
select select "service"
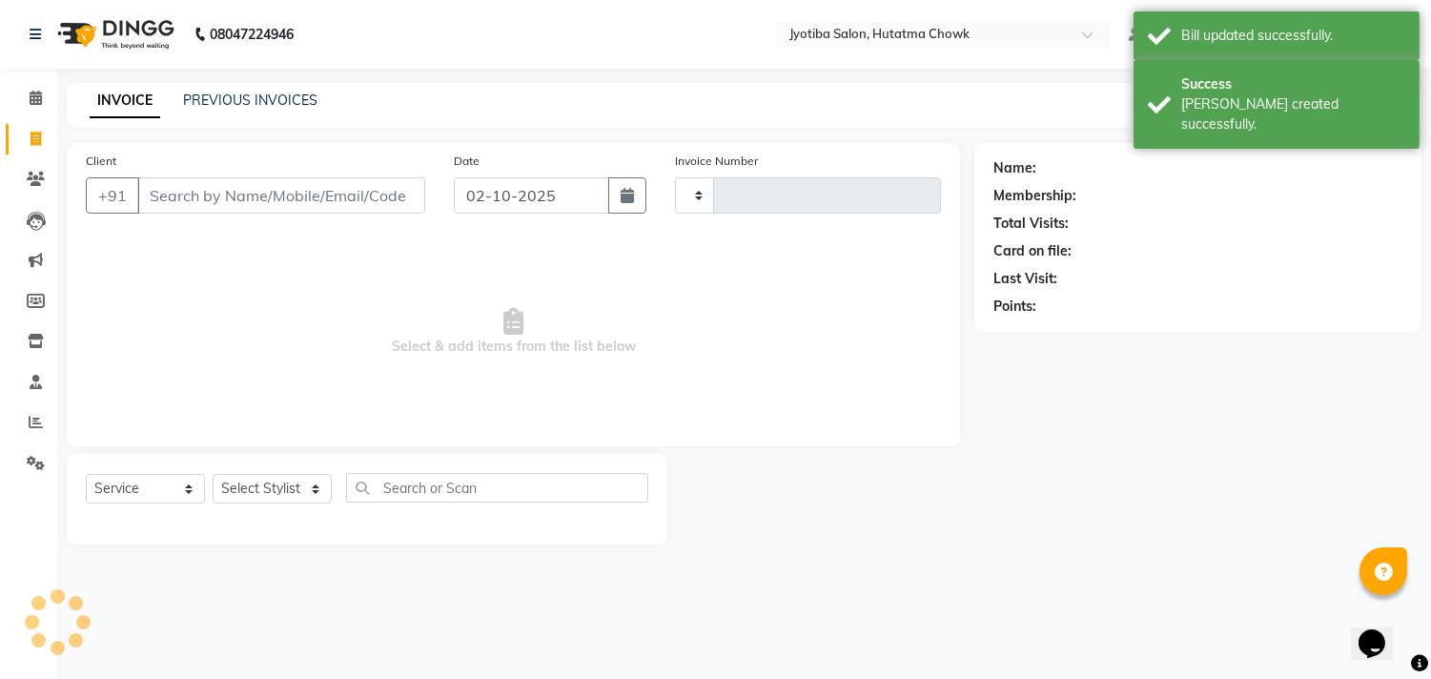
type input "2919"
select select "556"
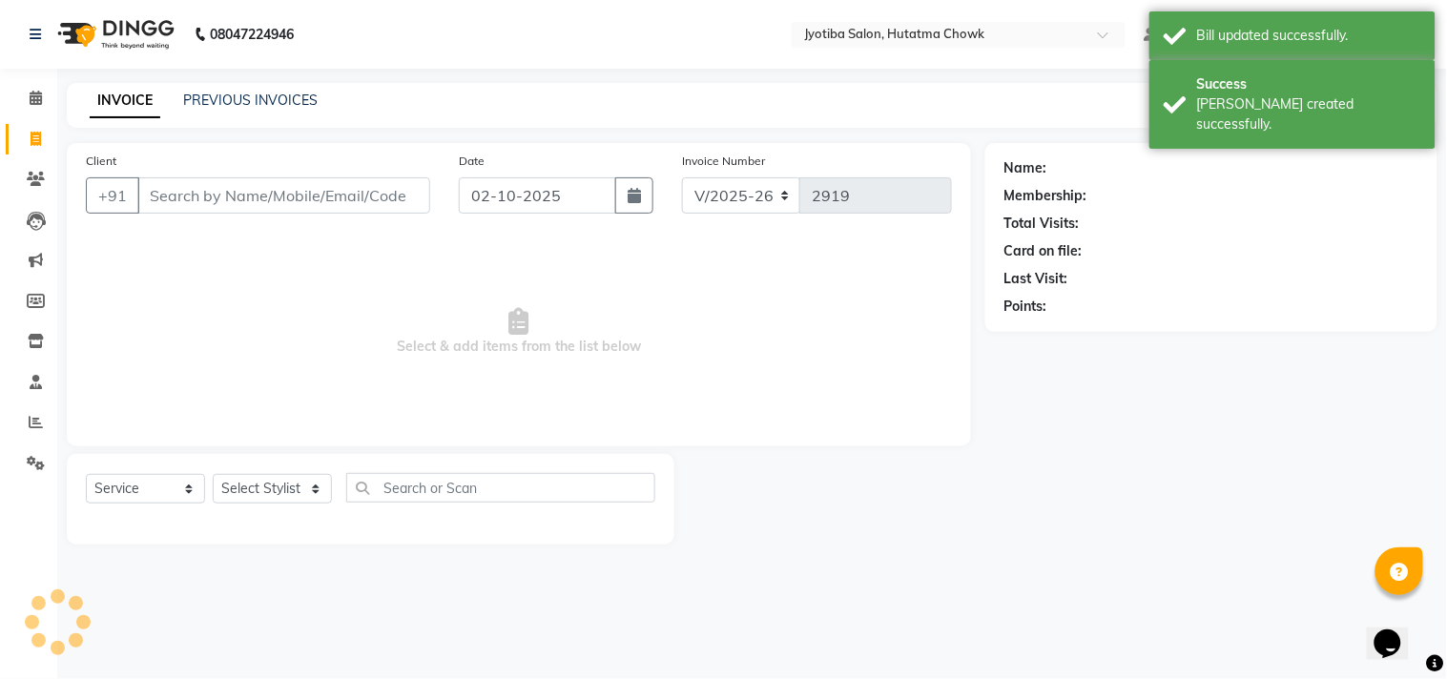
select select "membership"
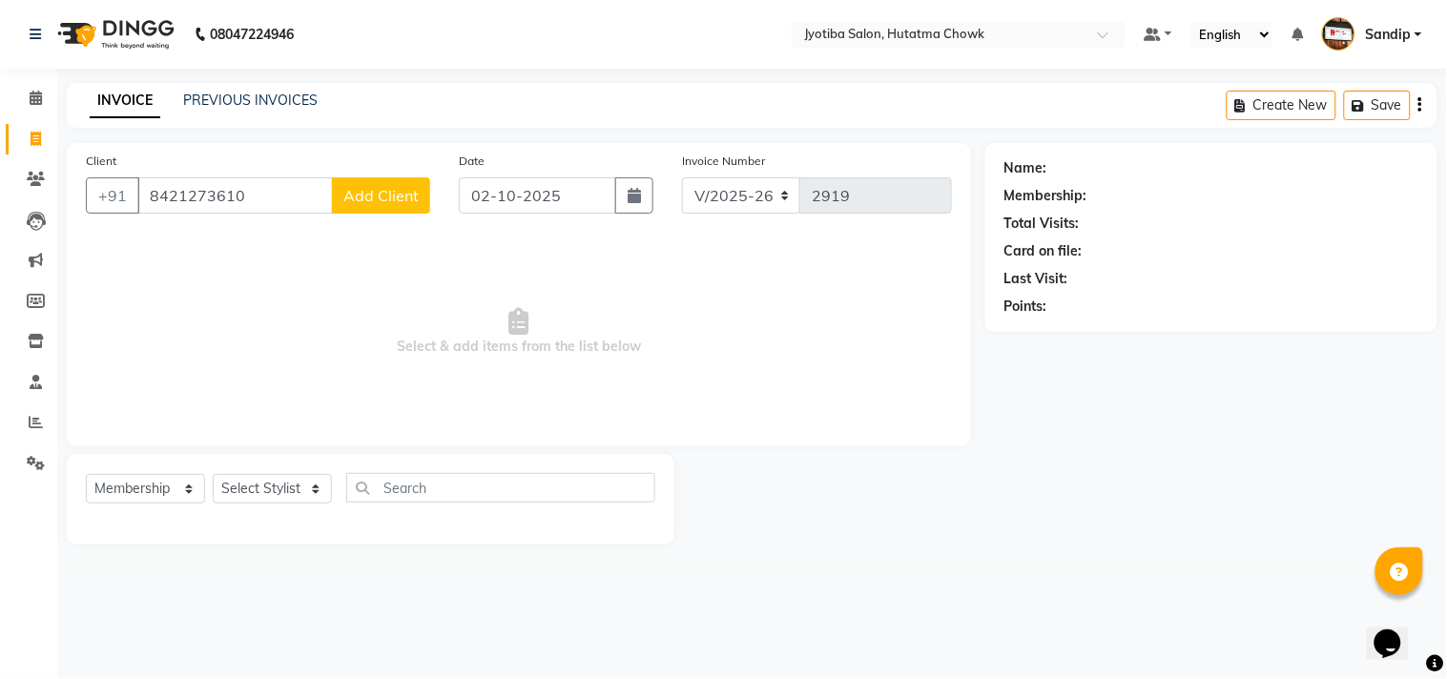
type input "8421273610"
click at [367, 192] on span "Add Client" at bounding box center [380, 195] width 75 height 19
select select "22"
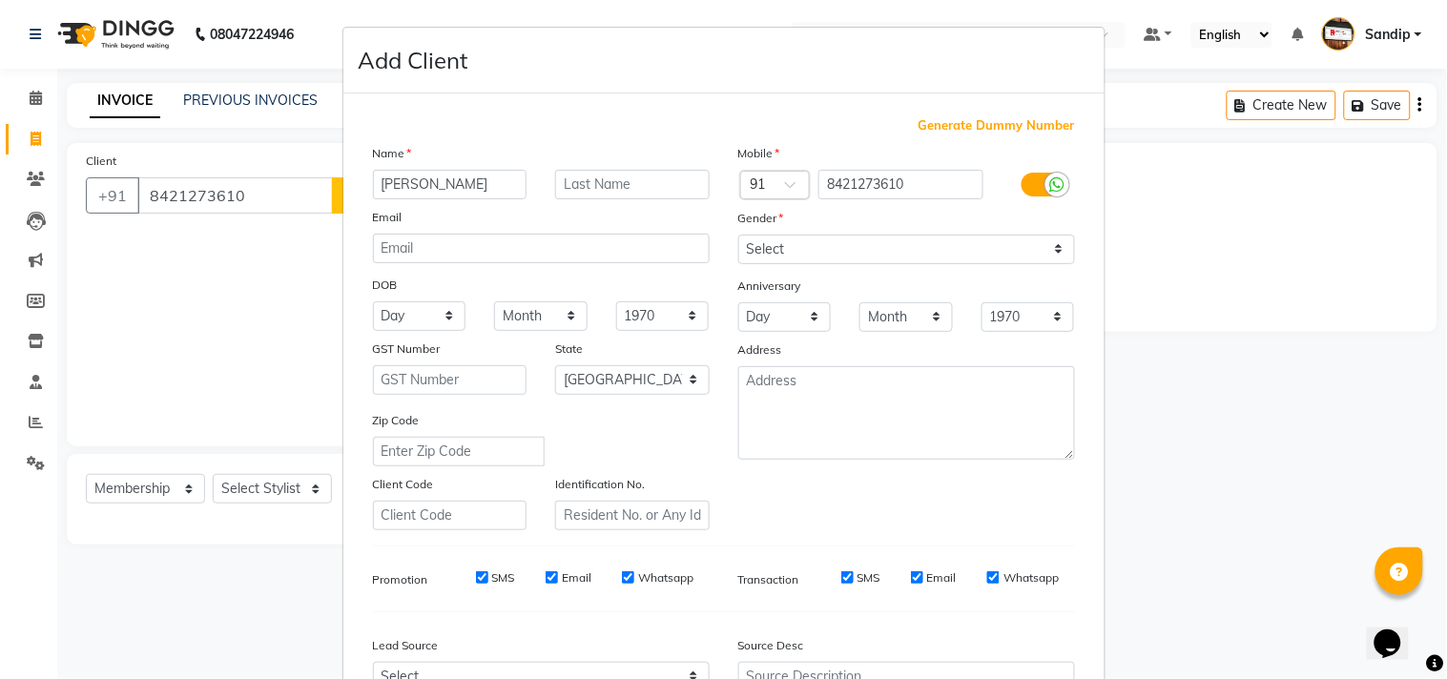
type input "[PERSON_NAME]"
click at [778, 269] on div "Mobile Country Code × 91 8421273610 Gender Select Male Female Other Prefer Not …" at bounding box center [906, 336] width 365 height 387
click at [765, 255] on select "Select [DEMOGRAPHIC_DATA] [DEMOGRAPHIC_DATA] Other Prefer Not To Say" at bounding box center [906, 250] width 337 height 30
select select "[DEMOGRAPHIC_DATA]"
click at [738, 235] on select "Select [DEMOGRAPHIC_DATA] [DEMOGRAPHIC_DATA] Other Prefer Not To Say" at bounding box center [906, 250] width 337 height 30
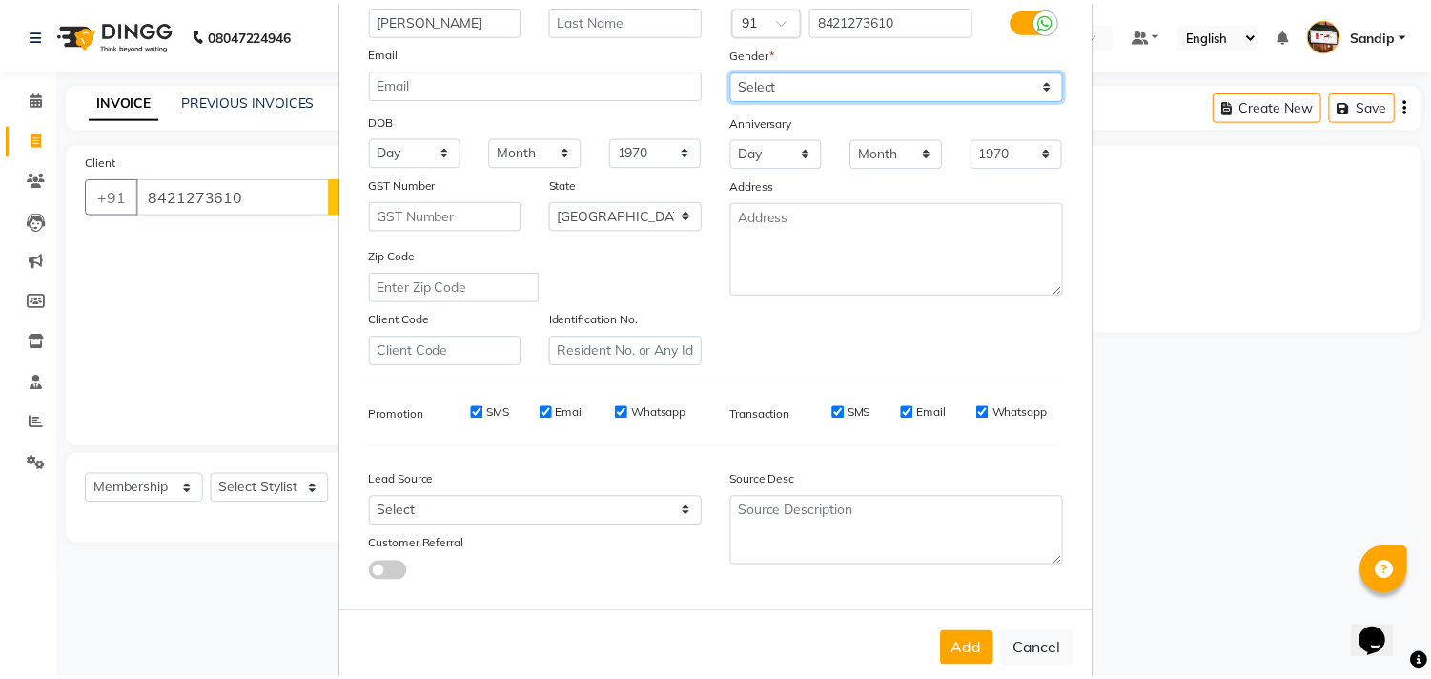
scroll to position [202, 0]
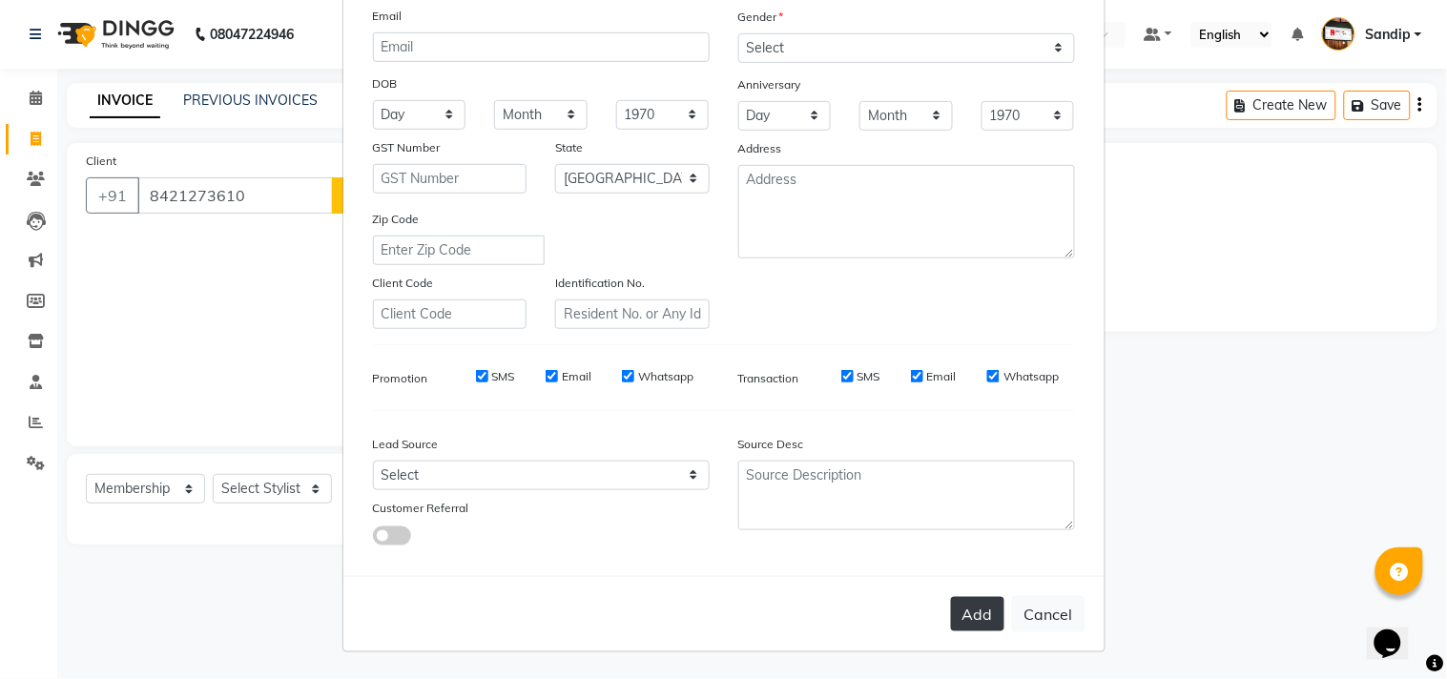
click at [967, 614] on button "Add" at bounding box center [977, 614] width 53 height 34
select select
select select "null"
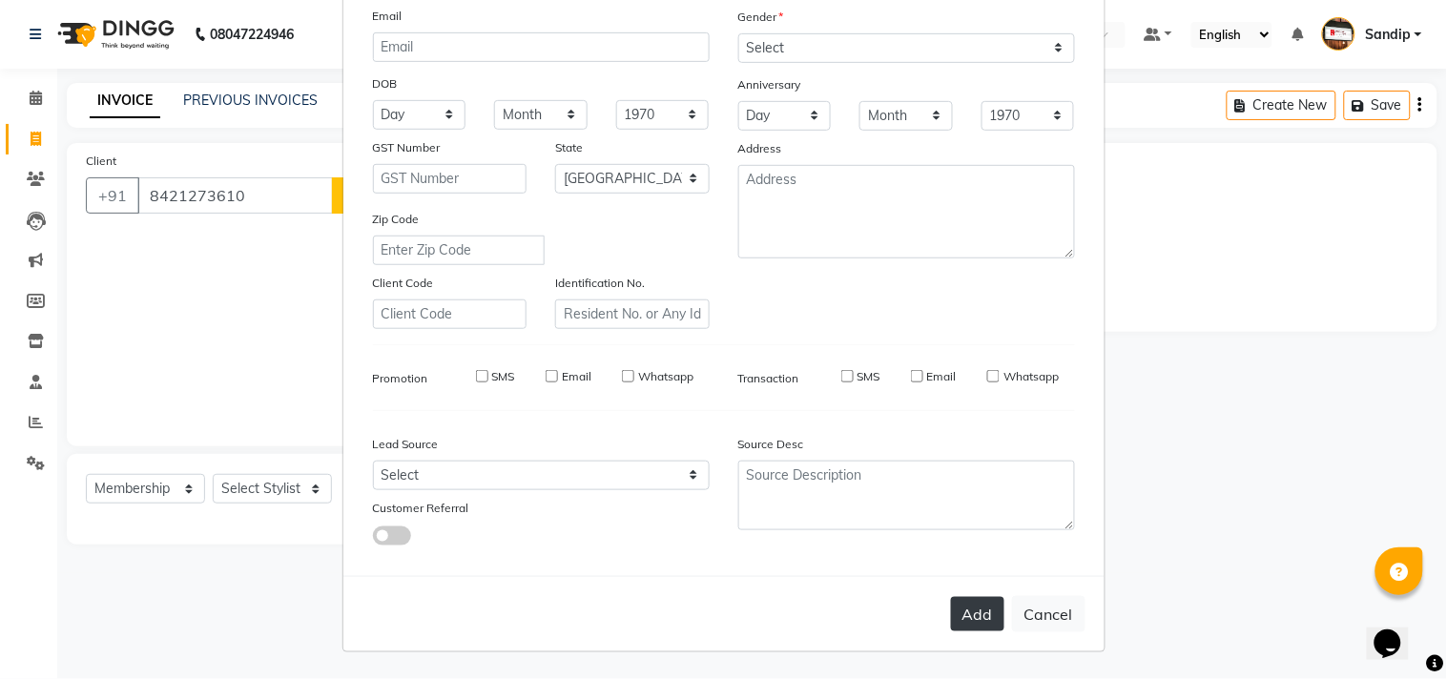
select select
checkbox input "false"
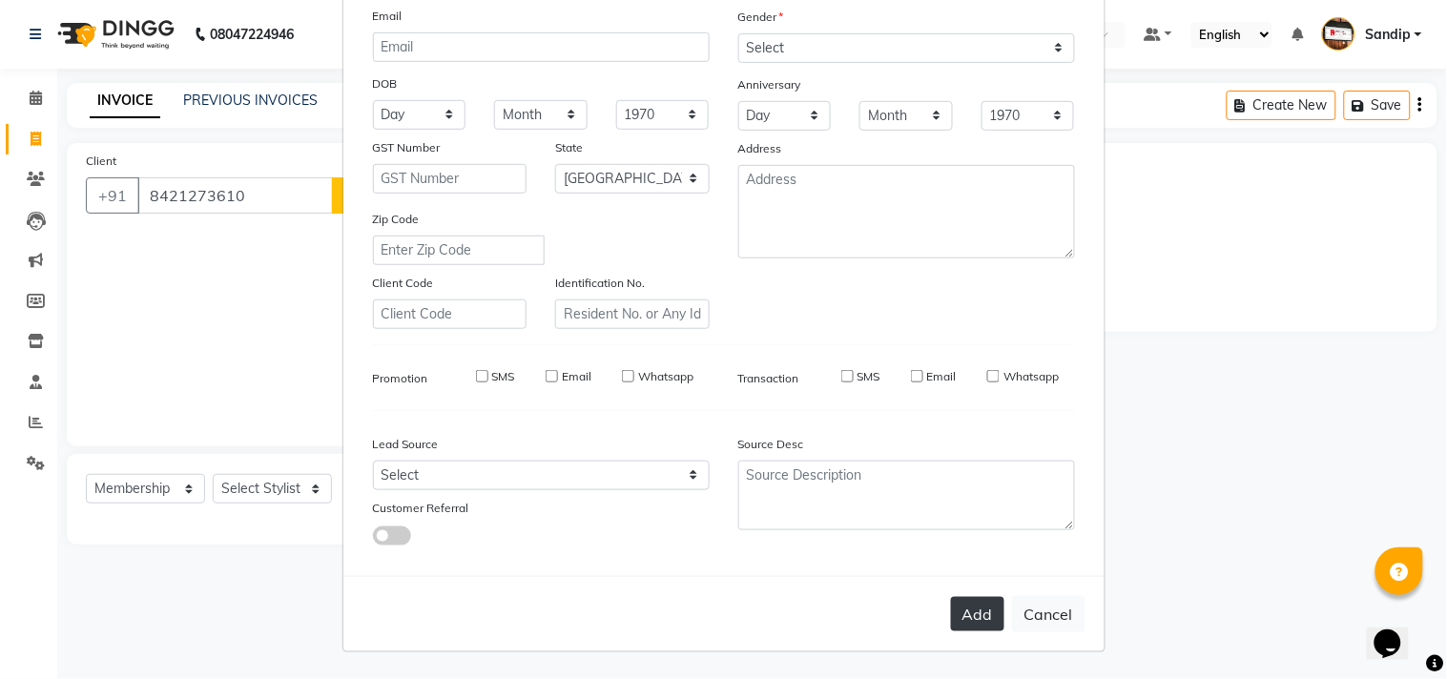
checkbox input "false"
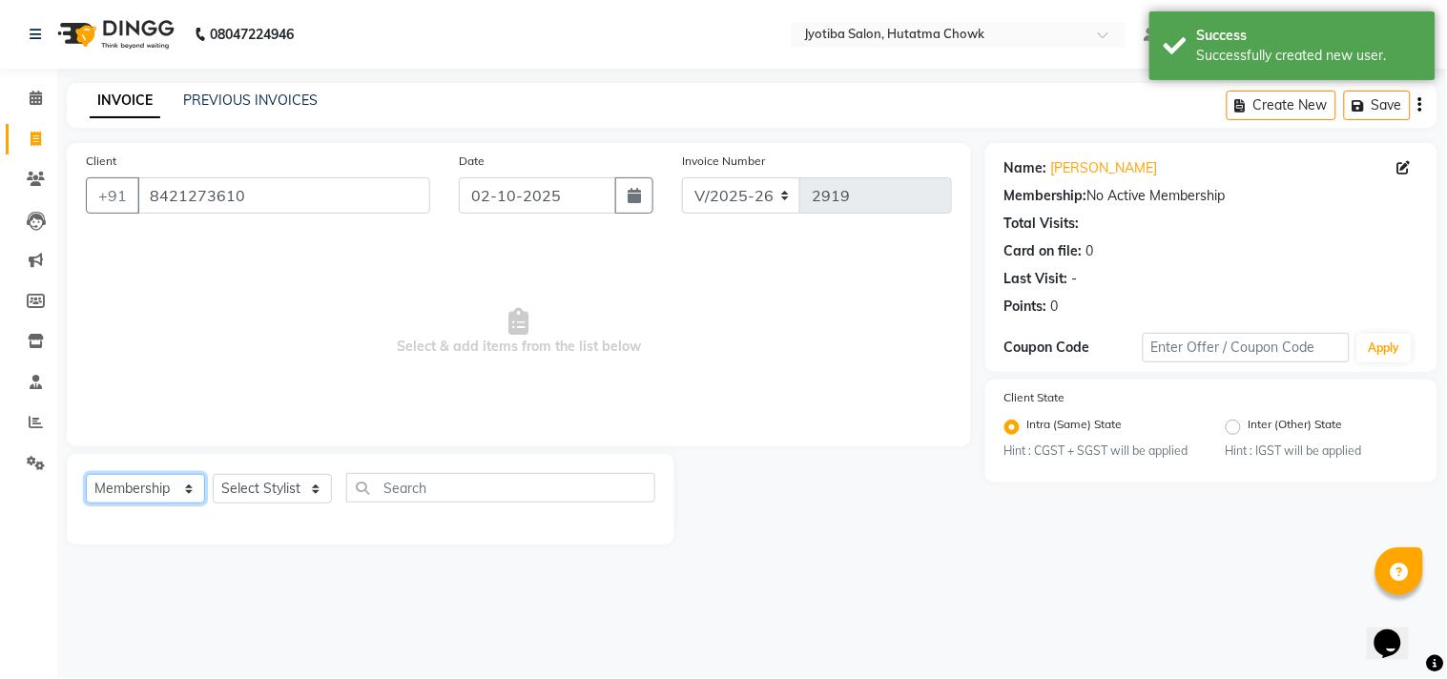
click at [134, 493] on select "Select Service Product Membership Package Voucher Prepaid Gift Card" at bounding box center [145, 489] width 119 height 30
click at [86, 475] on select "Select Service Product Membership Package Voucher Prepaid Gift Card" at bounding box center [145, 489] width 119 height 30
click at [147, 482] on select "Select Service Product Membership Package Voucher Prepaid Gift Card" at bounding box center [145, 489] width 119 height 30
select select "service"
click at [86, 475] on select "Select Service Product Membership Package Voucher Prepaid Gift Card" at bounding box center [145, 489] width 119 height 30
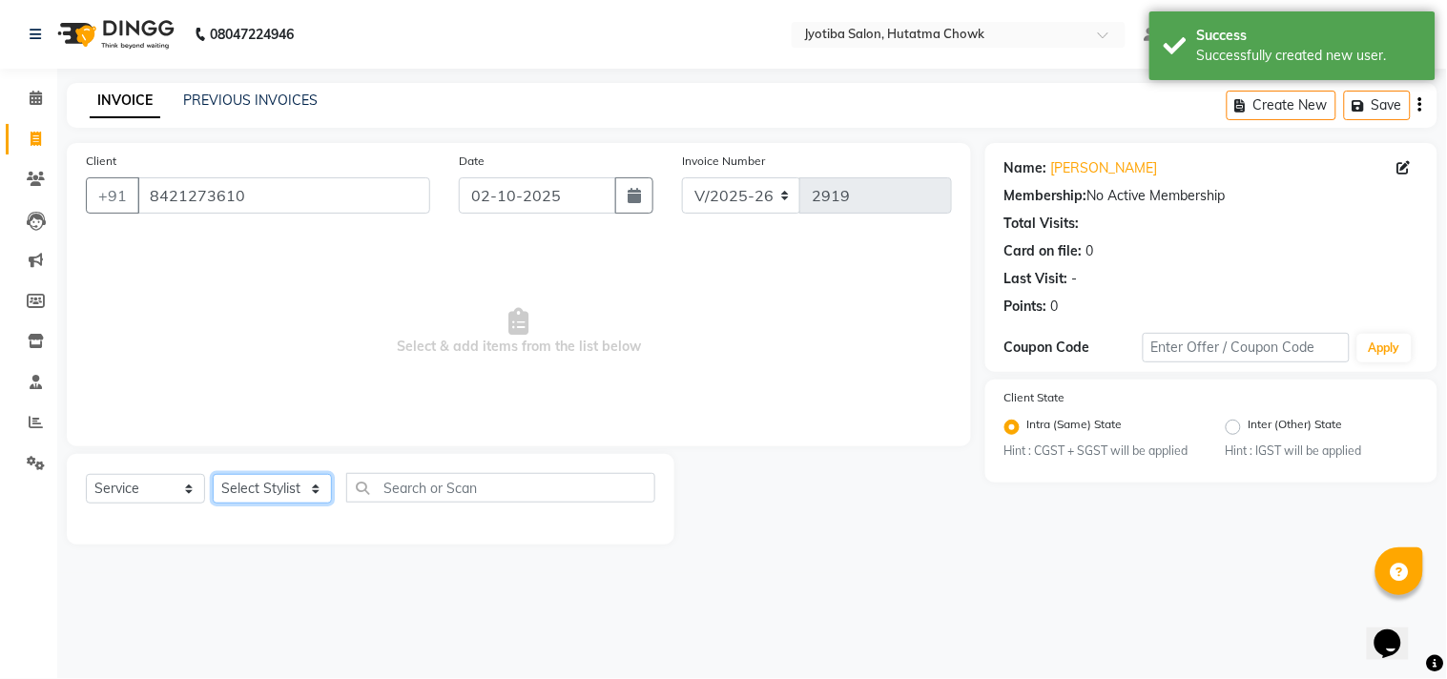
click at [267, 487] on select "Select Stylist [PERSON_NAME] [PERSON_NAME] [PERSON_NAME] prem Sandip [PERSON_NA…" at bounding box center [272, 489] width 119 height 30
select select "81229"
click at [213, 475] on select "Select Stylist [PERSON_NAME] [PERSON_NAME] [PERSON_NAME] prem Sandip [PERSON_NA…" at bounding box center [272, 489] width 119 height 30
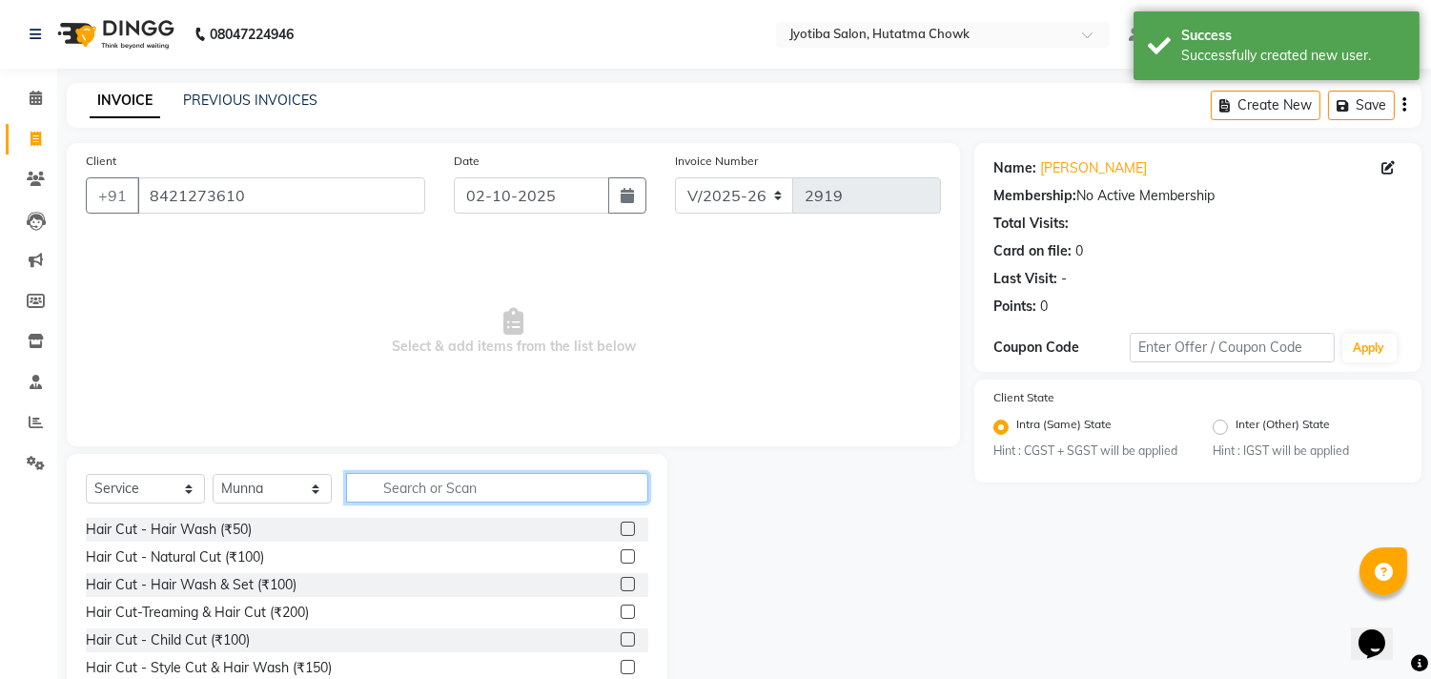
click at [410, 490] on input "text" at bounding box center [497, 488] width 302 height 30
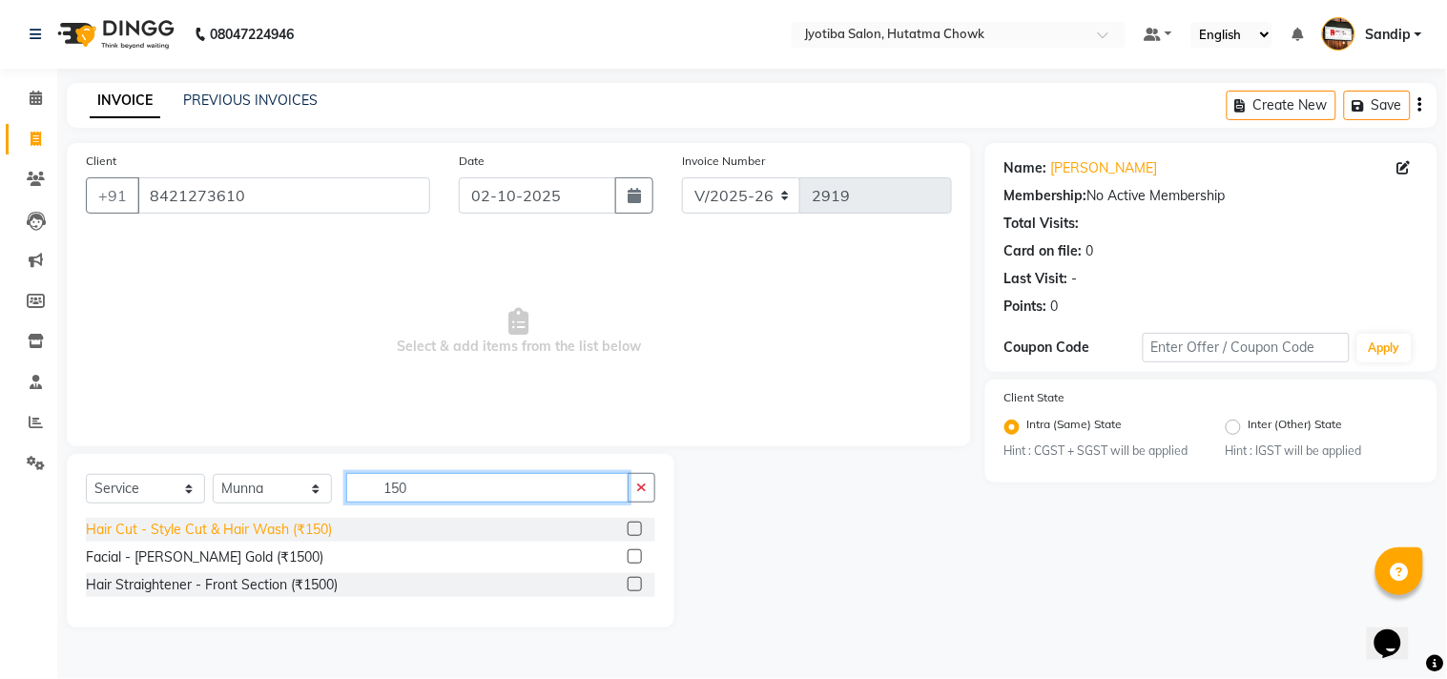
type input "150"
click at [251, 528] on div "Hair Cut - Style Cut & Hair Wash (₹150)" at bounding box center [209, 530] width 246 height 20
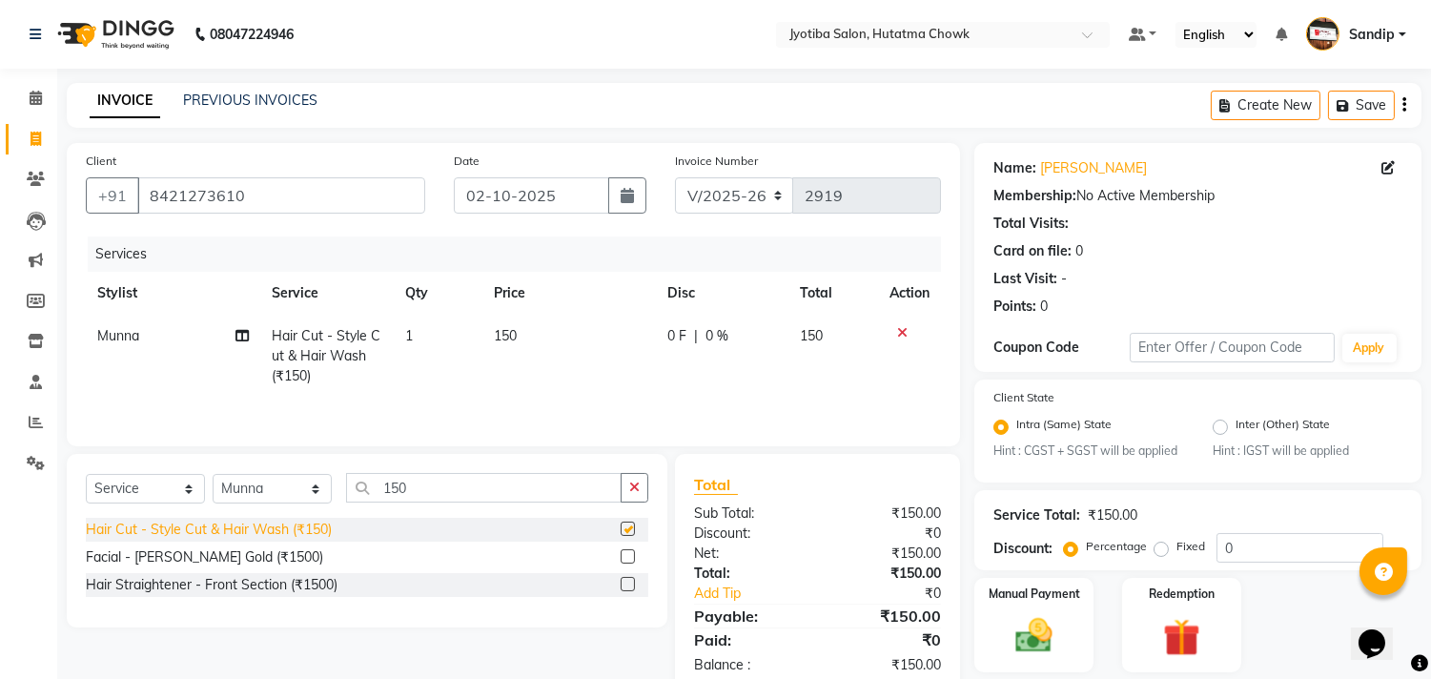
checkbox input "false"
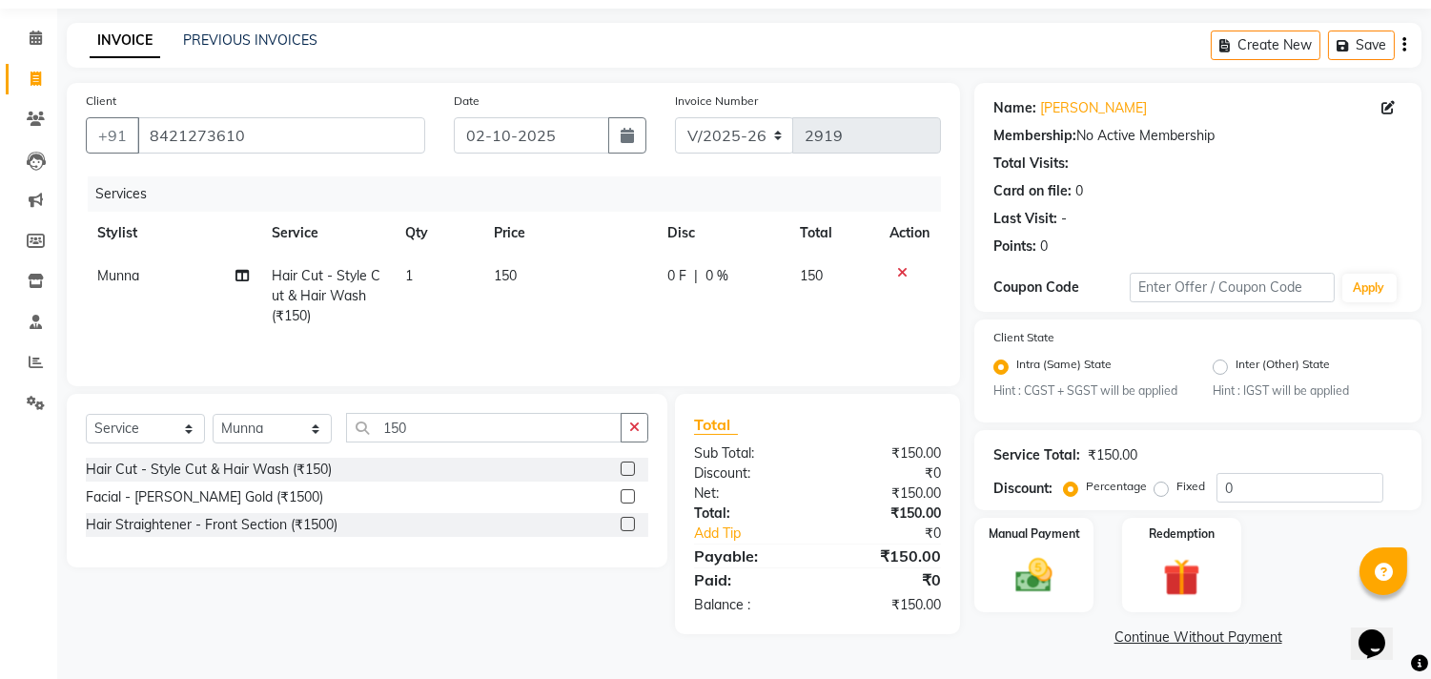
click at [1164, 642] on link "Continue Without Payment" at bounding box center [1198, 638] width 440 height 20
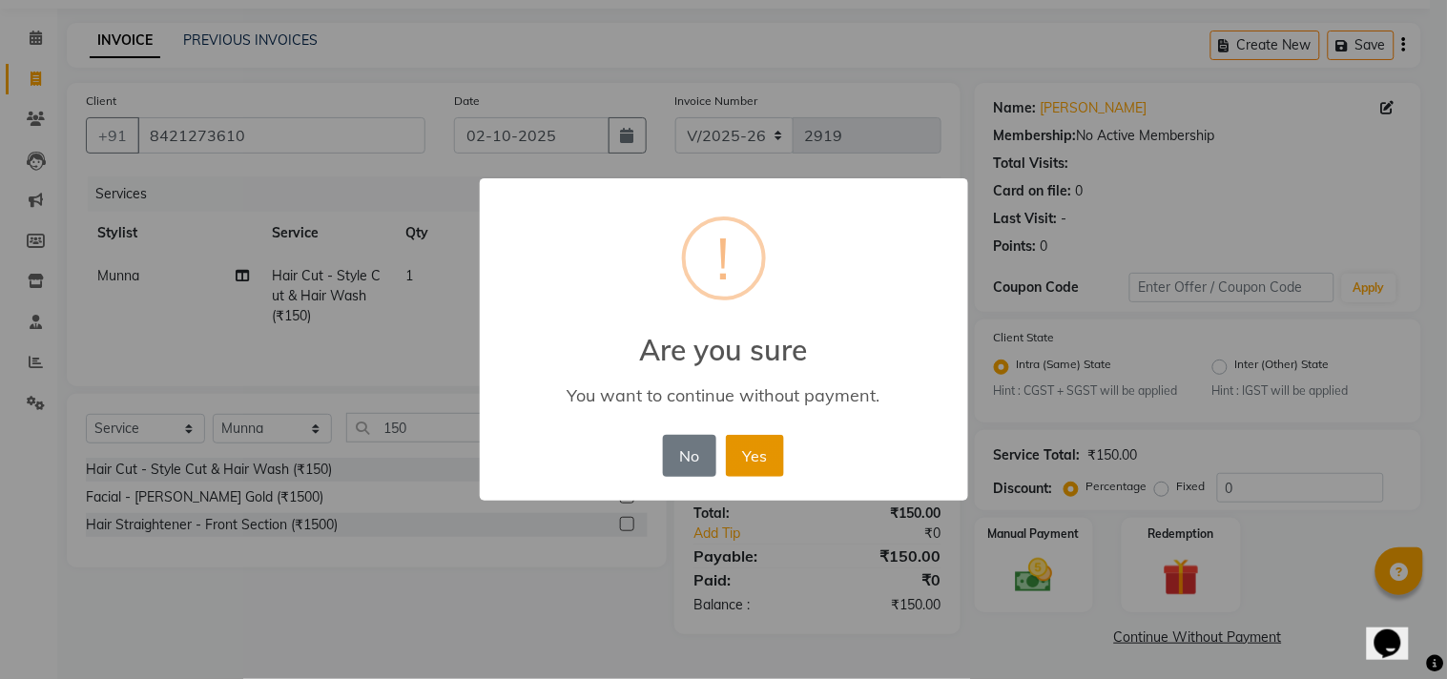
click at [753, 449] on button "Yes" at bounding box center [755, 456] width 58 height 42
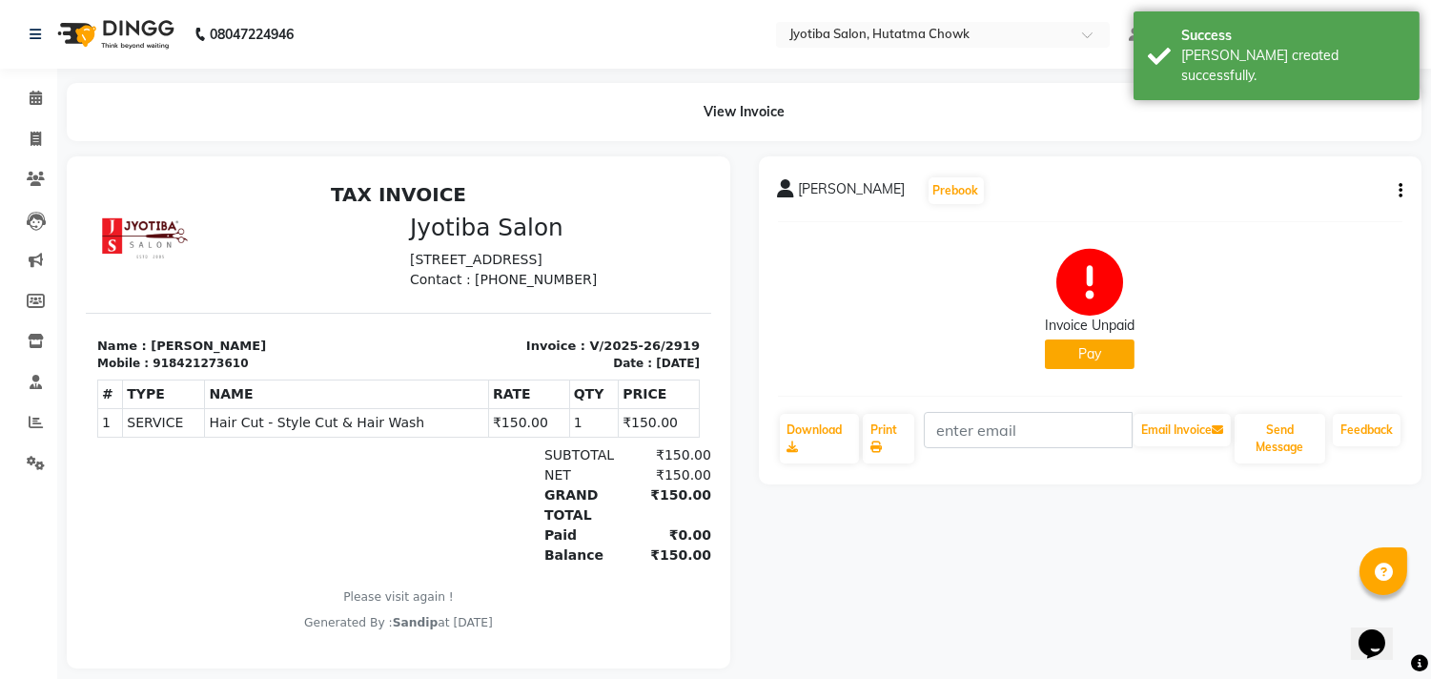
click at [1091, 353] on button "Pay" at bounding box center [1090, 355] width 90 height 30
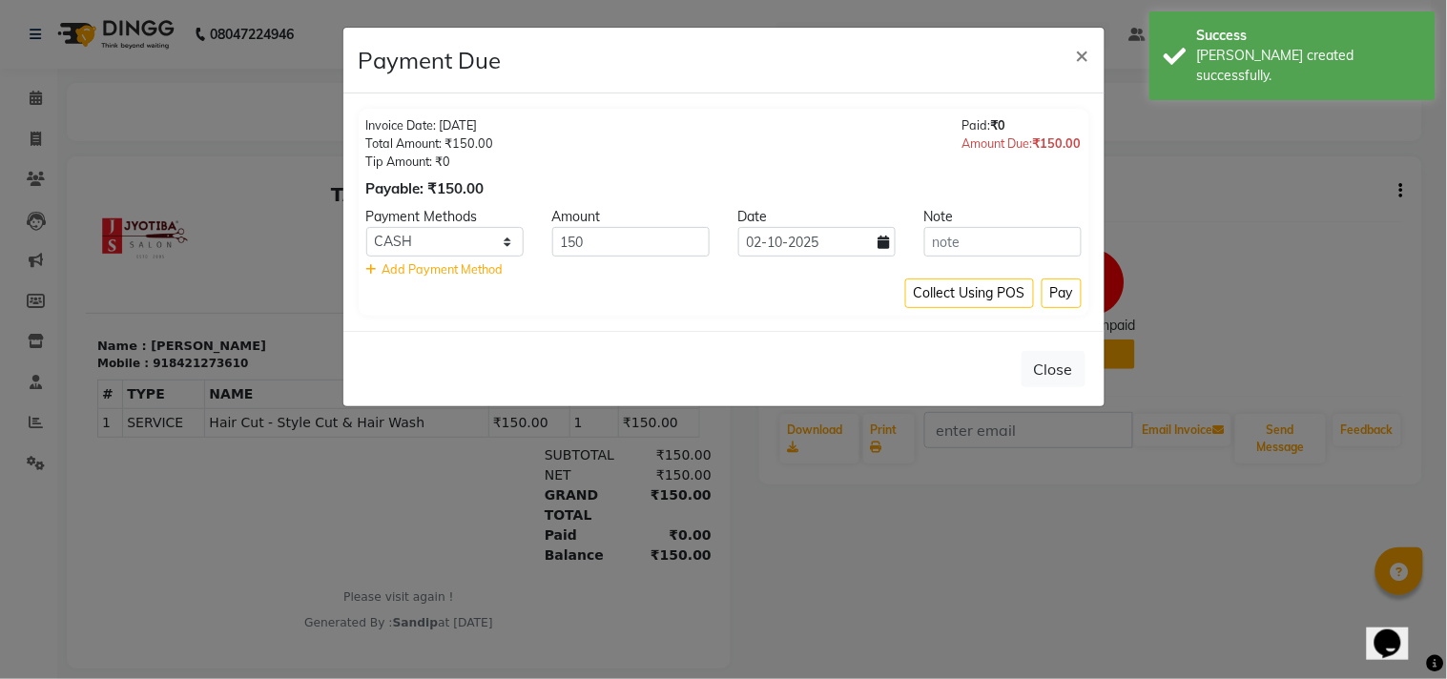
click at [452, 224] on div "Payment Methods" at bounding box center [445, 217] width 186 height 20
click at [449, 240] on select "CASH ONLINE CARD" at bounding box center [444, 242] width 157 height 30
select select "3"
click at [366, 227] on select "CASH ONLINE CARD" at bounding box center [444, 242] width 157 height 30
click at [1059, 281] on button "Pay" at bounding box center [1061, 293] width 40 height 30
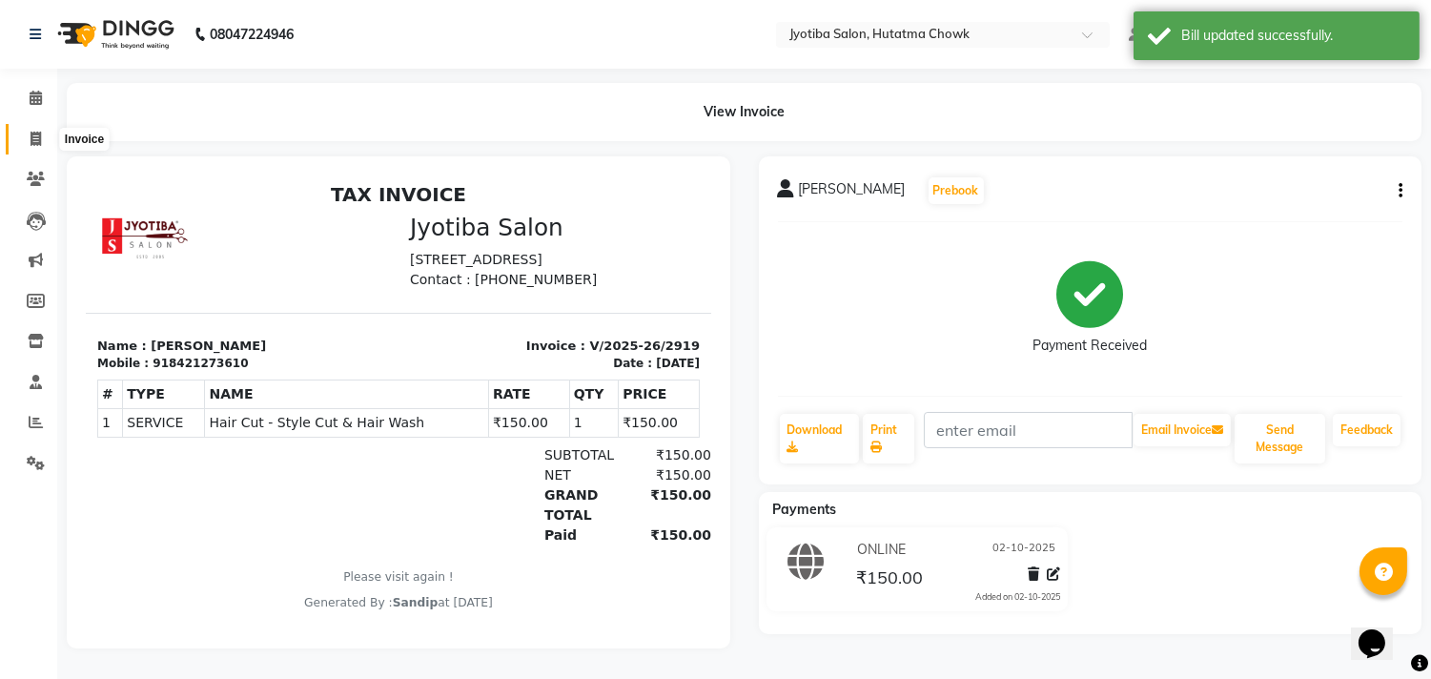
click at [38, 132] on icon at bounding box center [36, 139] width 10 height 14
select select "556"
select select "service"
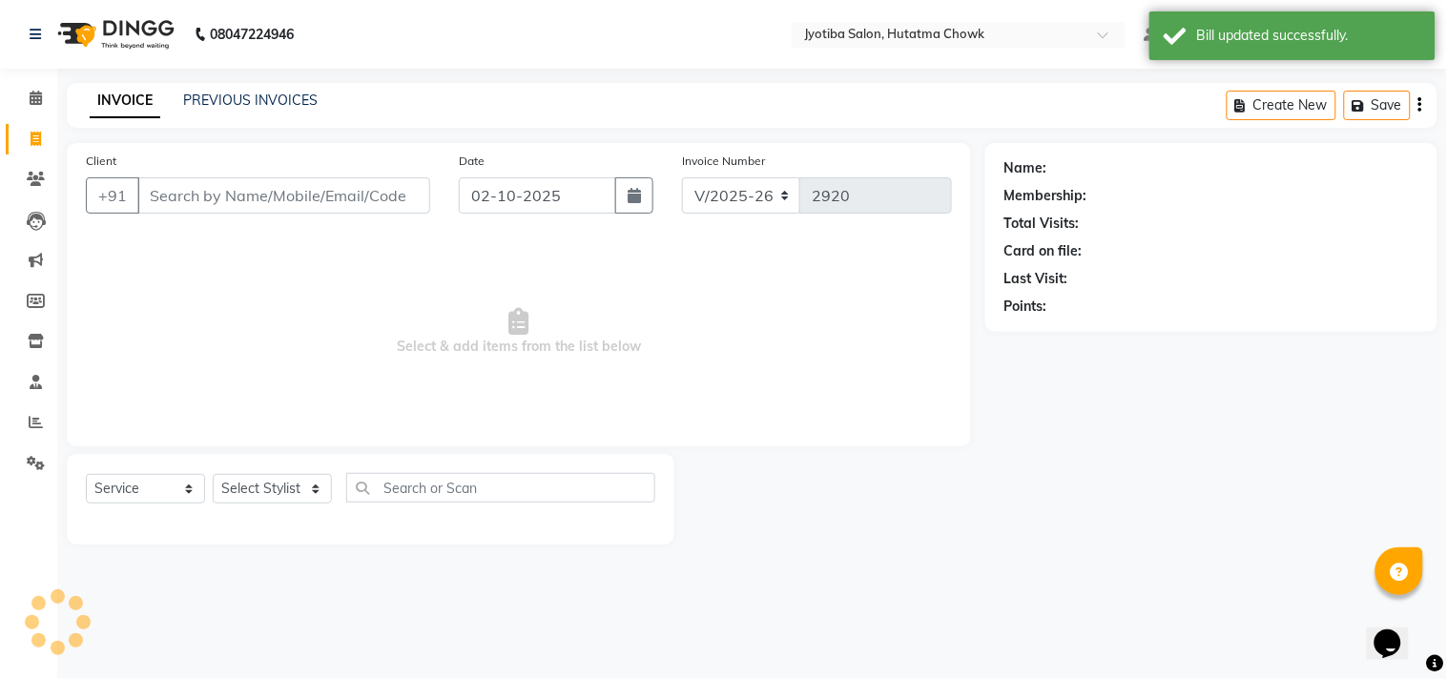
type input "p"
select select "membership"
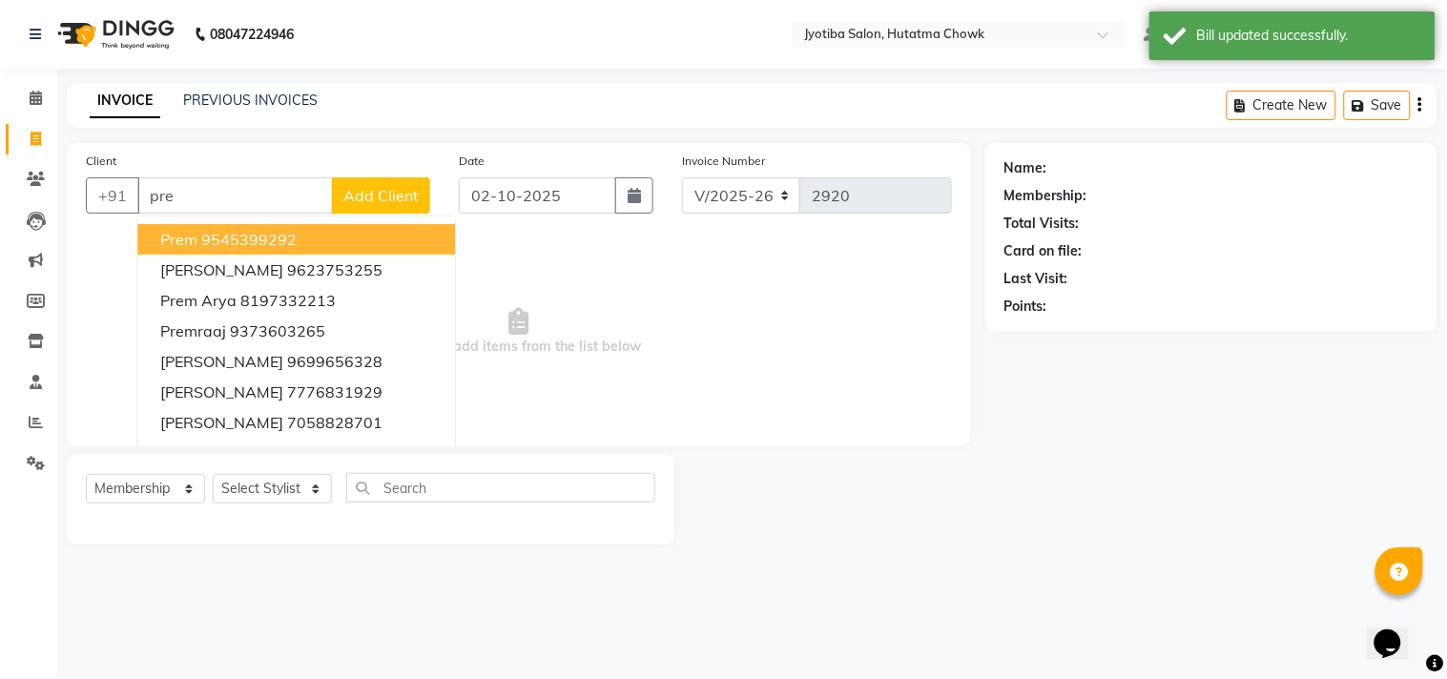
click at [211, 242] on ngb-highlight "9545399292" at bounding box center [248, 239] width 95 height 19
type input "9545399292"
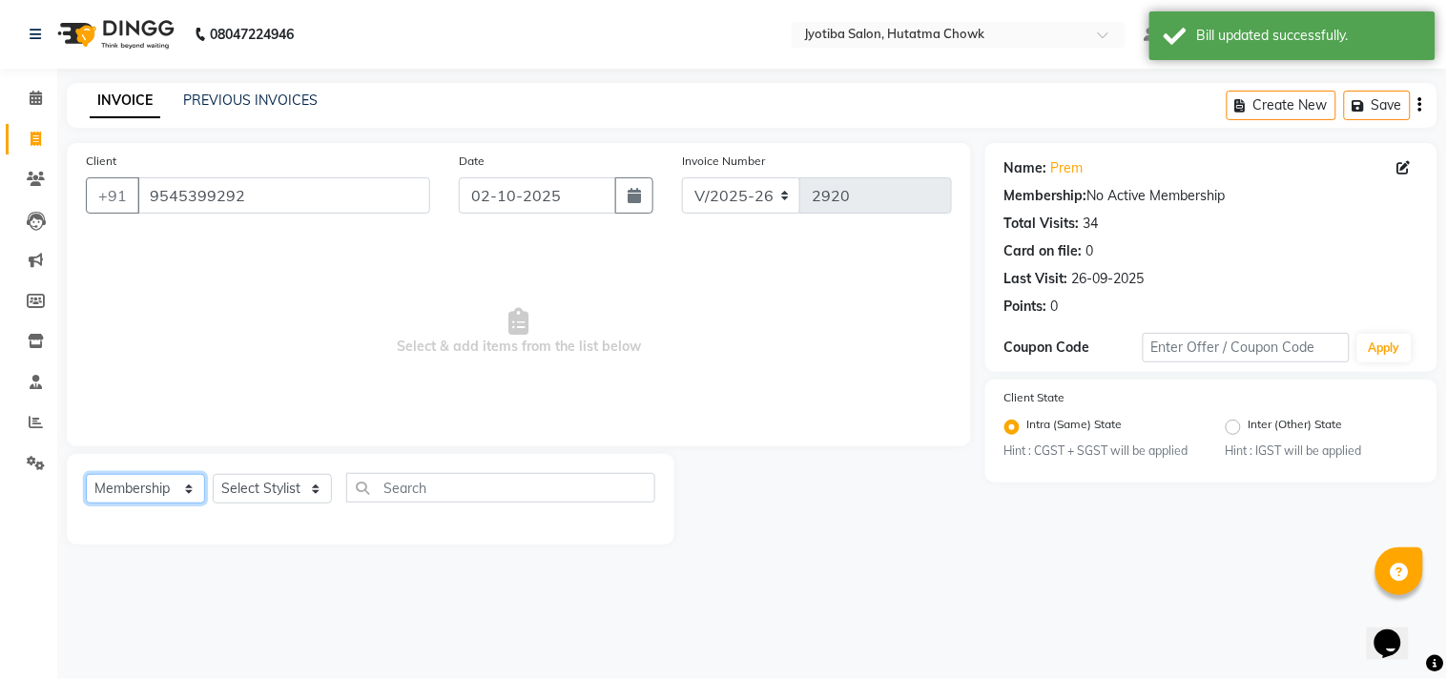
click at [134, 496] on select "Select Service Product Membership Package Voucher Prepaid Gift Card" at bounding box center [145, 489] width 119 height 30
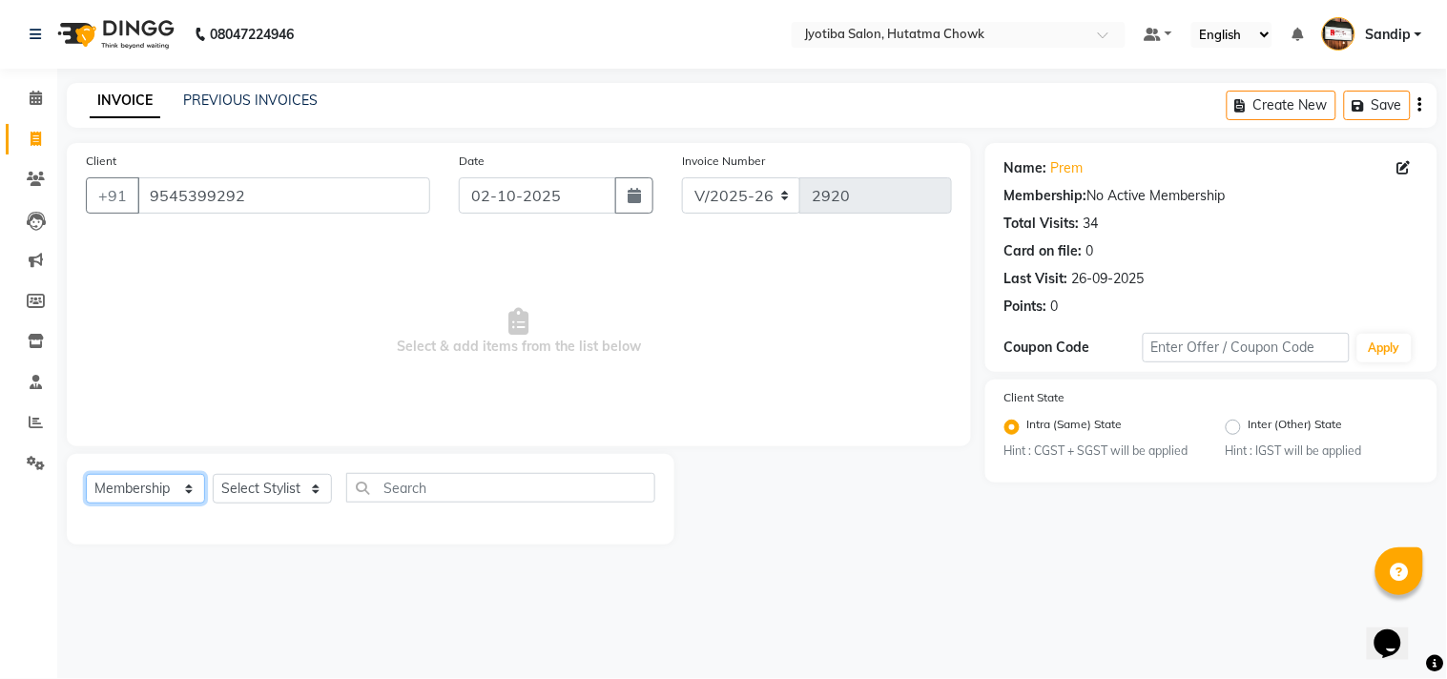
select select "service"
click at [86, 475] on select "Select Service Product Membership Package Voucher Prepaid Gift Card" at bounding box center [145, 489] width 119 height 30
click at [263, 494] on select "Select Stylist" at bounding box center [272, 489] width 119 height 30
click at [272, 491] on select "Select Stylist" at bounding box center [272, 489] width 119 height 30
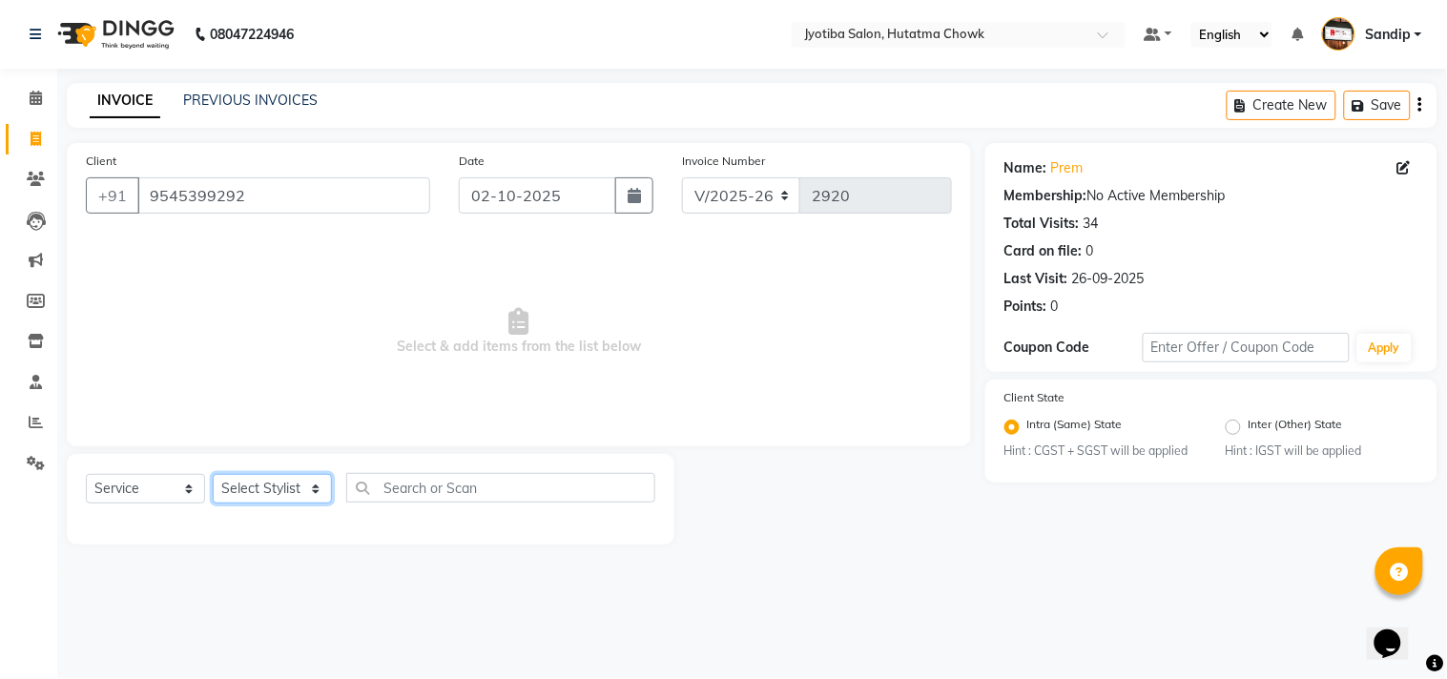
click at [272, 491] on select "Select Stylist" at bounding box center [272, 489] width 119 height 30
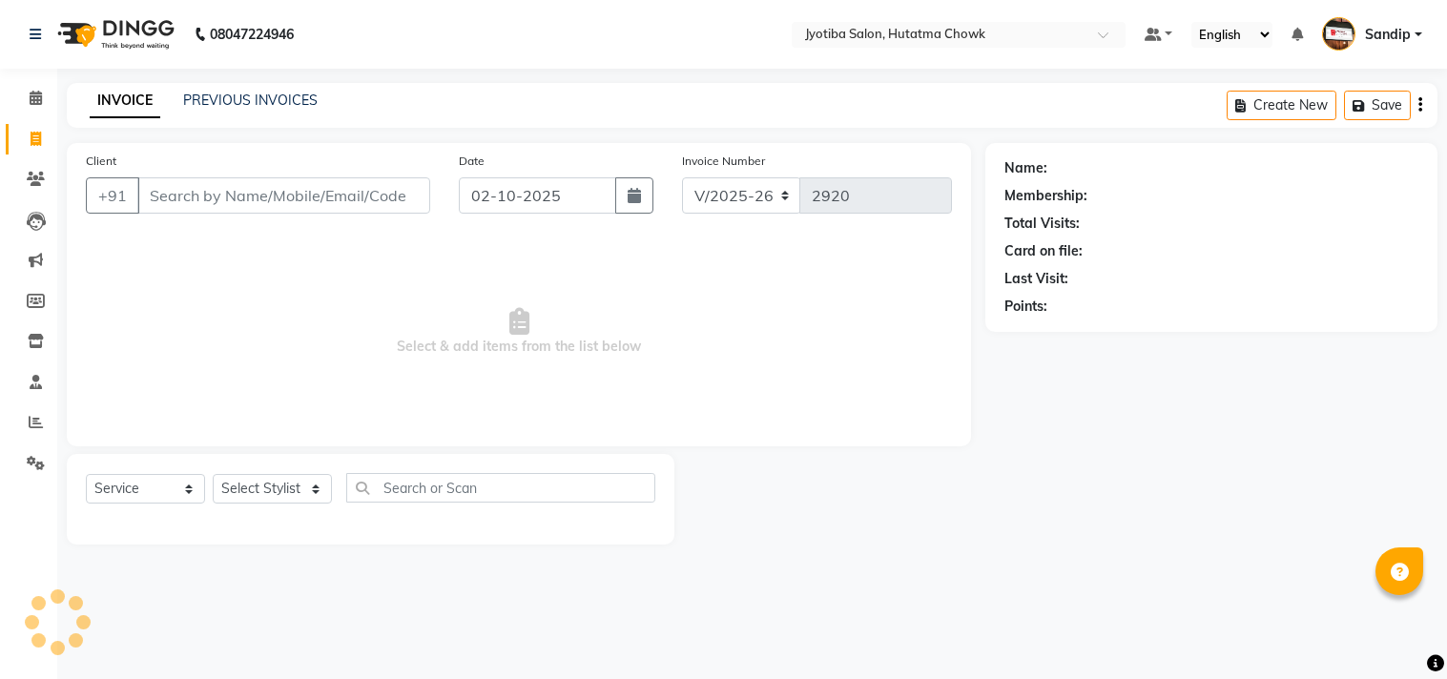
select select "556"
select select "membership"
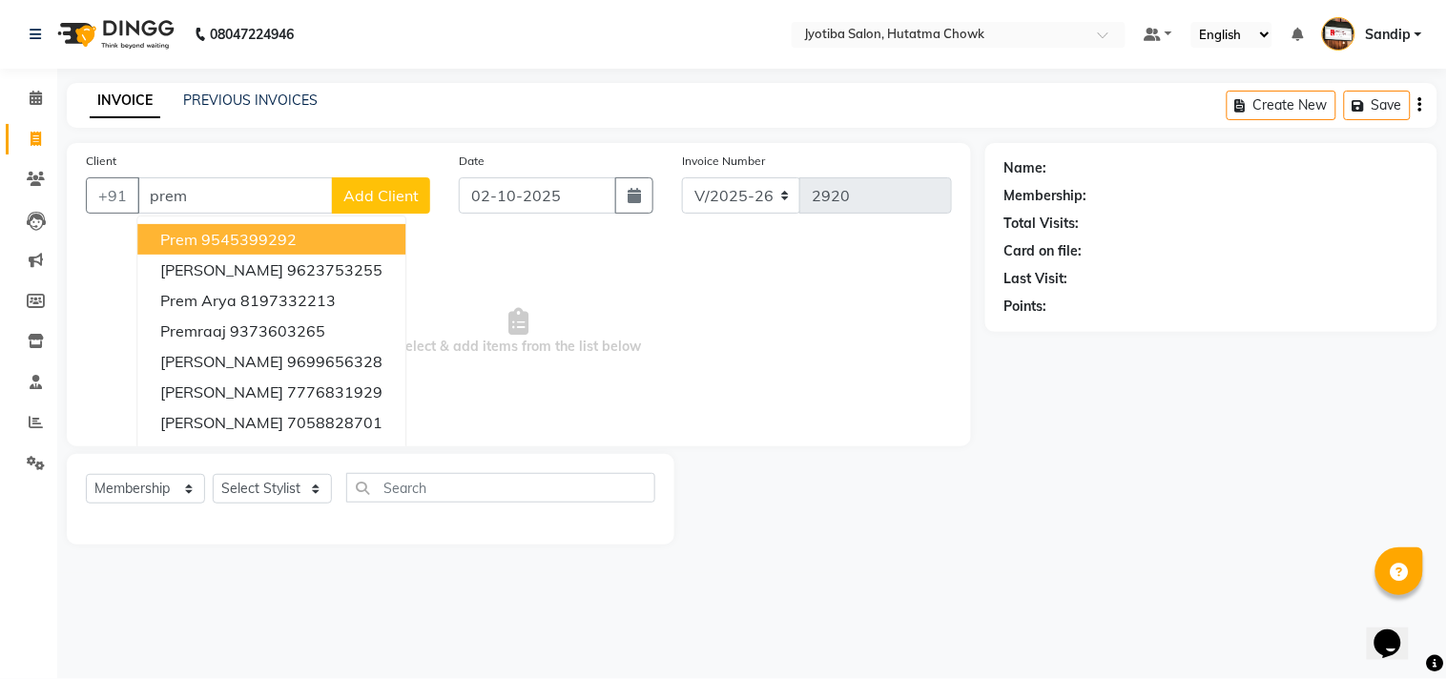
click at [223, 237] on ngb-highlight "9545399292" at bounding box center [248, 239] width 95 height 19
type input "9545399292"
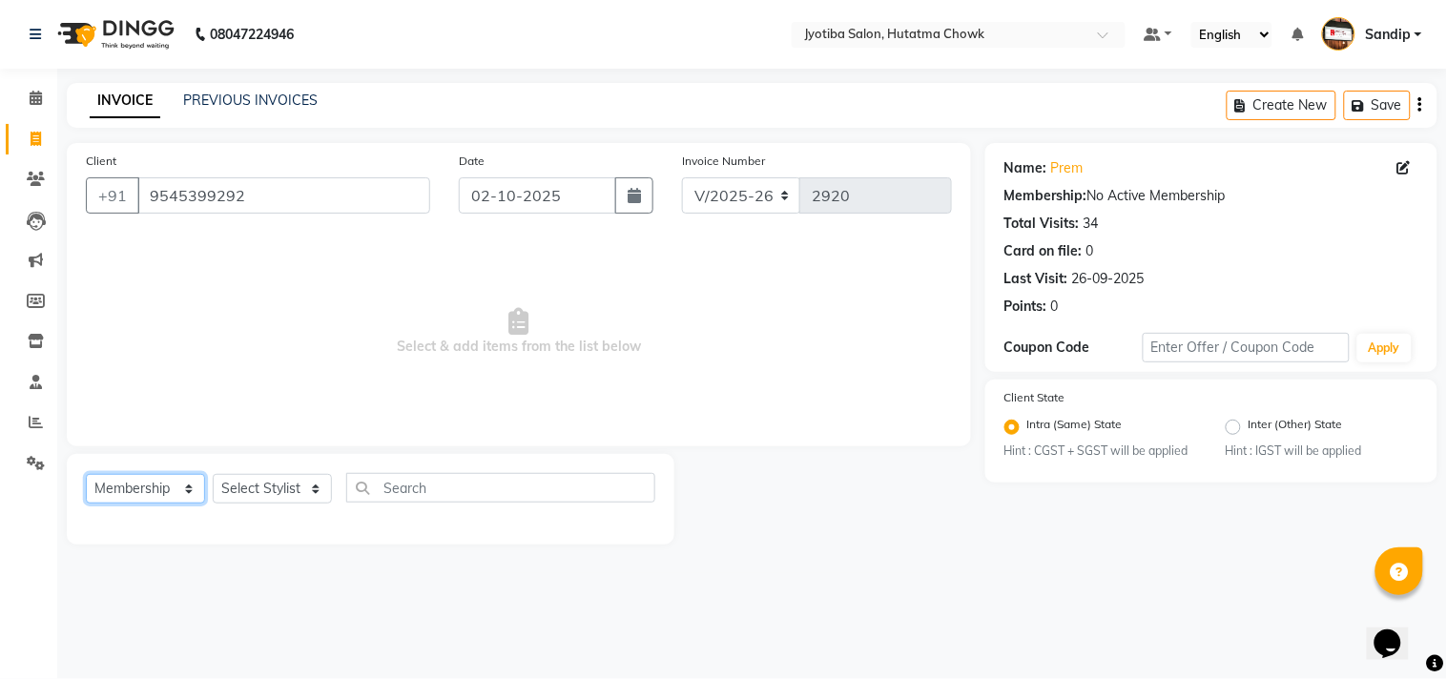
click at [121, 484] on select "Select Service Product Membership Package Voucher Prepaid Gift Card" at bounding box center [145, 489] width 119 height 30
select select "service"
click at [86, 475] on select "Select Service Product Membership Package Voucher Prepaid Gift Card" at bounding box center [145, 489] width 119 height 30
click at [253, 484] on select "Select Stylist [PERSON_NAME] [PERSON_NAME] [PERSON_NAME] prem Sandip [PERSON_NA…" at bounding box center [272, 489] width 119 height 30
select select "12016"
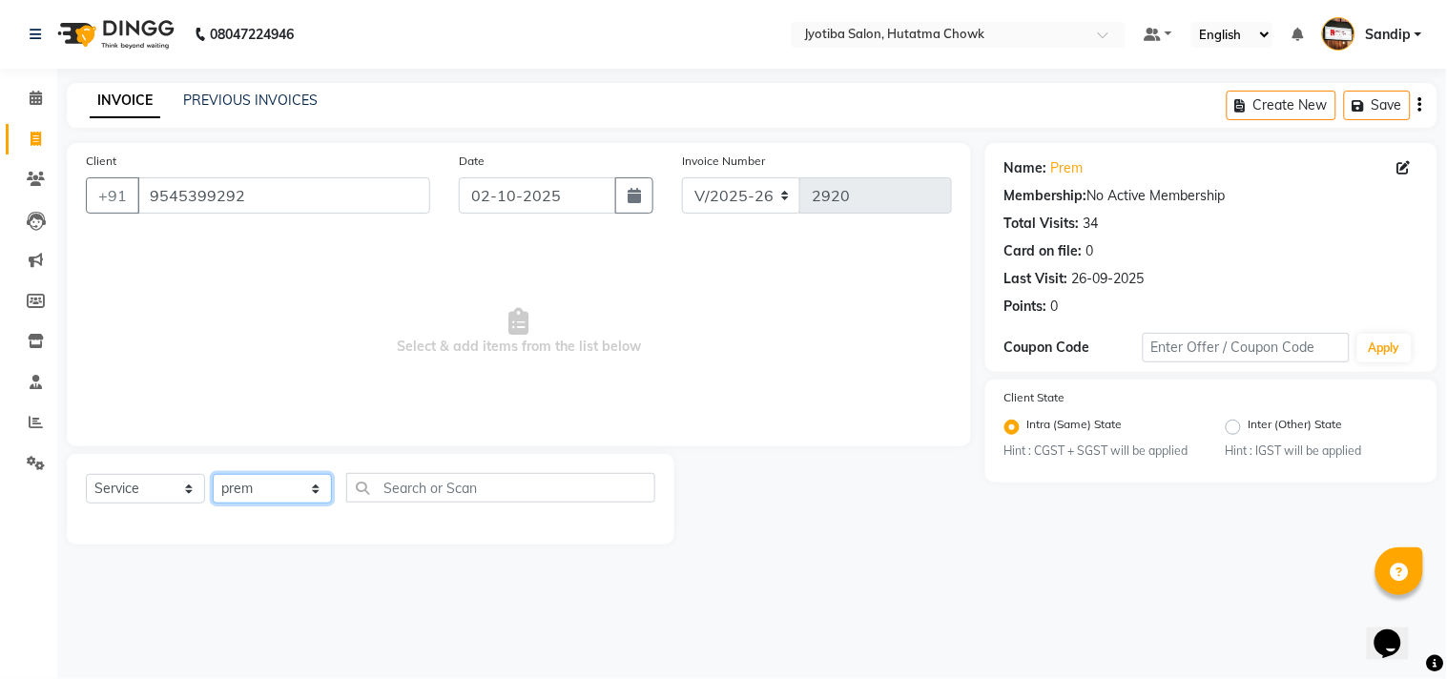
click at [213, 475] on select "Select Stylist [PERSON_NAME] [PERSON_NAME] [PERSON_NAME] prem Sandip [PERSON_NA…" at bounding box center [272, 489] width 119 height 30
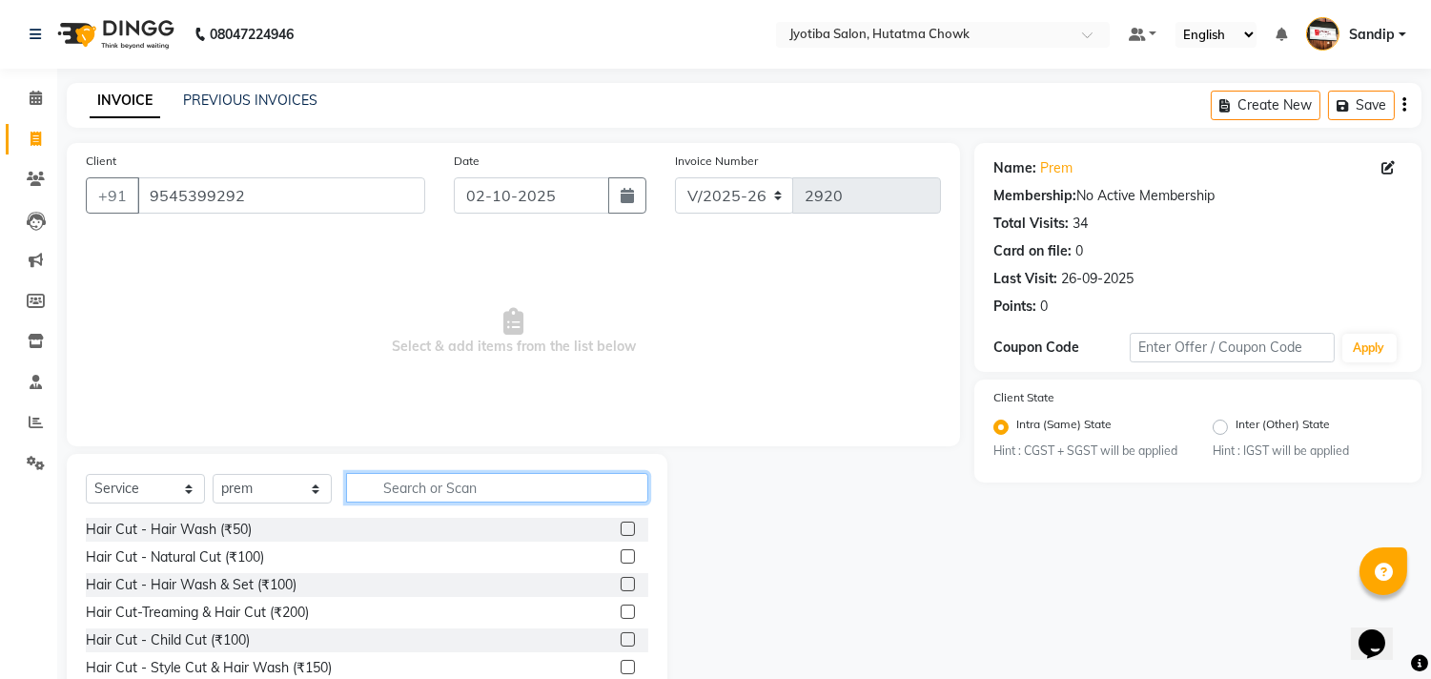
click at [391, 479] on input "text" at bounding box center [497, 488] width 302 height 30
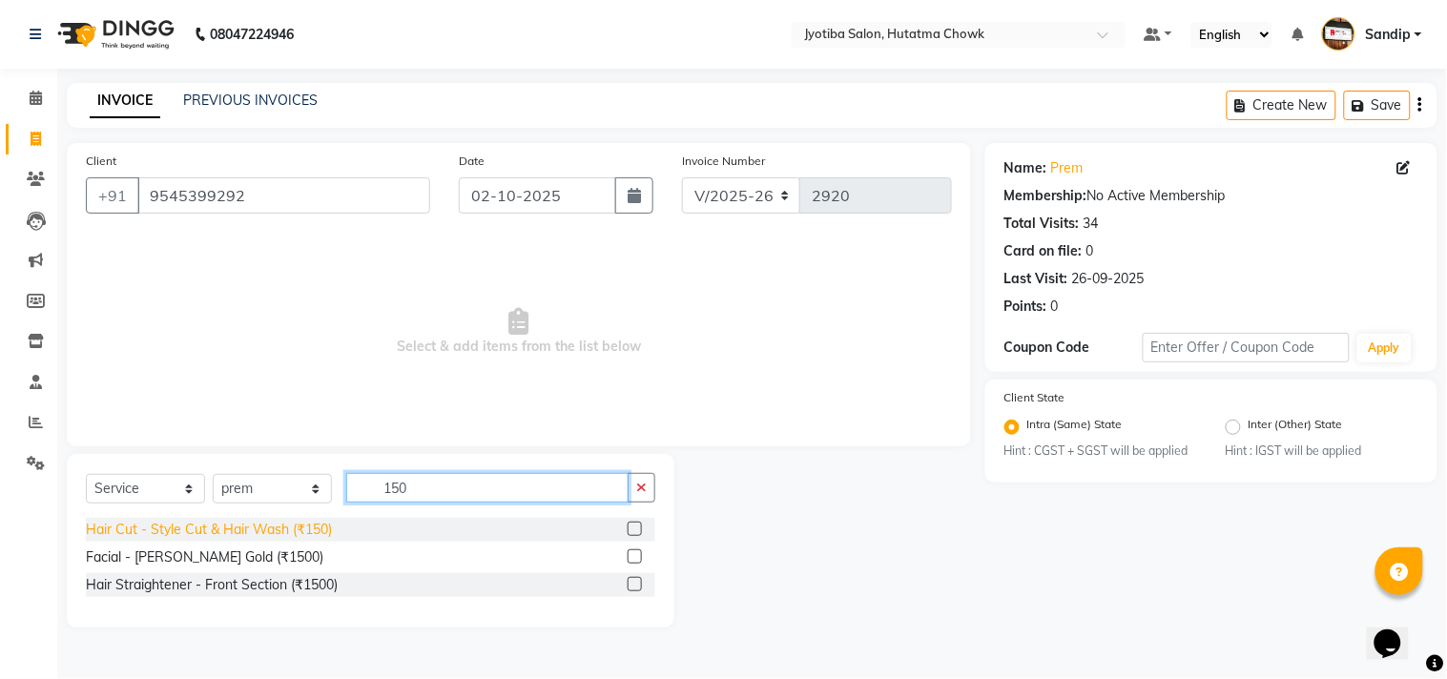
type input "150"
click at [236, 534] on div "Hair Cut - Style Cut & Hair Wash (₹150)" at bounding box center [209, 530] width 246 height 20
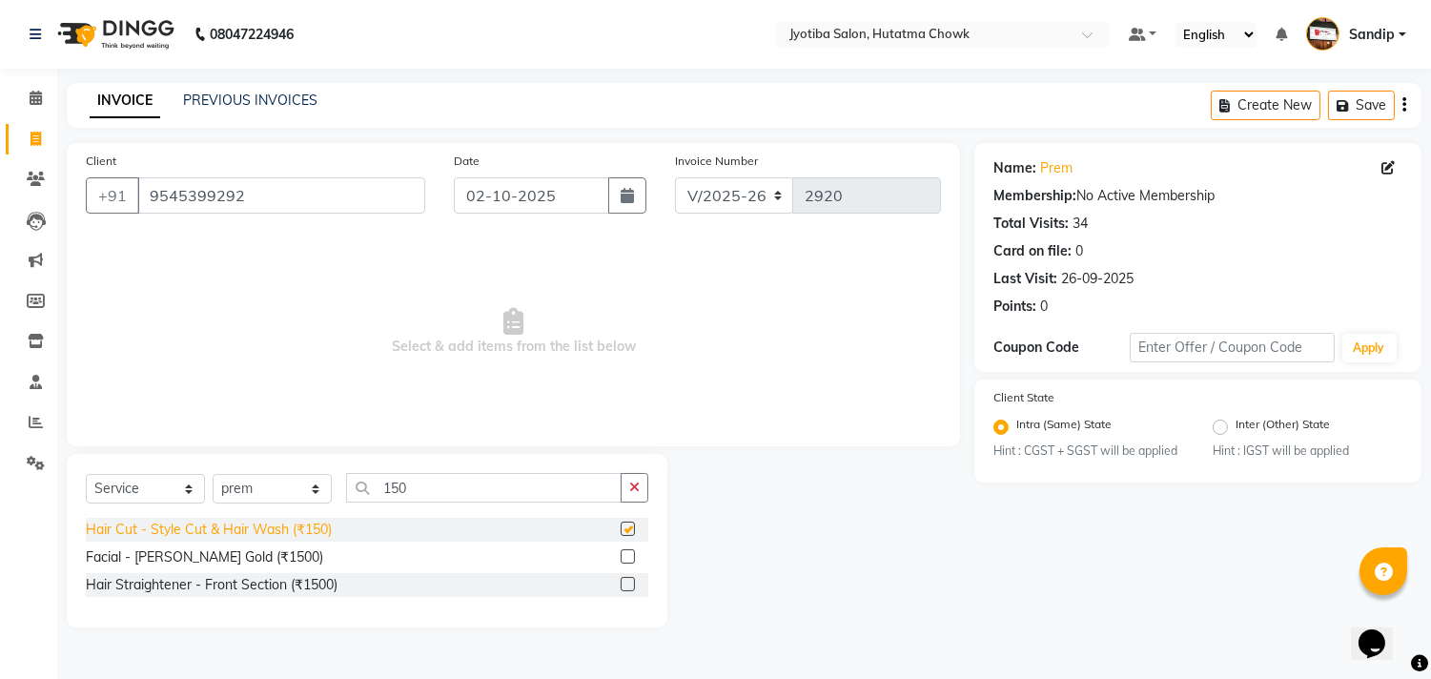
checkbox input "false"
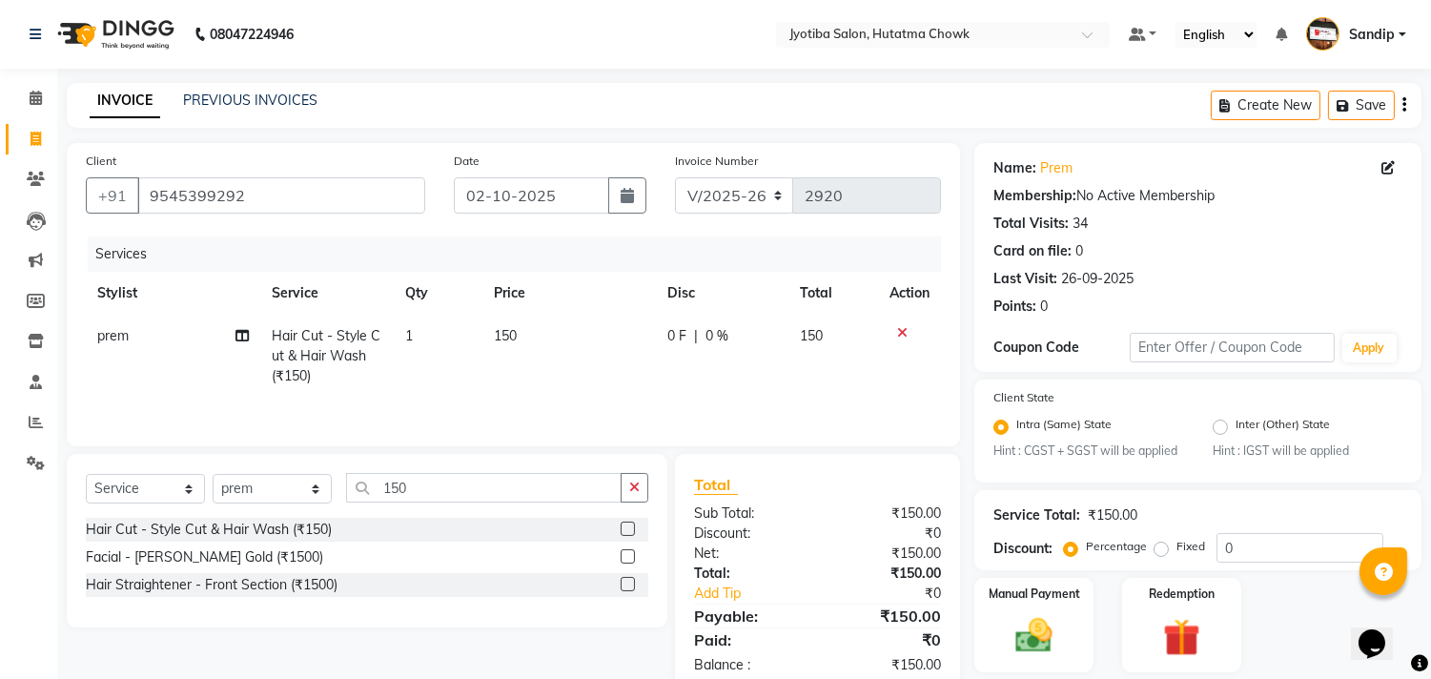
click at [518, 328] on td "150" at bounding box center [570, 356] width 174 height 83
select select "12016"
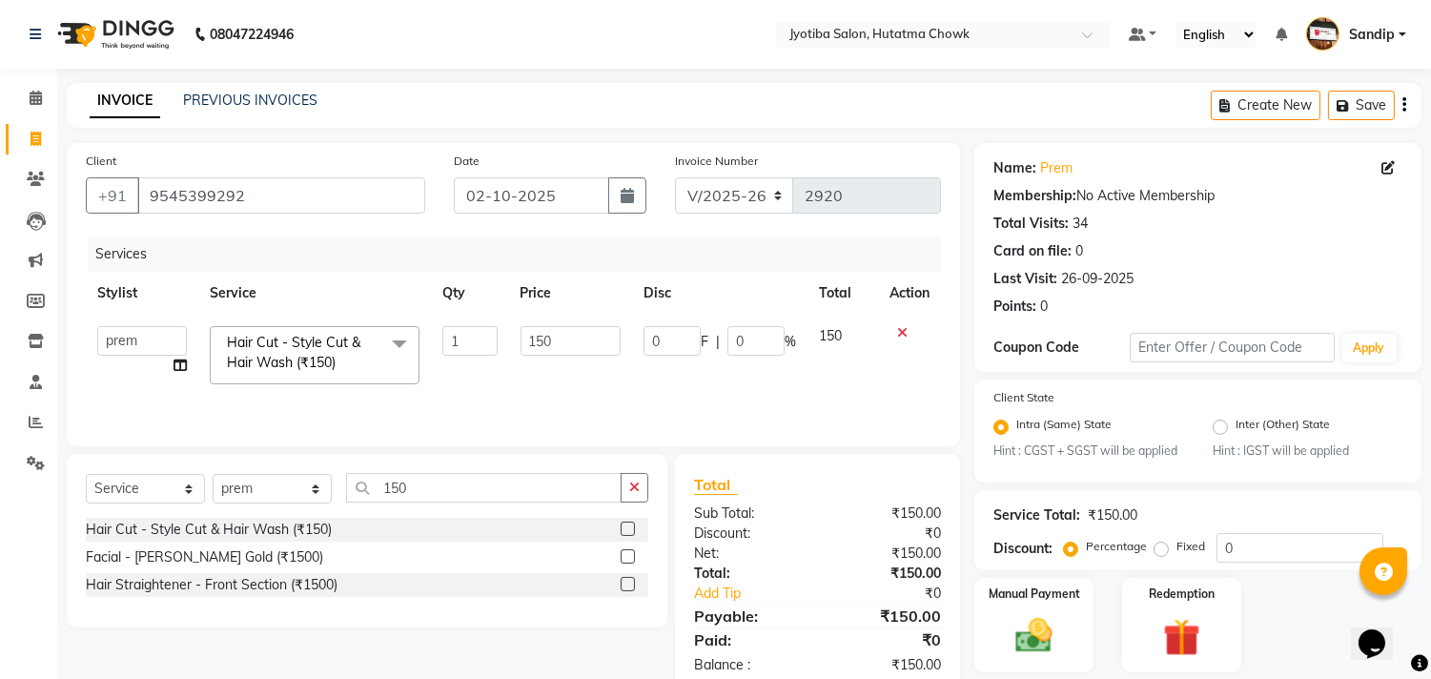
click at [518, 328] on td "150" at bounding box center [570, 355] width 123 height 81
click at [564, 338] on input "150" at bounding box center [571, 341] width 100 height 30
type input "1800"
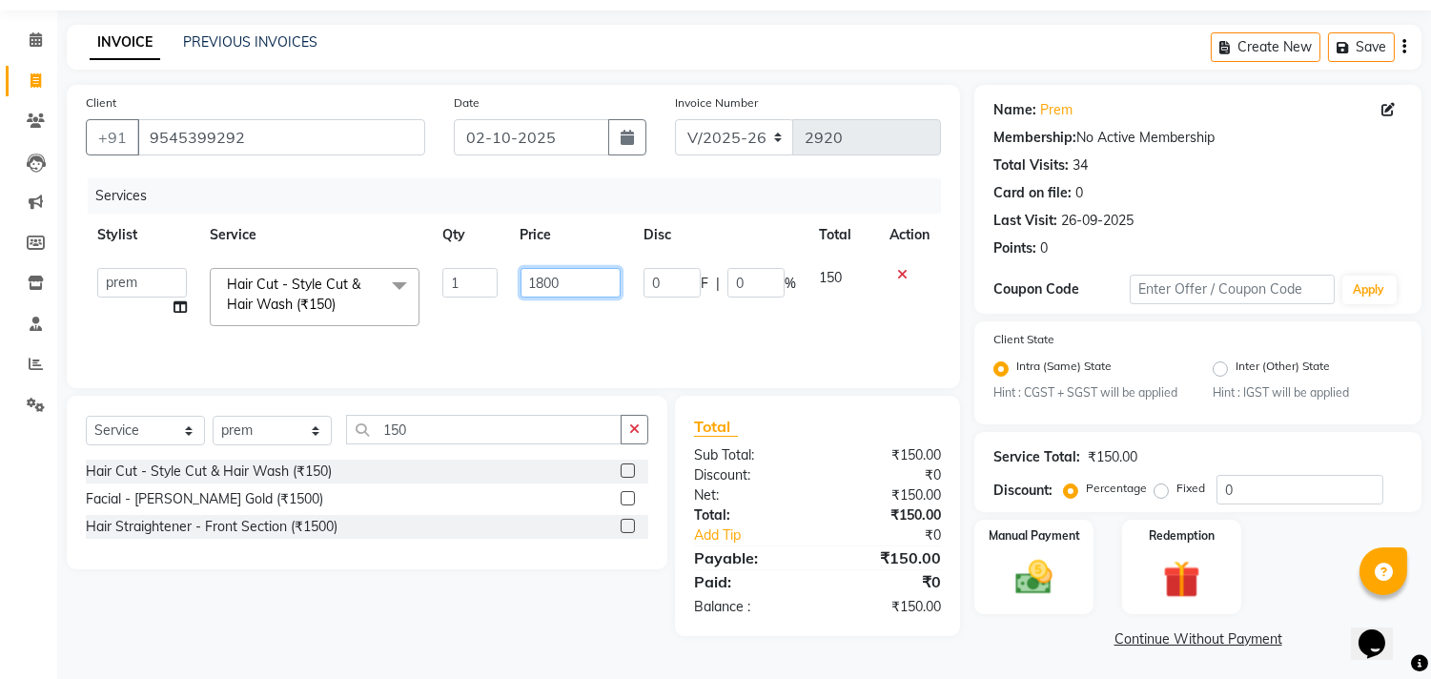
scroll to position [60, 0]
click at [1140, 639] on link "Continue Without Payment" at bounding box center [1198, 638] width 440 height 20
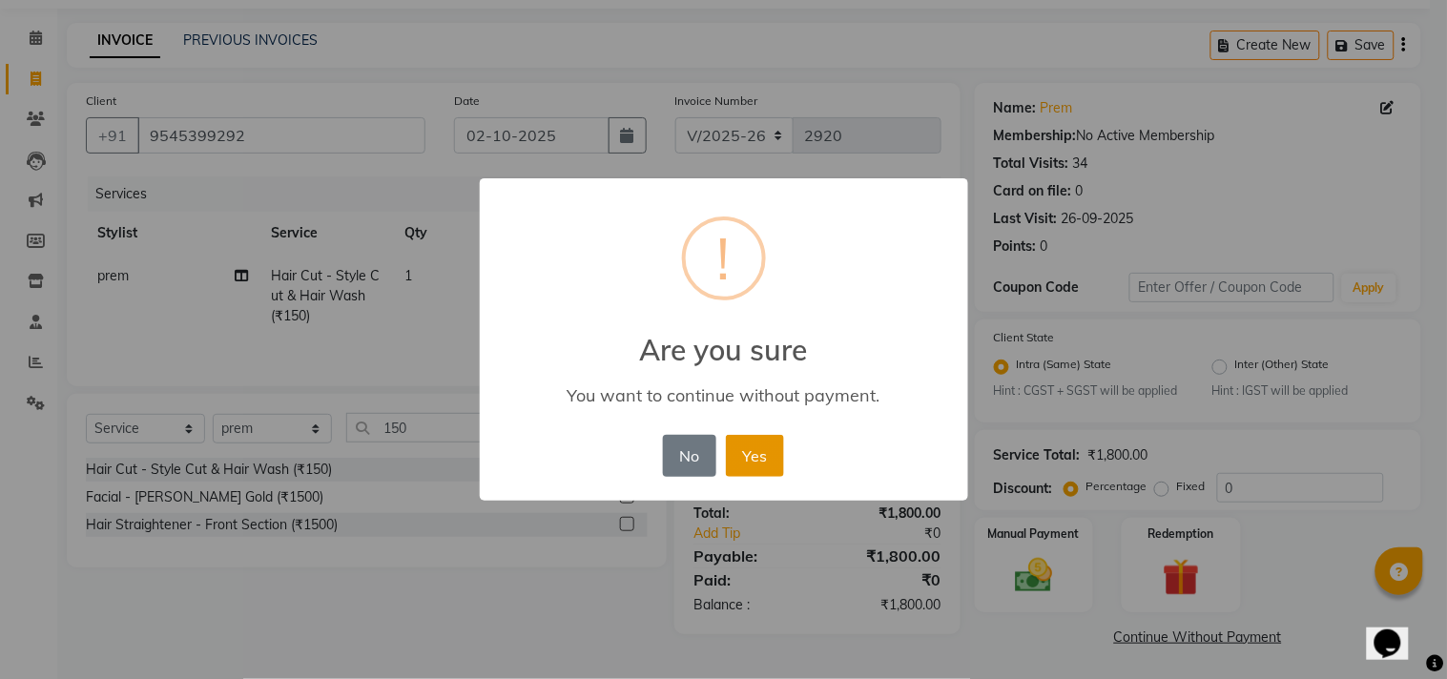
click at [747, 439] on button "Yes" at bounding box center [755, 456] width 58 height 42
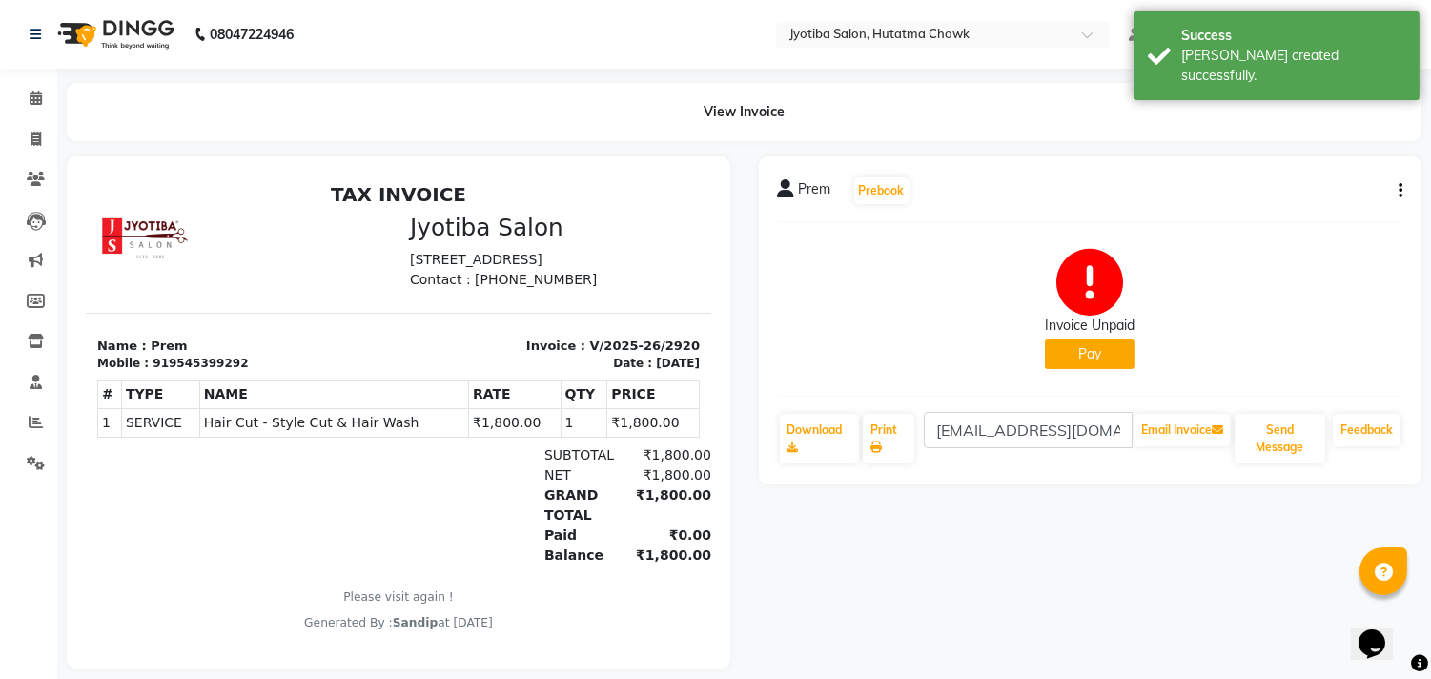
click at [1074, 341] on button "Pay" at bounding box center [1090, 355] width 90 height 30
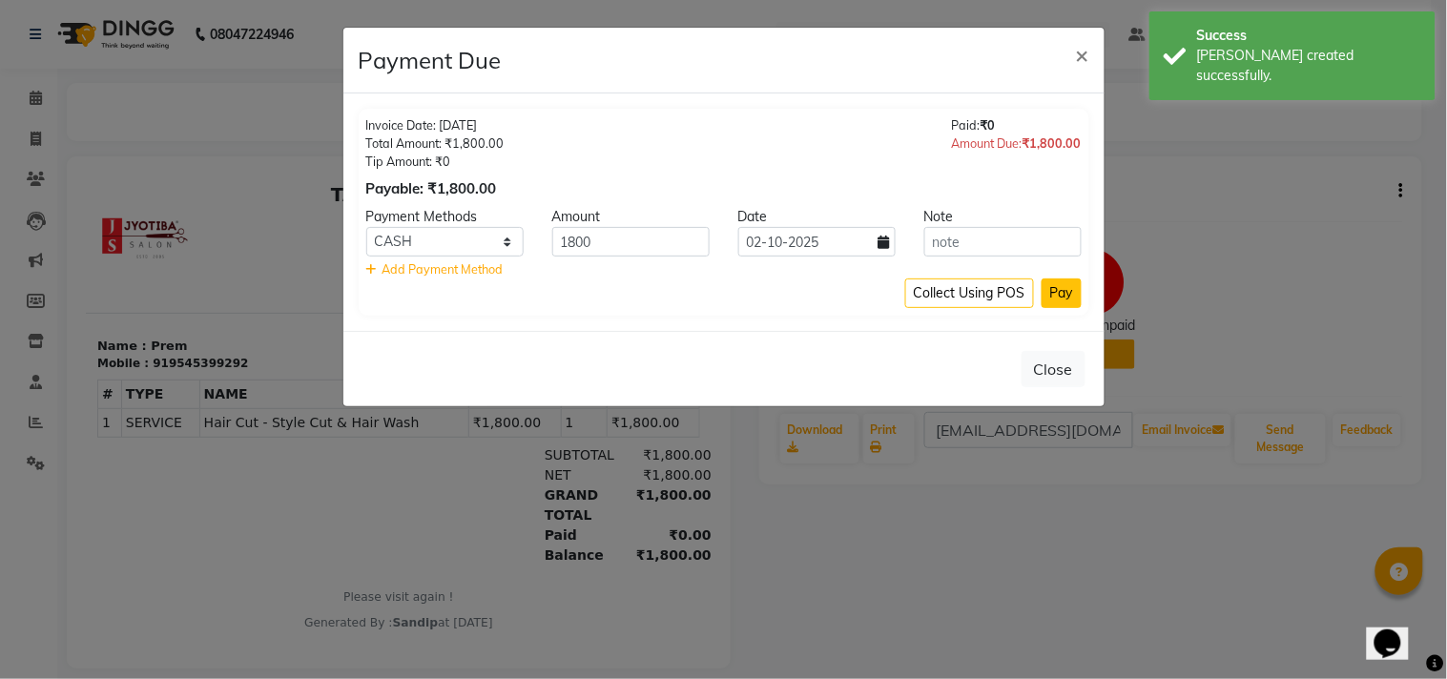
click at [1070, 299] on button "Pay" at bounding box center [1061, 293] width 40 height 30
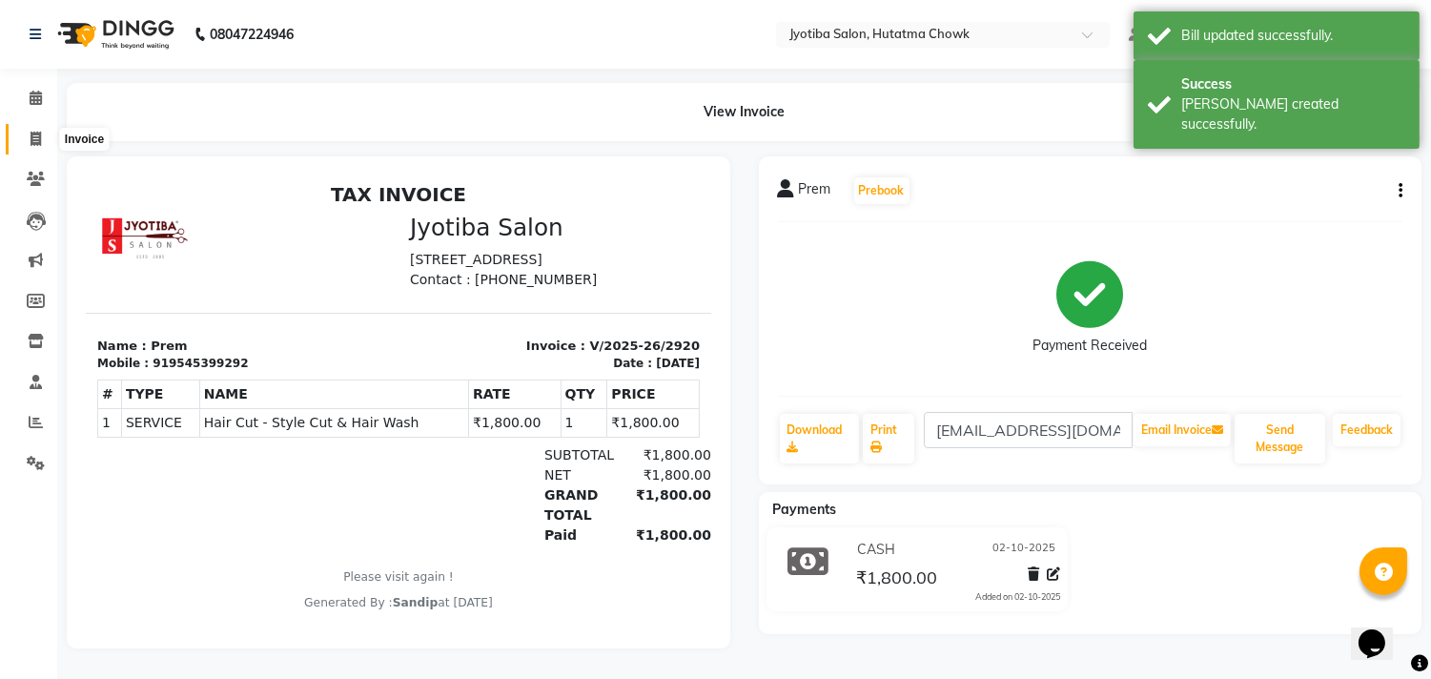
click at [31, 140] on icon at bounding box center [36, 139] width 10 height 14
select select "service"
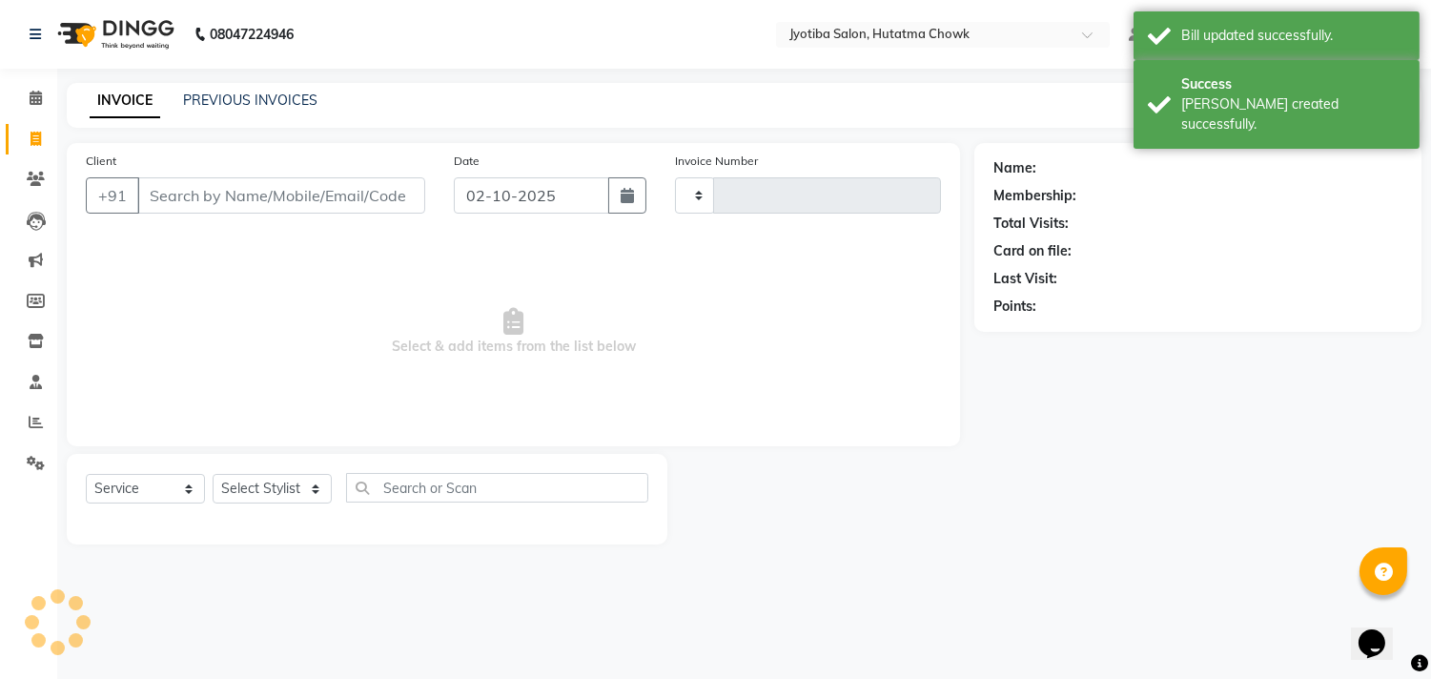
type input "2921"
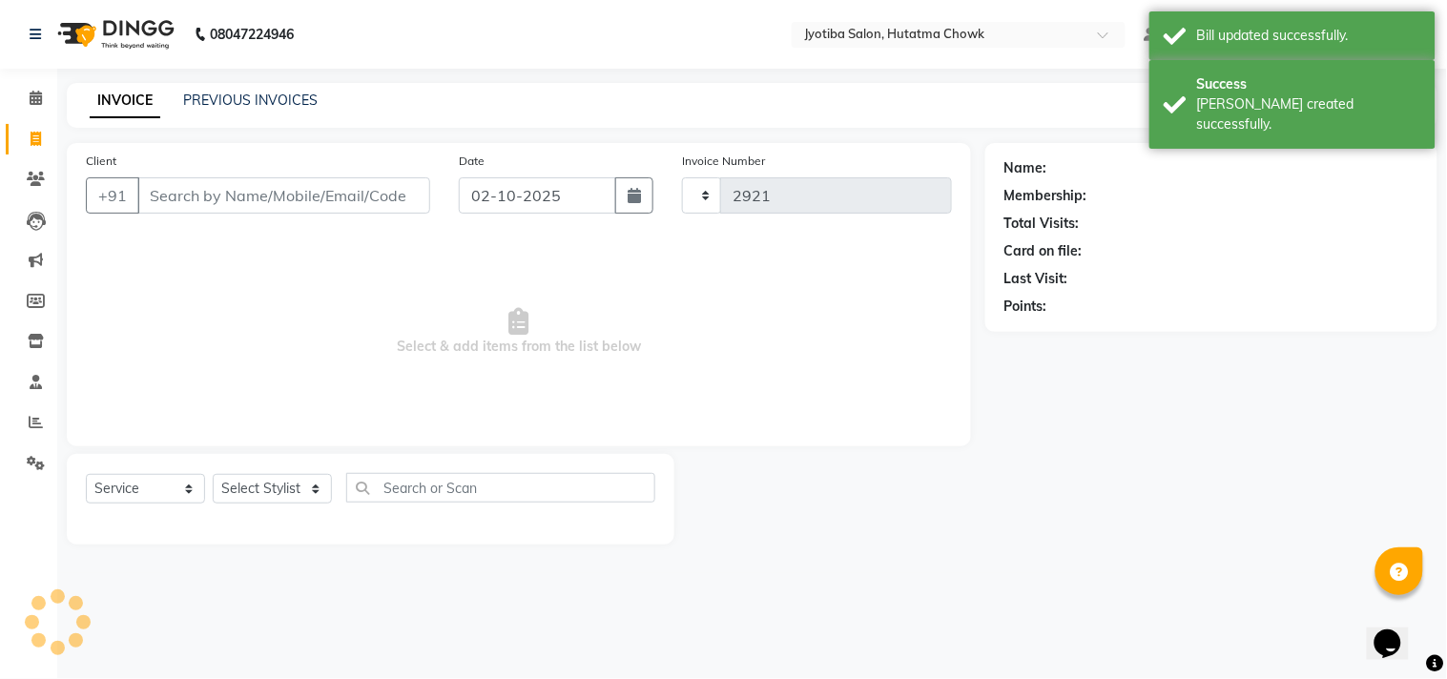
select select "556"
select select "membership"
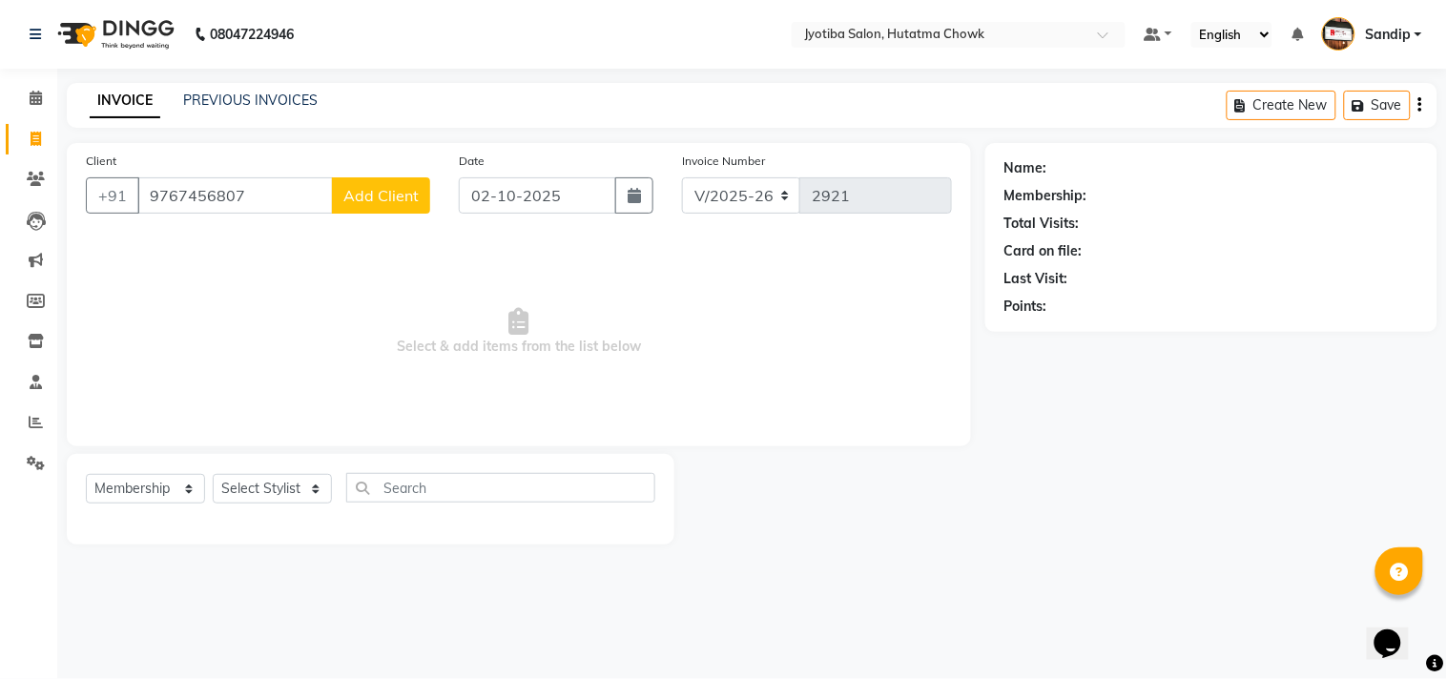
type input "9767456807"
click at [382, 188] on span "Add Client" at bounding box center [380, 195] width 75 height 19
select select "22"
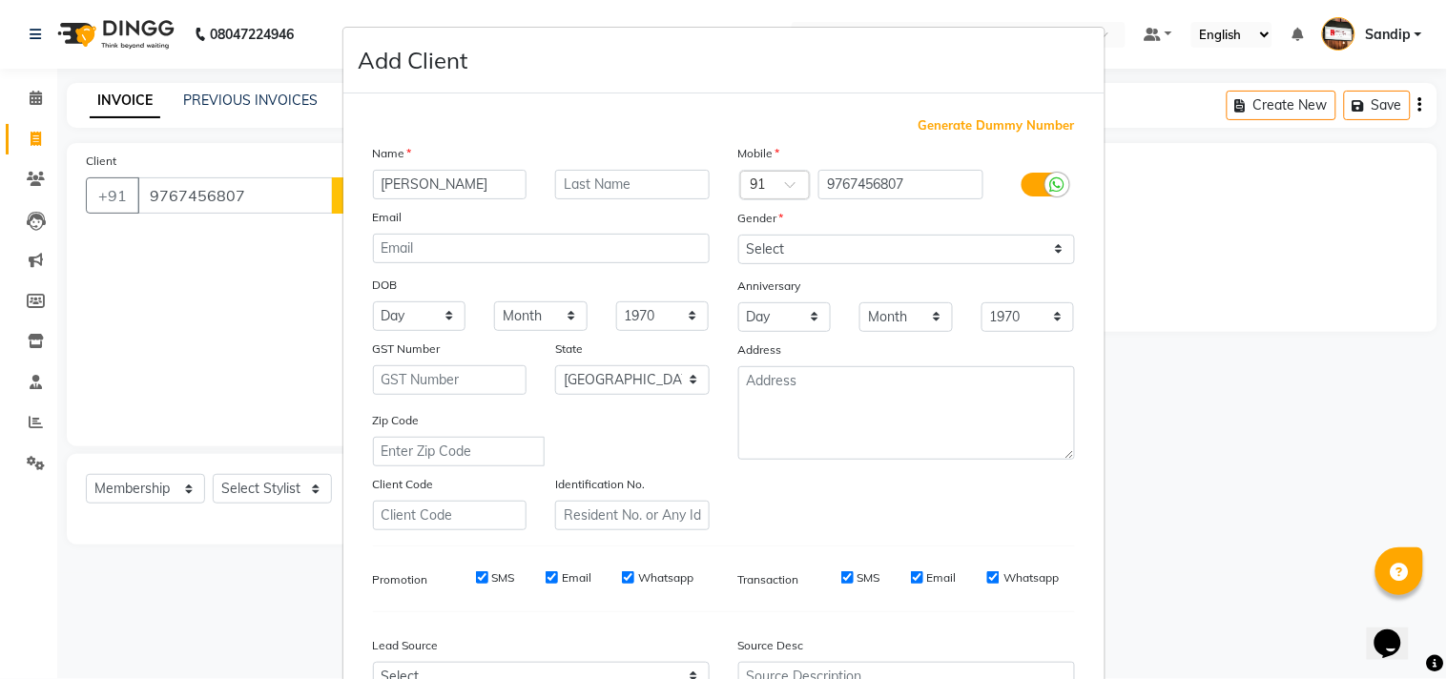
type input "[PERSON_NAME]"
click at [817, 254] on select "Select [DEMOGRAPHIC_DATA] [DEMOGRAPHIC_DATA] Other Prefer Not To Say" at bounding box center [906, 250] width 337 height 30
select select "[DEMOGRAPHIC_DATA]"
click at [738, 235] on select "Select [DEMOGRAPHIC_DATA] [DEMOGRAPHIC_DATA] Other Prefer Not To Say" at bounding box center [906, 250] width 337 height 30
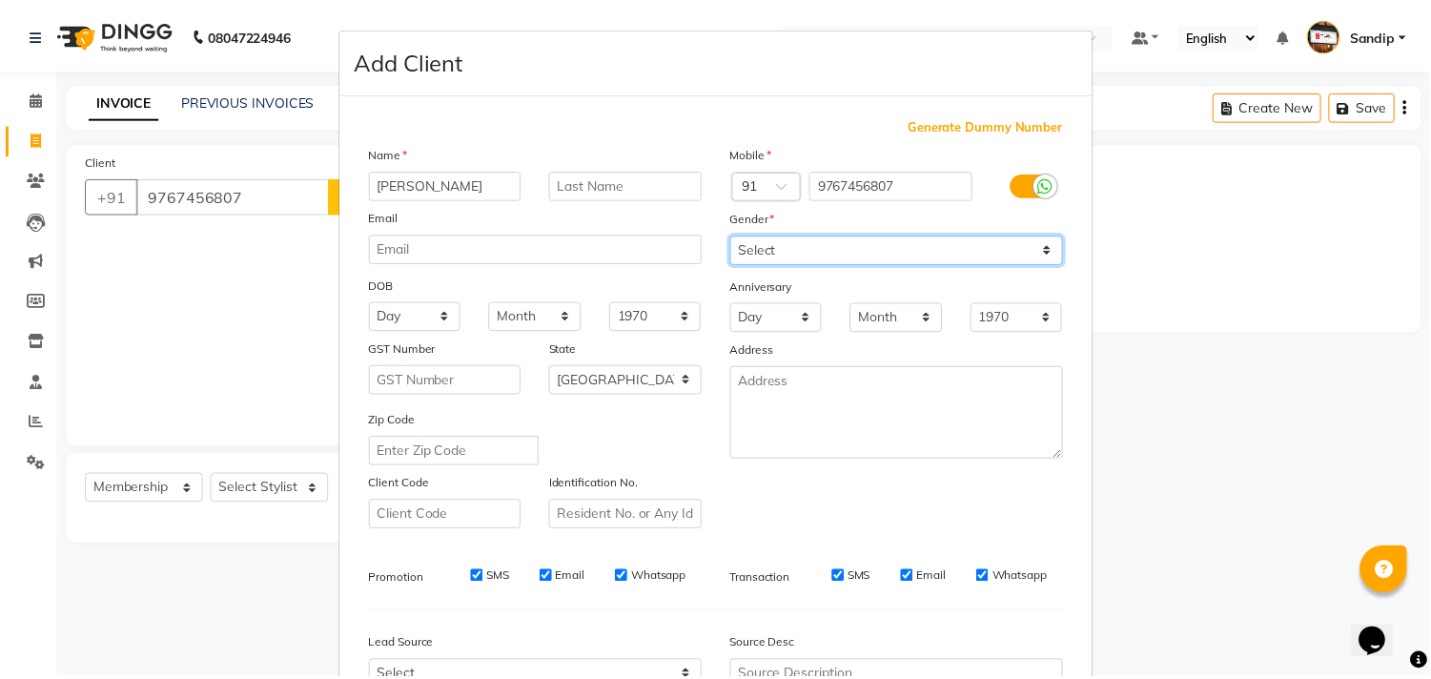
scroll to position [202, 0]
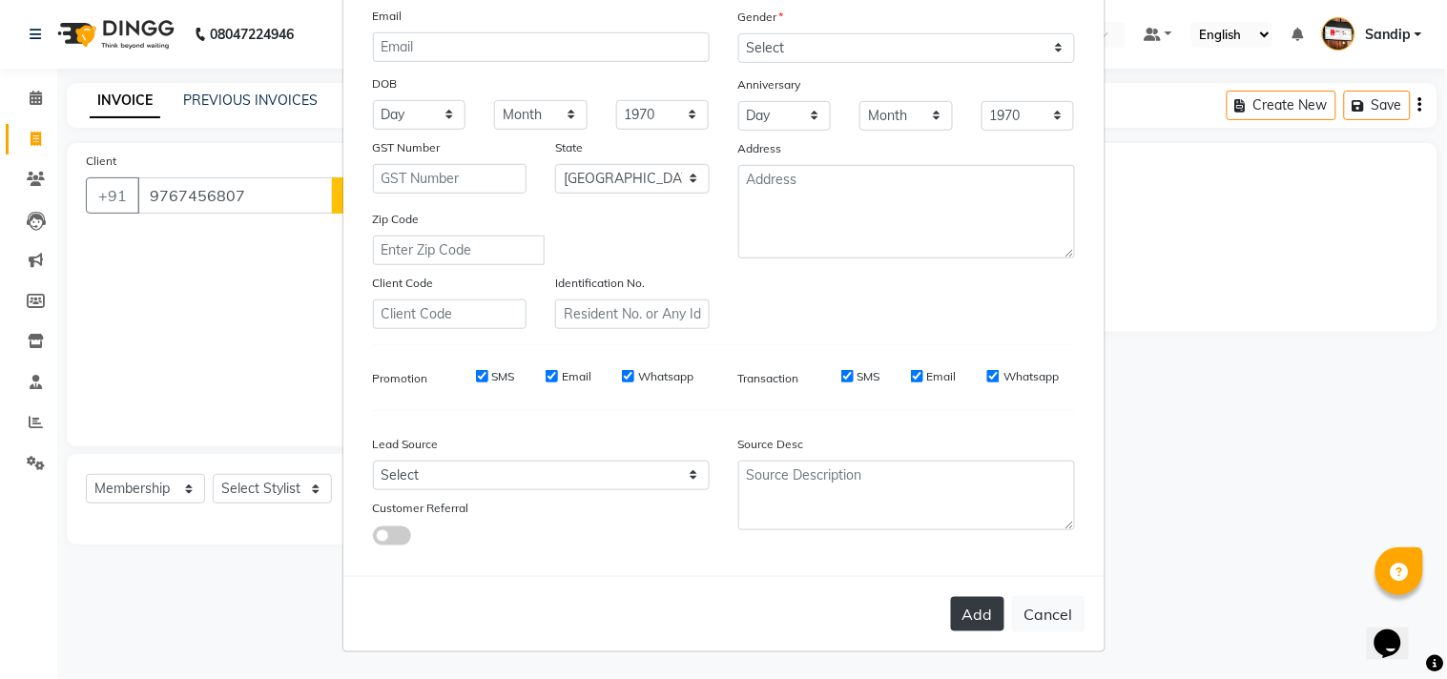
click at [964, 612] on button "Add" at bounding box center [977, 614] width 53 height 34
select select
select select "null"
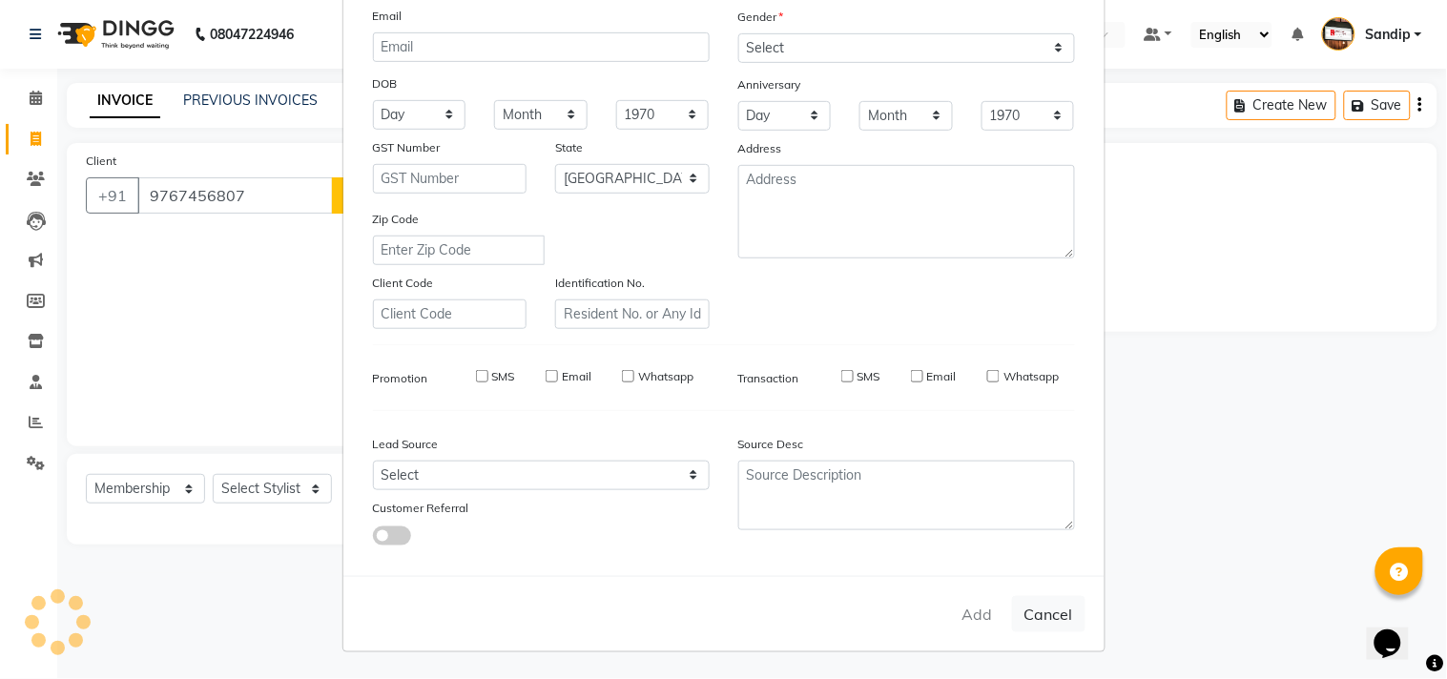
select select
checkbox input "false"
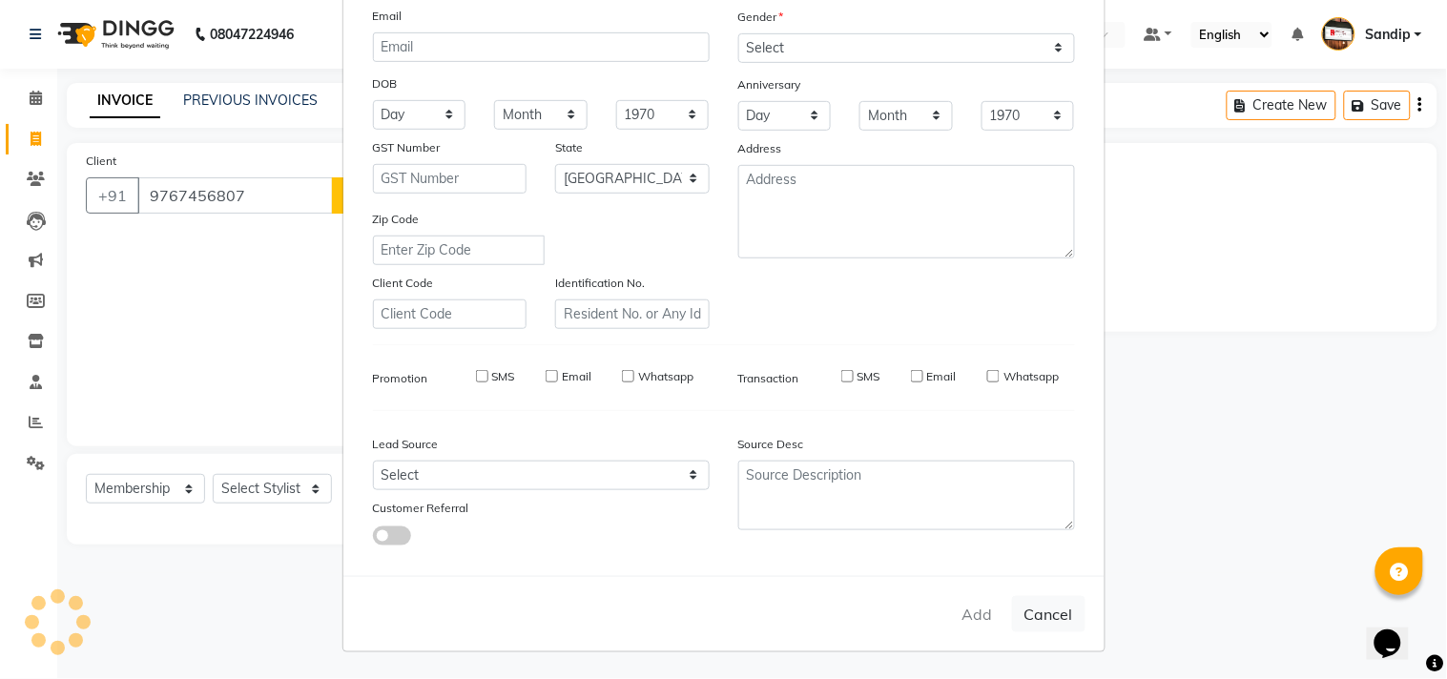
checkbox input "false"
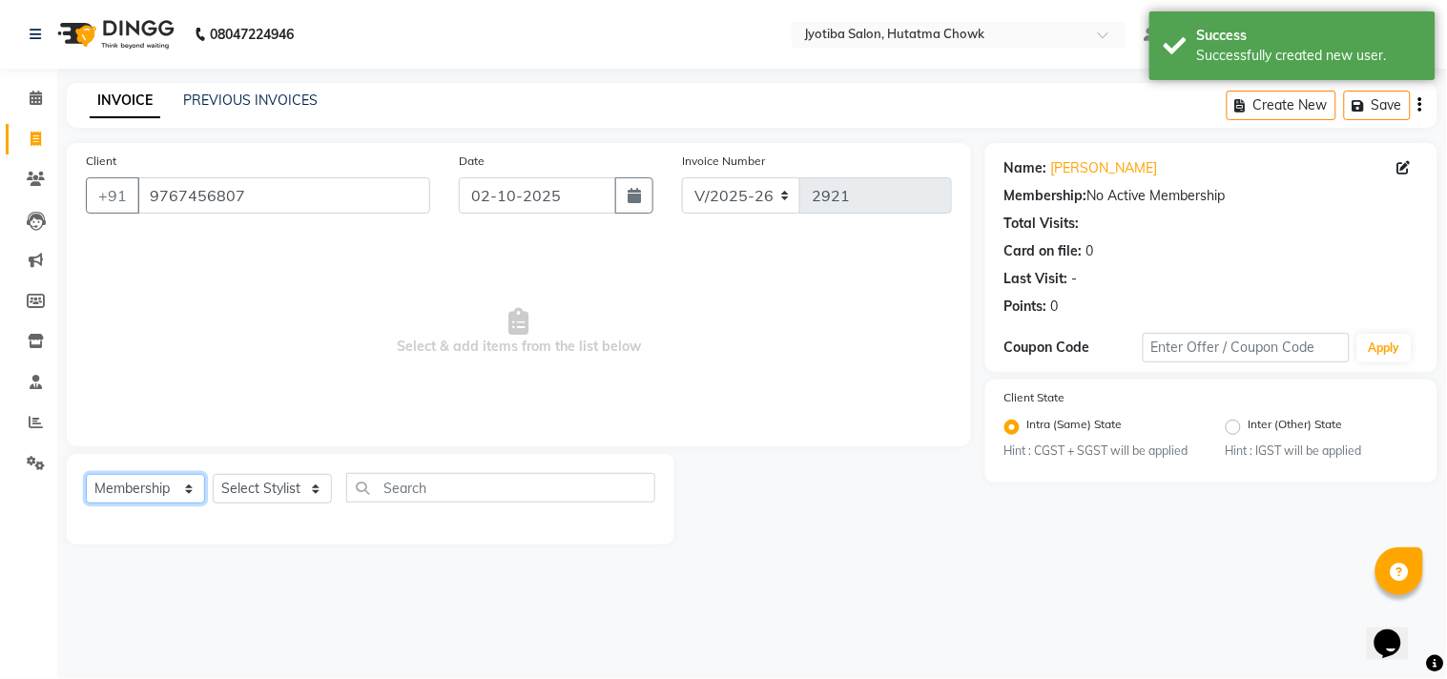
click at [117, 496] on select "Select Service Product Membership Package Voucher Prepaid Gift Card" at bounding box center [145, 489] width 119 height 30
select select "service"
click at [86, 475] on select "Select Service Product Membership Package Voucher Prepaid Gift Card" at bounding box center [145, 489] width 119 height 30
click at [258, 482] on select "Select Stylist [PERSON_NAME] [PERSON_NAME] [PERSON_NAME] prem Sandip [PERSON_NA…" at bounding box center [272, 489] width 119 height 30
select select "84596"
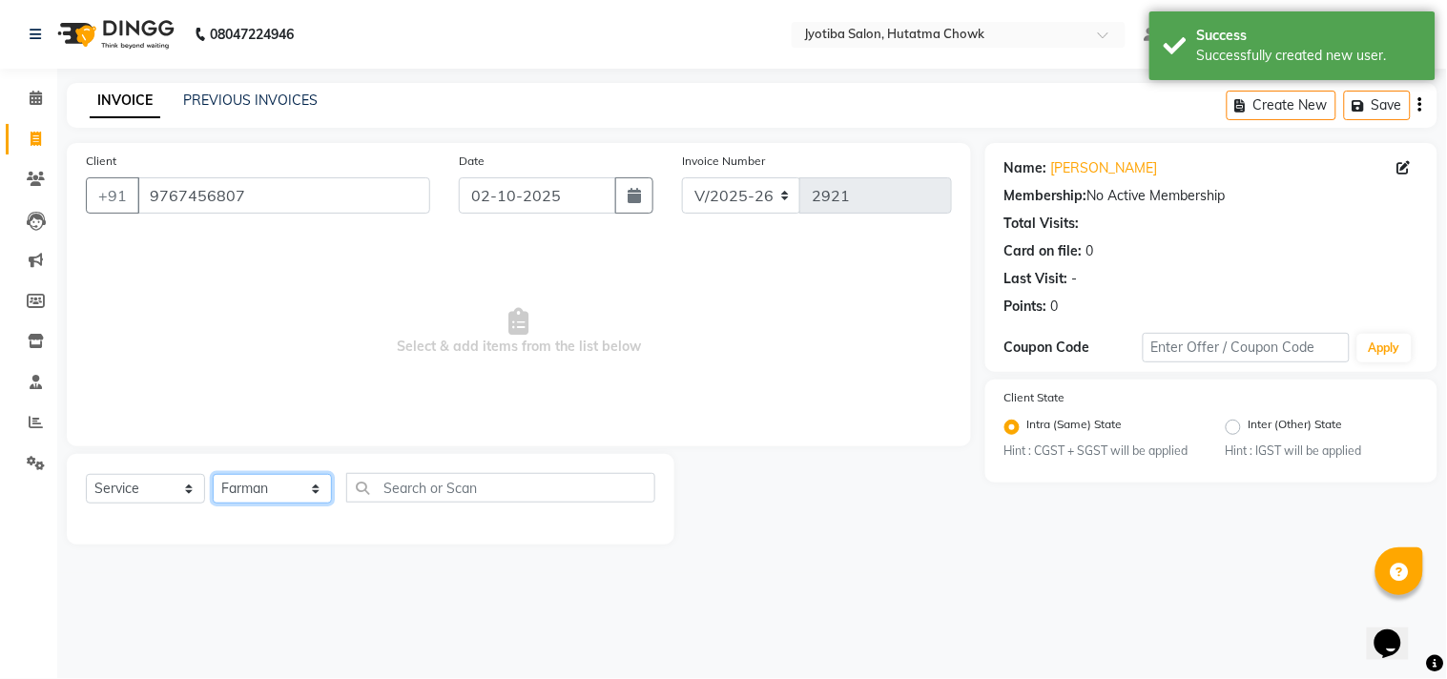
click at [213, 475] on select "Select Stylist [PERSON_NAME] [PERSON_NAME] [PERSON_NAME] prem Sandip [PERSON_NA…" at bounding box center [272, 489] width 119 height 30
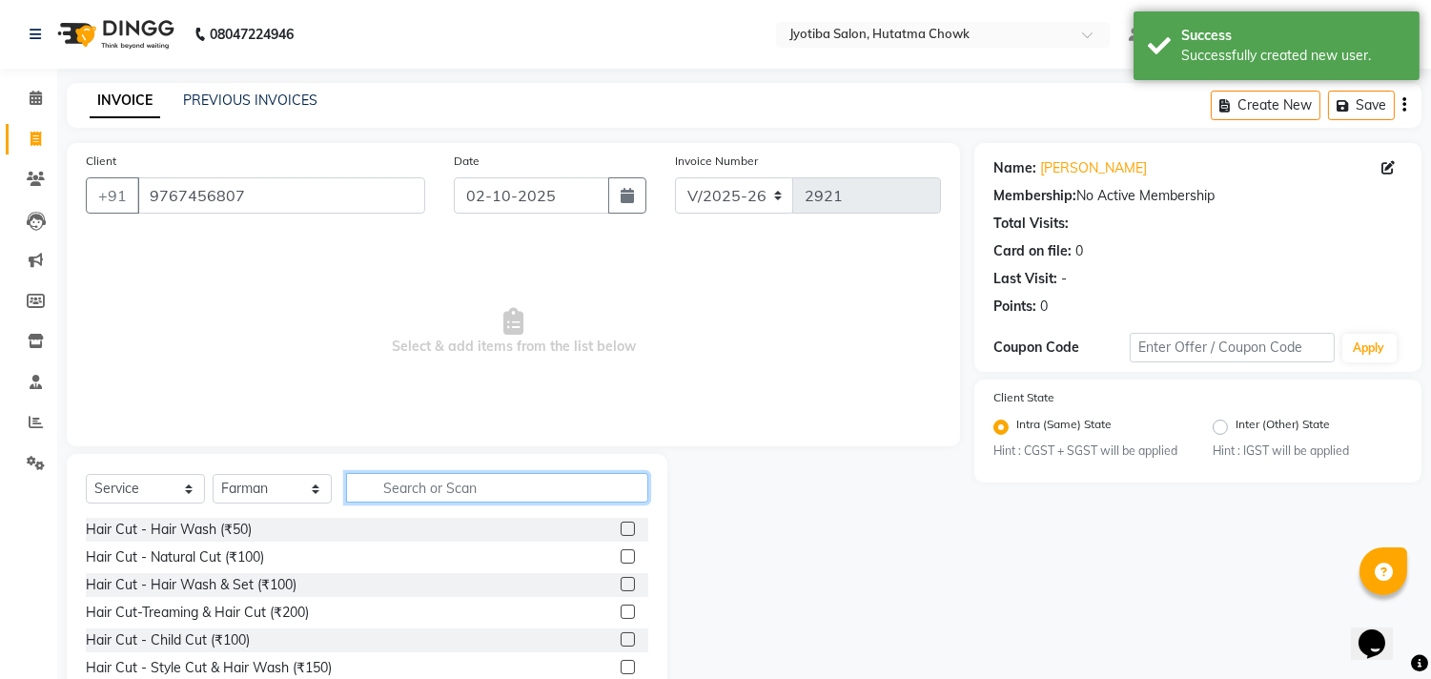
click at [444, 488] on input "text" at bounding box center [497, 488] width 302 height 30
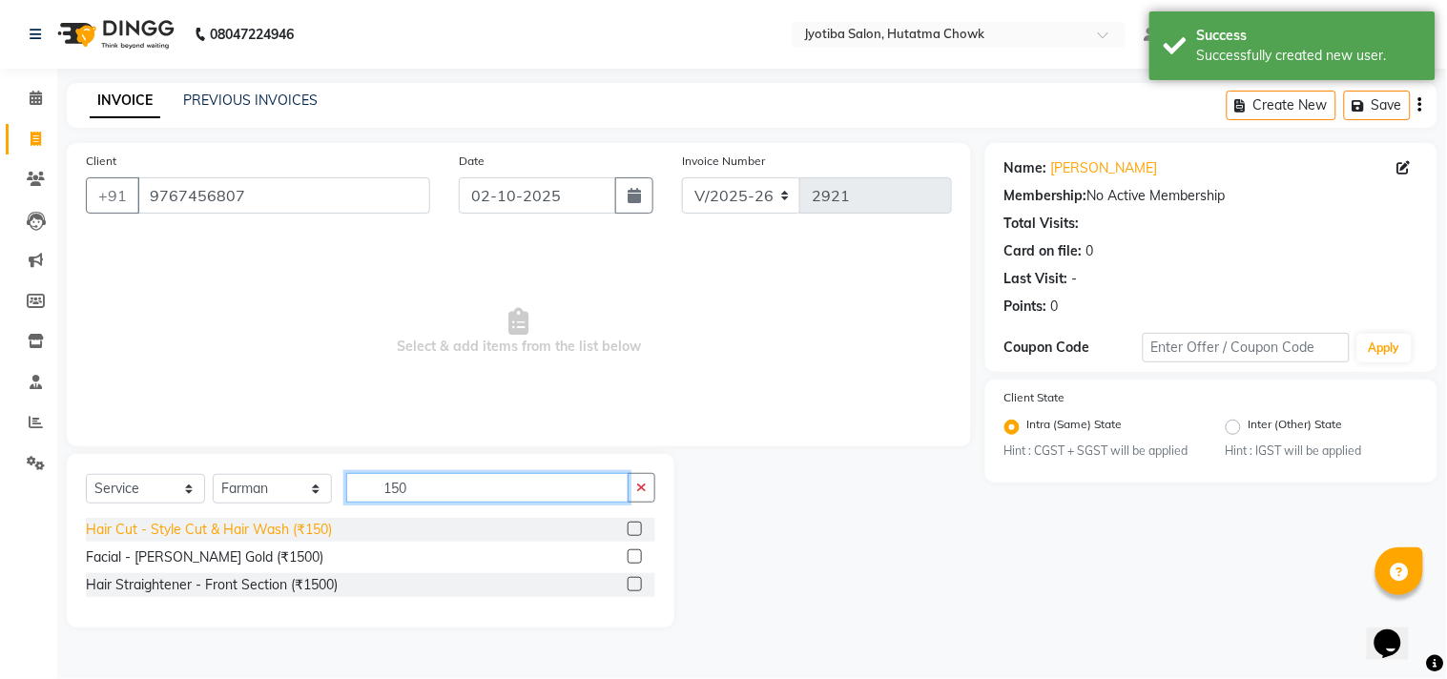
type input "150"
click at [239, 534] on div "Hair Cut - Style Cut & Hair Wash (₹150)" at bounding box center [209, 530] width 246 height 20
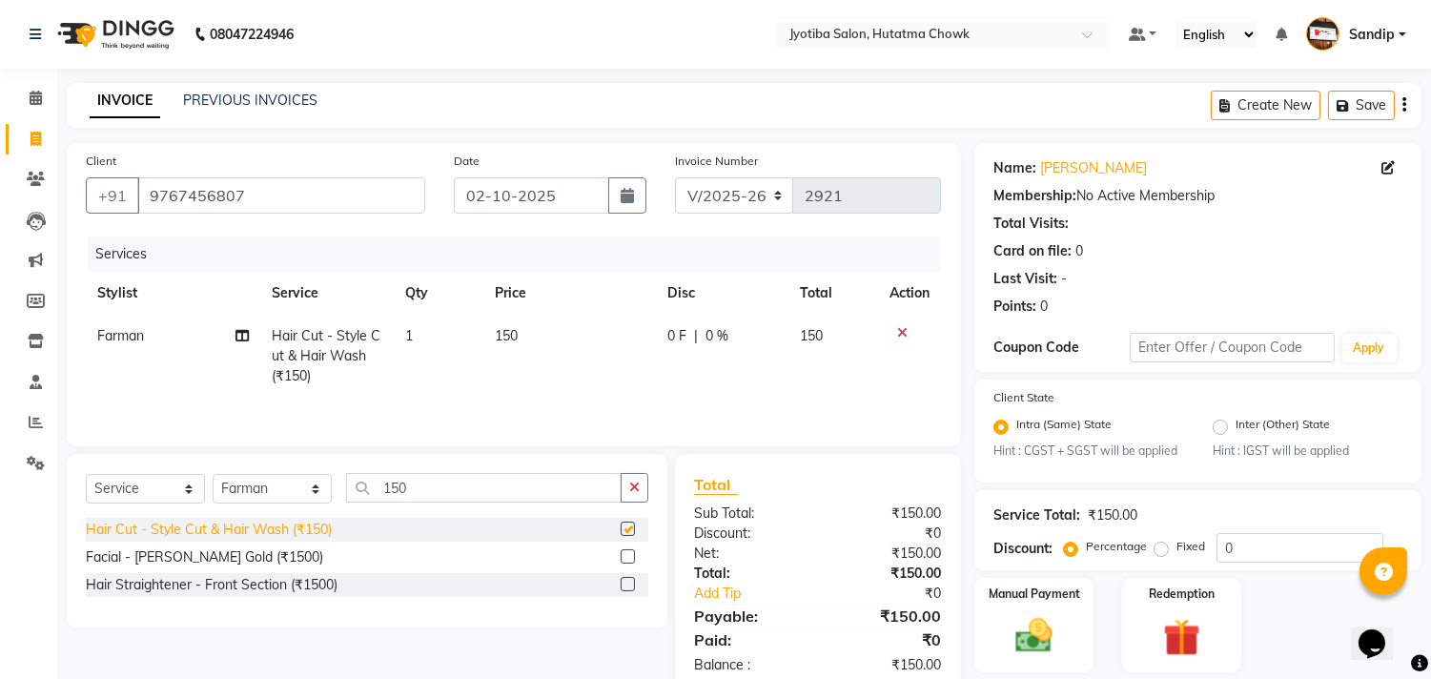
checkbox input "false"
click at [630, 493] on icon "button" at bounding box center [634, 487] width 10 height 13
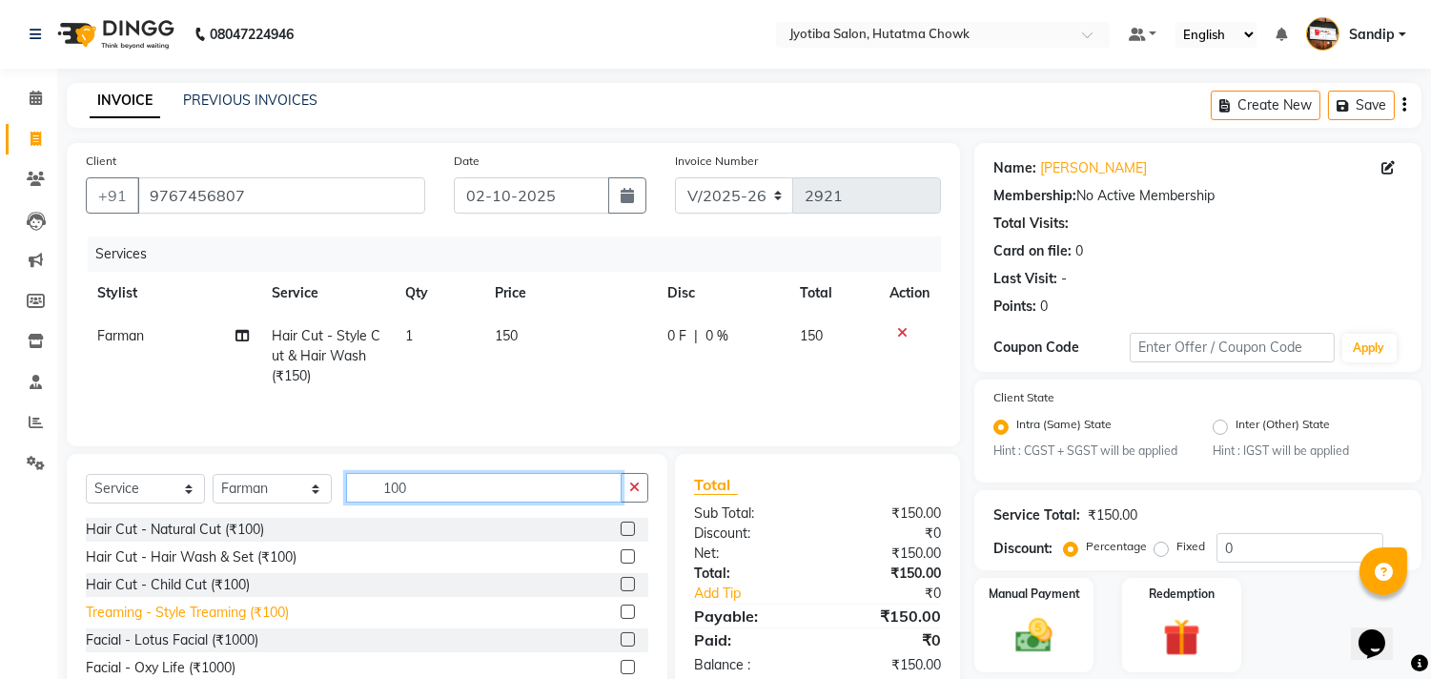
type input "100"
click at [235, 614] on div "Treaming - Style Treaming (₹100)" at bounding box center [187, 613] width 203 height 20
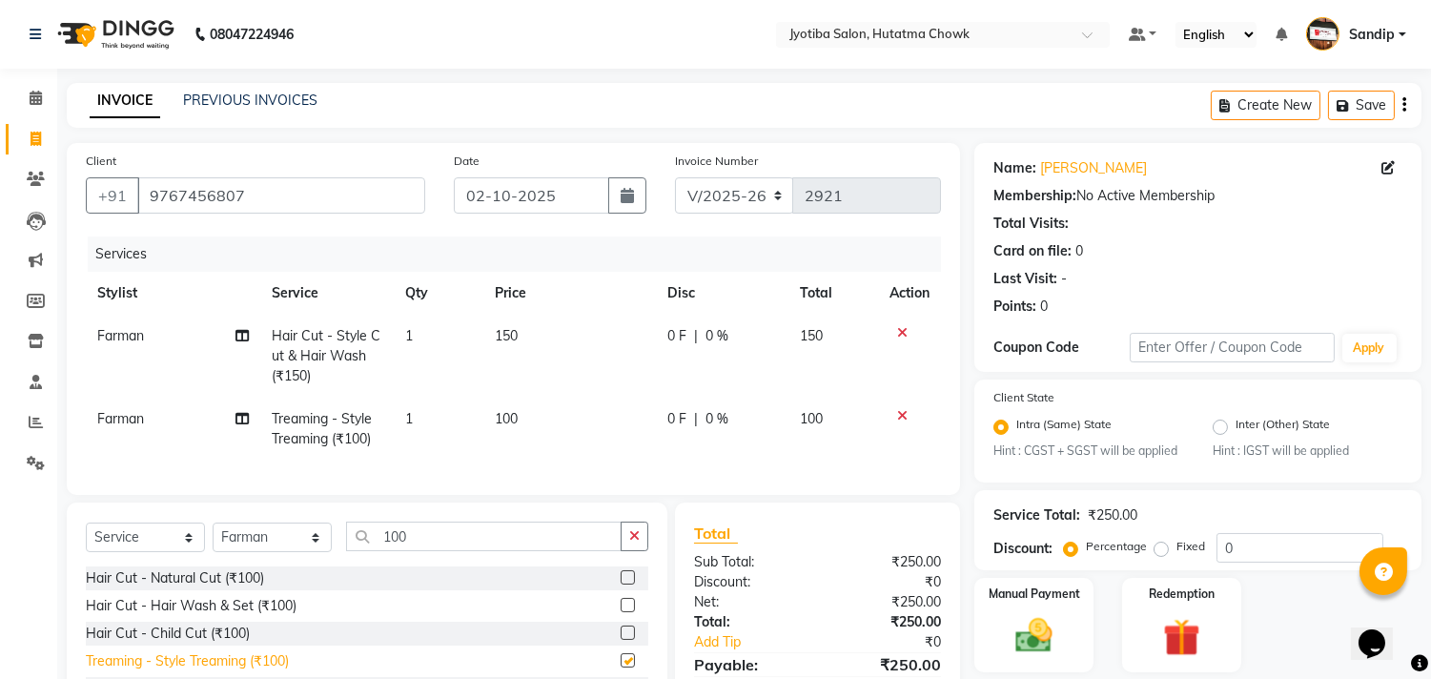
checkbox input "false"
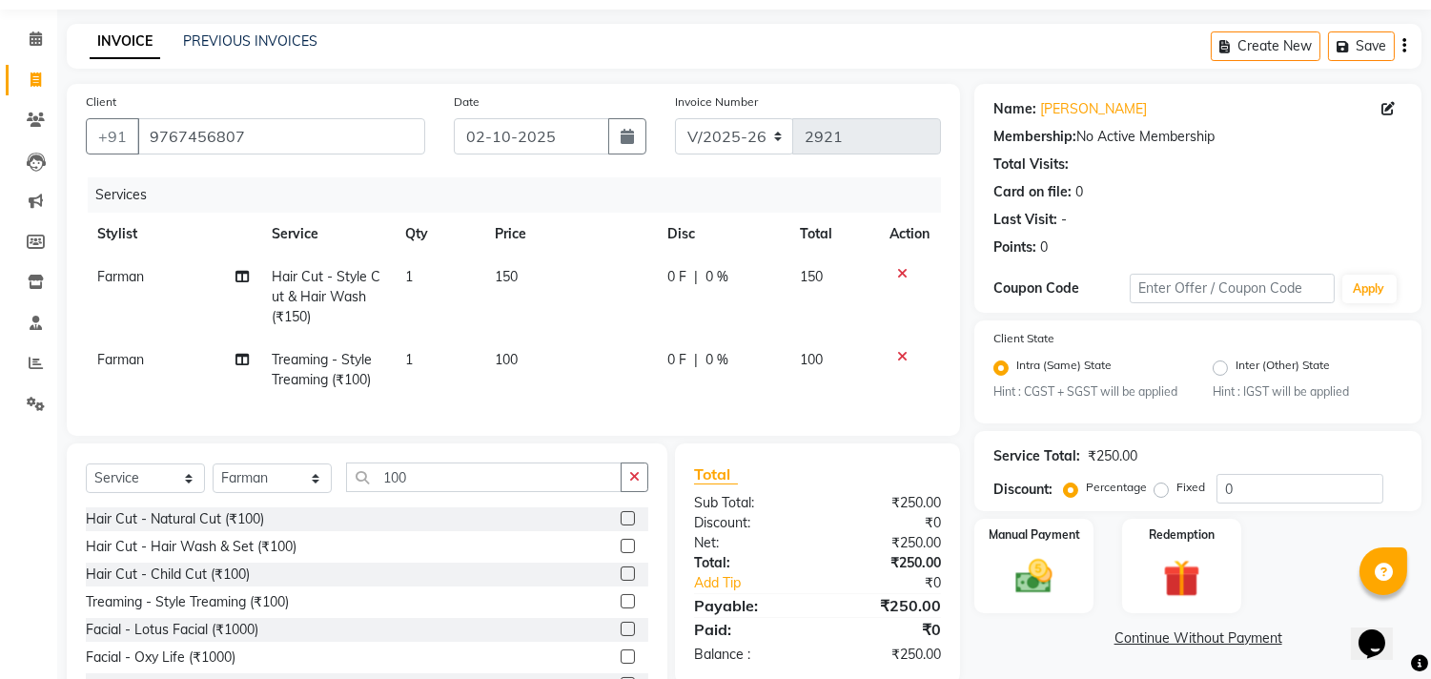
scroll to position [149, 0]
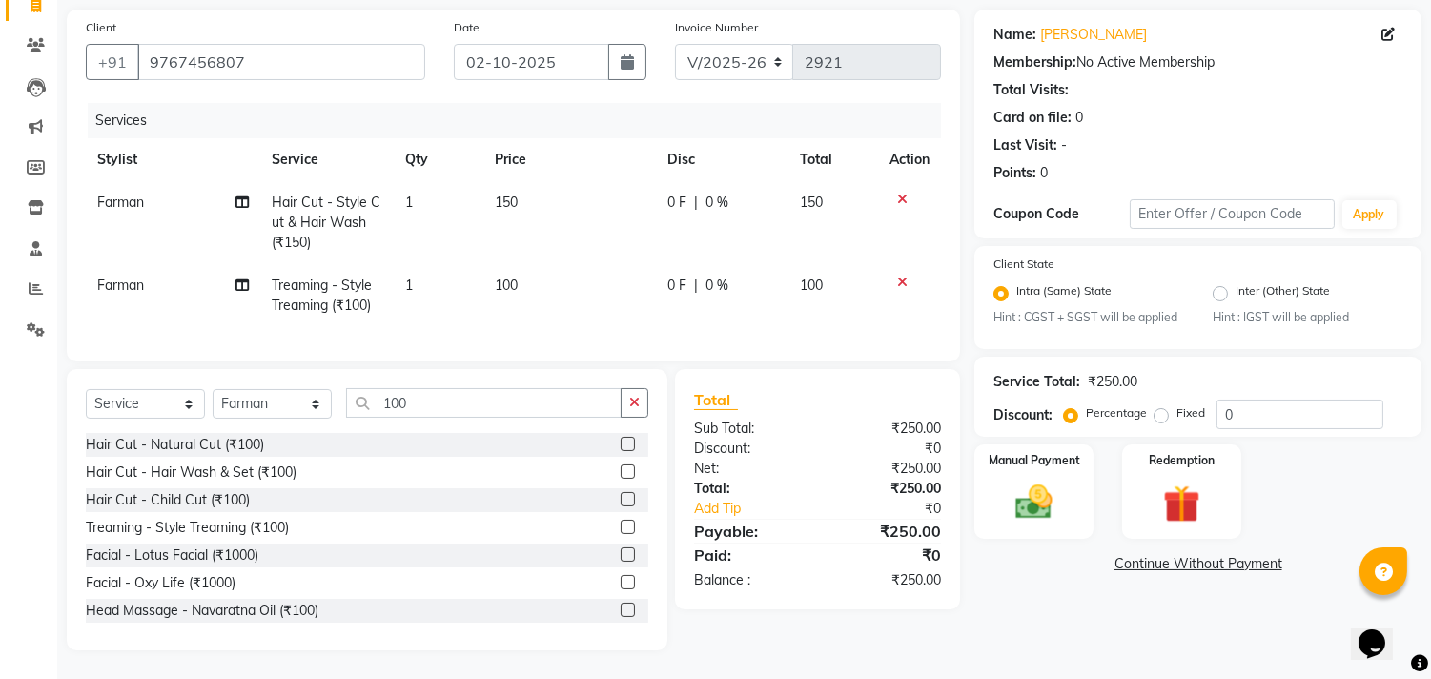
click at [1156, 554] on link "Continue Without Payment" at bounding box center [1198, 564] width 440 height 20
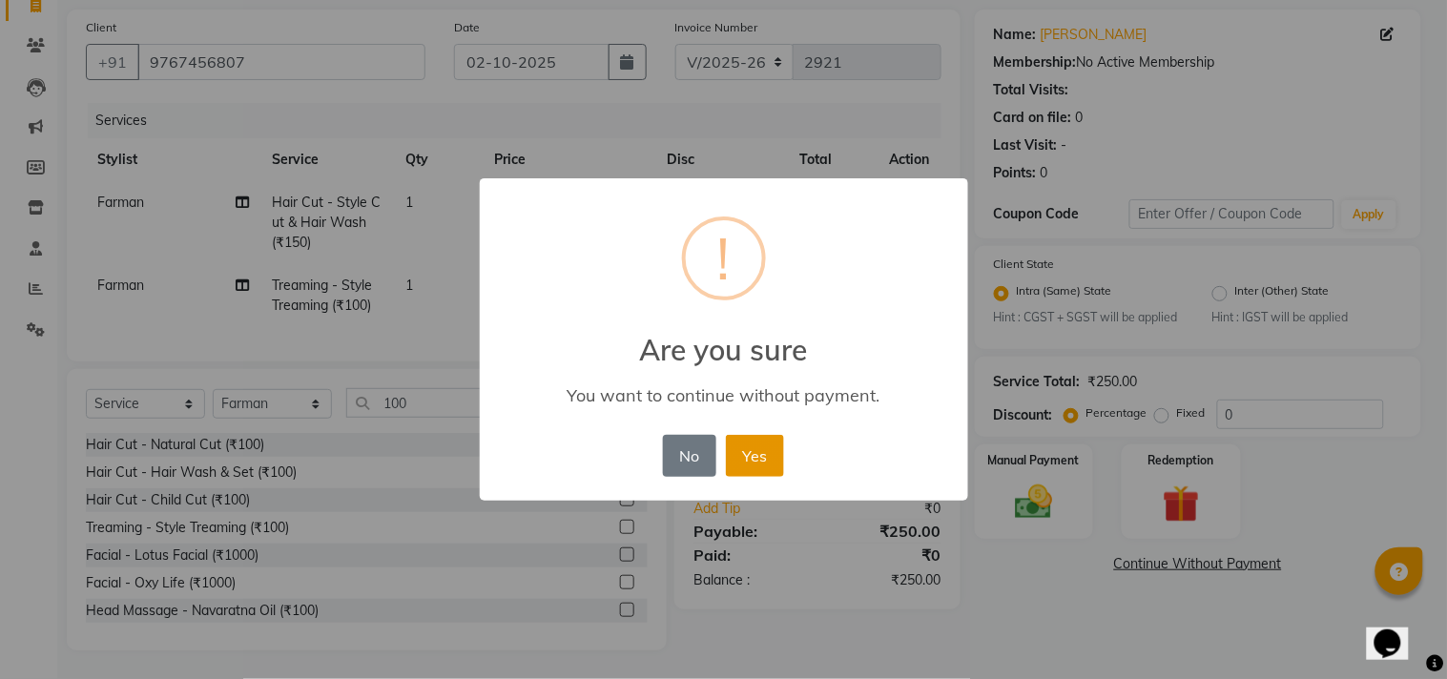
click at [772, 451] on button "Yes" at bounding box center [755, 456] width 58 height 42
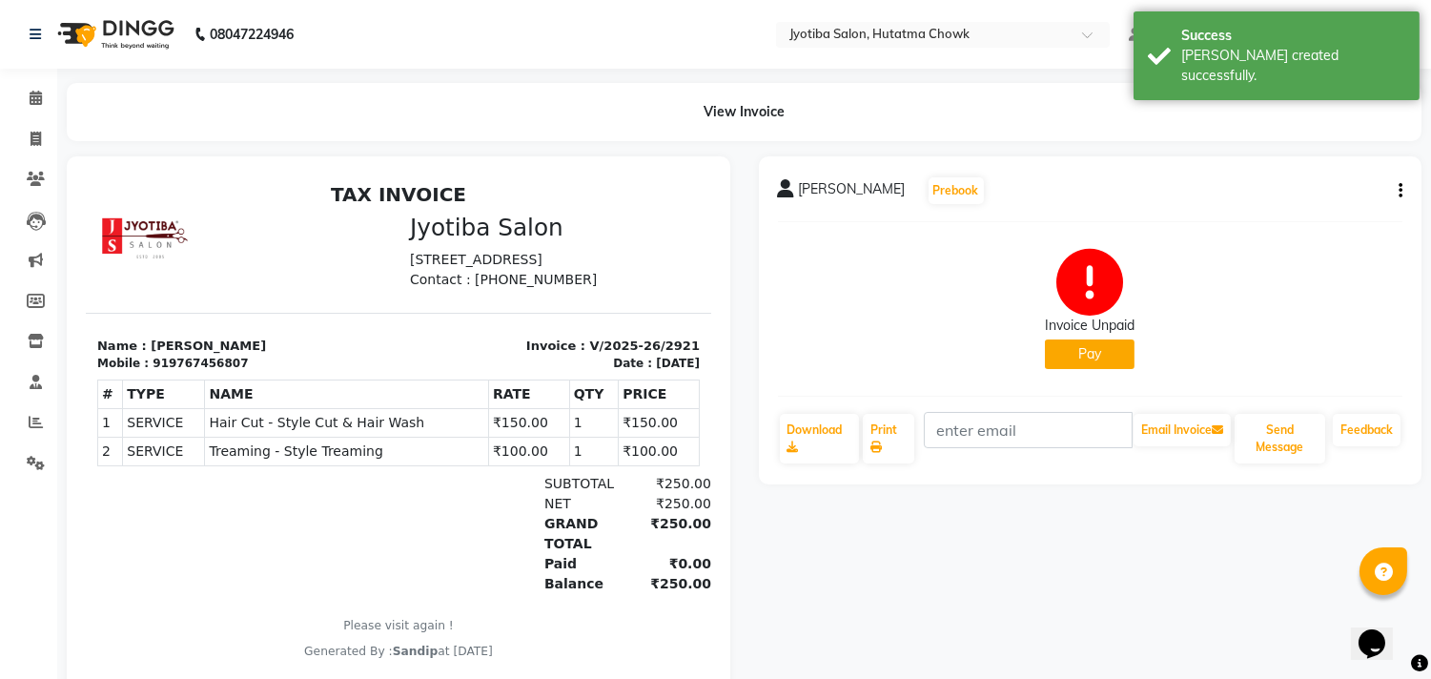
click at [1073, 365] on button "Pay" at bounding box center [1090, 355] width 90 height 30
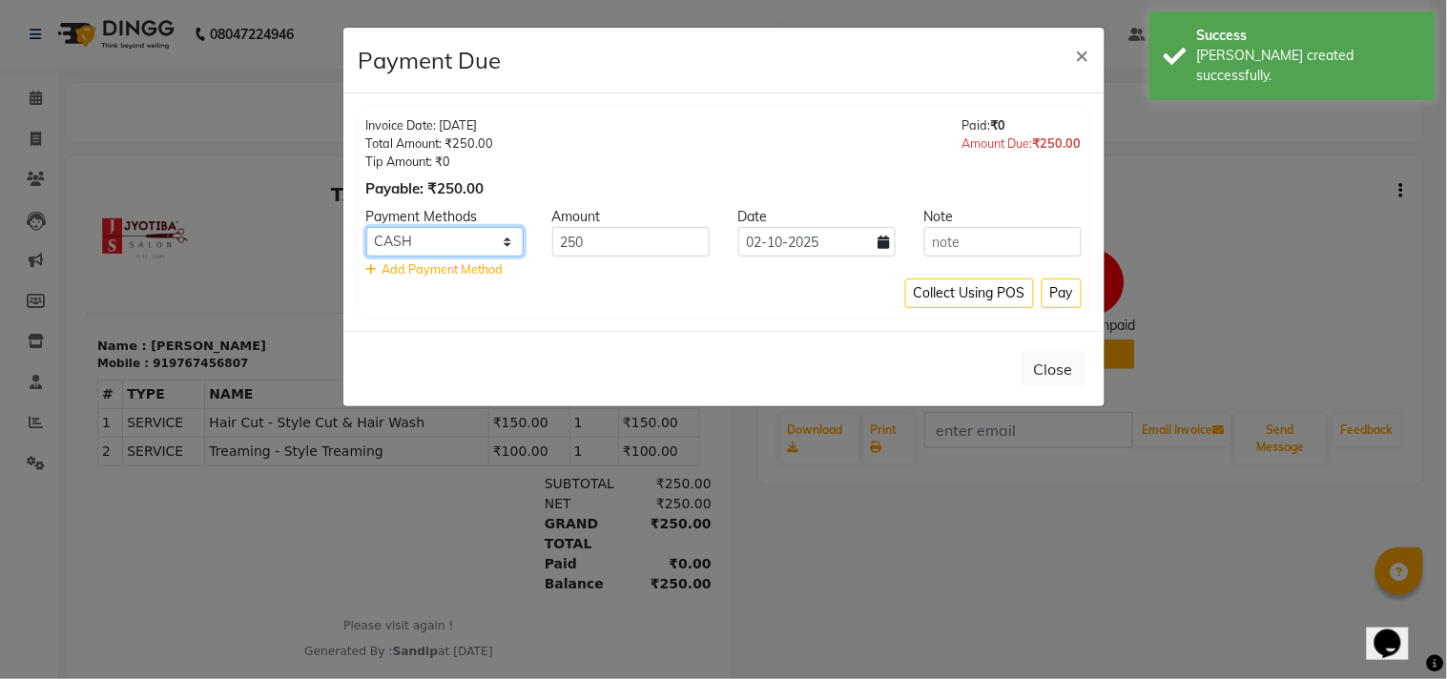
click at [442, 235] on select "CASH ONLINE CARD" at bounding box center [444, 242] width 157 height 30
select select "3"
click at [366, 227] on select "CASH ONLINE CARD" at bounding box center [444, 242] width 157 height 30
click at [1061, 282] on button "Pay" at bounding box center [1061, 293] width 40 height 30
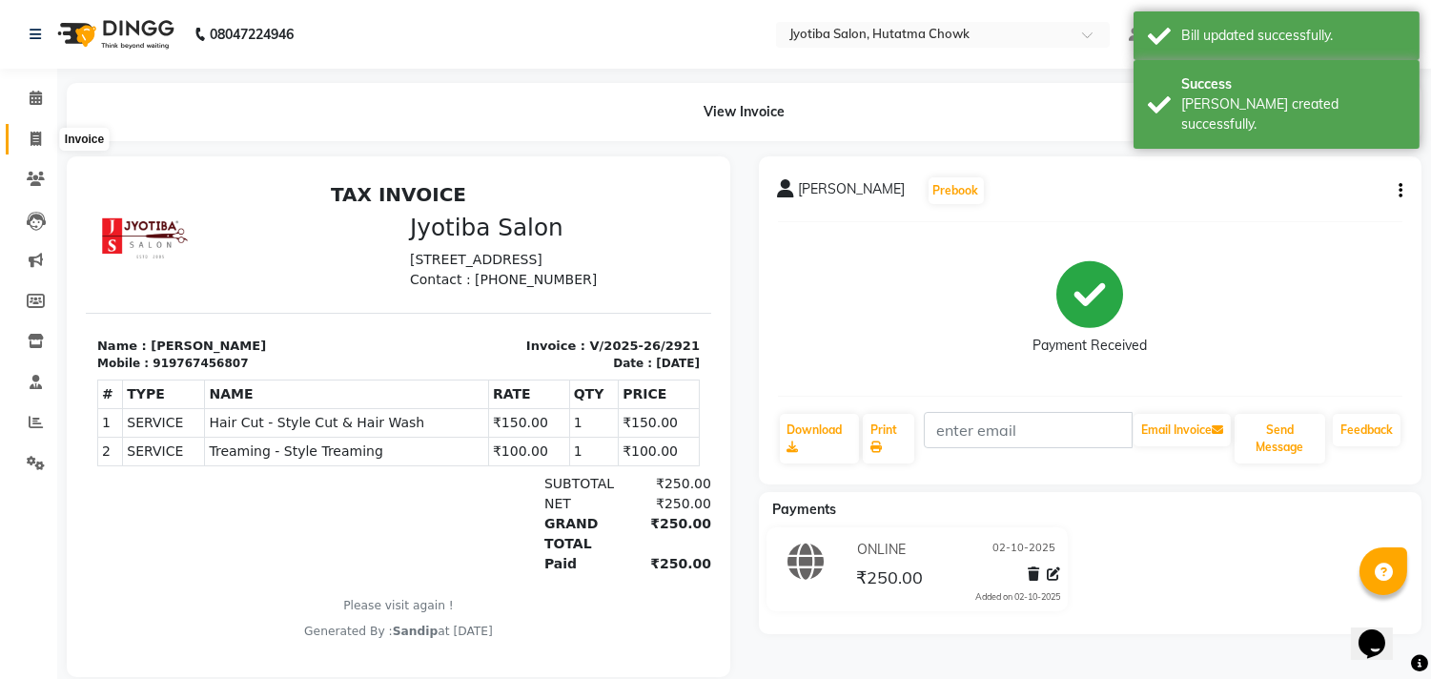
click at [31, 147] on span at bounding box center [35, 140] width 33 height 22
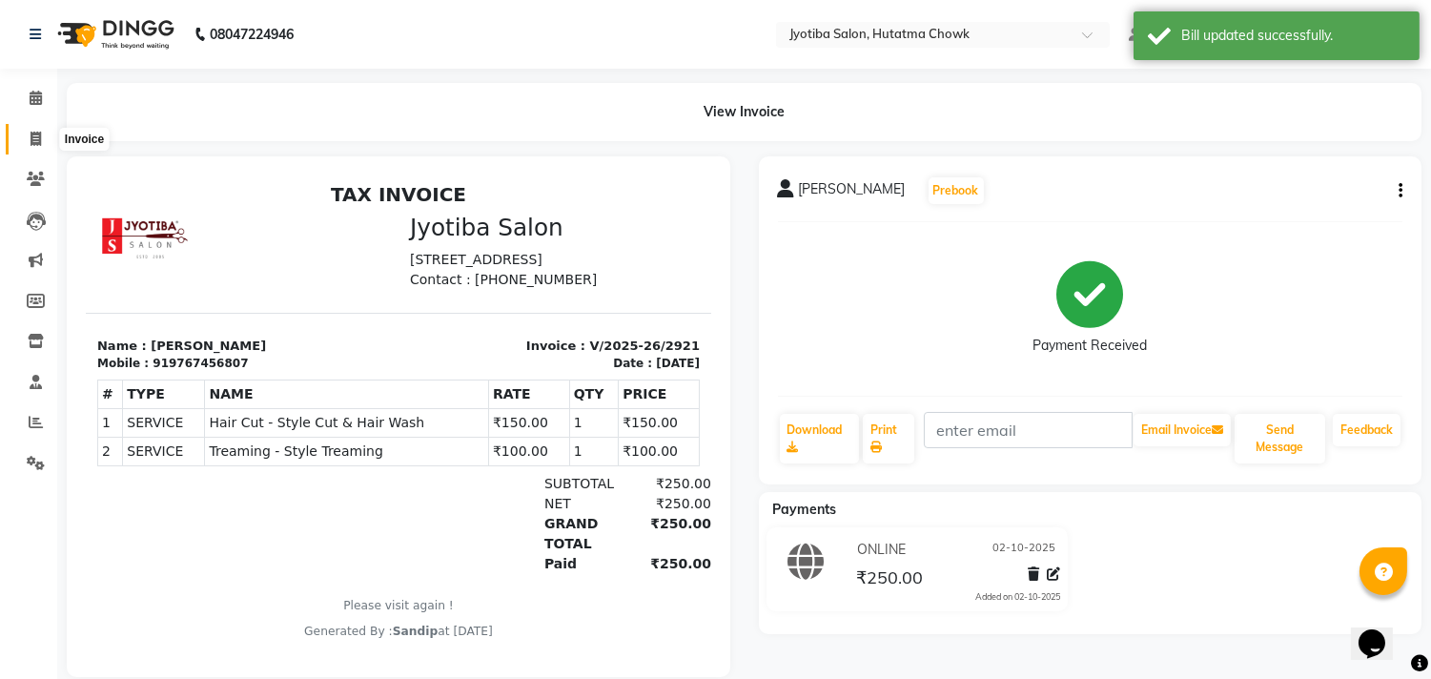
select select "service"
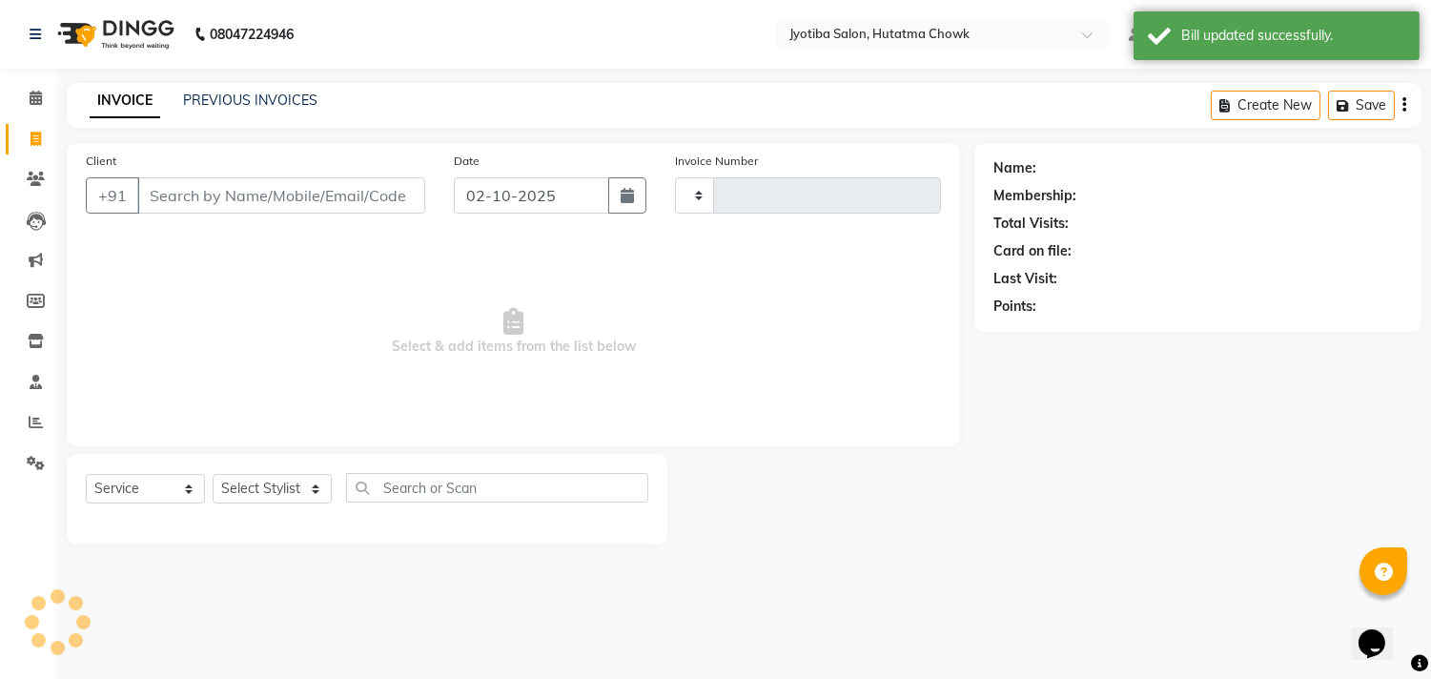
type input "2922"
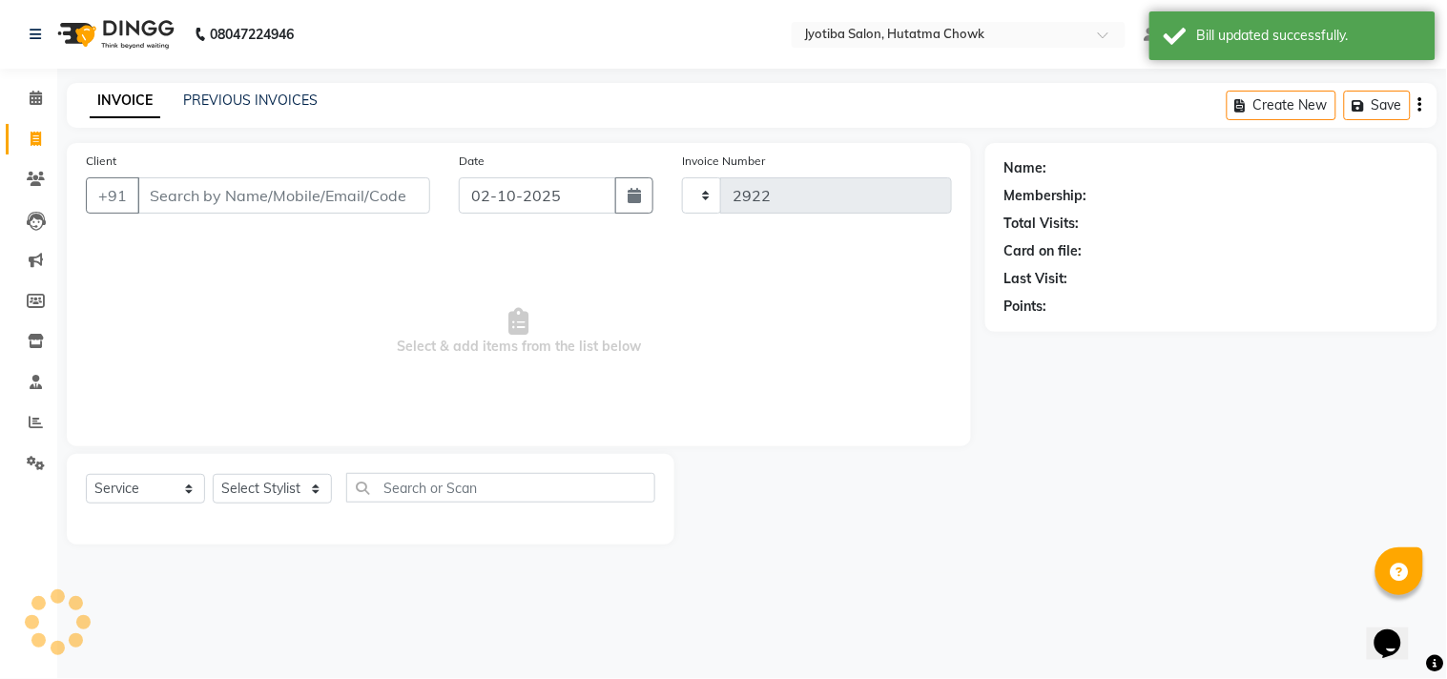
select select "556"
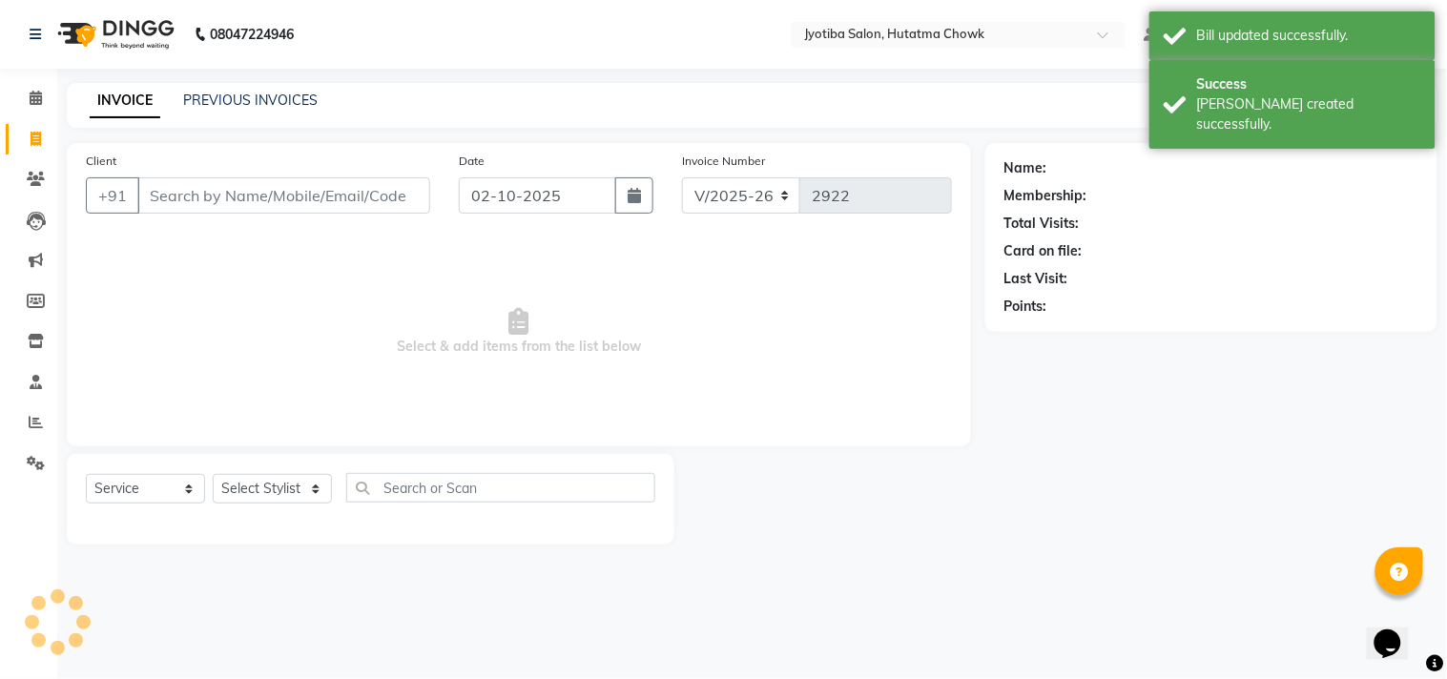
select select "membership"
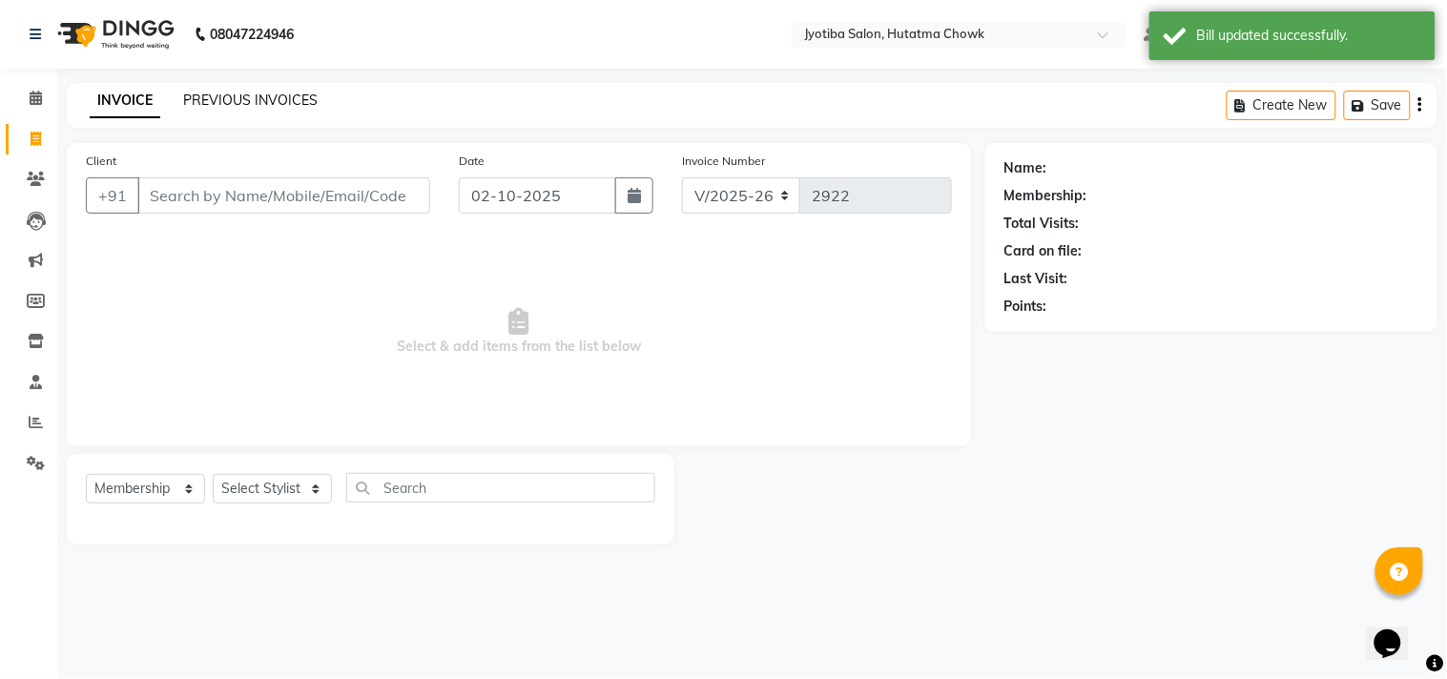
click at [245, 96] on link "PREVIOUS INVOICES" at bounding box center [250, 100] width 134 height 17
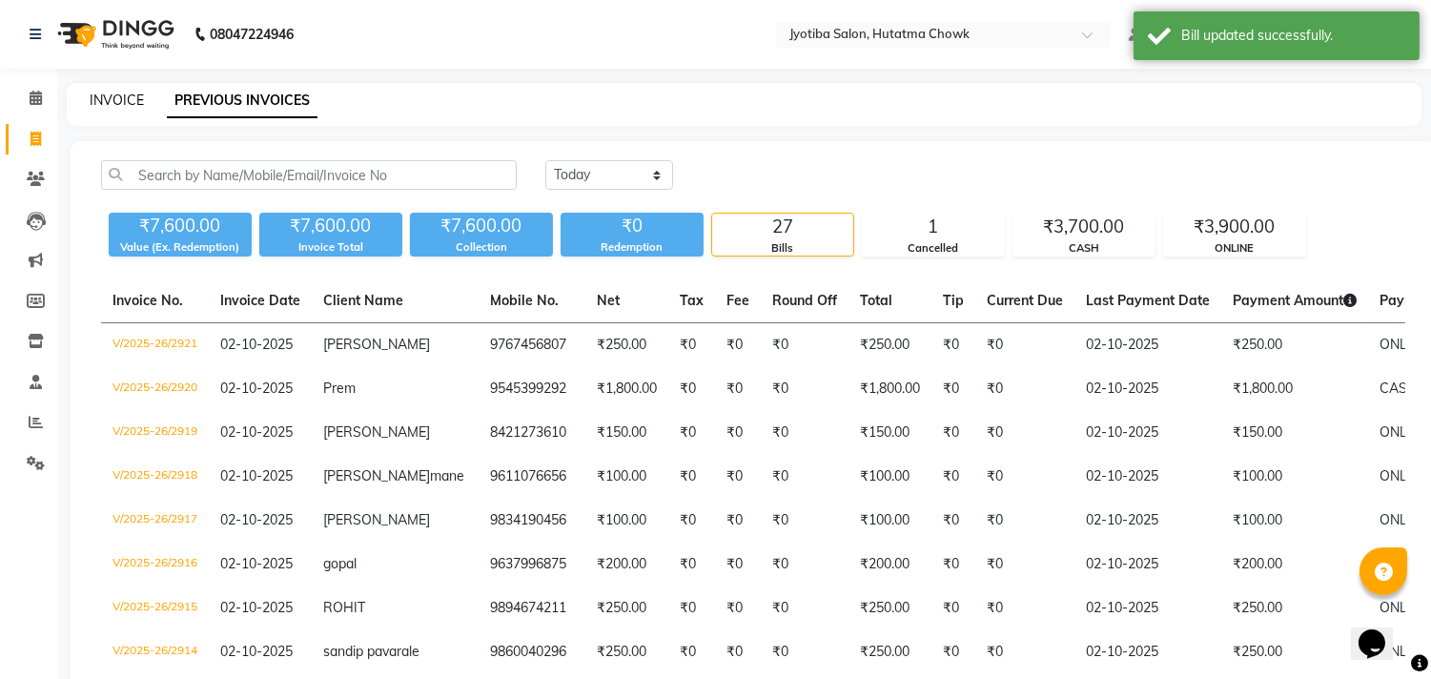
click at [116, 96] on link "INVOICE" at bounding box center [117, 100] width 54 height 17
select select "556"
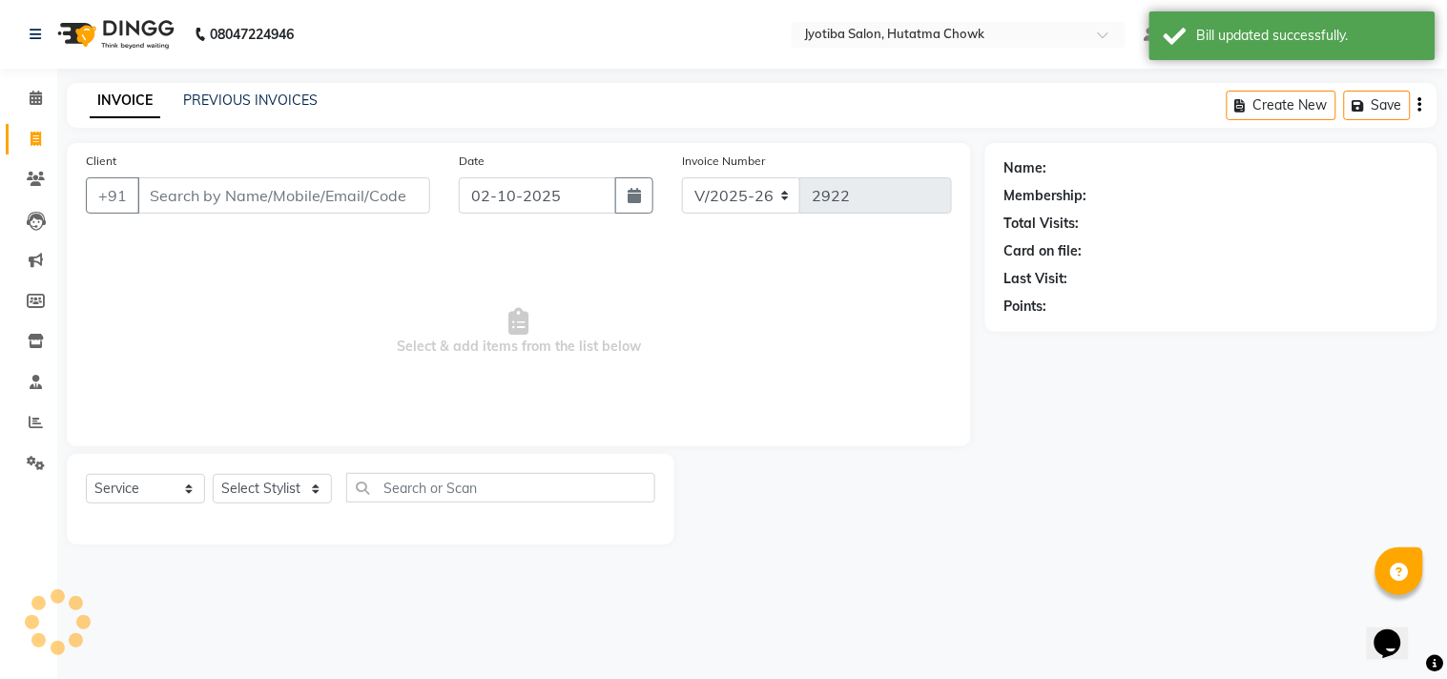
select select "membership"
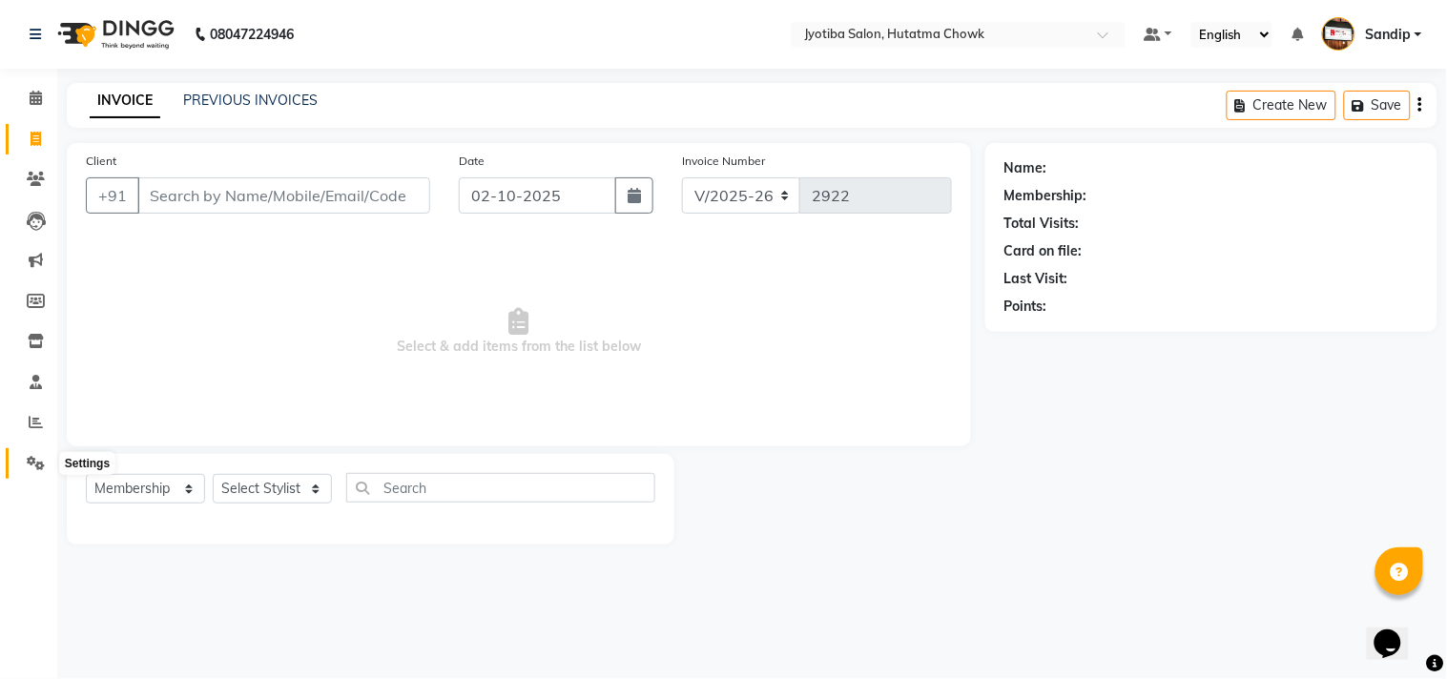
click at [34, 467] on icon at bounding box center [36, 463] width 18 height 14
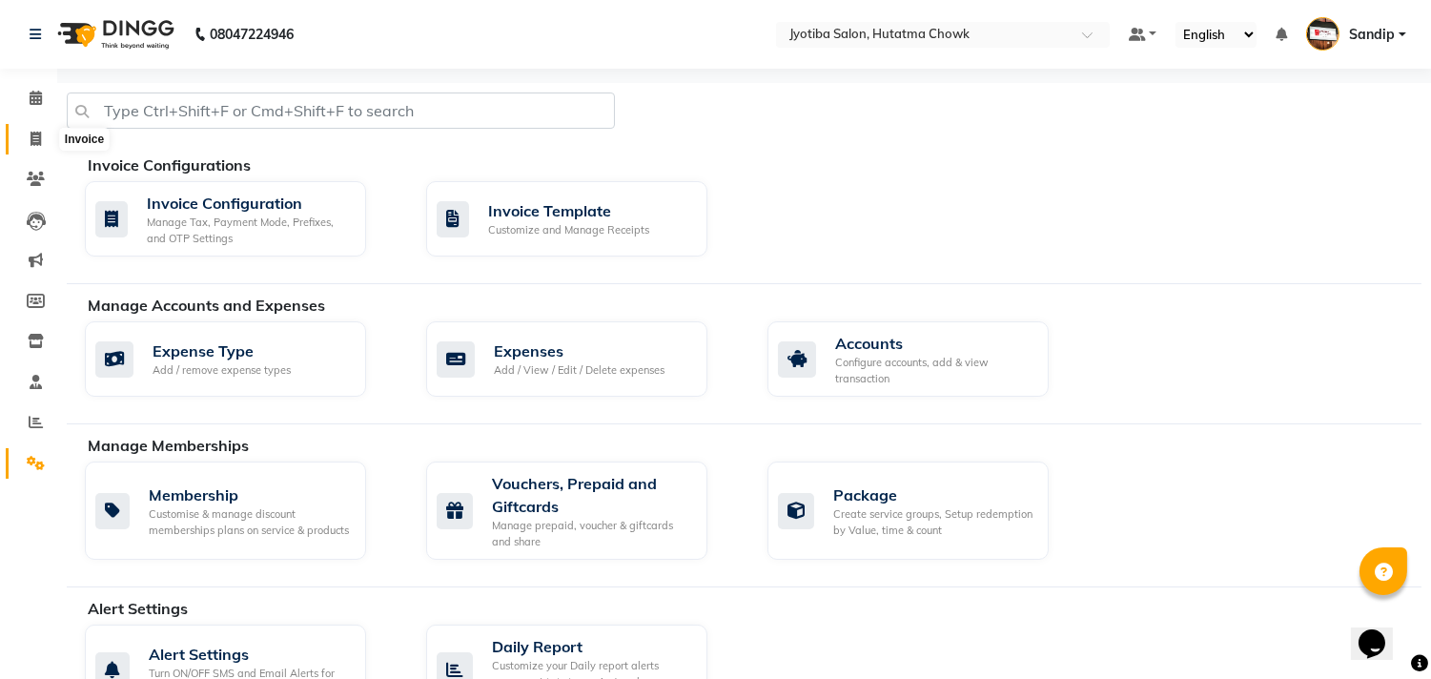
click at [31, 144] on icon at bounding box center [36, 139] width 10 height 14
select select "service"
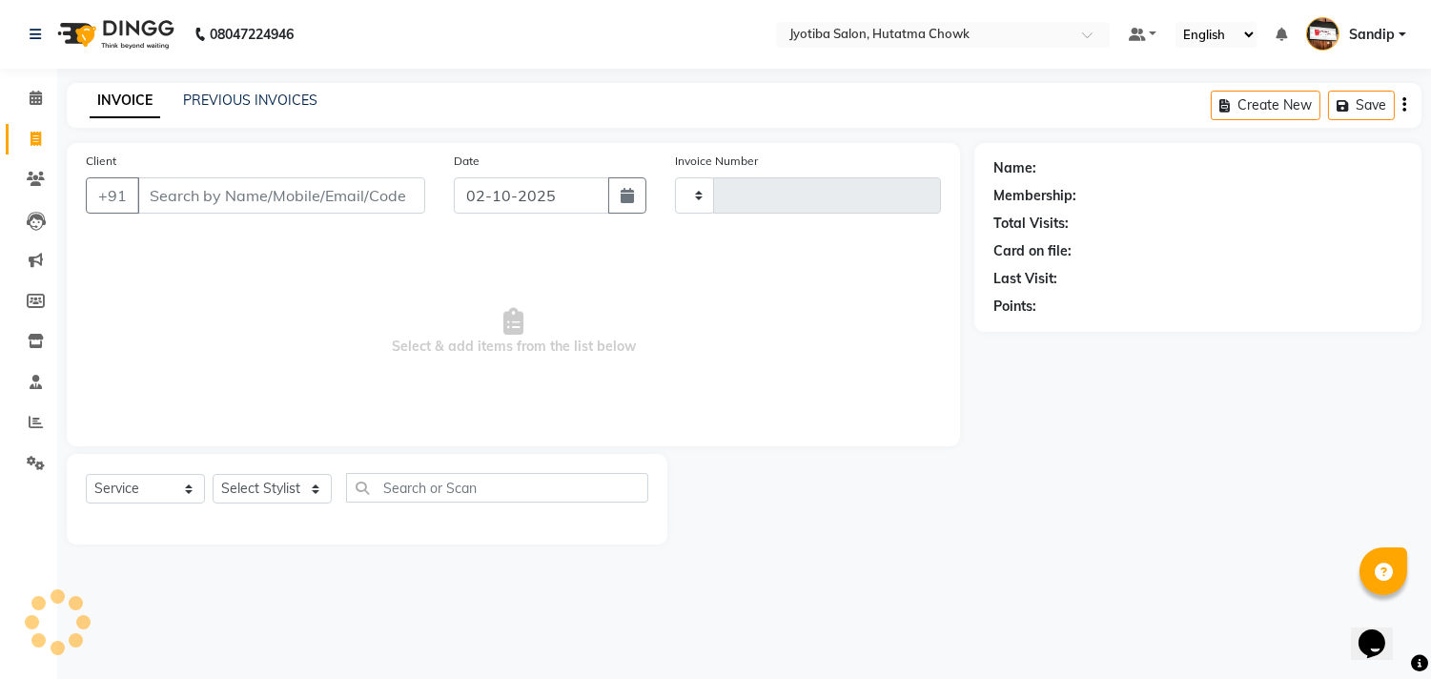
type input "2922"
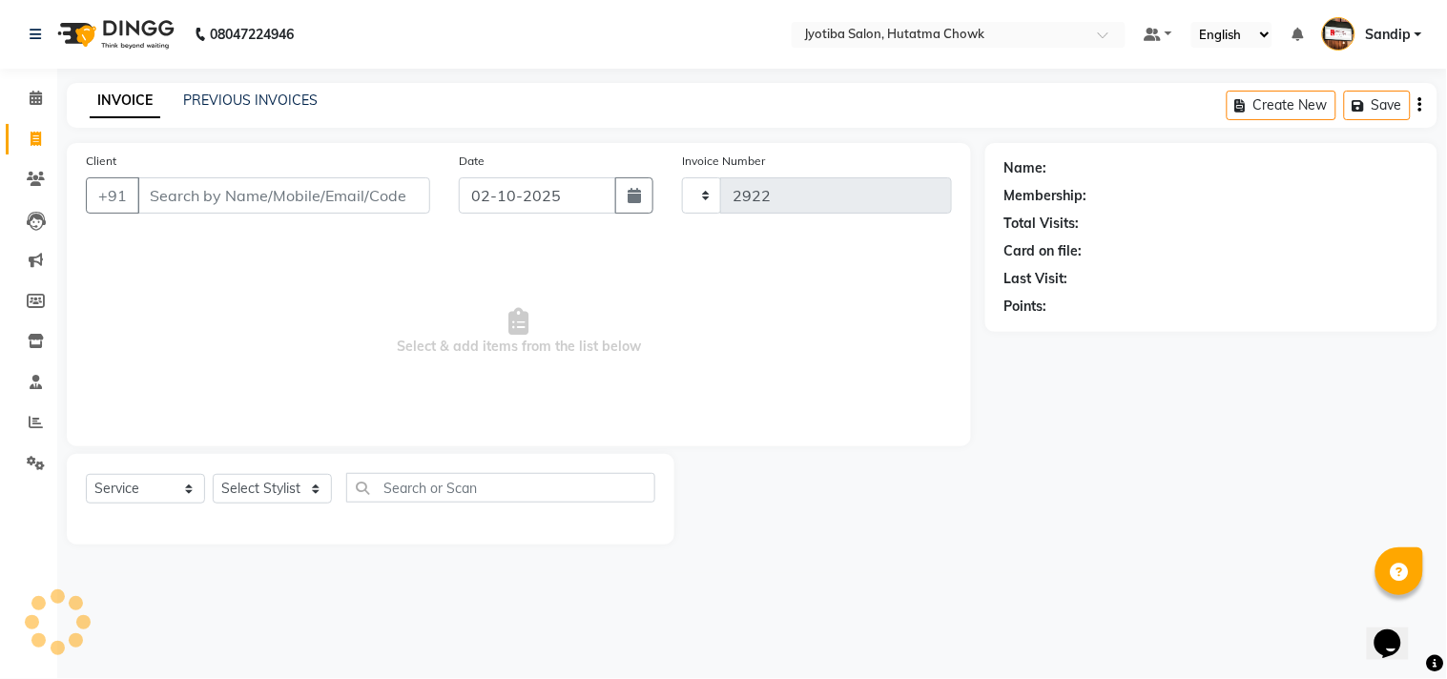
select select "556"
select select "membership"
click at [251, 99] on link "PREVIOUS INVOICES" at bounding box center [250, 100] width 134 height 17
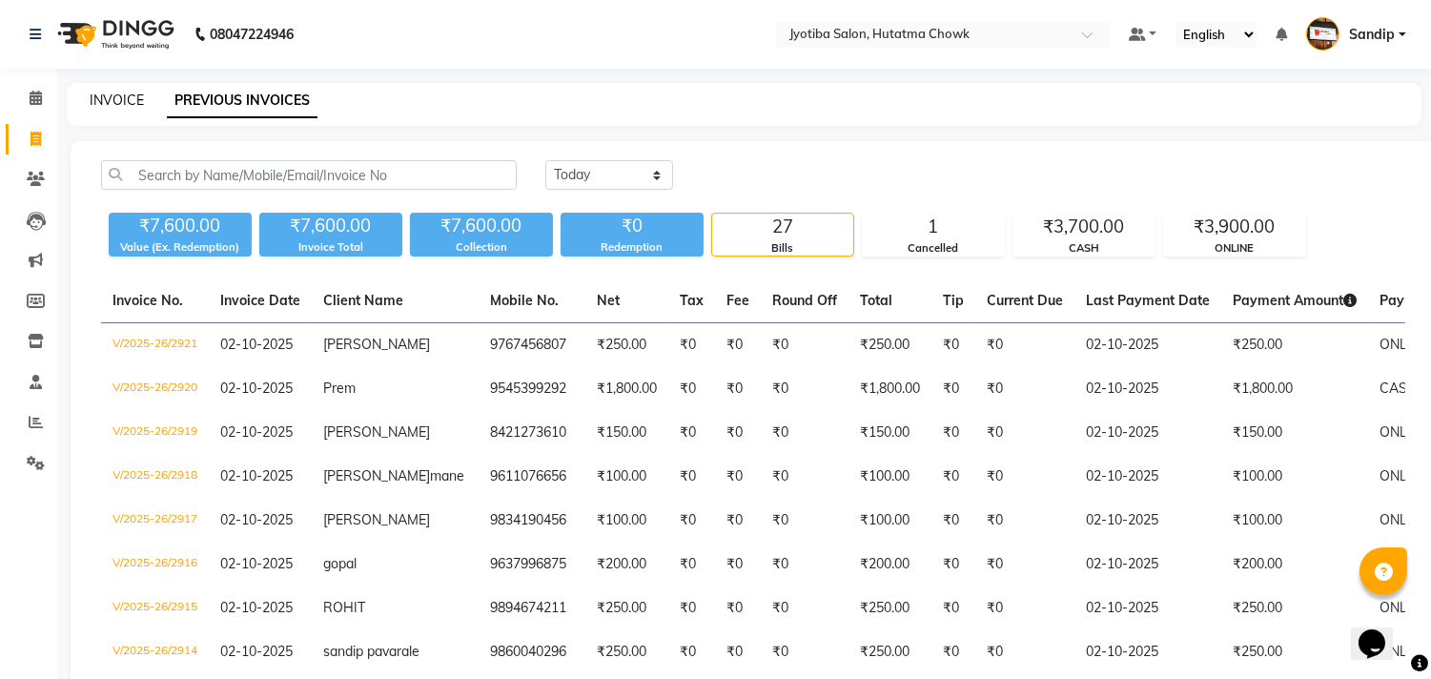
click at [116, 96] on link "INVOICE" at bounding box center [117, 100] width 54 height 17
select select "service"
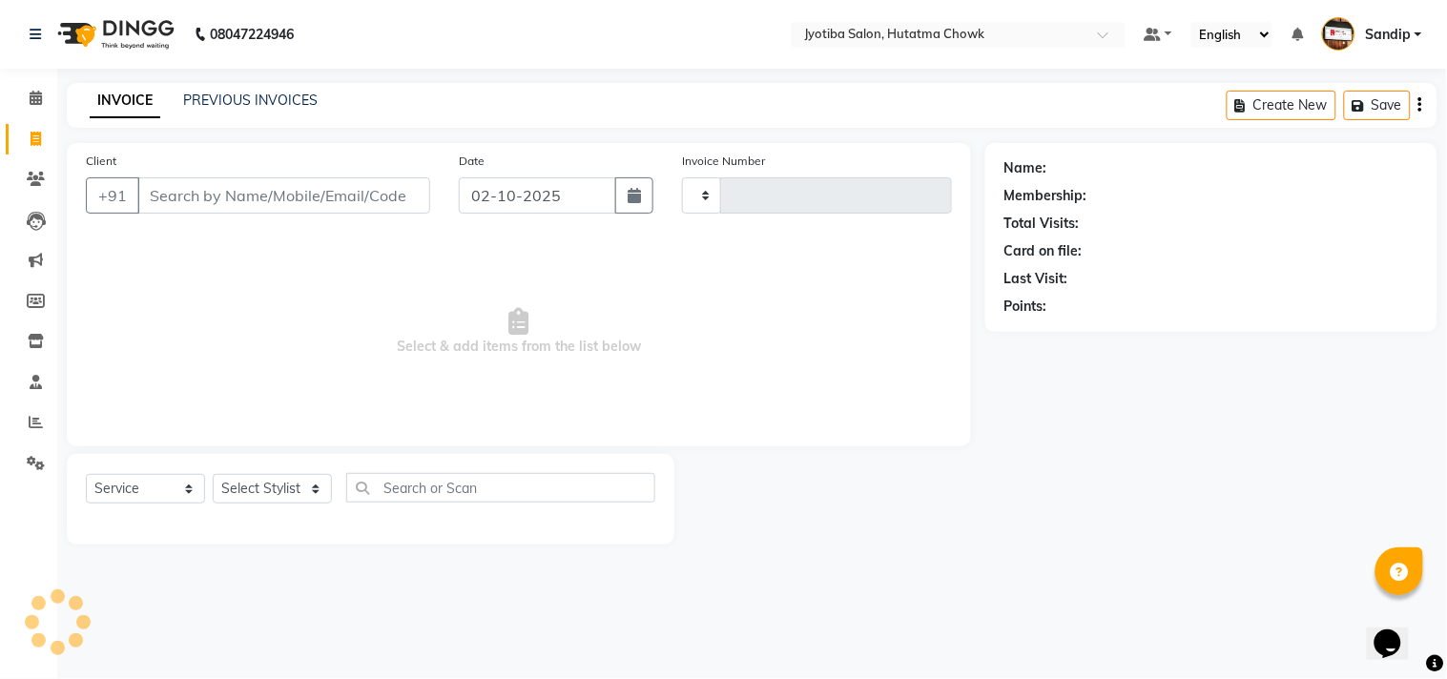
type input "2922"
select select "556"
select select "membership"
click at [32, 459] on icon at bounding box center [36, 463] width 18 height 14
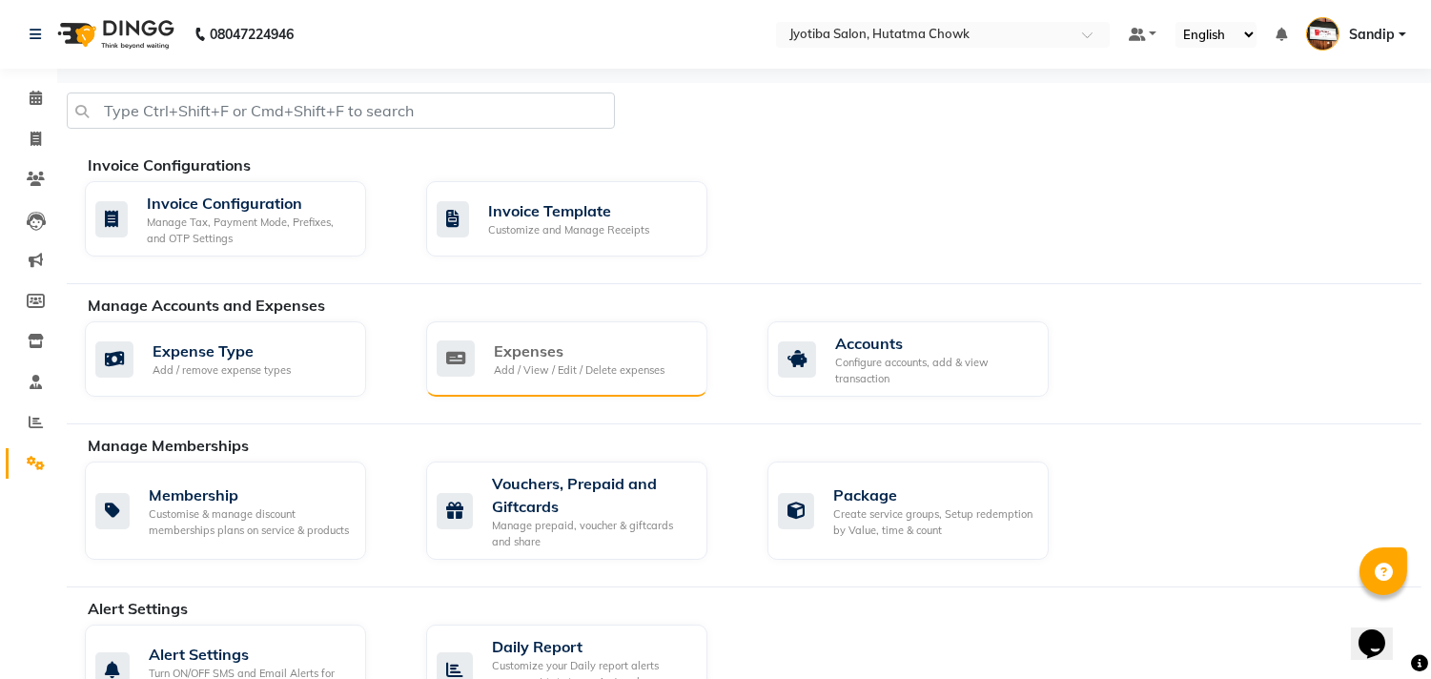
click at [617, 335] on div "Expenses Add / View / Edit / Delete expenses" at bounding box center [566, 358] width 281 height 75
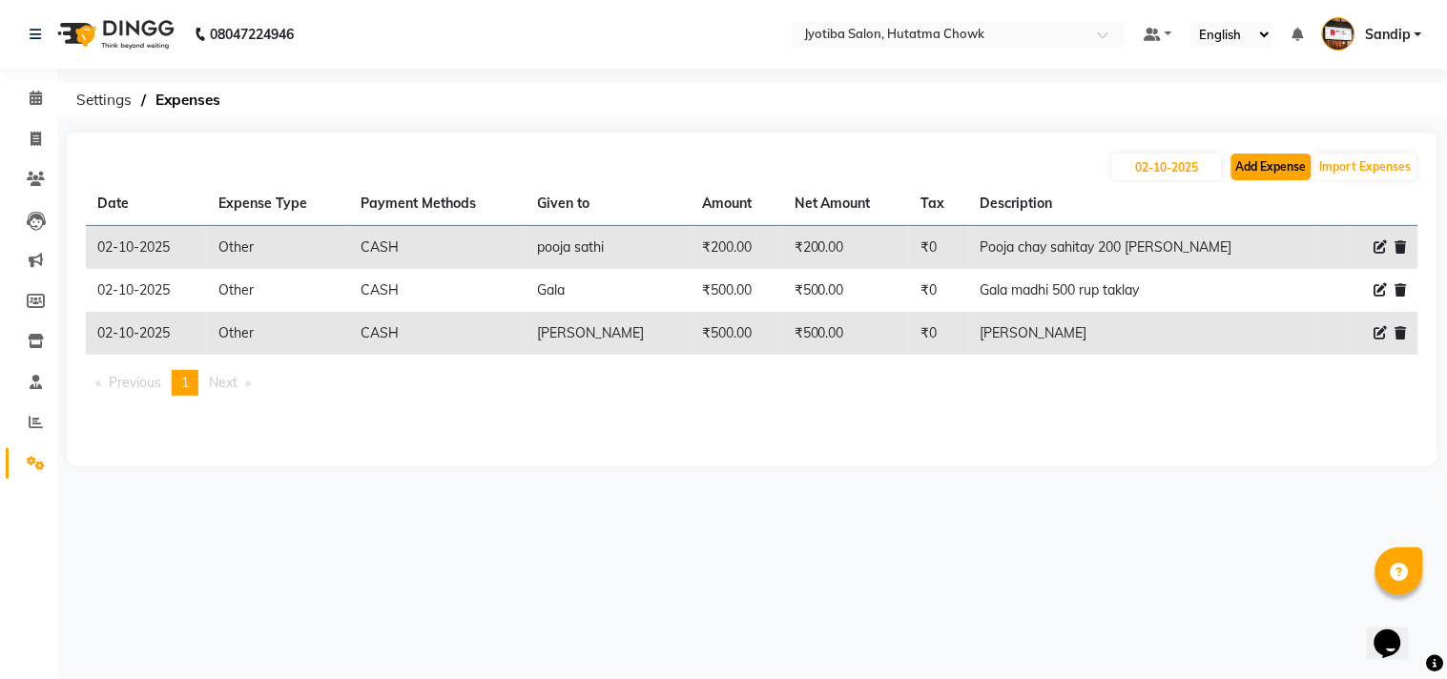
click at [1265, 175] on button "Add Expense" at bounding box center [1271, 167] width 80 height 27
select select "1"
select select "1663"
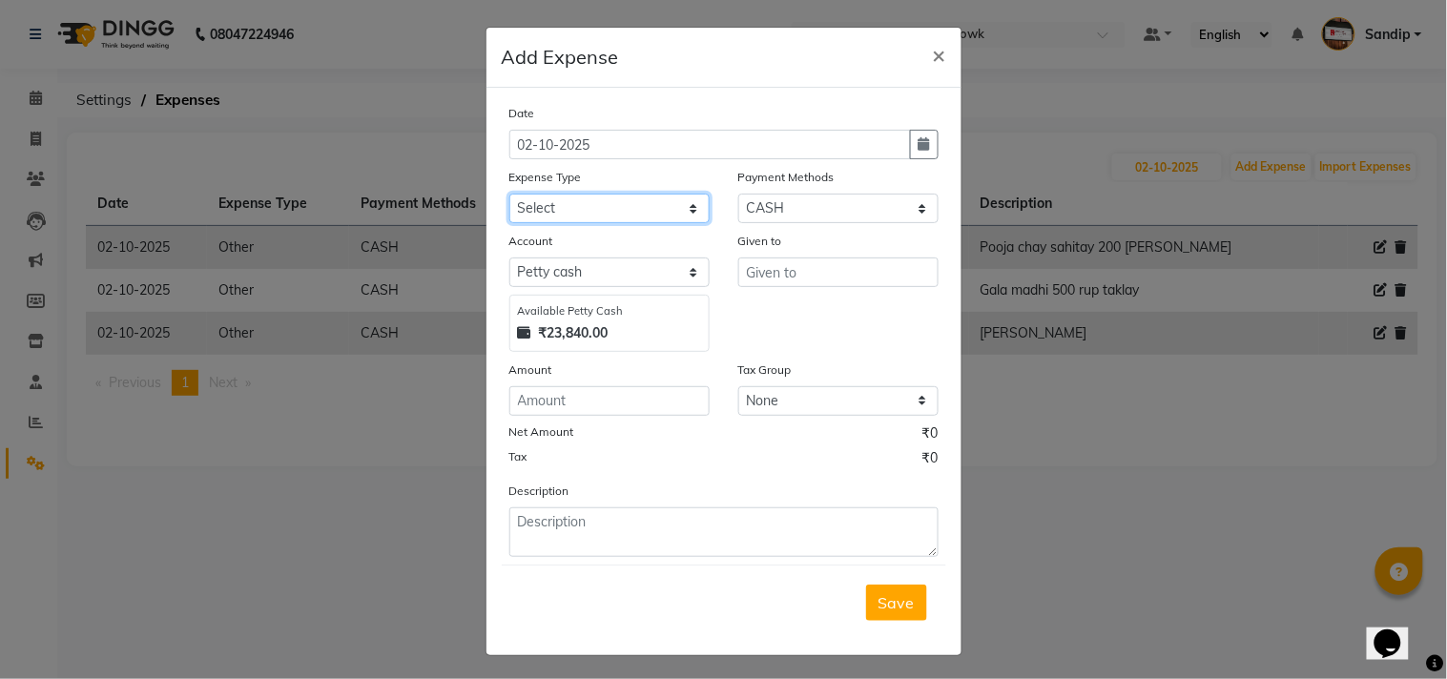
click at [612, 200] on select "Select Advance salary Advance salary ajaj Bank charges Car maintenance Cash tra…" at bounding box center [609, 209] width 200 height 30
click at [615, 210] on select "Select Advance salary Advance salary ajaj Bank charges Car maintenance Cash tra…" at bounding box center [609, 209] width 200 height 30
select select "18044"
click at [509, 194] on select "Select Advance salary Advance salary ajaj Bank charges Car maintenance Cash tra…" at bounding box center [609, 209] width 200 height 30
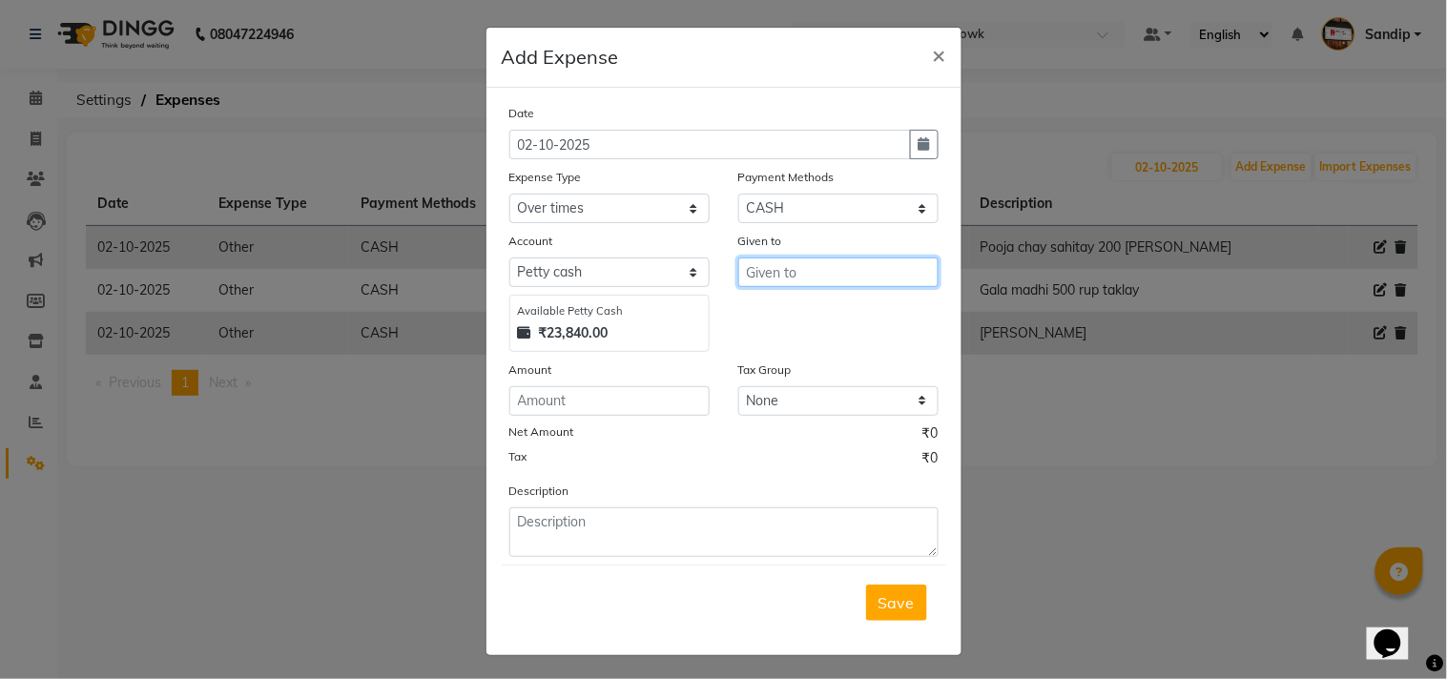
click at [832, 274] on input "text" at bounding box center [838, 272] width 200 height 30
click at [806, 325] on button "yas in" at bounding box center [813, 313] width 151 height 31
type input "yasin"
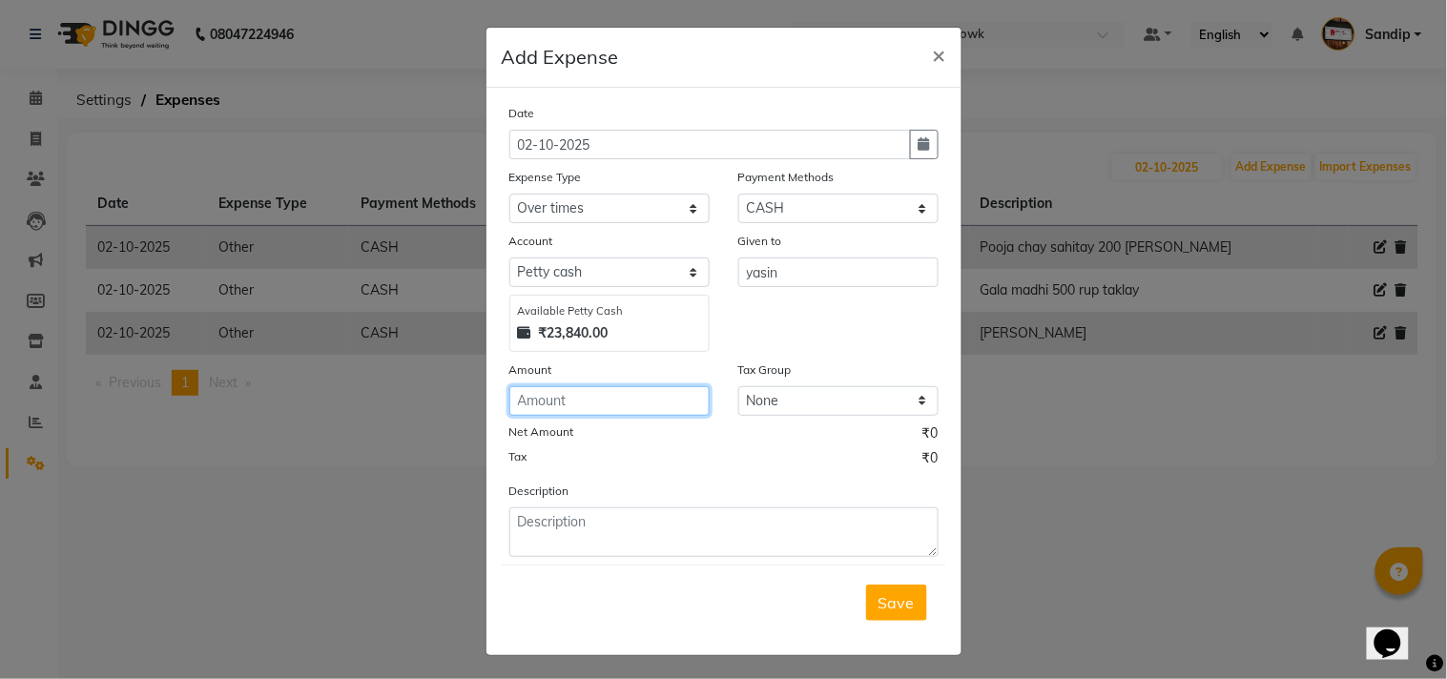
click at [583, 405] on input "number" at bounding box center [609, 401] width 200 height 30
type input "5"
type input "100"
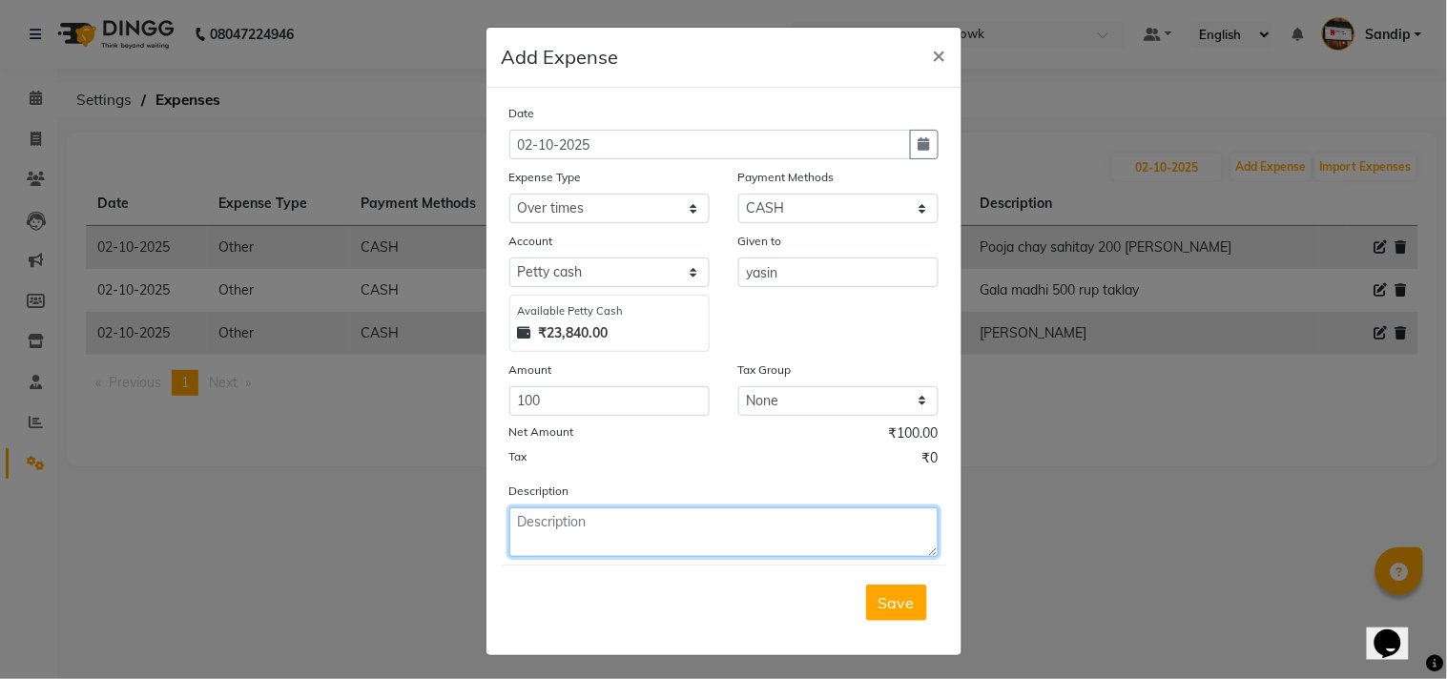
click at [594, 513] on textarea at bounding box center [723, 532] width 429 height 50
click at [626, 522] on textarea "Over time chay 50 and Cilent Tip 50 Total=100" at bounding box center [723, 532] width 429 height 50
type textarea "Over time chay 50 and Cilent Tip 50 Total=100"
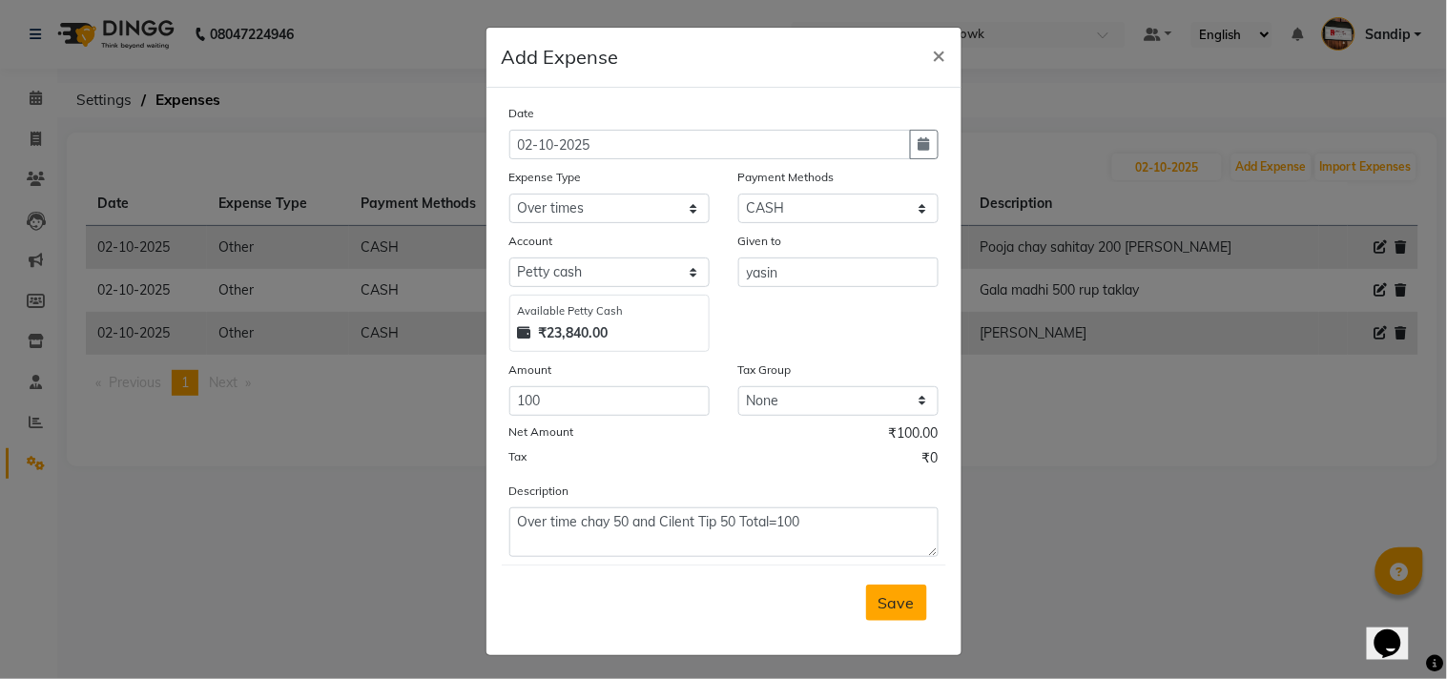
click at [885, 591] on button "Save" at bounding box center [896, 603] width 61 height 36
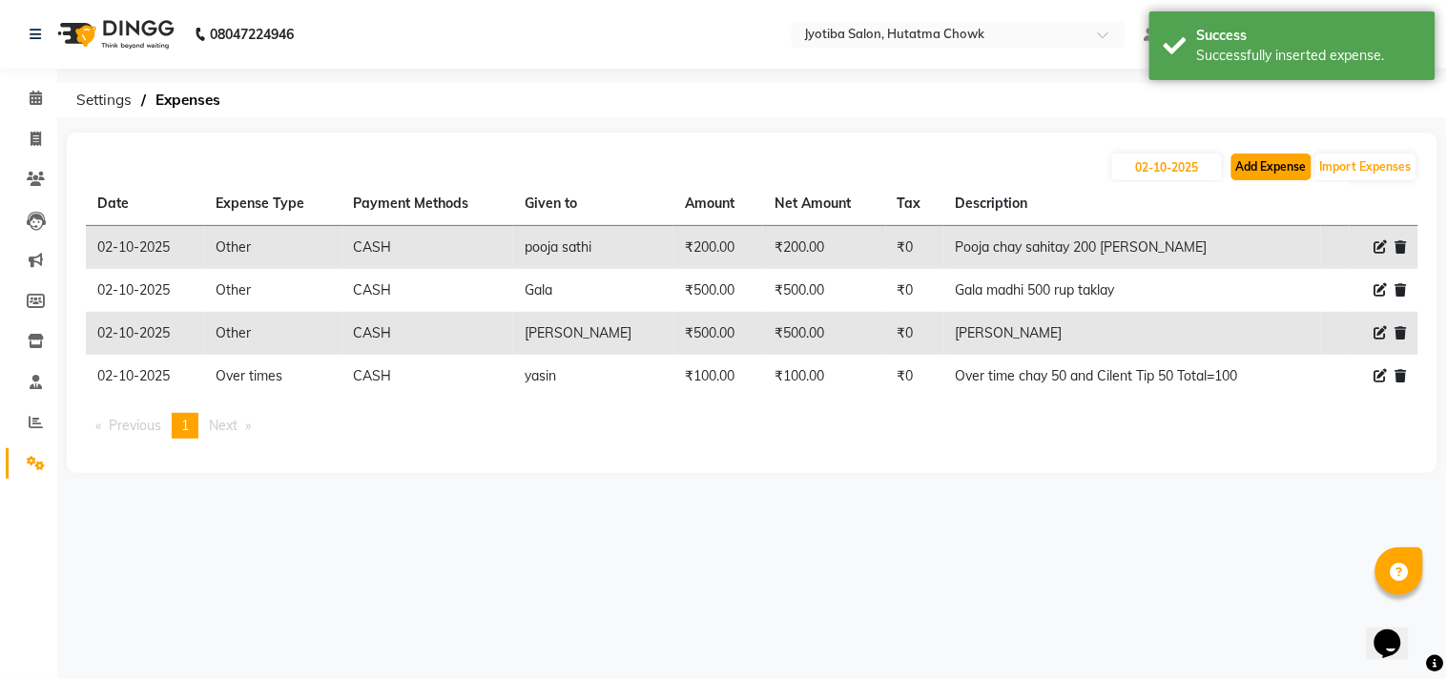
click at [1265, 175] on button "Add Expense" at bounding box center [1271, 167] width 80 height 27
select select "1"
select select "1663"
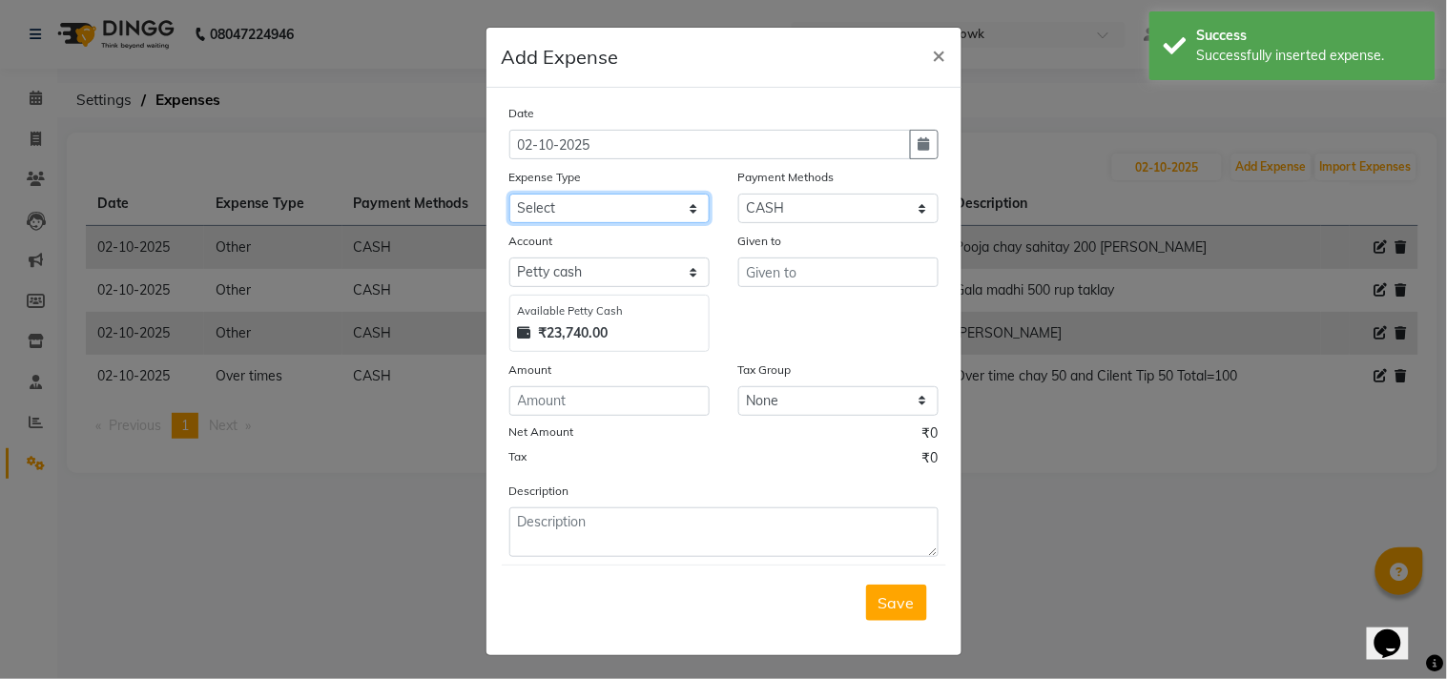
click at [606, 205] on select "Select Advance salary Advance salary ajaj Bank charges Car maintenance Cash tra…" at bounding box center [609, 209] width 200 height 30
click at [509, 194] on select "Select Advance salary Advance salary ajaj Bank charges Car maintenance Cash tra…" at bounding box center [609, 209] width 200 height 30
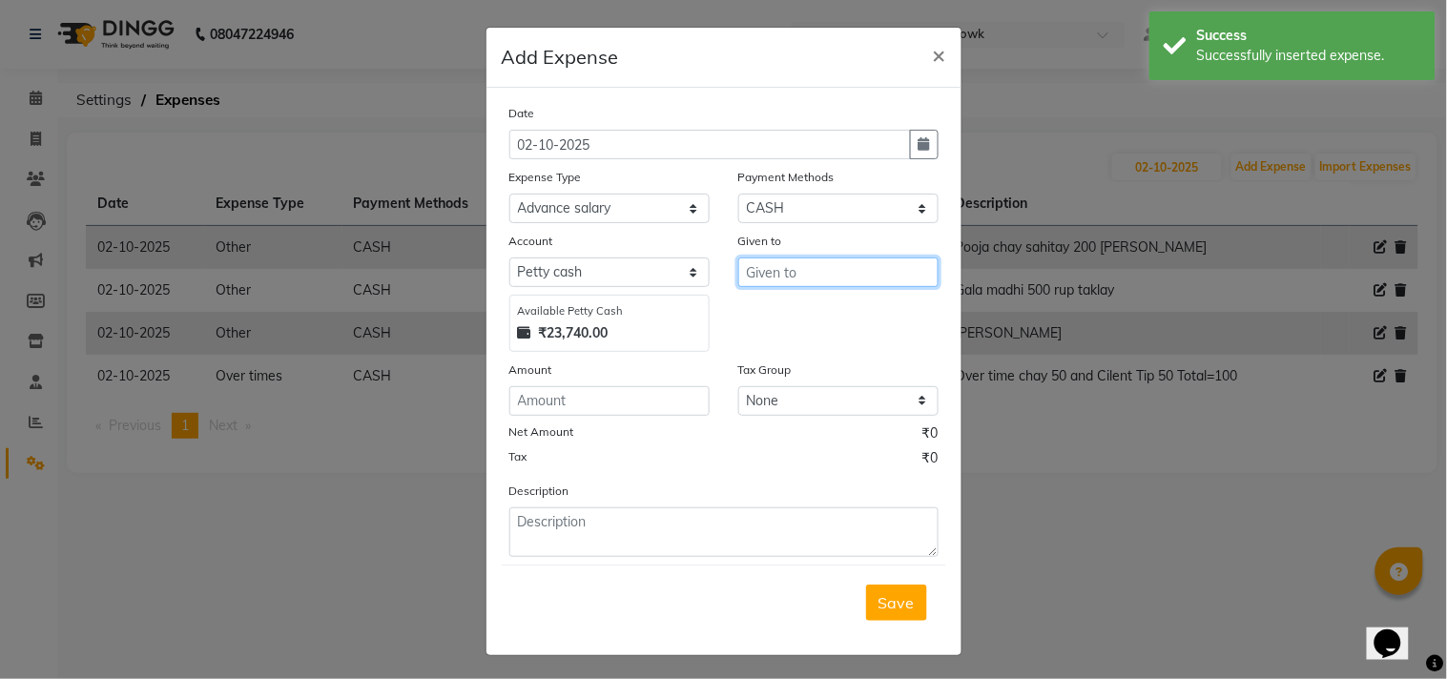
click at [785, 272] on input "text" at bounding box center [838, 272] width 200 height 30
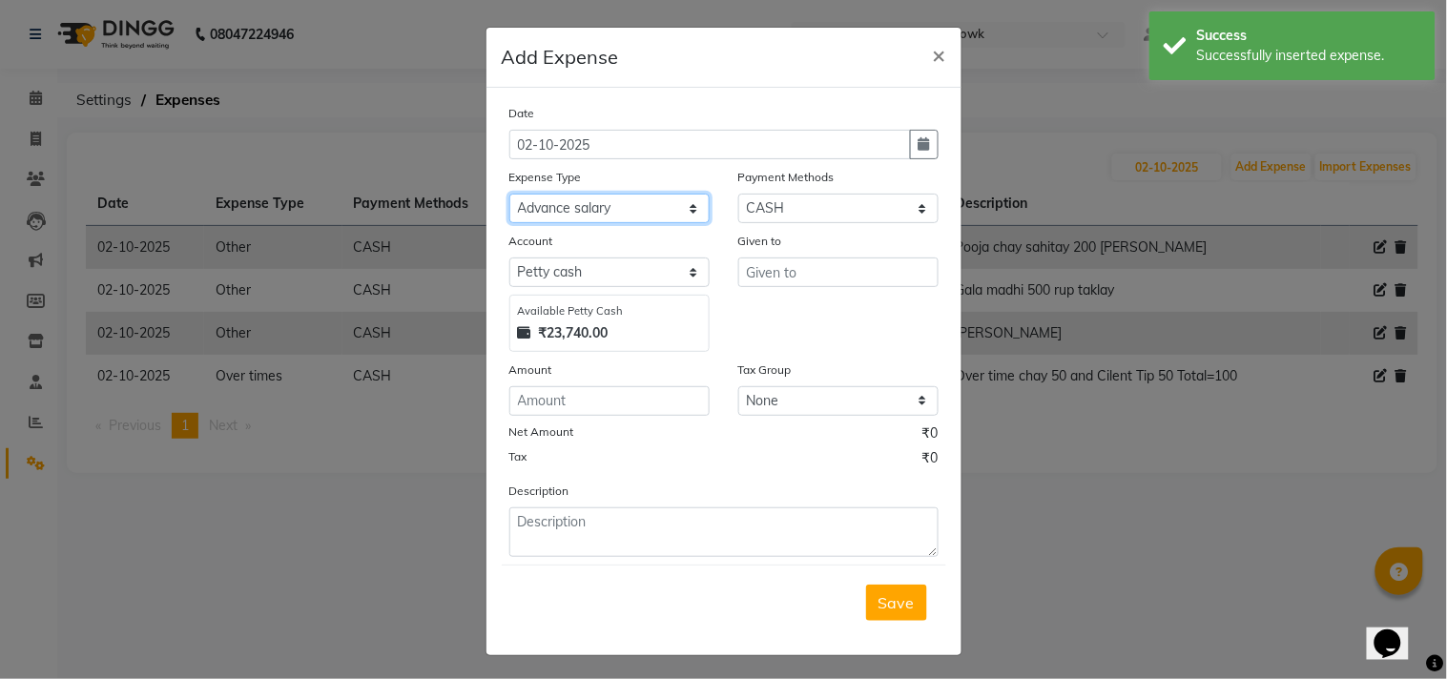
click at [610, 203] on select "Select Advance salary Advance salary ajaj Bank charges Car maintenance Cash tra…" at bounding box center [609, 209] width 200 height 30
select select "18044"
click at [509, 194] on select "Select Advance salary Advance salary ajaj Bank charges Car maintenance Cash tra…" at bounding box center [609, 209] width 200 height 30
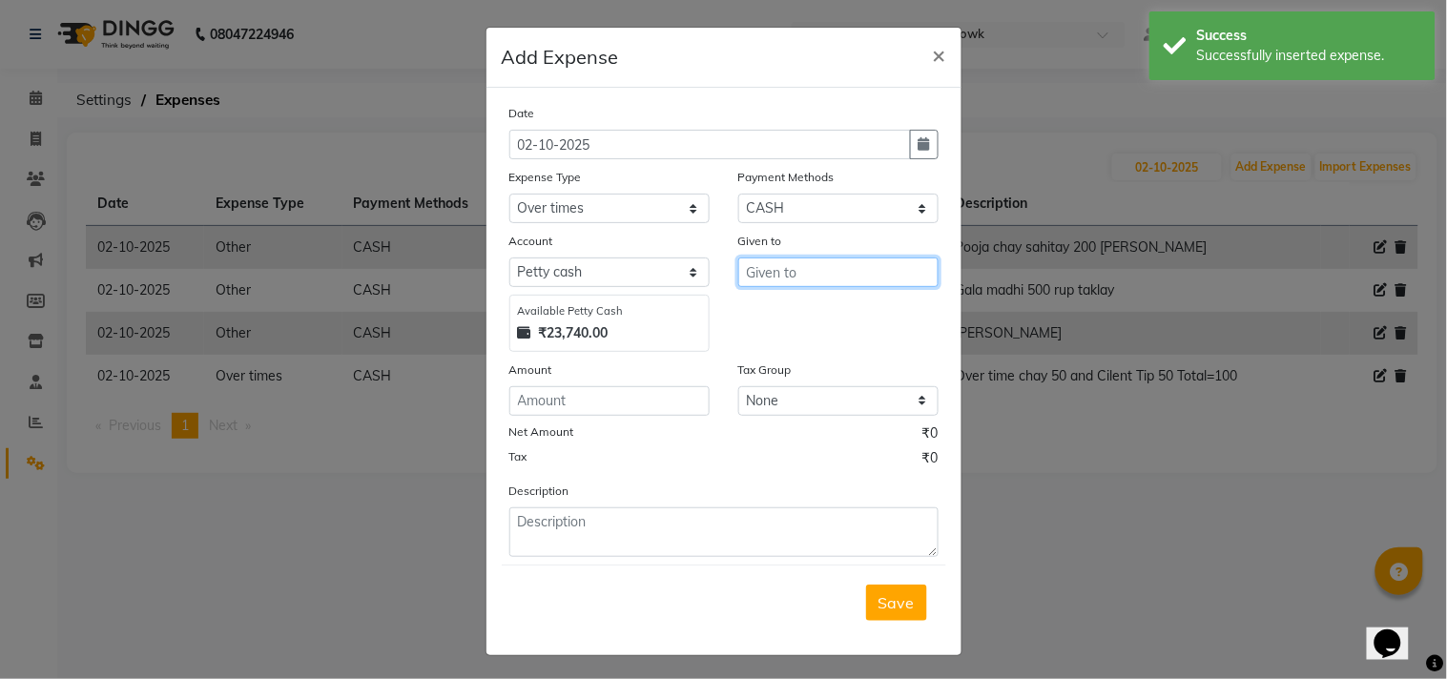
click at [837, 274] on input "text" at bounding box center [838, 272] width 200 height 30
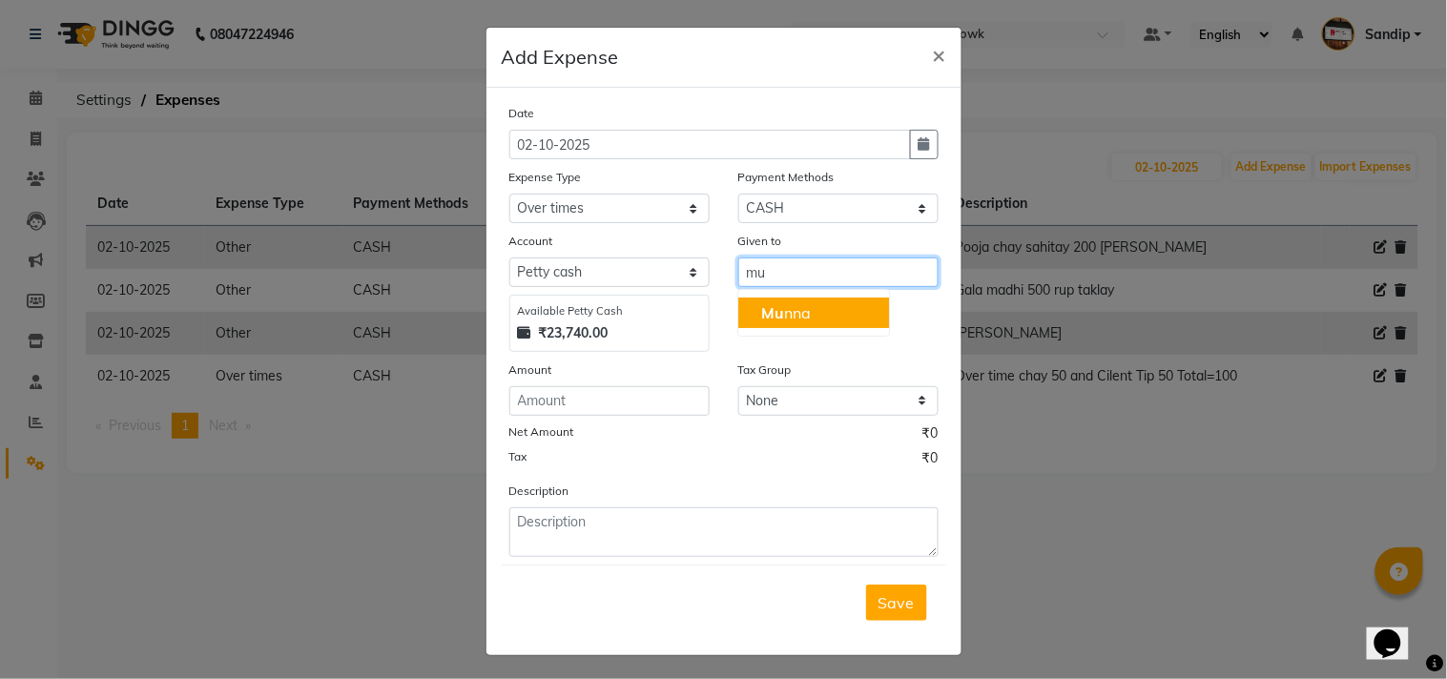
click at [817, 312] on button "Mu nna" at bounding box center [813, 313] width 151 height 31
type input "Munna"
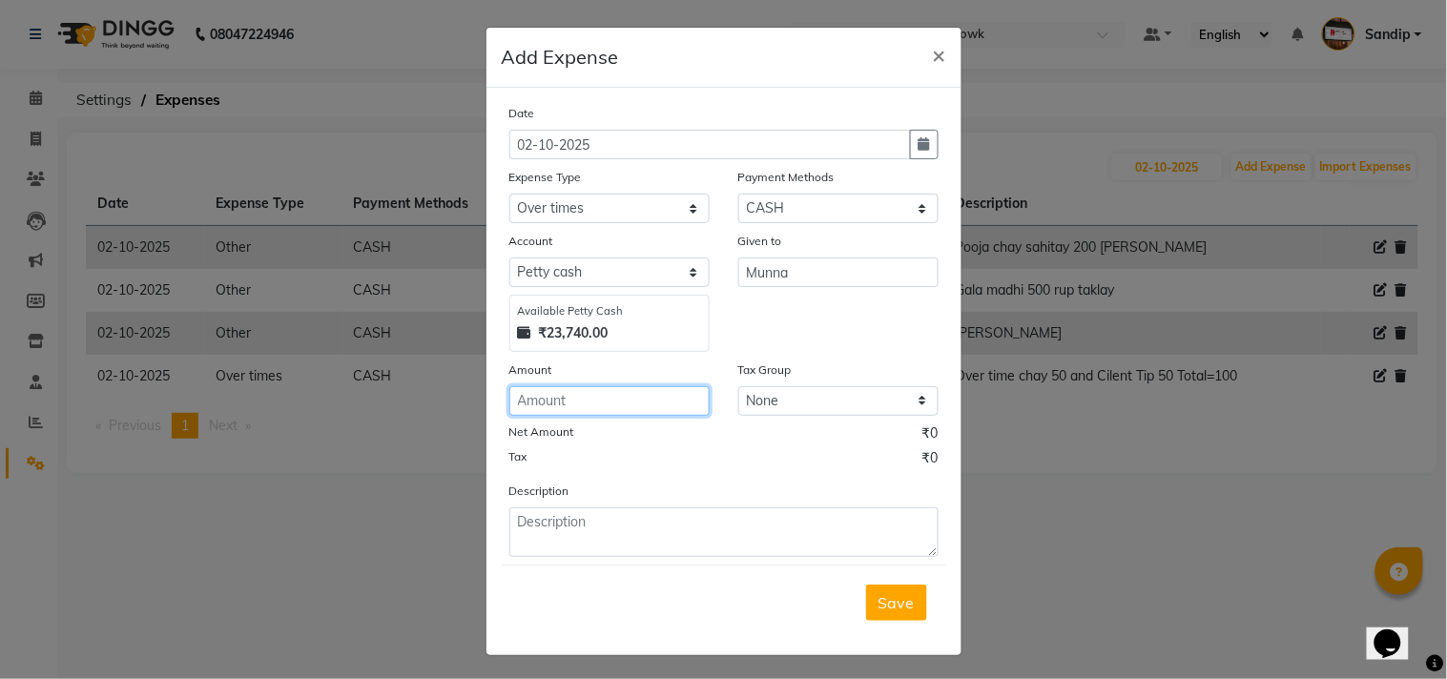
click at [612, 402] on input "number" at bounding box center [609, 401] width 200 height 30
type input "50"
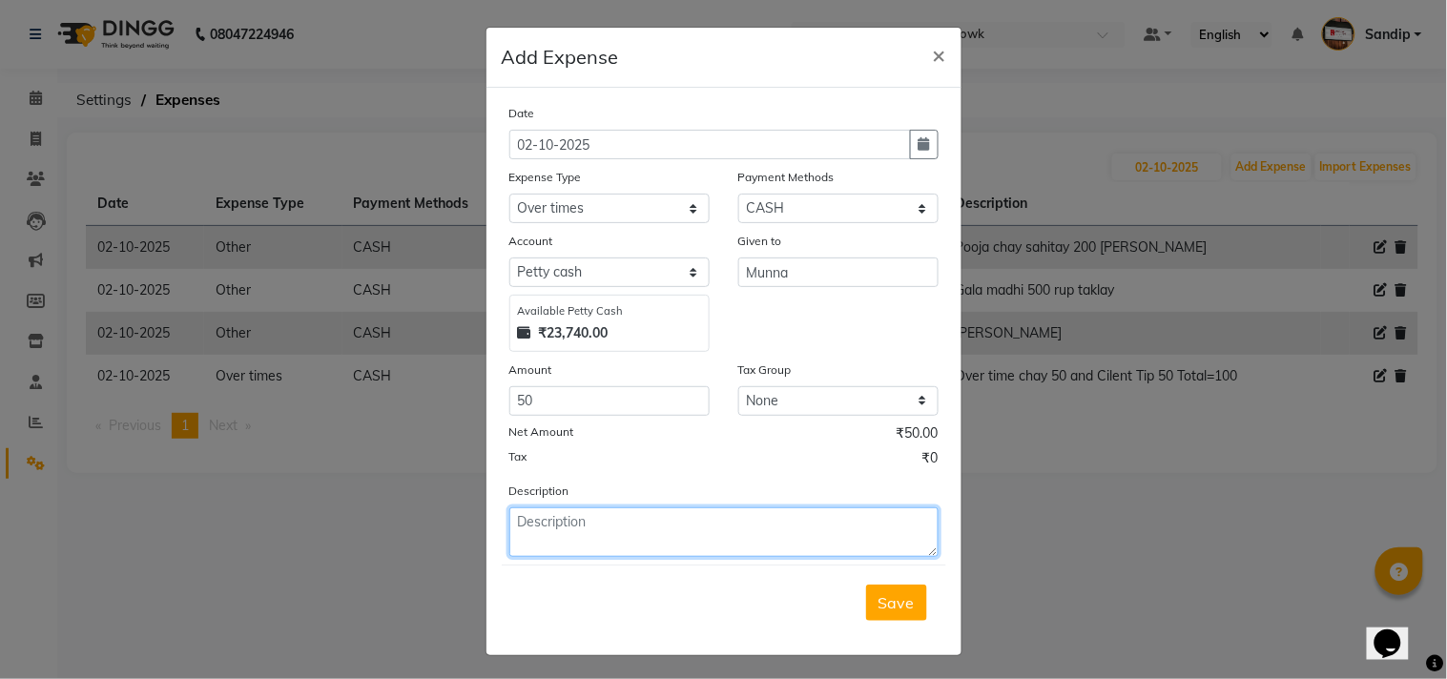
click at [613, 516] on textarea at bounding box center [723, 532] width 429 height 50
type textarea "Over time"
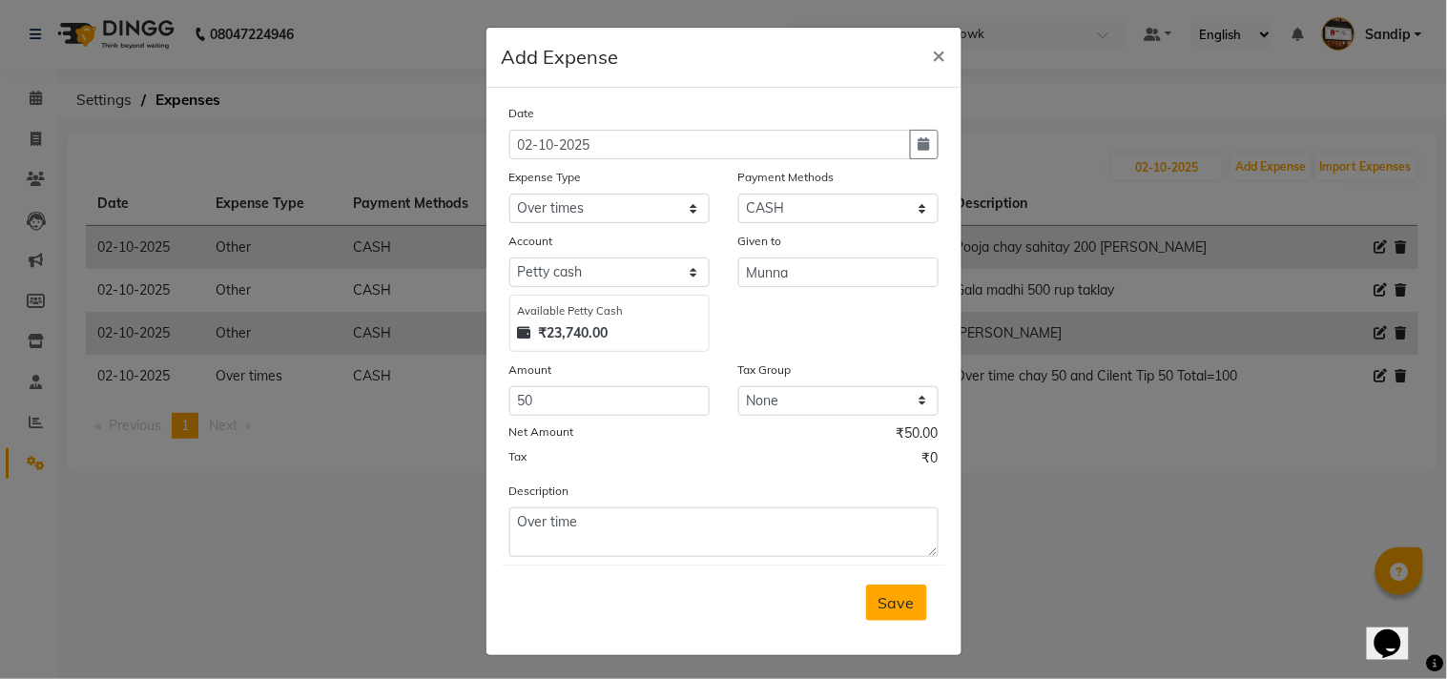
click at [894, 606] on span "Save" at bounding box center [896, 602] width 36 height 19
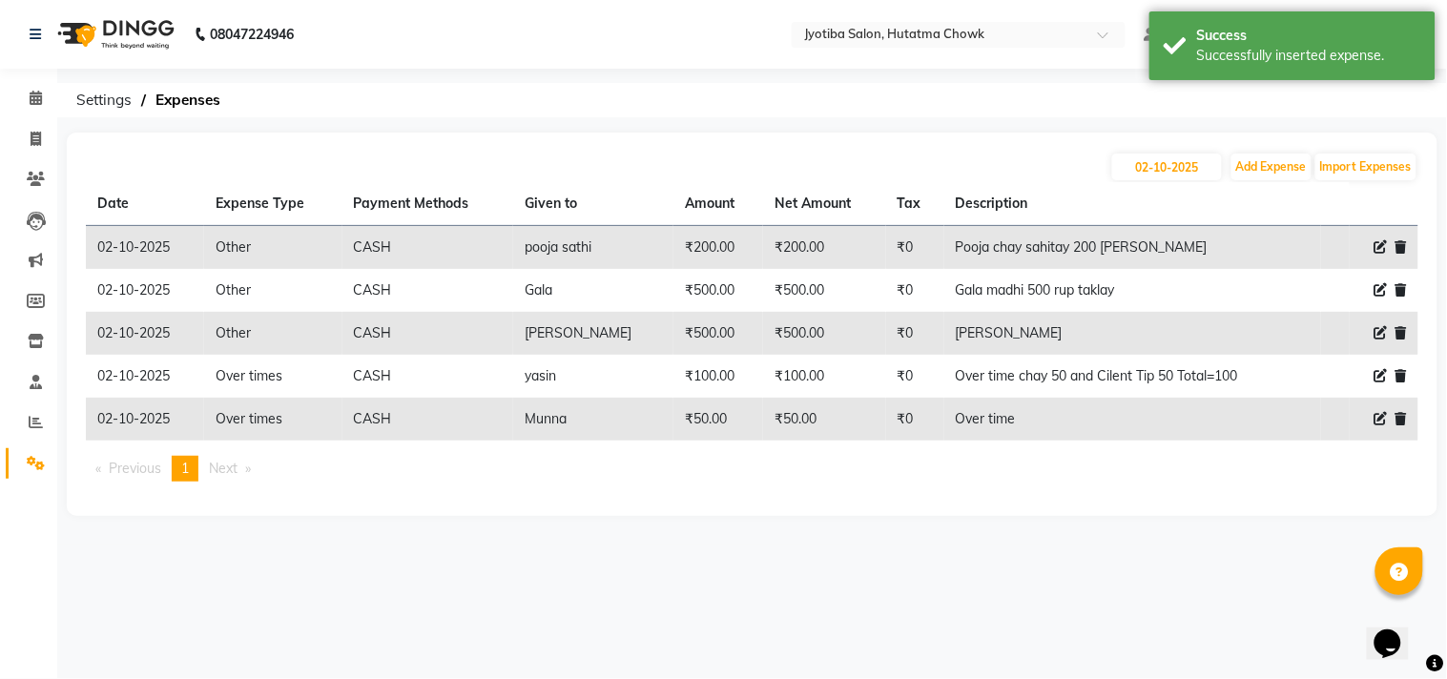
click at [1275, 182] on th "Description" at bounding box center [1133, 204] width 378 height 44
click at [1268, 173] on button "Add Expense" at bounding box center [1271, 167] width 80 height 27
select select "1"
select select "1663"
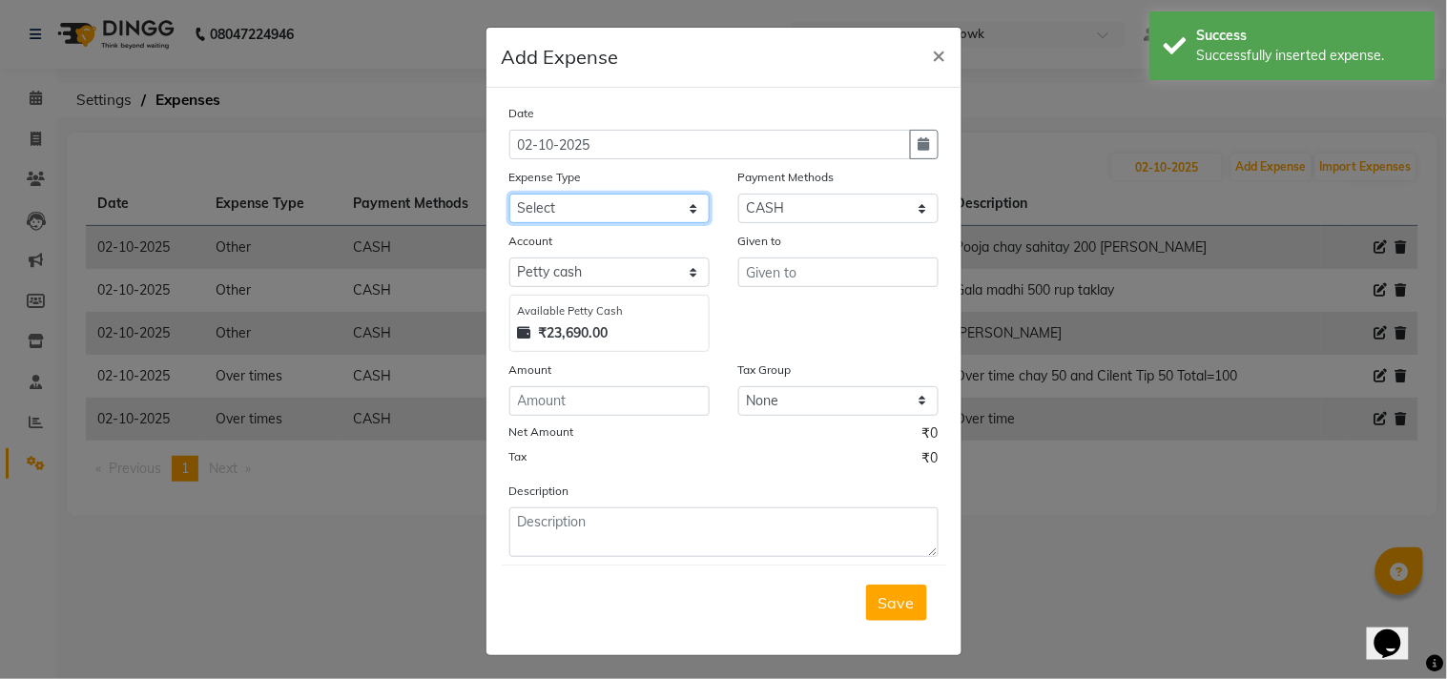
click at [575, 201] on select "Select Advance salary Advance salary ajaj Bank charges Car maintenance Cash tra…" at bounding box center [609, 209] width 200 height 30
select select "18044"
click at [509, 194] on select "Select Advance salary Advance salary ajaj Bank charges Car maintenance Cash tra…" at bounding box center [609, 209] width 200 height 30
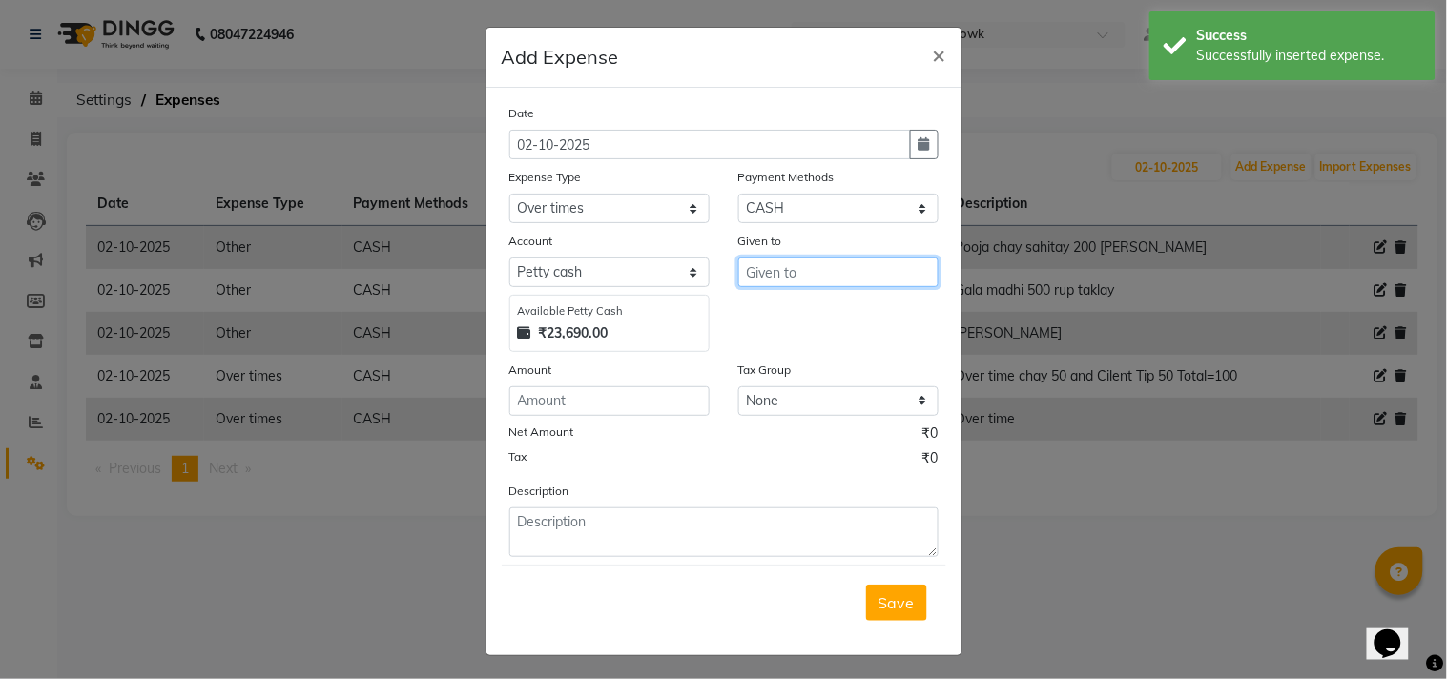
click at [824, 272] on input "text" at bounding box center [838, 272] width 200 height 30
click at [807, 307] on ngb-highlight "Fa rman" at bounding box center [788, 312] width 55 height 19
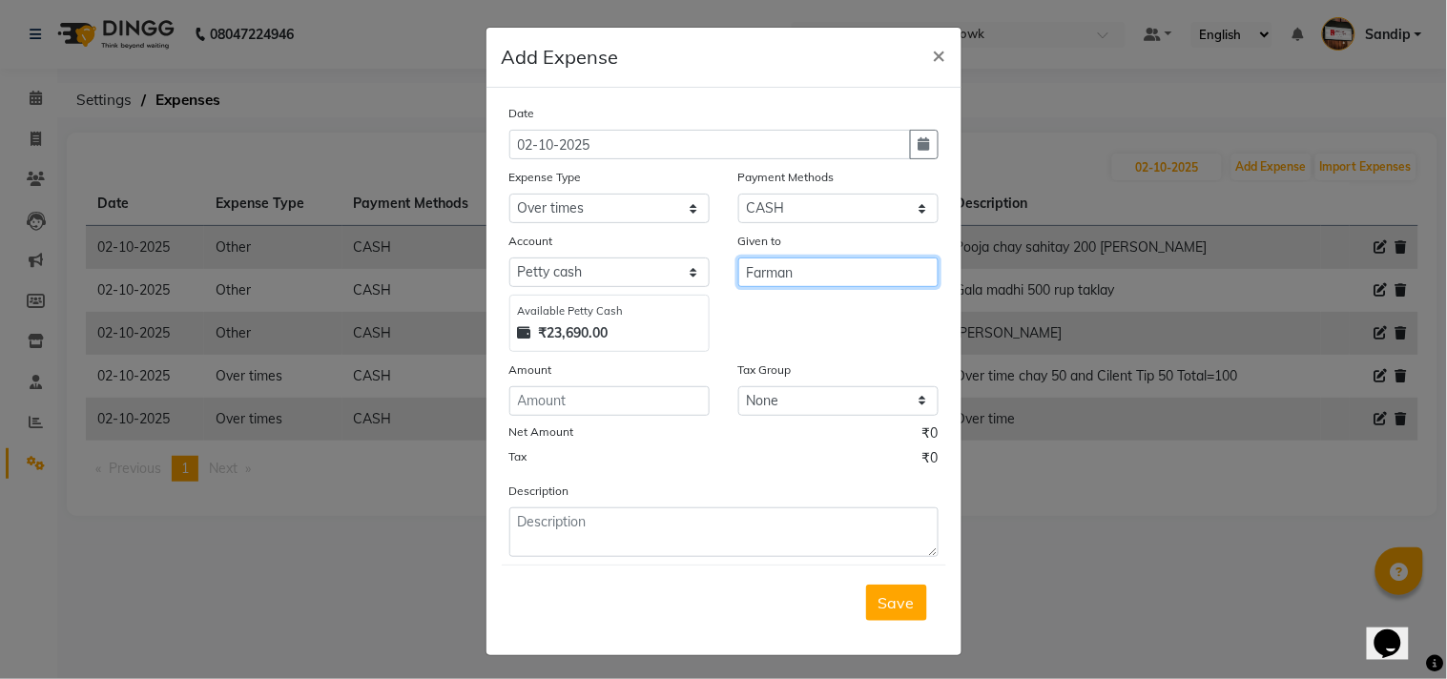
type input "Farman"
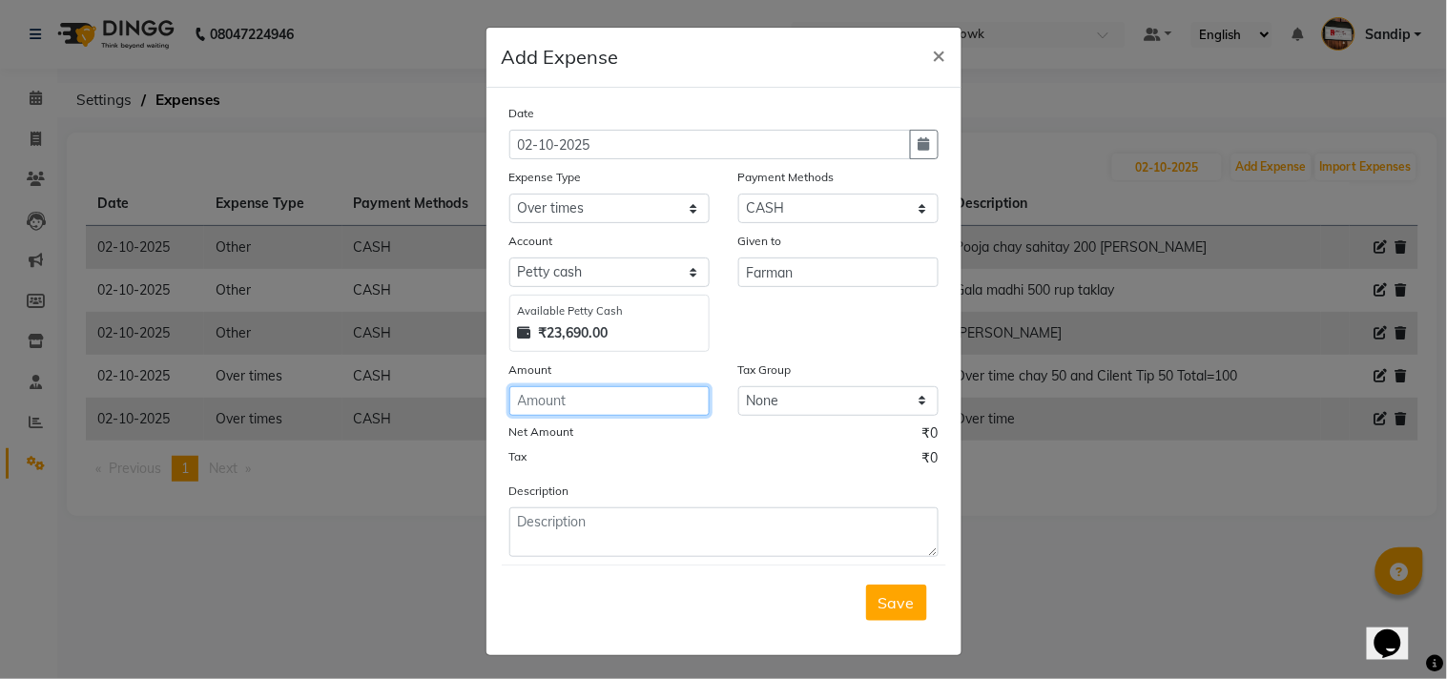
click at [618, 398] on input "number" at bounding box center [609, 401] width 200 height 30
type input "50"
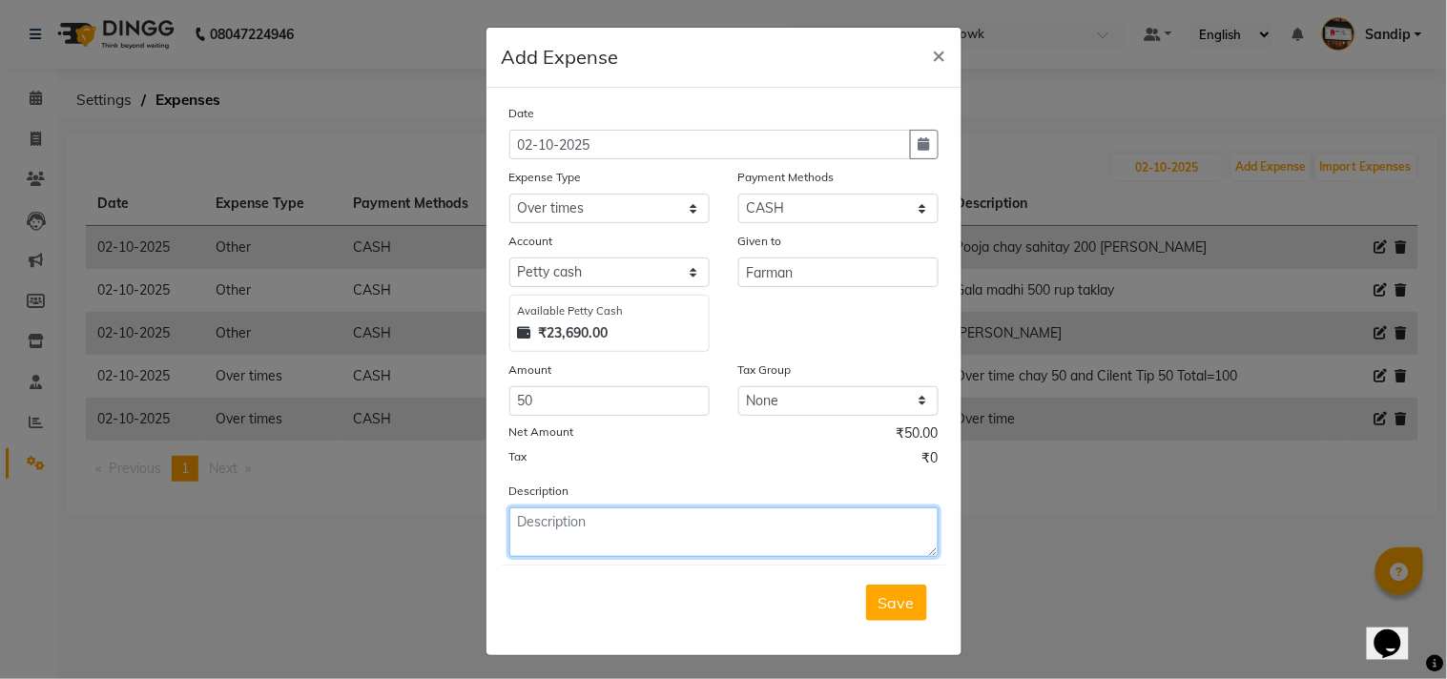
click at [611, 542] on textarea at bounding box center [723, 532] width 429 height 50
type textarea "Over time"
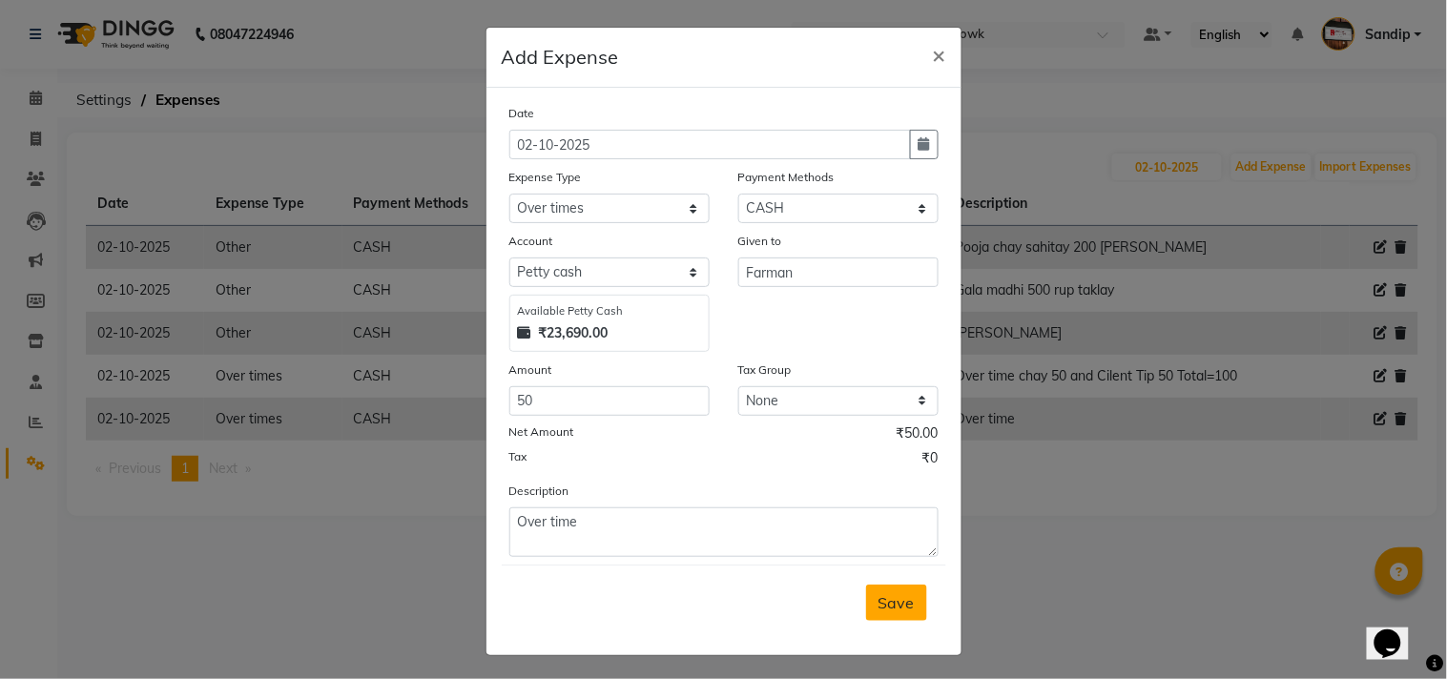
click at [898, 607] on span "Save" at bounding box center [896, 602] width 36 height 19
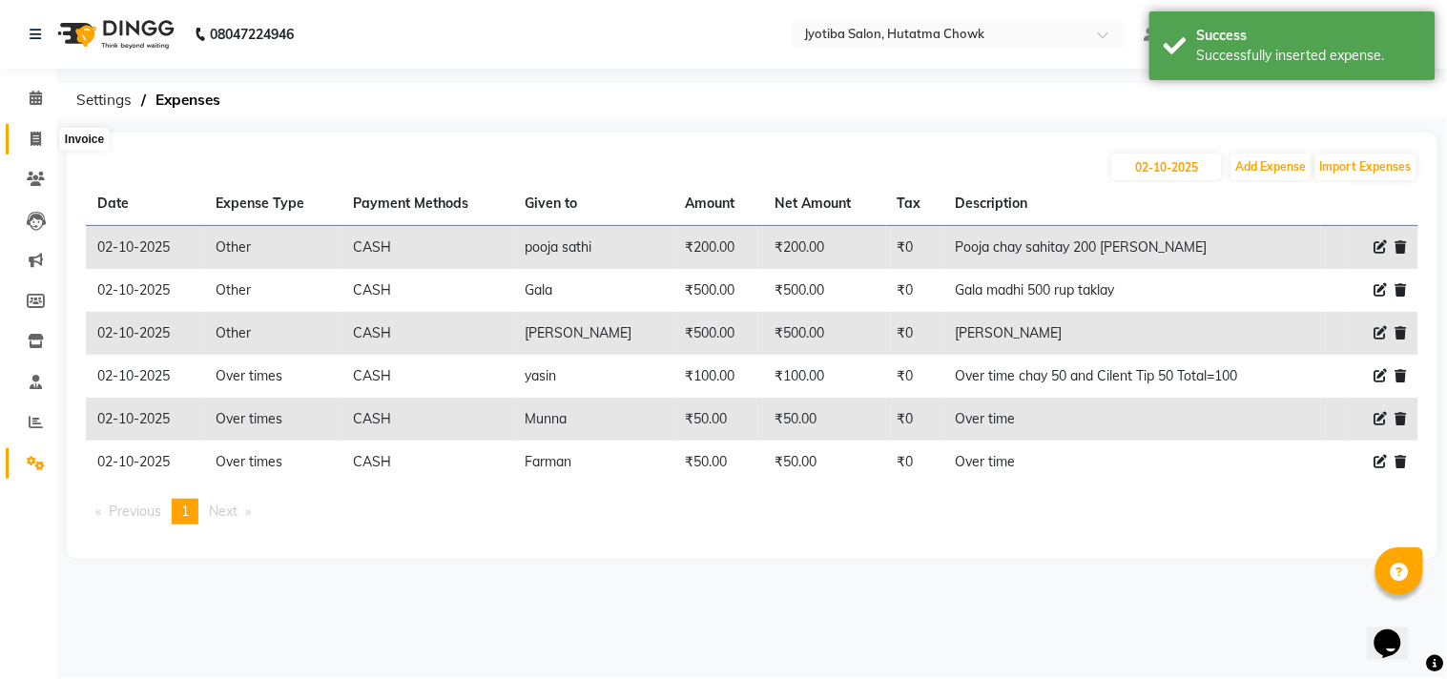
click at [31, 135] on icon at bounding box center [36, 139] width 10 height 14
select select "556"
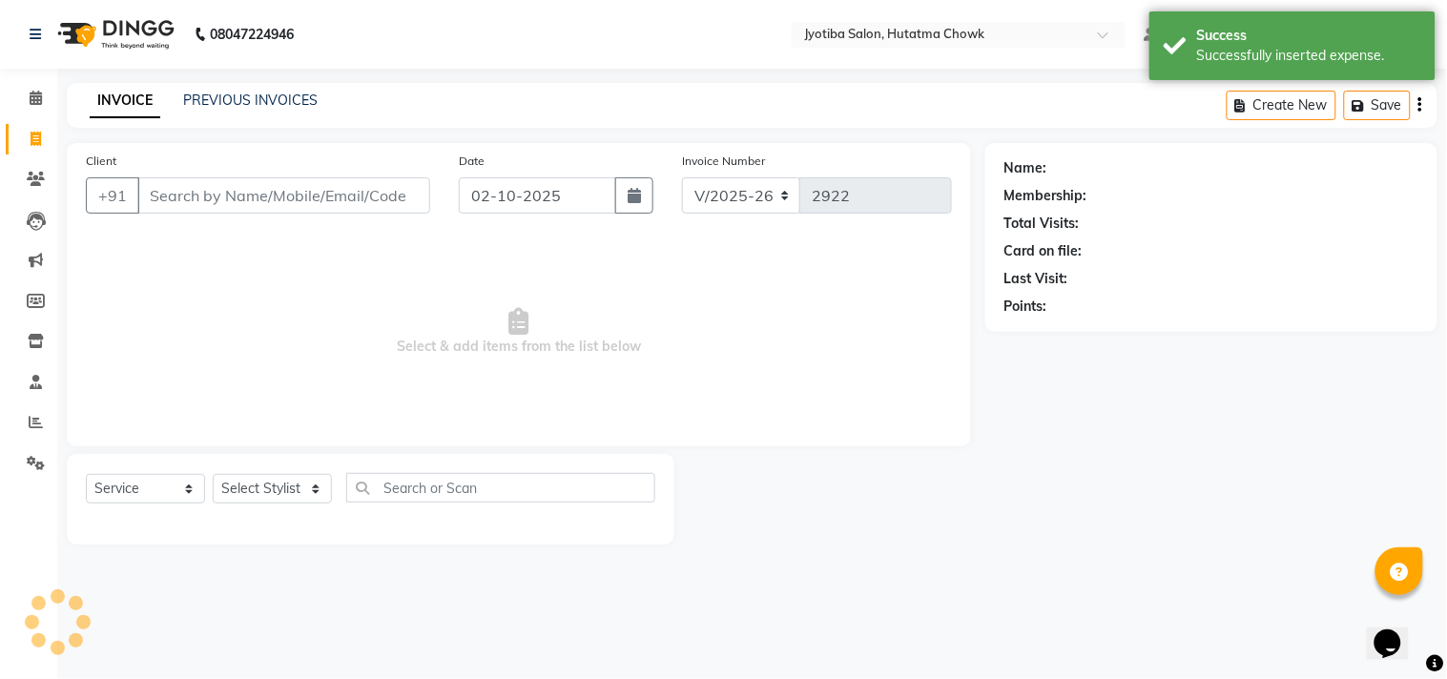
select select "membership"
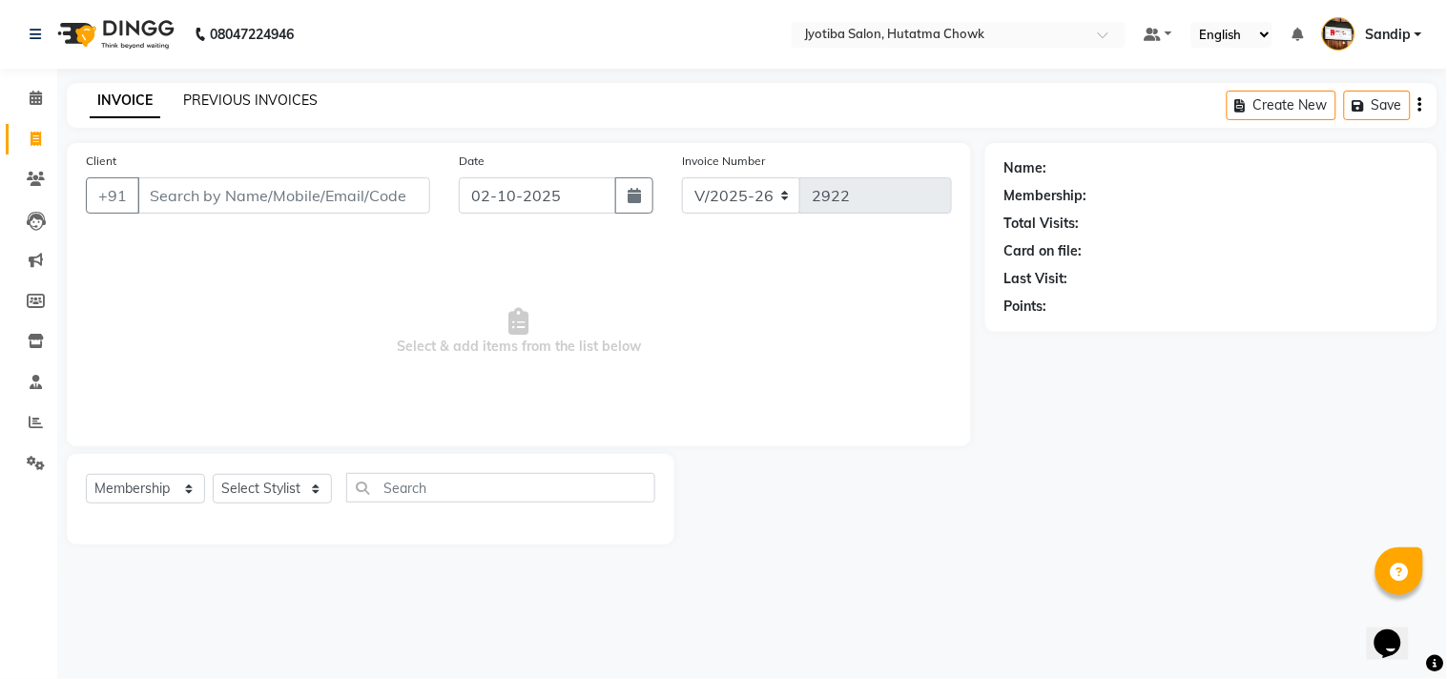
click at [250, 97] on link "PREVIOUS INVOICES" at bounding box center [250, 100] width 134 height 17
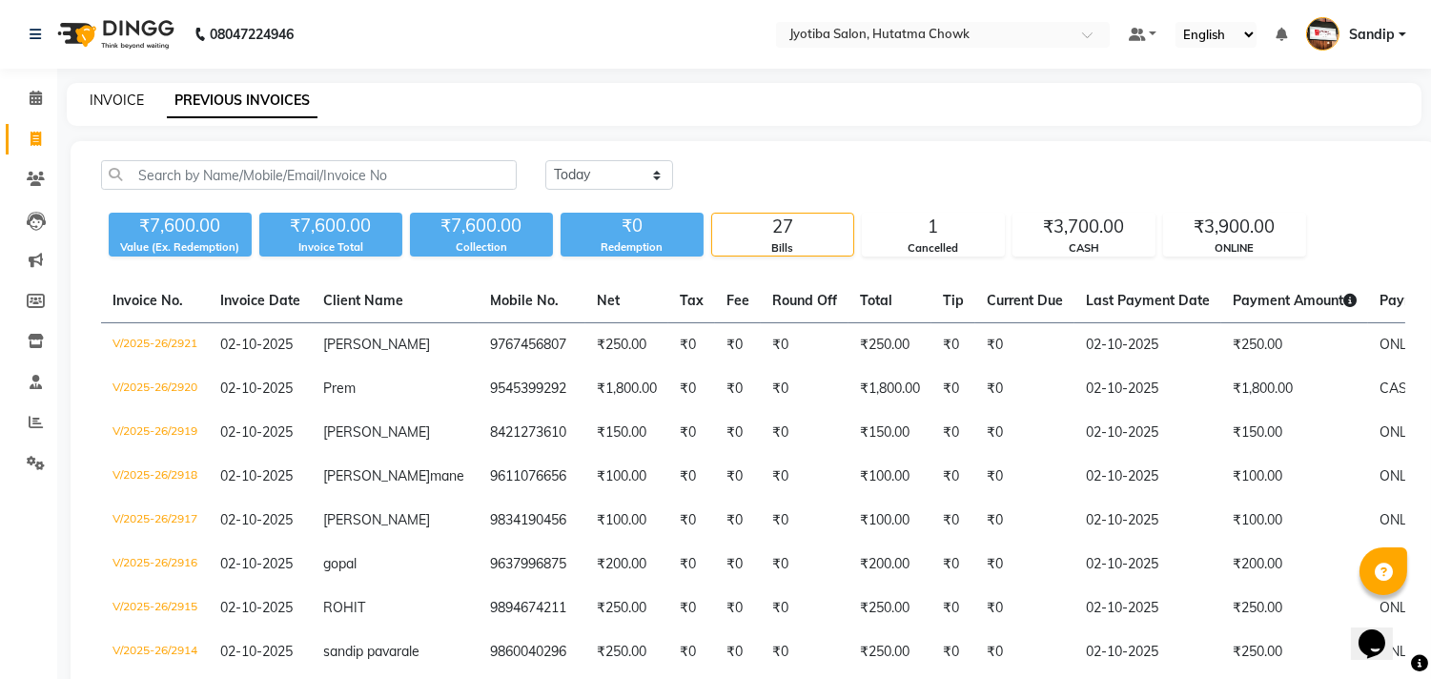
click at [116, 98] on link "INVOICE" at bounding box center [117, 100] width 54 height 17
select select "556"
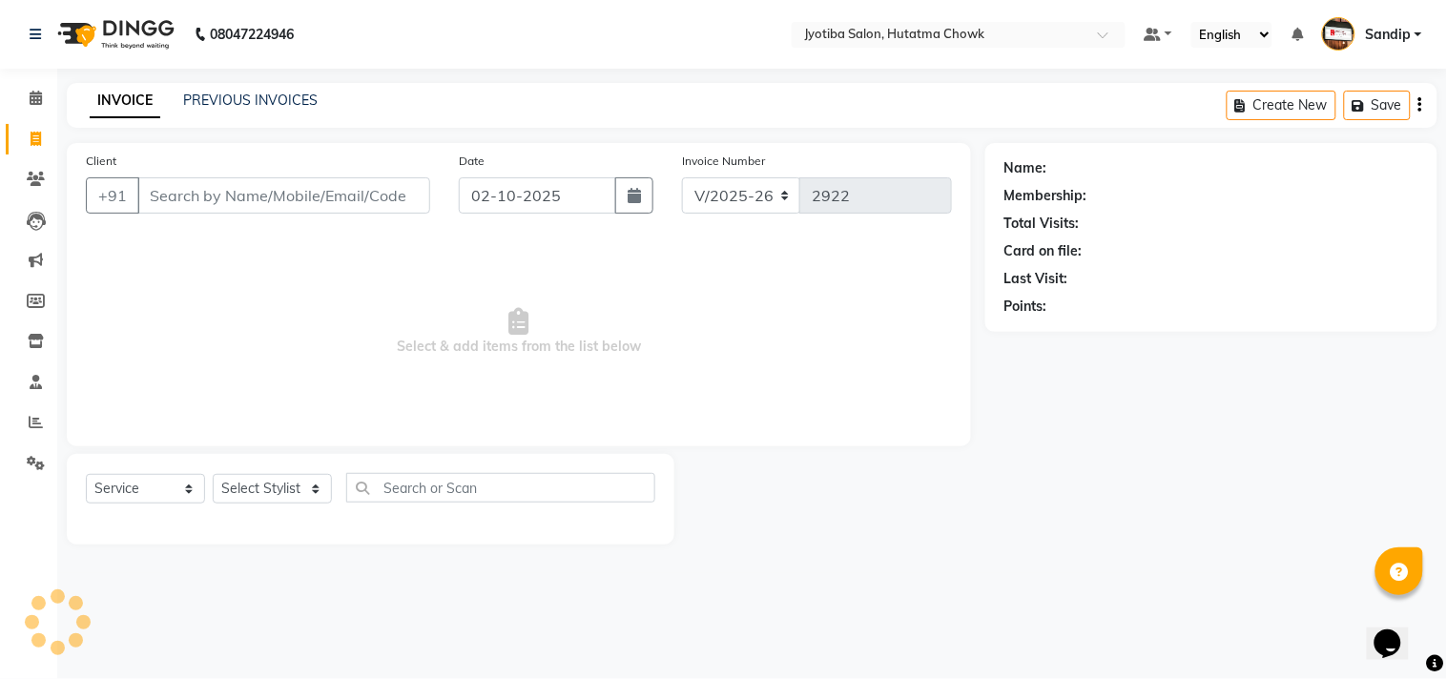
select select "membership"
click at [239, 99] on link "PREVIOUS INVOICES" at bounding box center [250, 100] width 134 height 17
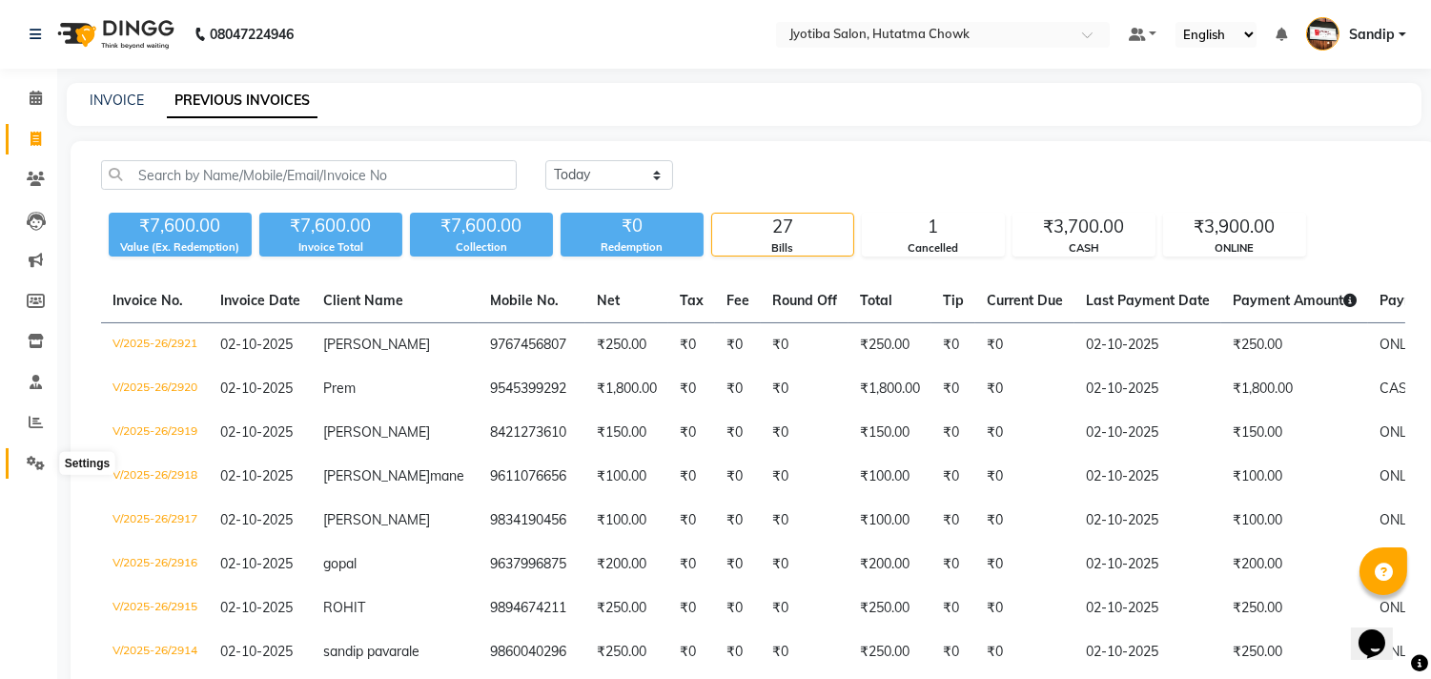
click at [21, 460] on span at bounding box center [35, 464] width 33 height 22
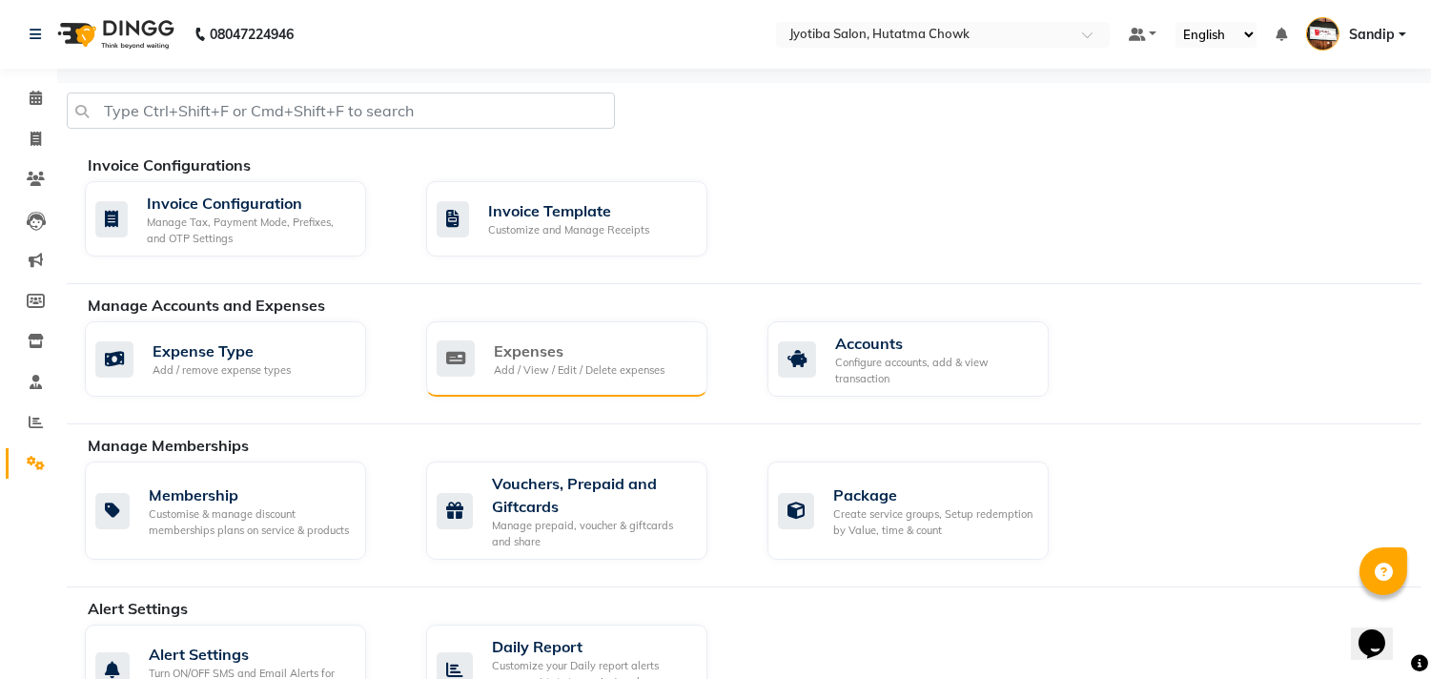
click at [627, 337] on div "Expenses Add / View / Edit / Delete expenses" at bounding box center [566, 358] width 281 height 75
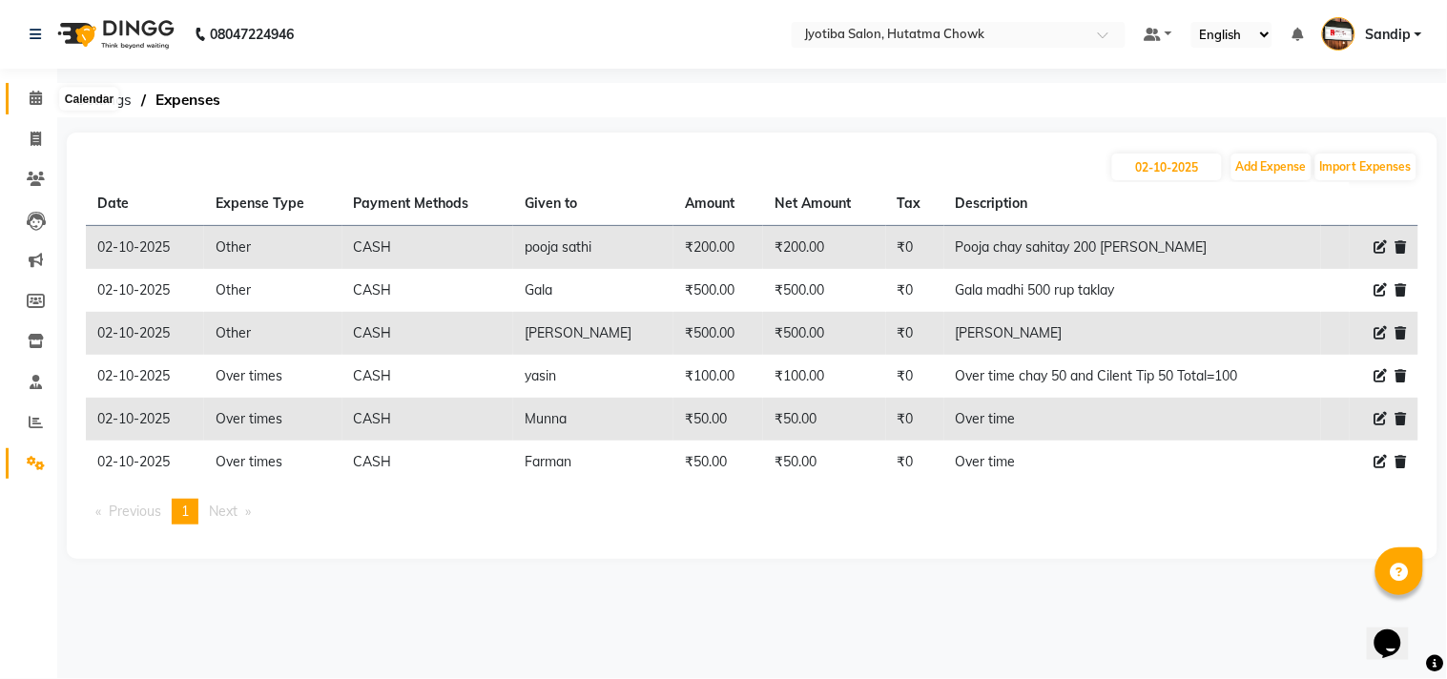
click at [30, 97] on icon at bounding box center [36, 98] width 12 height 14
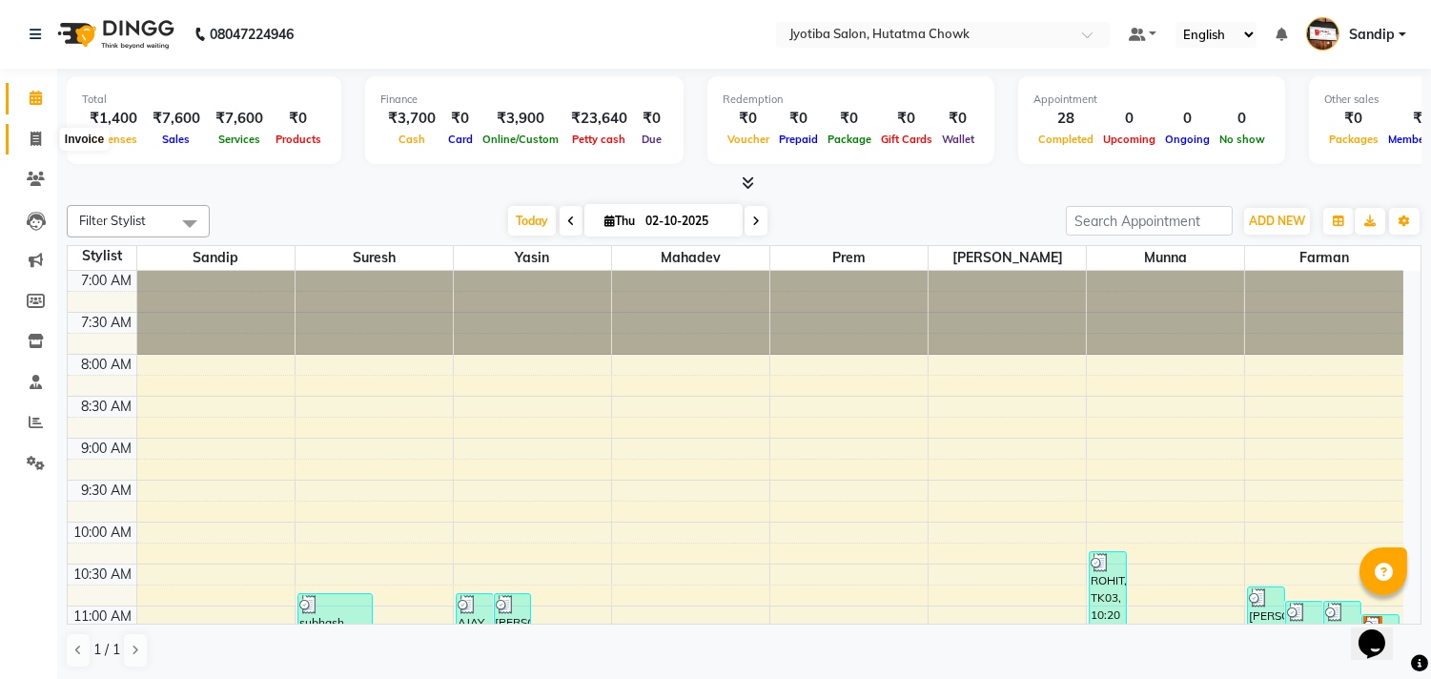
click at [34, 135] on icon at bounding box center [36, 139] width 10 height 14
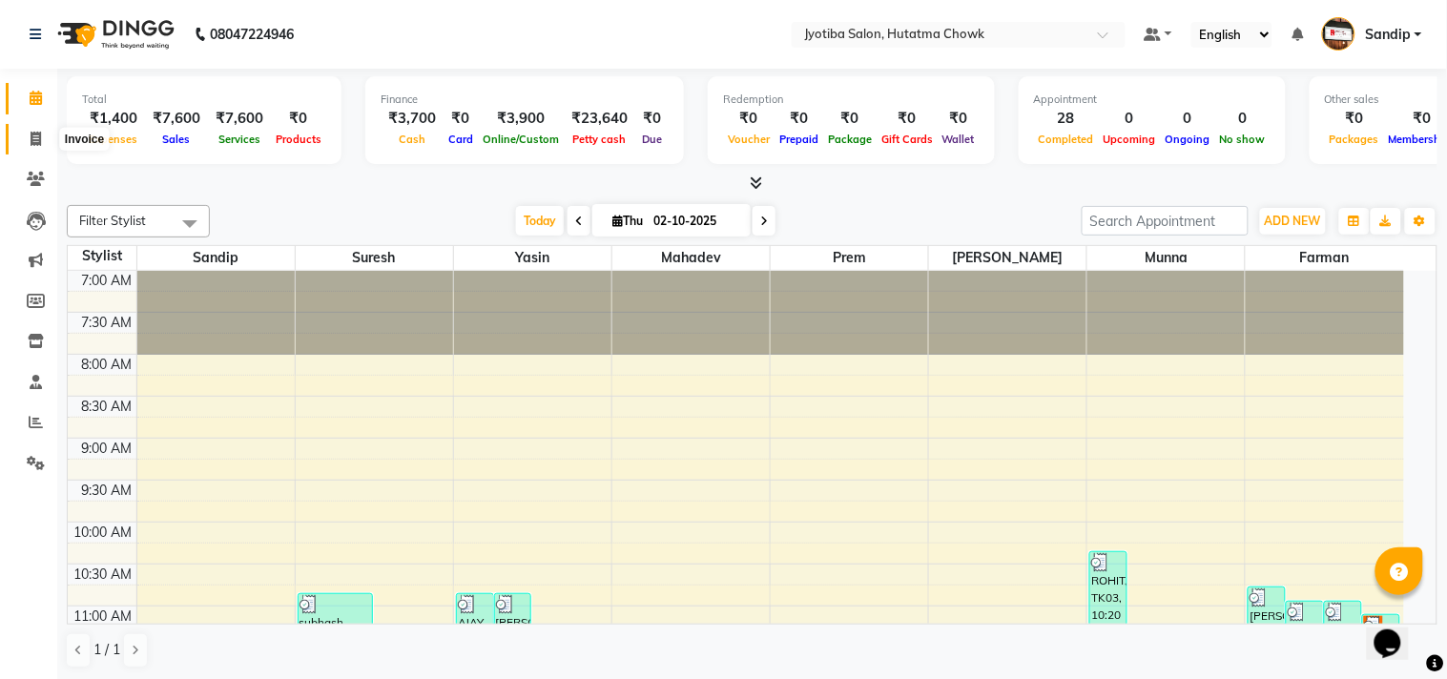
select select "556"
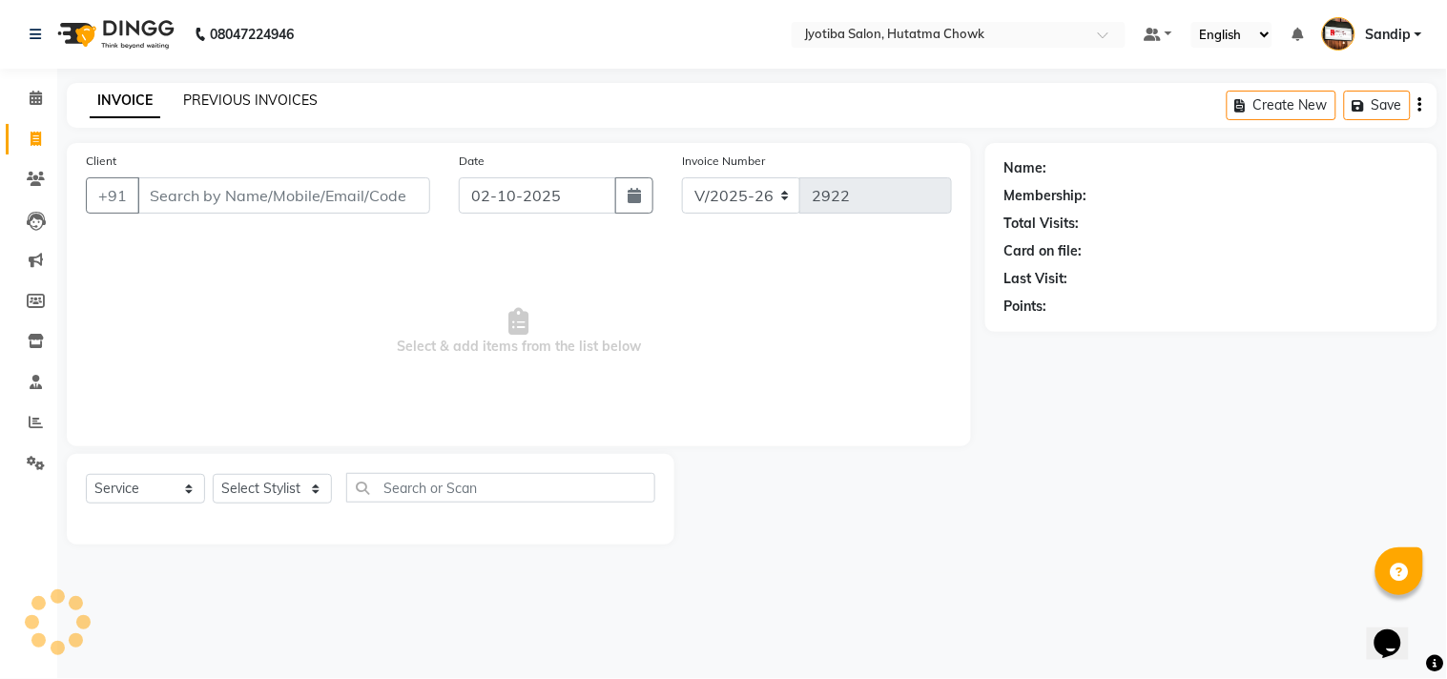
select select "membership"
click at [250, 98] on link "PREVIOUS INVOICES" at bounding box center [250, 100] width 134 height 17
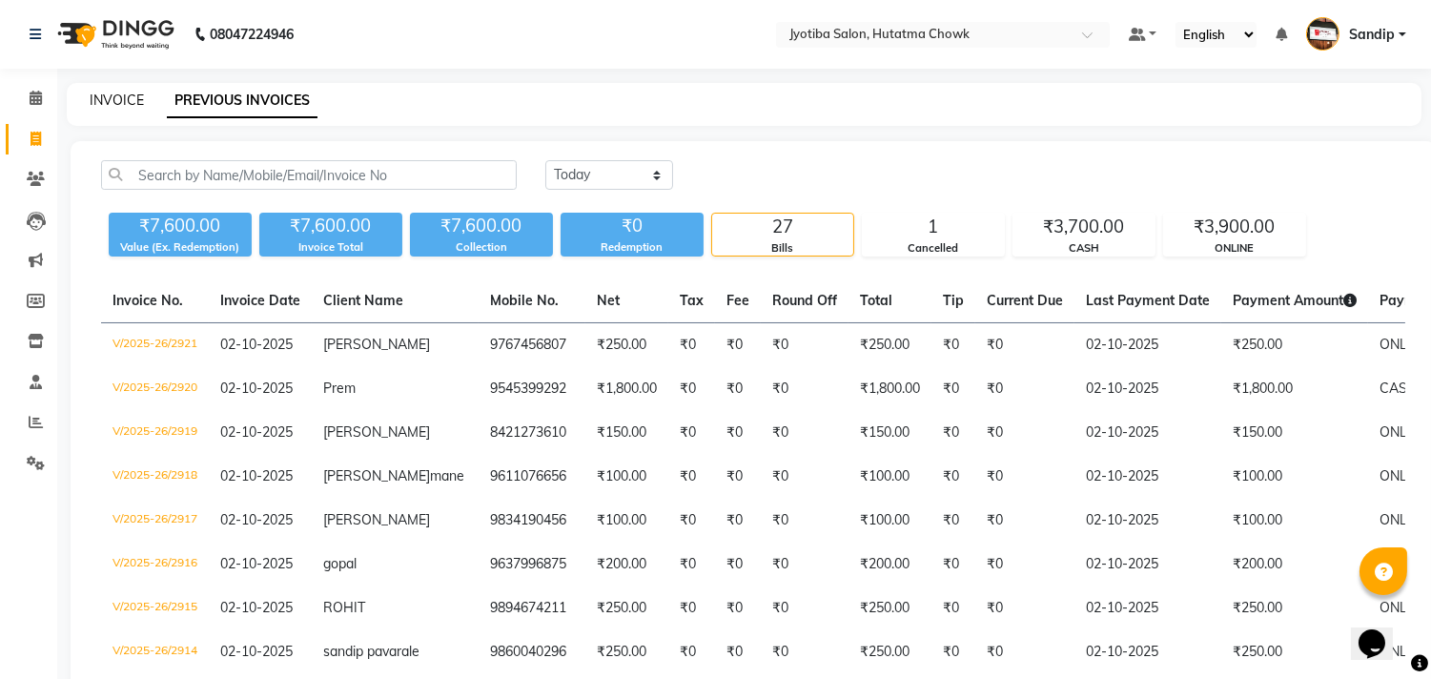
click at [124, 100] on link "INVOICE" at bounding box center [117, 100] width 54 height 17
select select "556"
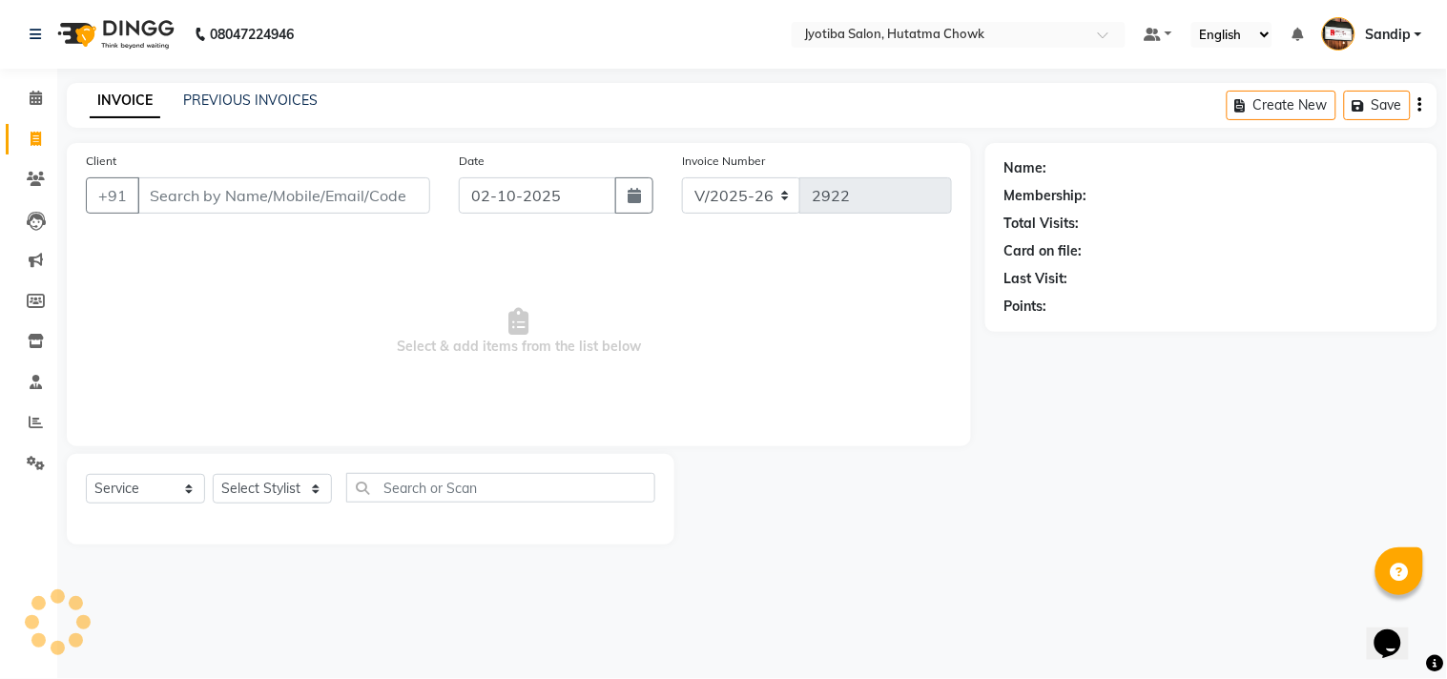
select select "membership"
click at [248, 97] on link "PREVIOUS INVOICES" at bounding box center [250, 100] width 134 height 17
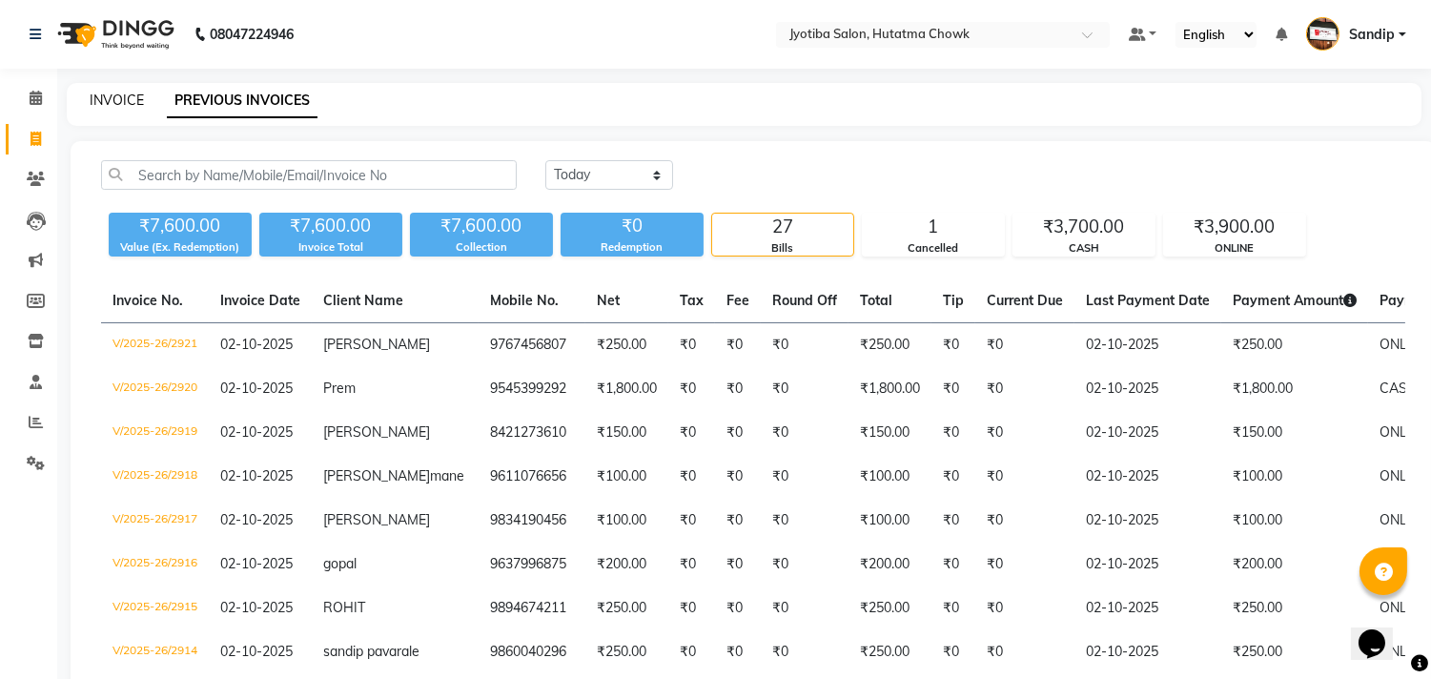
click at [112, 101] on link "INVOICE" at bounding box center [117, 100] width 54 height 17
select select "556"
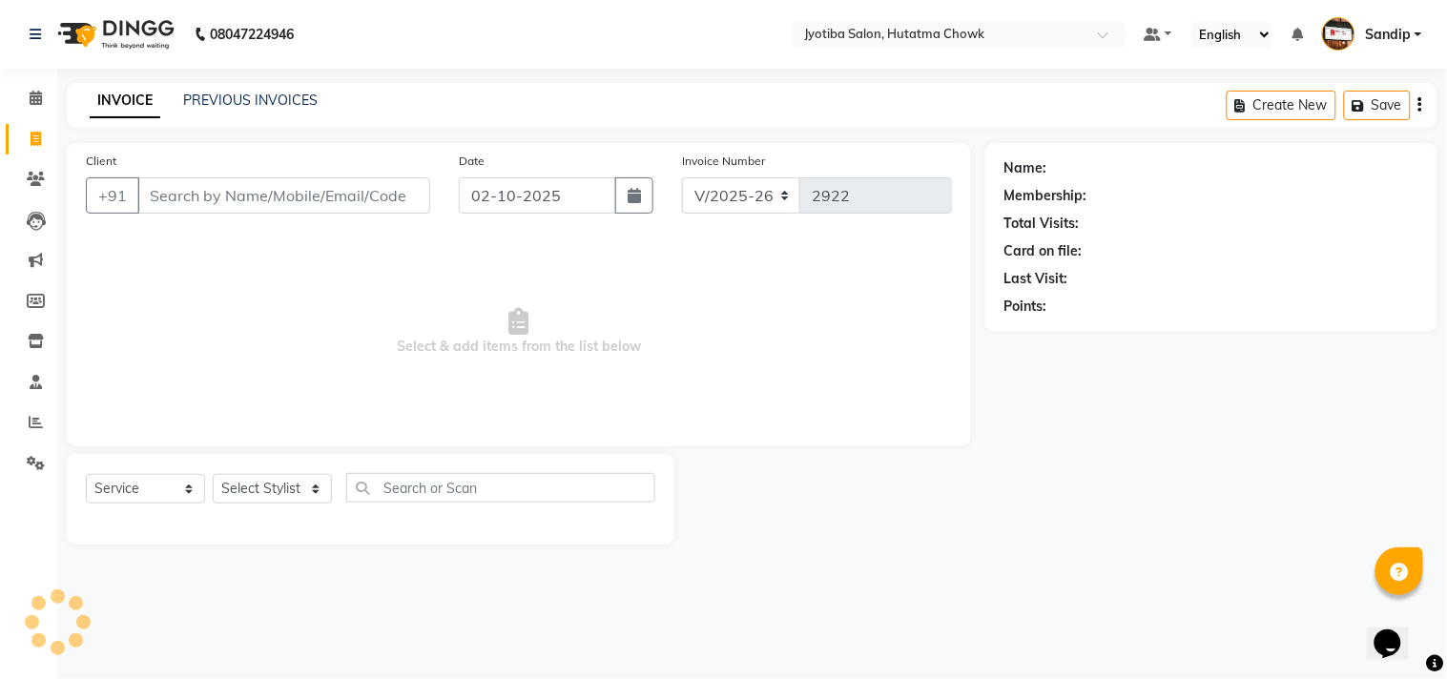
select select "membership"
click at [226, 100] on link "PREVIOUS INVOICES" at bounding box center [250, 100] width 134 height 17
